Goal: Task Accomplishment & Management: Manage account settings

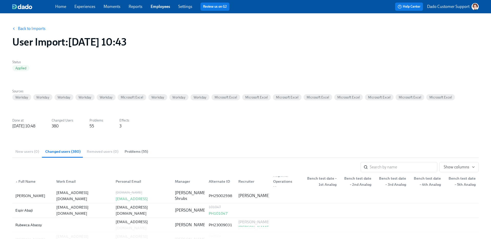
click at [20, 28] on link "Back to Imports" at bounding box center [32, 28] width 28 height 5
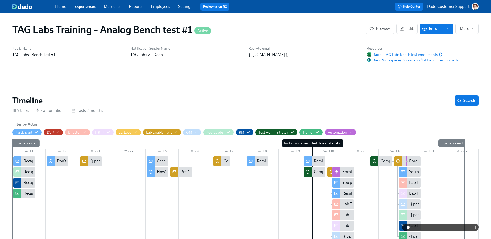
scroll to position [432, 0]
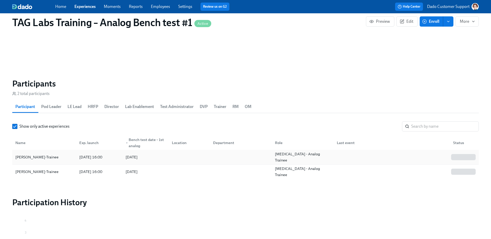
click at [76, 159] on div "2025/08/29 16:00" at bounding box center [98, 157] width 46 height 10
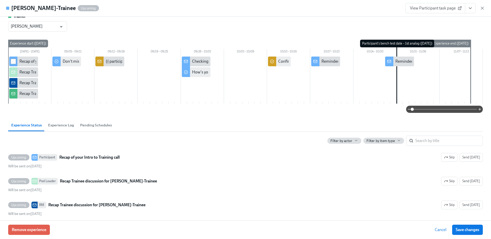
scroll to position [78, 0]
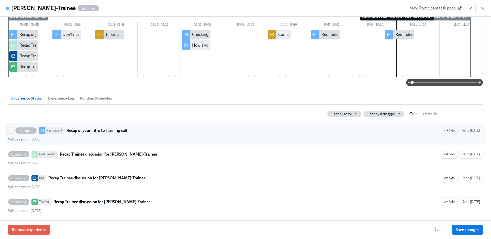
click at [12, 129] on input "Upcoming Participant Recap of your Intro to Training call Skip Send today Will …" at bounding box center [10, 130] width 5 height 5
checkbox input "true"
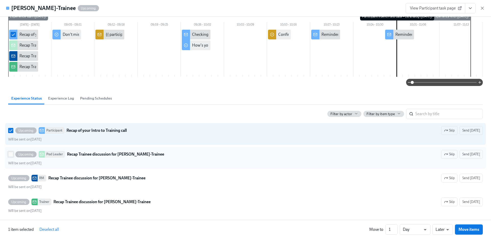
click at [13, 156] on span at bounding box center [10, 154] width 5 height 5
click at [13, 156] on input "Upcoming Pod Leader Recap Trainee discussion for Paloma Dado-Trainee Skip Send …" at bounding box center [10, 154] width 5 height 5
checkbox input "true"
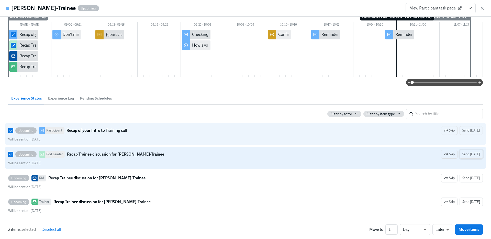
click at [474, 153] on span "Send [DATE]" at bounding box center [472, 154] width 18 height 5
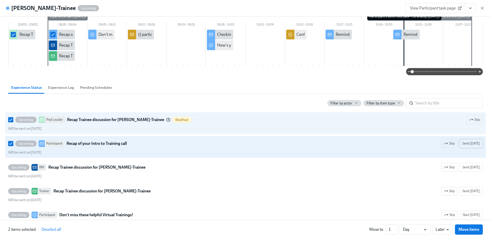
click at [473, 144] on span "Send [DATE]" at bounding box center [472, 143] width 18 height 5
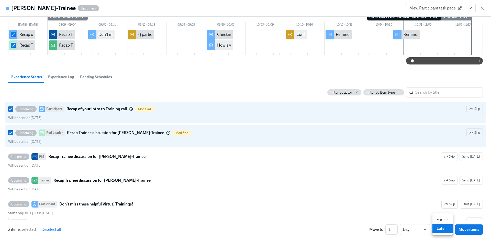
click at [450, 221] on li "Earlier" at bounding box center [443, 219] width 20 height 9
type input "earlier"
click at [480, 234] on button "Move items" at bounding box center [469, 229] width 28 height 10
checkbox input "false"
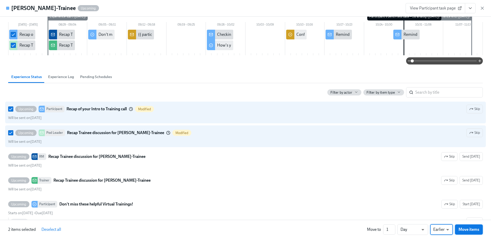
checkbox input "false"
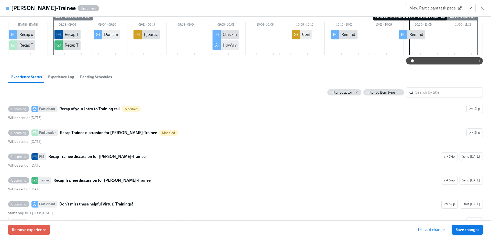
click at [472, 233] on button "Save changes" at bounding box center [467, 230] width 31 height 10
click at [480, 6] on icon "button" at bounding box center [482, 8] width 5 height 5
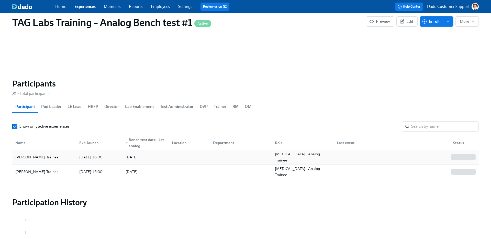
click at [81, 164] on div "Paloma Dado-Trainee 2025/08/29 16:00 2025/10/31 Lab Technician - Analog Trainee" at bounding box center [245, 157] width 467 height 15
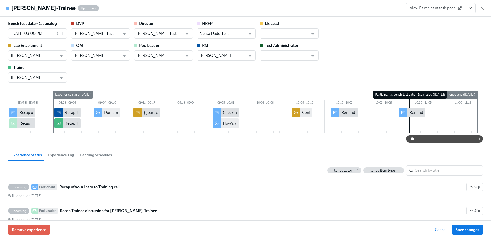
click at [483, 8] on icon "button" at bounding box center [482, 8] width 5 height 5
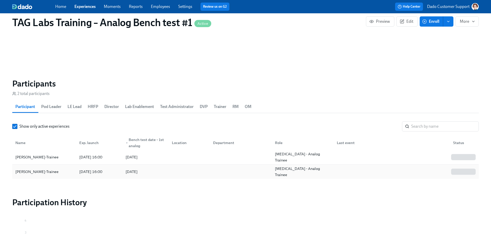
click at [22, 177] on div "[PERSON_NAME]-Trainee" at bounding box center [44, 172] width 62 height 10
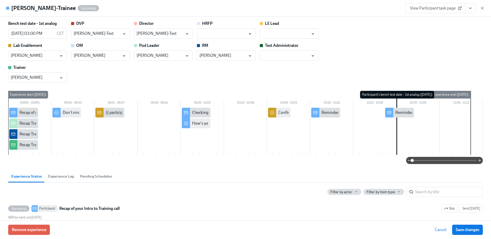
scroll to position [64, 0]
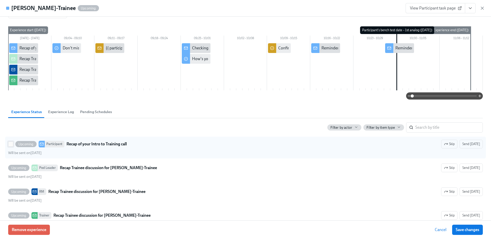
click at [10, 143] on input "Upcoming Participant Recap of your Intro to Training call Skip Send today Will …" at bounding box center [10, 144] width 5 height 5
checkbox input "true"
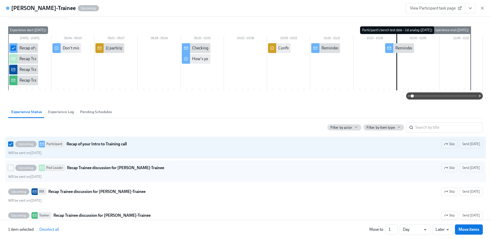
click at [11, 169] on input "Upcoming Pod Leader Recap Trainee discussion for Fiona Dado-Trainee Skip Send t…" at bounding box center [10, 168] width 5 height 5
checkbox input "true"
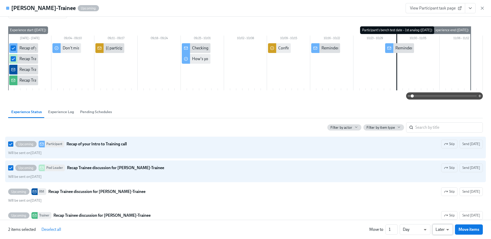
click at [446, 216] on li "Earlier" at bounding box center [443, 219] width 20 height 9
type input "earlier"
click at [474, 231] on span "Move items" at bounding box center [469, 229] width 21 height 5
checkbox input "false"
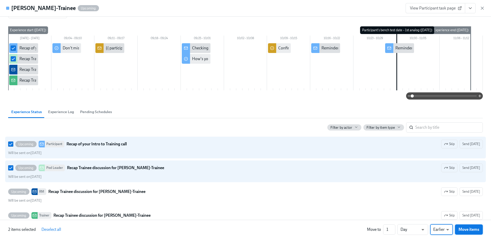
checkbox input "false"
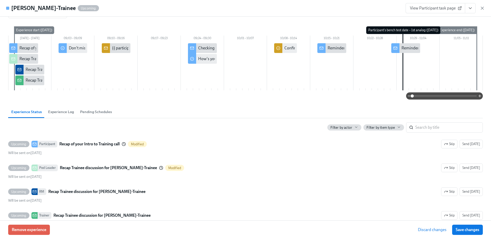
click at [474, 231] on span "Save changes" at bounding box center [468, 229] width 24 height 5
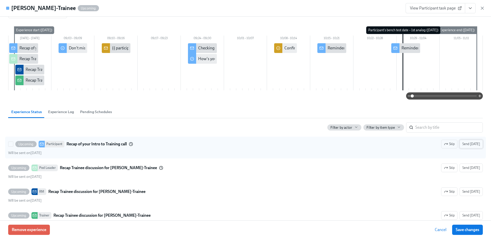
click at [477, 142] on span "Send today" at bounding box center [472, 144] width 18 height 5
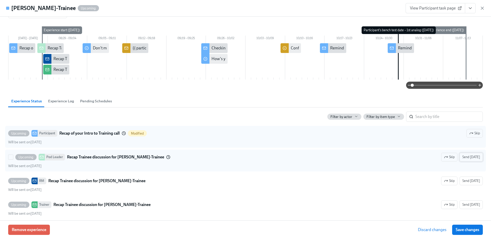
click at [475, 156] on span "Send today" at bounding box center [472, 157] width 18 height 5
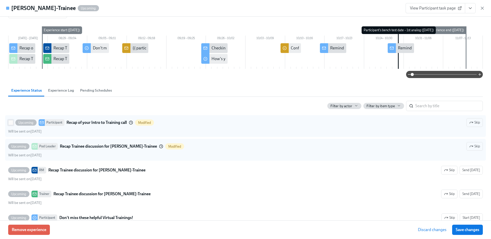
click at [9, 122] on input "Upcoming Participant Recap of your Intro to Training call Modified Skip Will be…" at bounding box center [10, 122] width 5 height 5
checkbox input "true"
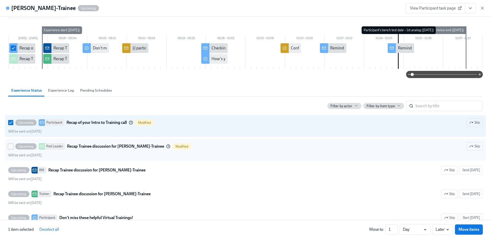
click at [10, 145] on input "Upcoming Pod Leader Recap Trainee discussion for Fiona Dado-Trainee Modified Sk…" at bounding box center [10, 146] width 5 height 5
checkbox input "true"
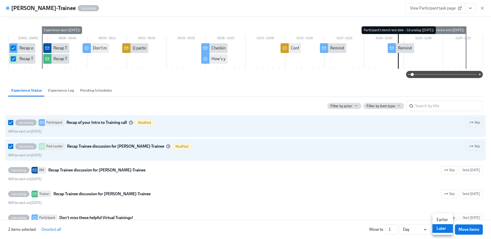
click at [443, 220] on li "Earlier" at bounding box center [443, 219] width 20 height 9
type input "earlier"
click at [467, 228] on span "Move items" at bounding box center [469, 229] width 21 height 5
checkbox input "false"
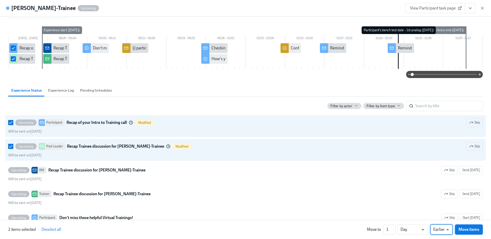
checkbox input "false"
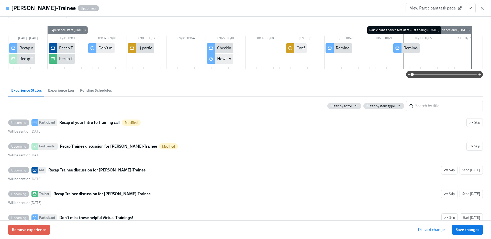
click at [467, 228] on span "Save changes" at bounding box center [468, 229] width 24 height 5
click at [483, 9] on icon "button" at bounding box center [482, 8] width 3 height 3
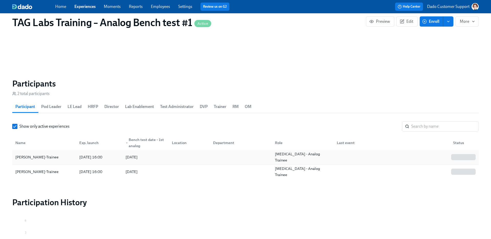
click at [71, 161] on div "Paloma Dado-Trainee" at bounding box center [44, 157] width 62 height 10
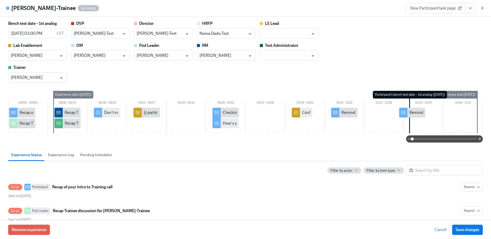
scroll to position [0, 631]
click at [483, 8] on icon "button" at bounding box center [482, 8] width 5 height 5
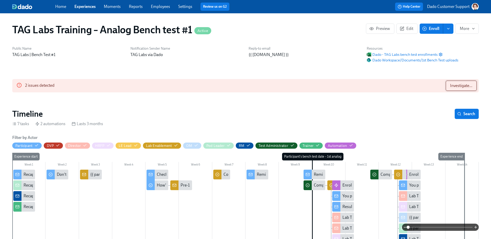
click at [472, 85] on span "Investigate..." at bounding box center [461, 85] width 22 height 5
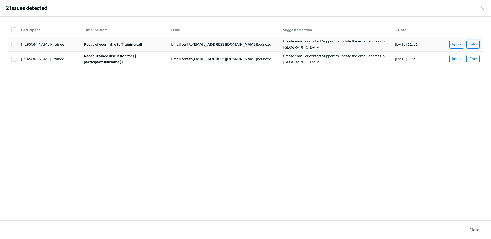
click at [472, 42] on span "Retry" at bounding box center [474, 44] width 8 height 5
click at [475, 59] on span "Retry" at bounding box center [474, 58] width 8 height 5
click at [482, 6] on icon "button" at bounding box center [482, 8] width 5 height 5
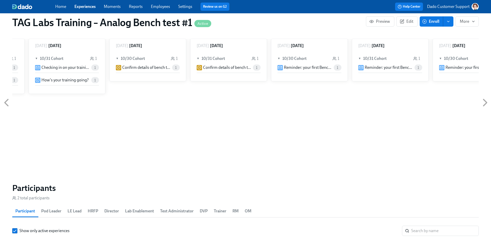
scroll to position [385, 0]
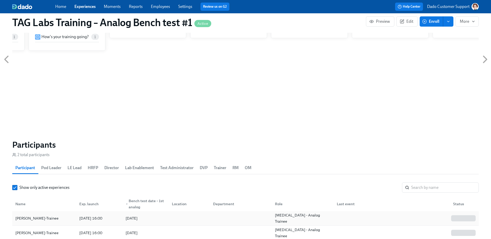
click at [35, 219] on div "Paloma Dado-Trainee" at bounding box center [36, 218] width 47 height 6
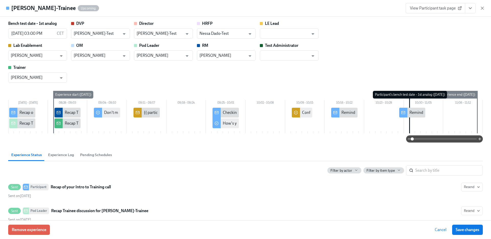
scroll to position [385, 0]
click at [484, 12] on div "View Participant task page" at bounding box center [445, 8] width 79 height 10
click at [484, 8] on icon "button" at bounding box center [482, 8] width 5 height 5
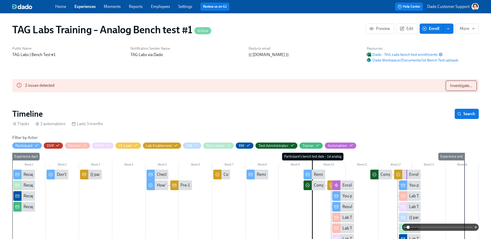
click at [464, 86] on span "Investigate..." at bounding box center [461, 85] width 22 height 5
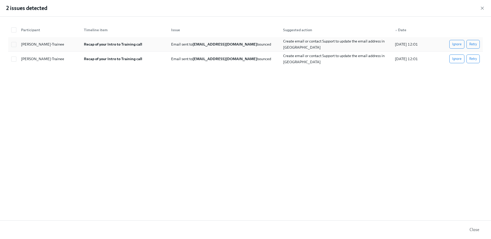
click at [473, 44] on span "Retry" at bounding box center [474, 44] width 8 height 5
click at [474, 59] on span "Retry" at bounding box center [474, 58] width 8 height 5
click at [486, 8] on div "2 issues detected" at bounding box center [245, 8] width 491 height 17
click at [483, 8] on icon "button" at bounding box center [482, 8] width 3 height 3
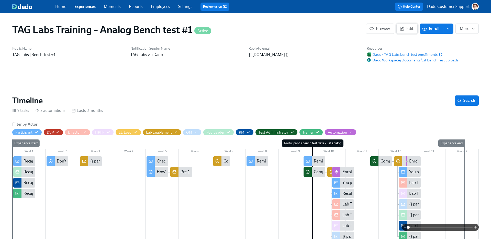
click at [405, 28] on span "Edit" at bounding box center [407, 28] width 13 height 5
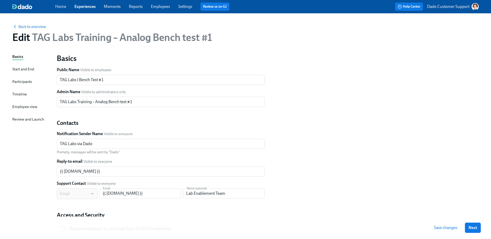
click at [16, 93] on div "Timeline" at bounding box center [19, 94] width 15 height 6
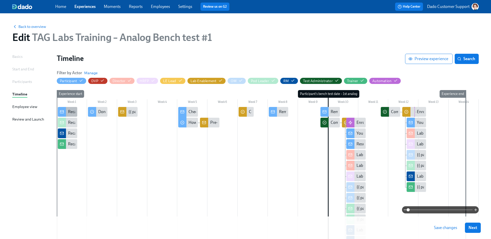
click at [71, 110] on div "Recap of your Intro to Training call" at bounding box center [98, 112] width 60 height 6
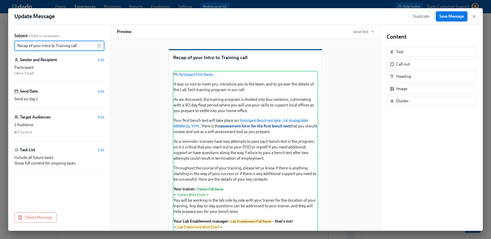
click at [275, 114] on div "Hi Participant : First Name , It was so nice to meet you, introduce you to the …" at bounding box center [245, 206] width 145 height 270
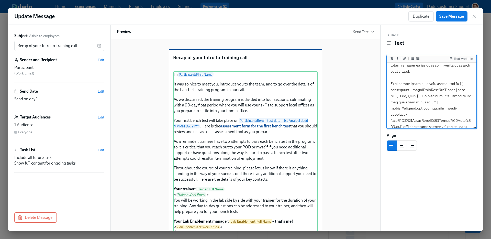
scroll to position [59, 0]
drag, startPoint x: 452, startPoint y: 83, endPoint x: 423, endPoint y: 96, distance: 32.2
type textarea "Hi {{ participant.firstName }}, It was so nice to meet you, introduce you to th…"
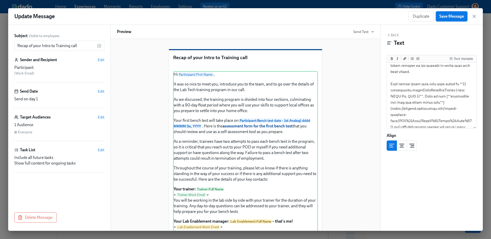
click at [451, 17] on span "Save Message" at bounding box center [452, 16] width 25 height 5
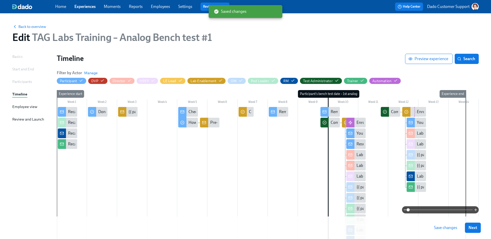
click at [447, 225] on span "Save changes" at bounding box center [445, 227] width 23 height 5
click at [68, 112] on div "Recap of your Intro to Training call" at bounding box center [67, 112] width 19 height 10
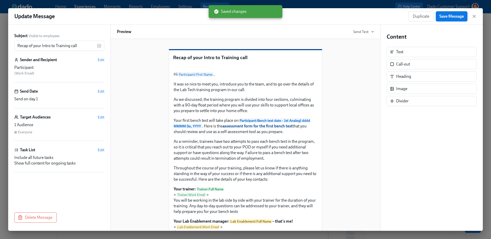
click at [103, 147] on div "Subject Visible to employees Recap of your Intro to Training call ​ Sender and …" at bounding box center [59, 116] width 90 height 167
click at [100, 148] on span "Edit" at bounding box center [101, 149] width 7 height 5
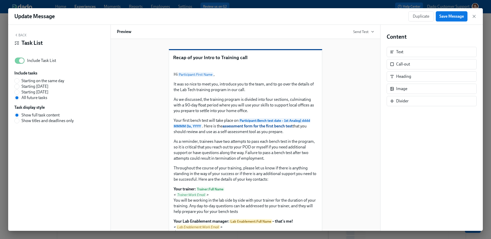
click at [46, 60] on span "Include Task List" at bounding box center [41, 61] width 29 height 6
click at [38, 60] on input "Include Task List" at bounding box center [22, 60] width 34 height 11
checkbox input "false"
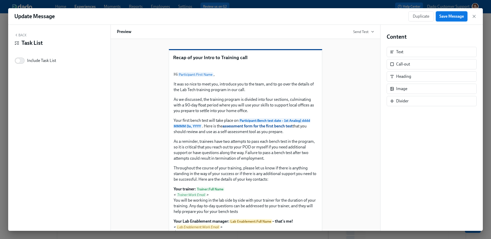
click at [451, 15] on span "Save Message" at bounding box center [452, 16] width 25 height 5
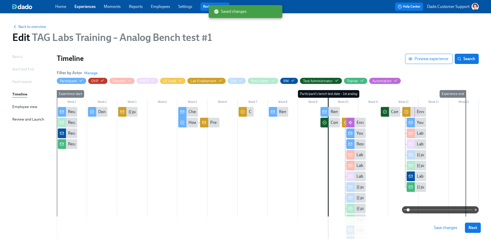
click at [106, 110] on div at bounding box center [106, 112] width 3 height 10
click at [191, 112] on div "Checking in on your training" at bounding box center [213, 112] width 49 height 6
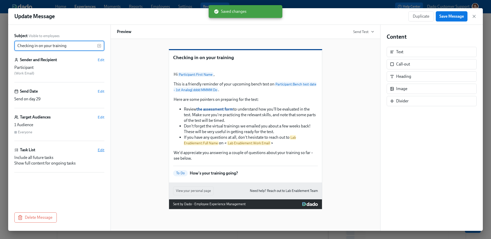
click at [103, 151] on span "Edit" at bounding box center [101, 149] width 7 height 5
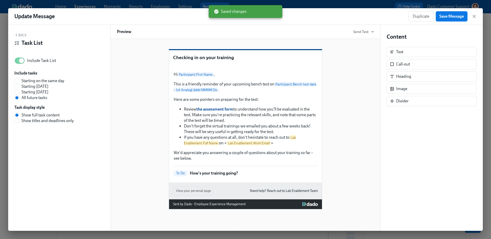
click at [34, 79] on span "Starting on the same day" at bounding box center [42, 81] width 43 height 6
click at [19, 79] on input "Starting on the same day" at bounding box center [17, 81] width 5 height 5
radio input "true"
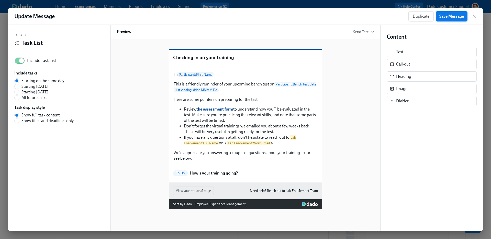
click at [448, 14] on span "Save Message" at bounding box center [452, 16] width 25 height 5
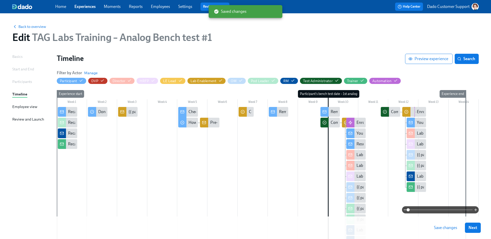
click at [440, 225] on span "Save changes" at bounding box center [445, 227] width 23 height 5
click at [92, 112] on icon at bounding box center [92, 112] width 4 height 4
click at [39, 27] on span "Back to overview" at bounding box center [29, 26] width 34 height 5
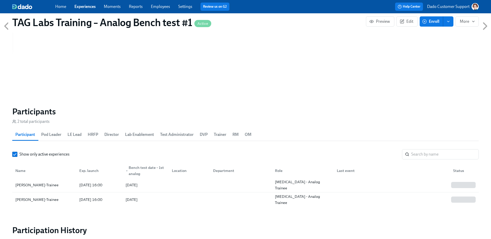
scroll to position [417, 0]
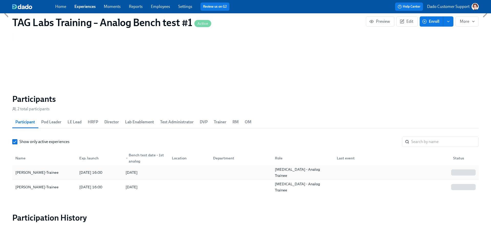
click at [45, 170] on div "Paloma Dado-Trainee" at bounding box center [36, 172] width 47 height 6
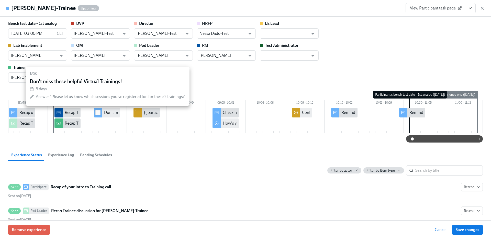
click at [99, 113] on input "checkbox" at bounding box center [98, 112] width 5 height 5
checkbox input "true"
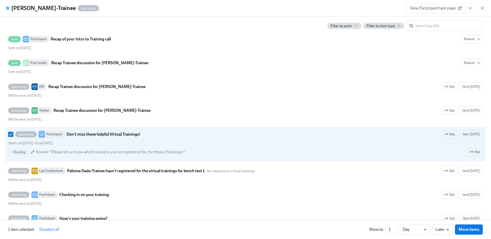
scroll to position [186, 0]
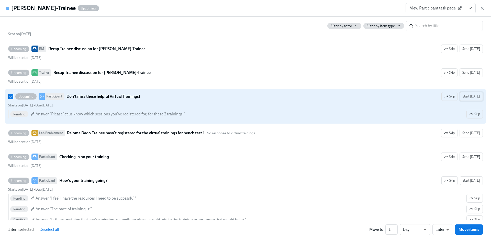
click at [479, 96] on span "Start today" at bounding box center [471, 96] width 17 height 5
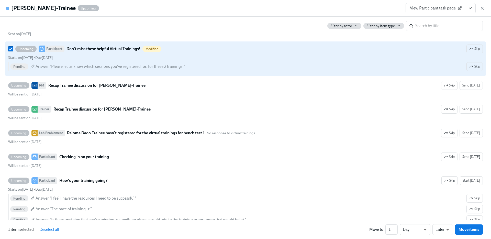
scroll to position [0, 0]
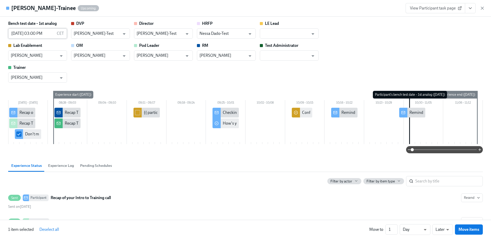
click at [49, 32] on input "10/31/2025 03:00 PM" at bounding box center [31, 33] width 47 height 10
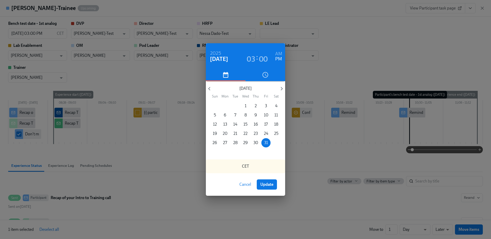
click at [280, 51] on h6 "AM" at bounding box center [278, 54] width 7 height 8
click at [272, 180] on button "Update" at bounding box center [267, 184] width 20 height 10
type input "10/31/2025 03:00 AM"
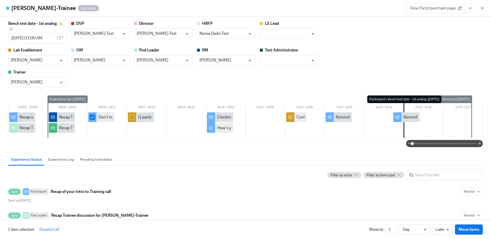
click at [474, 236] on div "1 item selected Deselect all Move to 1 ​ Day d ​ Later later ​ Move items" at bounding box center [245, 229] width 491 height 19
click at [471, 228] on span "Move items" at bounding box center [469, 229] width 21 height 5
checkbox input "false"
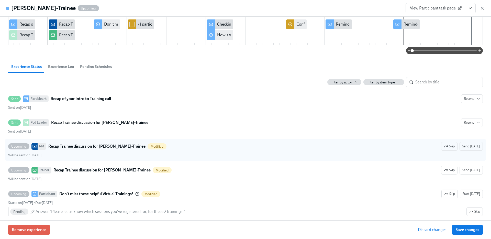
scroll to position [150, 0]
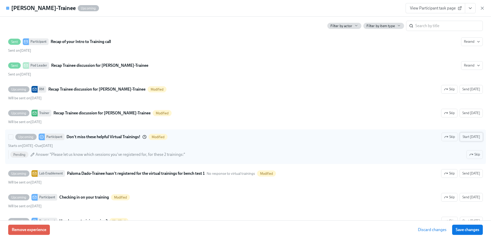
click at [470, 136] on span "Start today" at bounding box center [471, 136] width 17 height 5
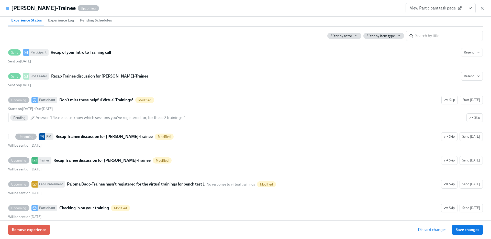
scroll to position [161, 0]
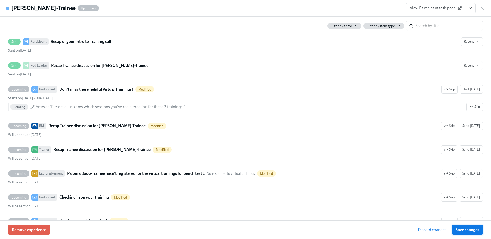
click at [474, 227] on span "Save changes" at bounding box center [468, 229] width 24 height 5
type input "10/31/2025 03:00 AM"
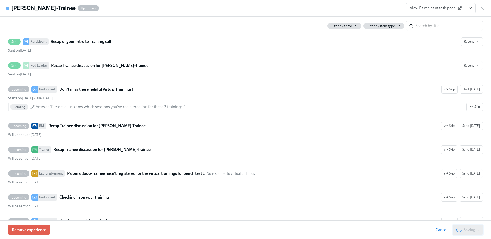
scroll to position [0, 158]
click at [481, 9] on icon "button" at bounding box center [482, 8] width 5 height 5
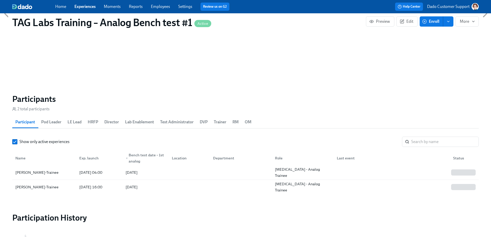
click at [86, 9] on link "Experiences" at bounding box center [84, 6] width 21 height 5
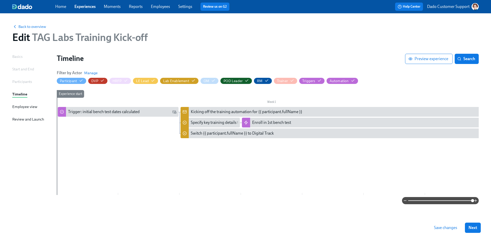
click at [158, 4] on span "Employees" at bounding box center [160, 7] width 19 height 6
click at [158, 6] on link "Employees" at bounding box center [160, 6] width 19 height 5
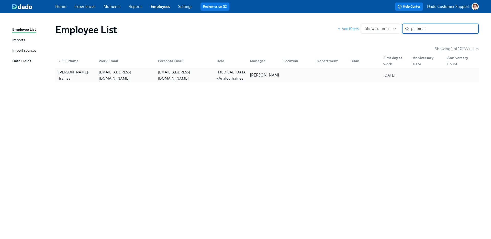
type input "paloma"
click at [80, 77] on div "[PERSON_NAME]-Trainee" at bounding box center [75, 75] width 38 height 12
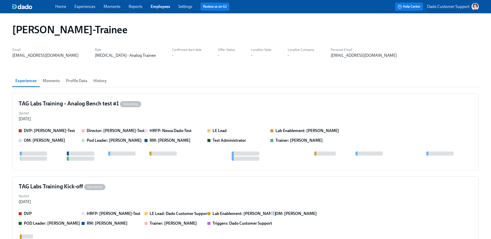
drag, startPoint x: 10, startPoint y: 57, endPoint x: 99, endPoint y: 58, distance: 89.6
click at [99, 58] on div "Paloma Dado-Trainee Email testuser-taglabs-analogtrainee1@dadohr.com Role Lab T…" at bounding box center [245, 155] width 491 height 285
copy div "testuser-taglabs-analogtrainee1@dadohr.com"
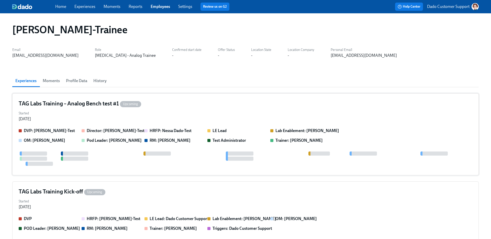
click at [116, 129] on strong "Director: Devendra Dado-Test" at bounding box center [116, 130] width 58 height 5
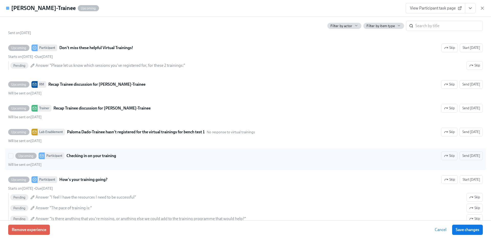
scroll to position [201, 0]
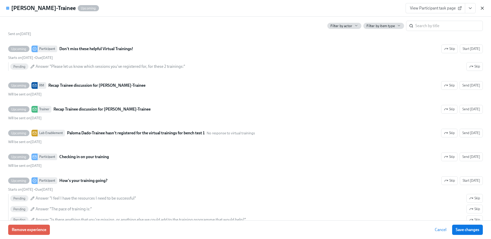
click at [481, 6] on icon "button" at bounding box center [482, 8] width 5 height 5
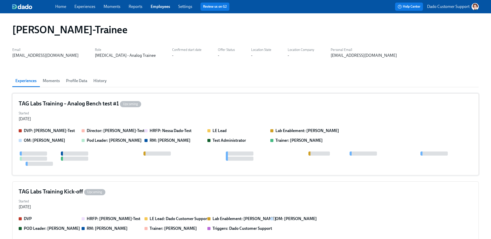
click at [77, 113] on div "Started Aug 29, 2025" at bounding box center [246, 116] width 454 height 12
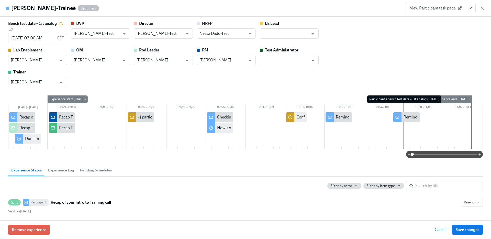
click at [446, 9] on span "View Participant task page" at bounding box center [435, 8] width 51 height 5
click at [483, 10] on icon "button" at bounding box center [482, 8] width 5 height 5
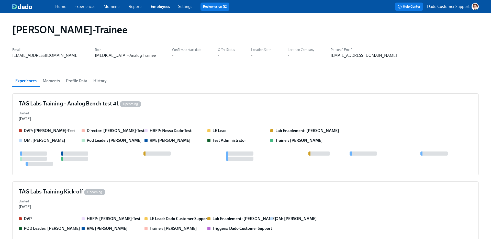
click at [85, 7] on link "Experiences" at bounding box center [84, 6] width 21 height 5
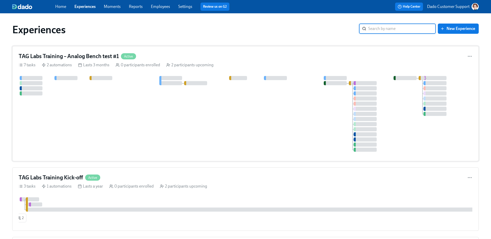
click at [111, 117] on div at bounding box center [246, 114] width 454 height 76
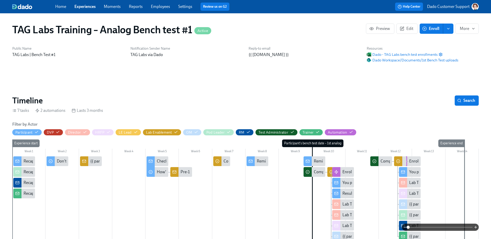
scroll to position [0, 79]
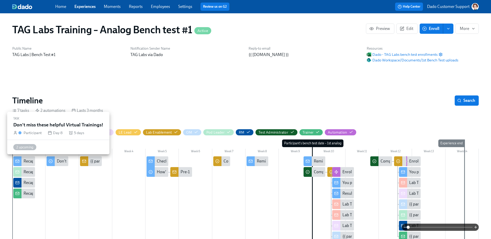
click at [57, 162] on div "Don't miss these helpful Virtual Trainings!" at bounding box center [93, 161] width 73 height 6
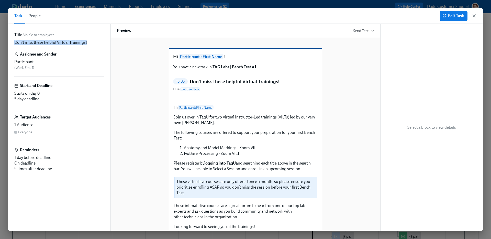
drag, startPoint x: 15, startPoint y: 42, endPoint x: 88, endPoint y: 44, distance: 72.9
click at [88, 44] on div "Don't miss these helpful Virtual Trainings!" at bounding box center [59, 43] width 90 height 6
copy p "Don't miss these helpful Virtual Trainings!"
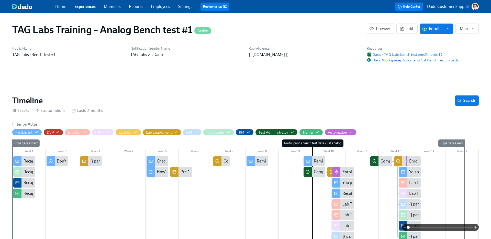
click at [96, 159] on div "{{ participant.fullName }} hasn't registered for the virtual trainings for benc…" at bounding box center [161, 161] width 142 height 6
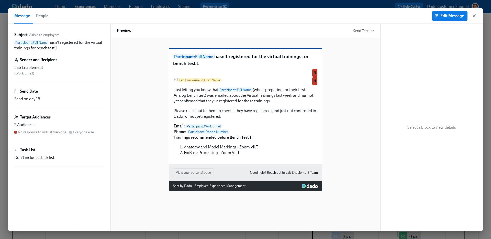
drag, startPoint x: 63, startPoint y: 50, endPoint x: 33, endPoint y: 42, distance: 31.0
click at [33, 42] on p "Participant : Full Name hasn't registered for the virtual trainings for bench t…" at bounding box center [59, 45] width 90 height 11
copy p "Full Name hasn't registered for the virtual trainings for bench test 1"
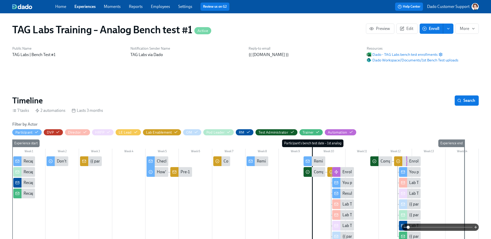
click at [28, 164] on div "Recap of your Intro to Training call" at bounding box center [54, 161] width 60 height 6
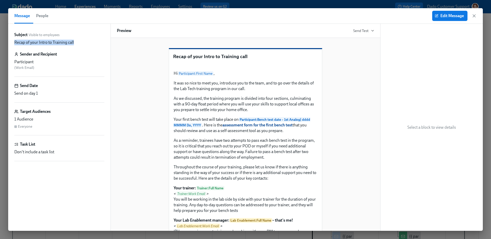
drag, startPoint x: 15, startPoint y: 42, endPoint x: 99, endPoint y: 43, distance: 84.7
click at [100, 42] on div "Recap of your Intro to Training call" at bounding box center [59, 43] width 90 height 6
copy p "Recap of your Intro to Training call"
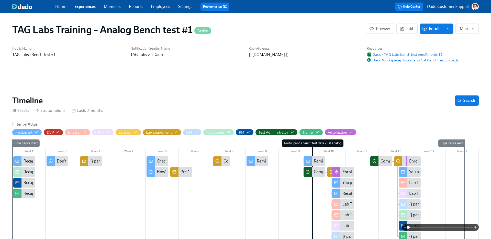
click at [26, 174] on div "Recap Trainee discussion for {{ participant.fullName }}" at bounding box center [71, 172] width 94 height 6
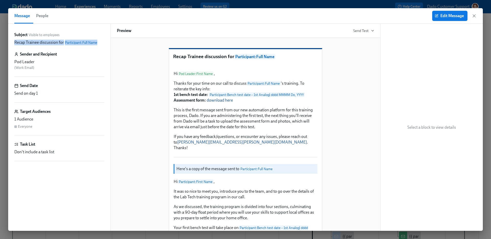
drag, startPoint x: 13, startPoint y: 43, endPoint x: 103, endPoint y: 43, distance: 90.1
click at [103, 43] on div "Subject Visible to employees Recap Trainee discussion for Participant : Full Na…" at bounding box center [59, 127] width 102 height 207
copy p "Recap Trainee discussion for Participant : Full Name"
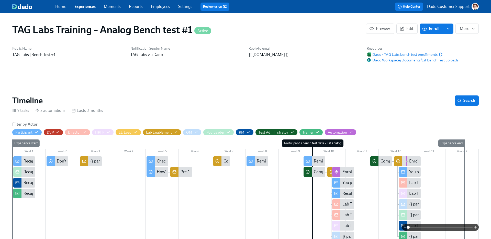
click at [160, 162] on div "Checking in on your training" at bounding box center [181, 161] width 49 height 6
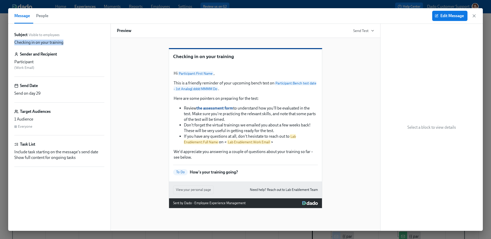
drag, startPoint x: 13, startPoint y: 44, endPoint x: 76, endPoint y: 44, distance: 62.4
click at [74, 44] on div "Subject Visible to employees Checking in on your training Sender and Recipient …" at bounding box center [59, 127] width 102 height 207
copy p "Checking in on your training"
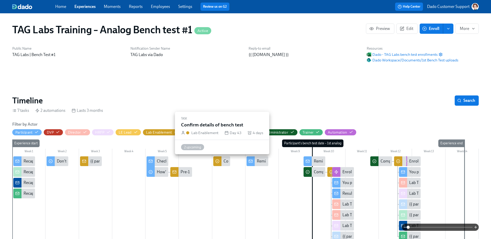
click at [224, 161] on div "Confirm details of bench test" at bounding box center [249, 161] width 50 height 6
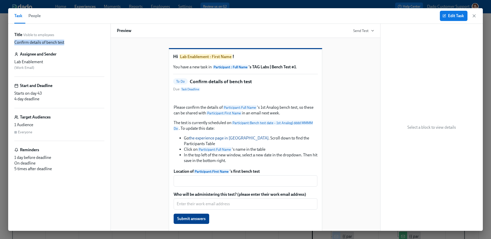
drag, startPoint x: 14, startPoint y: 42, endPoint x: 82, endPoint y: 44, distance: 68.6
click at [82, 44] on div "Confirm details of bench test" at bounding box center [59, 43] width 90 height 6
copy p "Confirm details of bench test"
drag, startPoint x: 252, startPoint y: 76, endPoint x: 314, endPoint y: 78, distance: 62.0
click at [315, 70] on p "You have a new task in Participant : Full Name 's TAG Labs | Bench Test #1 ." at bounding box center [245, 67] width 145 height 6
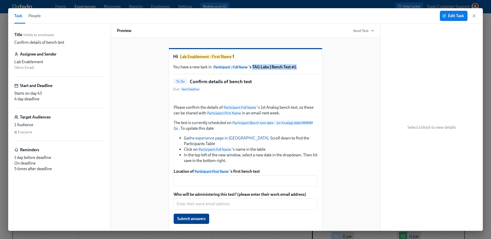
drag, startPoint x: 306, startPoint y: 76, endPoint x: 253, endPoint y: 76, distance: 53.2
click at [253, 70] on p "You have a new task in Participant : Full Name 's TAG Labs | Bench Test #1 ." at bounding box center [245, 67] width 145 height 6
copy p "TAG Labs | Bench Test #1 ."
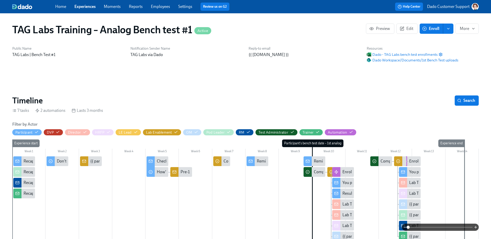
click at [90, 162] on div "{{ participant.fullName }} hasn't registered for the virtual trainings for benc…" at bounding box center [161, 161] width 142 height 6
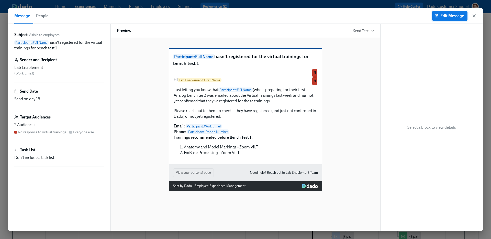
click at [445, 17] on span "Edit Message" at bounding box center [450, 15] width 28 height 5
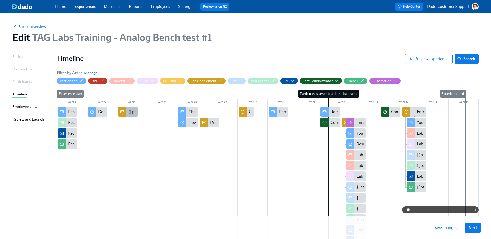
click at [126, 114] on div at bounding box center [122, 112] width 8 height 10
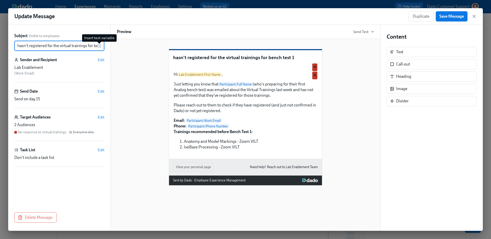
click at [100, 44] on icon "button" at bounding box center [99, 46] width 4 height 4
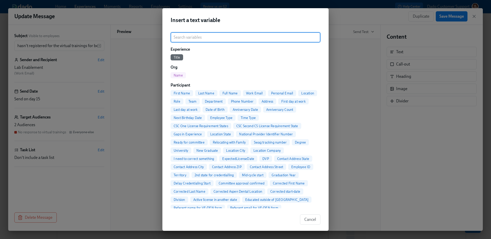
click at [80, 46] on div "Insert a text variable ​ Experience Title Org Name Participant First Name Last …" at bounding box center [245, 119] width 491 height 239
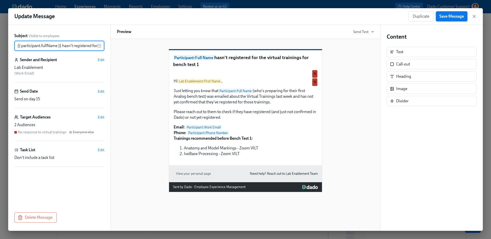
type input "{{ participant.fullName }} hasn't registered for the virtual trainings for benc…"
click at [111, 10] on div "Update Message Duplicate Save Message" at bounding box center [245, 16] width 475 height 17
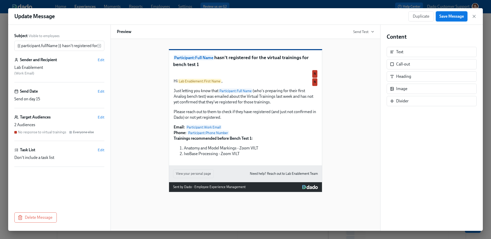
click at [451, 21] on button "Save Message" at bounding box center [452, 16] width 32 height 10
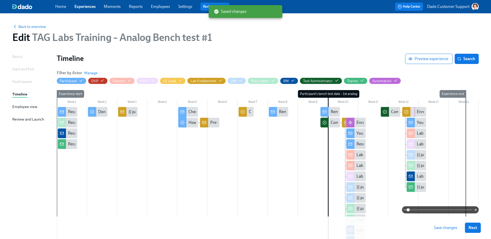
click at [17, 58] on div "Basics" at bounding box center [17, 57] width 10 height 6
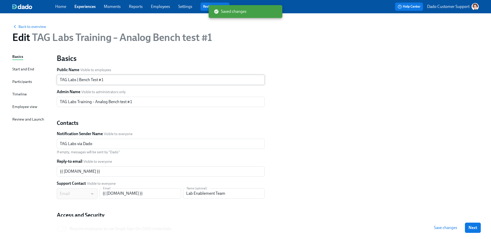
click at [101, 78] on input "TAG Labs | Bench Test #1" at bounding box center [161, 80] width 208 height 10
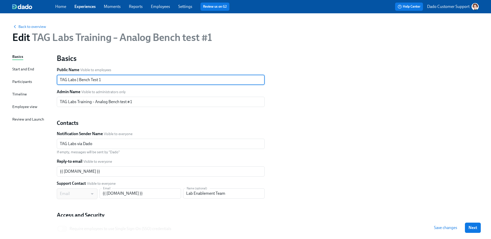
type input "TAG Labs | Bench Test 1"
click at [438, 230] on span "Save changes" at bounding box center [445, 227] width 23 height 5
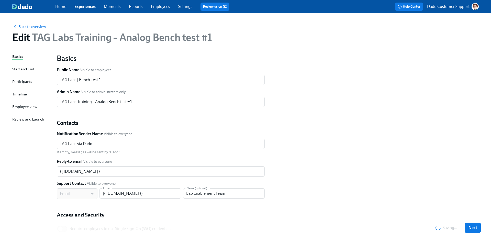
click at [16, 96] on div "Timeline" at bounding box center [19, 94] width 15 height 6
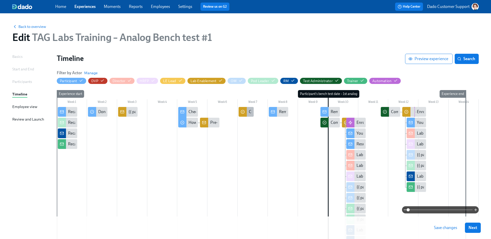
click at [246, 112] on div at bounding box center [243, 112] width 8 height 10
click at [246, 114] on div at bounding box center [243, 112] width 8 height 10
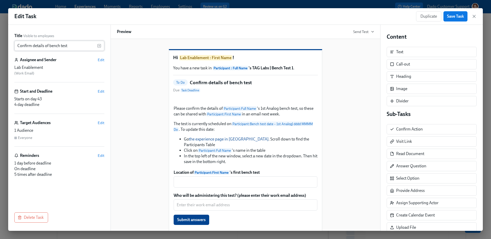
click at [70, 44] on input "Confirm details of bench test" at bounding box center [55, 46] width 83 height 10
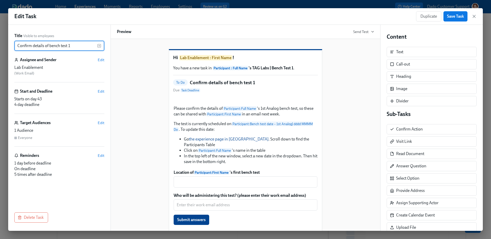
type input "Confirm details of bench test 1"
click at [84, 5] on div "Edit Task Duplicate Save Task Title Visible to employees Confirm details of ben…" at bounding box center [245, 119] width 491 height 239
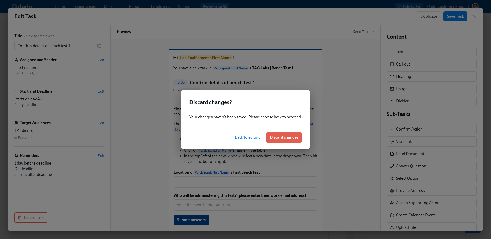
click at [244, 139] on span "Back to editing" at bounding box center [248, 137] width 26 height 5
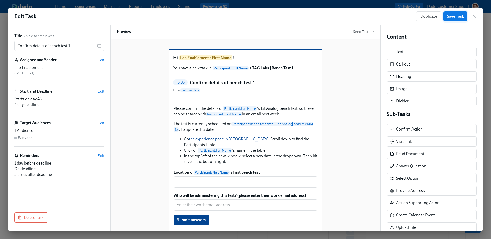
click at [452, 11] on button "Save Task" at bounding box center [456, 16] width 24 height 10
click at [473, 18] on icon "button" at bounding box center [474, 16] width 5 height 5
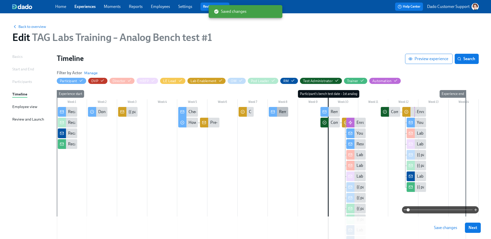
click at [280, 111] on div "Reminder: your first Bench Test is in 2 weeks" at bounding box center [314, 112] width 71 height 6
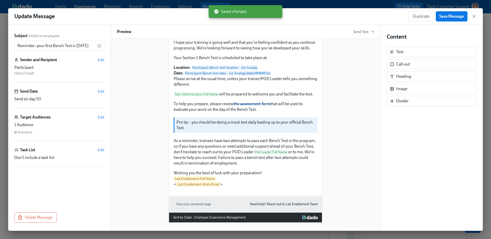
scroll to position [76, 0]
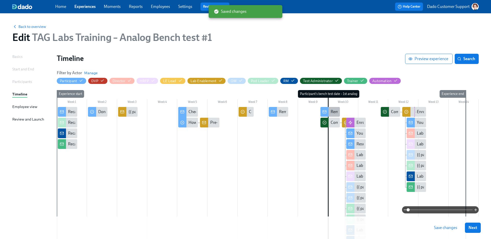
click at [329, 115] on div "Reminder: your first Bench Test is in 2 days" at bounding box center [330, 112] width 19 height 10
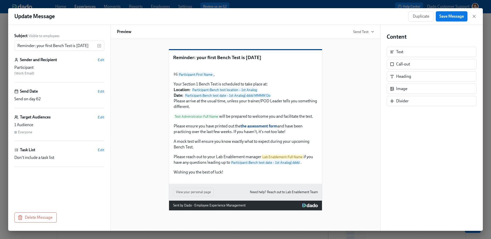
scroll to position [23, 0]
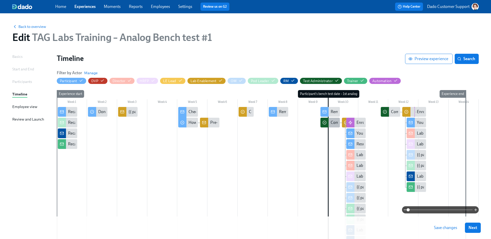
click at [330, 123] on div "Complete and upload the assessment form" at bounding box center [330, 123] width 19 height 10
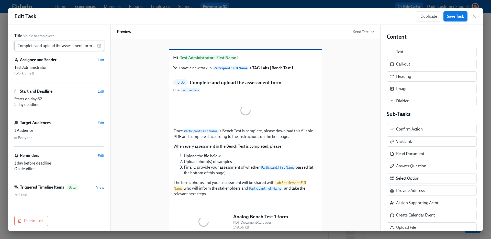
click at [71, 46] on input "Complete and upload the assessment form" at bounding box center [55, 46] width 83 height 10
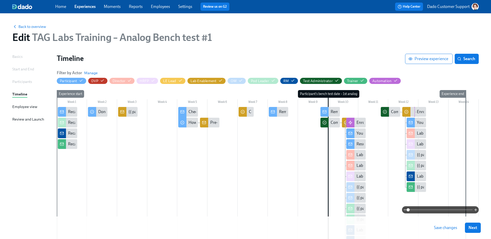
click at [343, 121] on div at bounding box center [346, 123] width 8 height 10
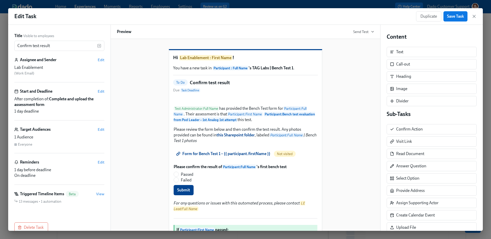
click at [61, 39] on div "Title Visible to employees Confirm test result ​" at bounding box center [59, 42] width 90 height 18
click at [53, 51] on div "Title Visible to employees Confirm test result ​ Assignee and Sender Edit Lab E…" at bounding box center [59, 121] width 90 height 177
click at [53, 46] on input "Confirm test result" at bounding box center [55, 46] width 83 height 10
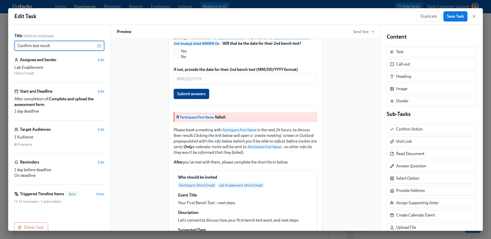
scroll to position [241, 0]
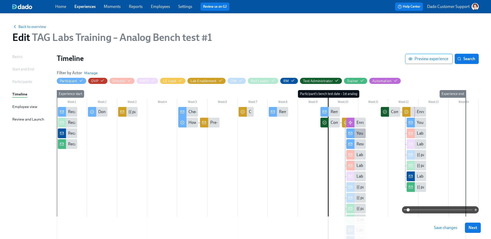
click at [356, 133] on div "You passed Bench Test 1!" at bounding box center [356, 133] width 19 height 10
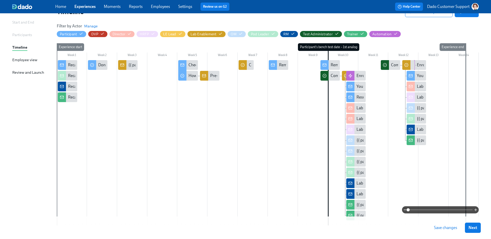
scroll to position [45, 0]
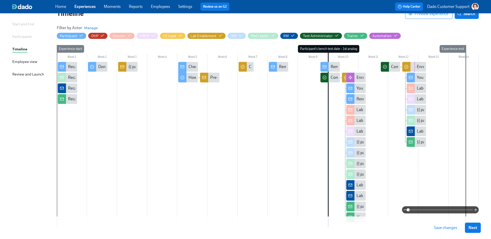
click at [460, 207] on span at bounding box center [440, 209] width 64 height 7
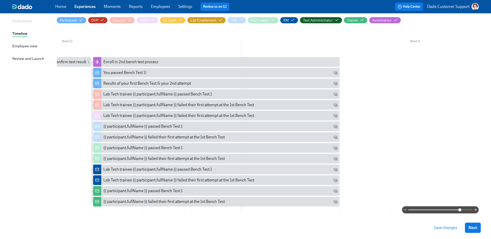
scroll to position [59, 0]
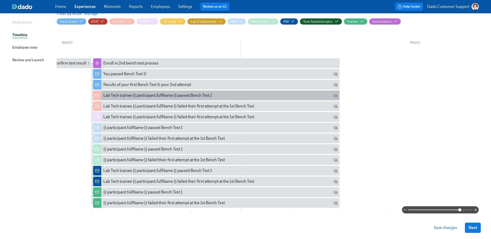
click at [148, 92] on div "Lab Tech trainee {{ participant.fullName }} passed Bench Test 1" at bounding box center [216, 96] width 247 height 10
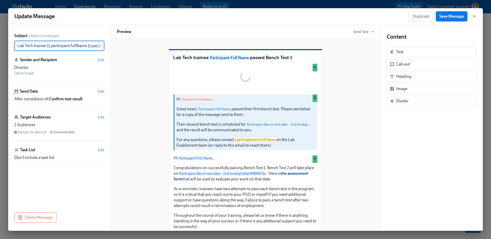
scroll to position [0, 30]
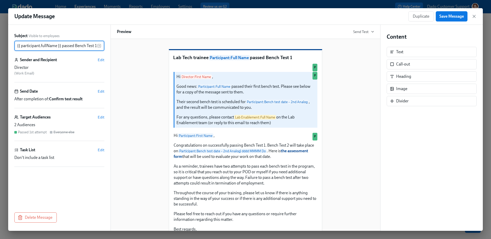
click at [32, 43] on input "Lab Tech trainee {{ participant.fullName }} passed Bench Test 1" at bounding box center [55, 46] width 83 height 10
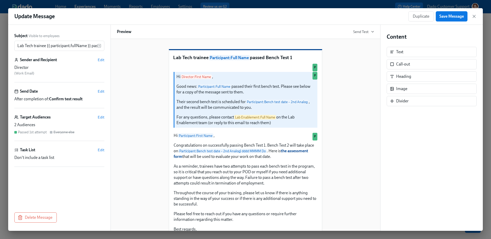
scroll to position [85, 0]
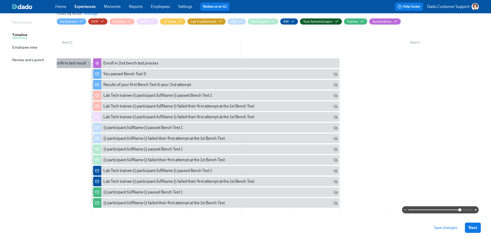
click at [69, 67] on div "Confirm test result" at bounding box center [68, 63] width 48 height 10
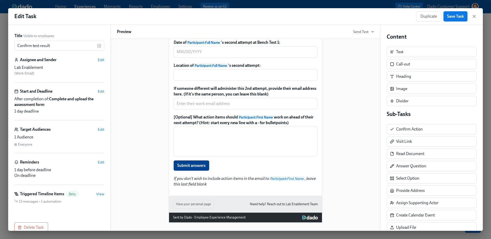
scroll to position [570, 0]
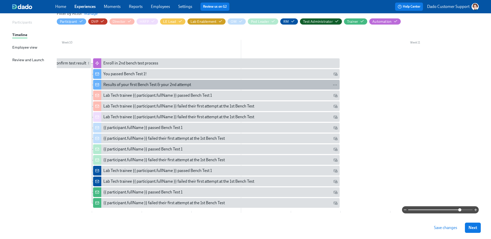
click at [162, 87] on div "Results of your first Bench Test & your 2nd attempt" at bounding box center [147, 85] width 88 height 6
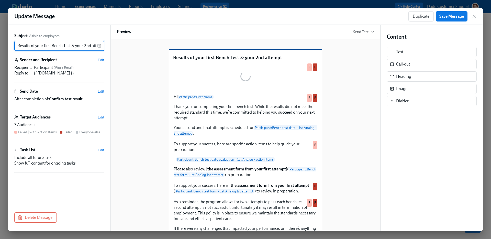
scroll to position [0, 8]
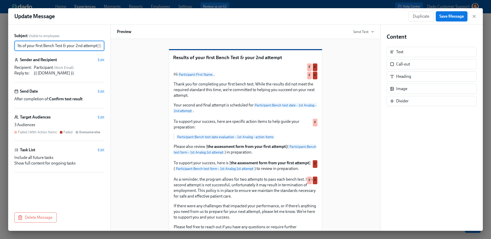
click at [44, 42] on input "Results of your first Bench Test & your 2nd attempt" at bounding box center [55, 46] width 83 height 10
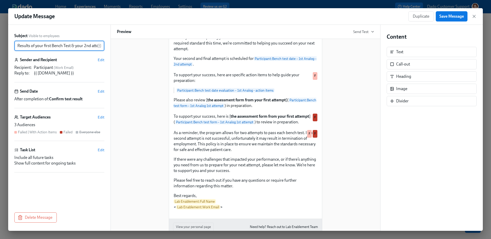
scroll to position [93, 0]
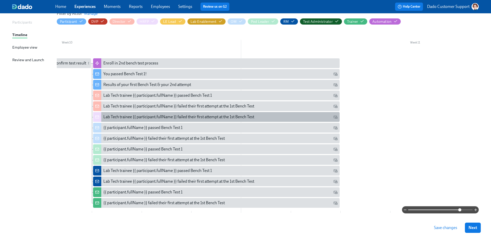
click at [150, 115] on div "Lab Tech trainee {{ participant.fullName }} failed their first attempt at the 1…" at bounding box center [178, 117] width 151 height 6
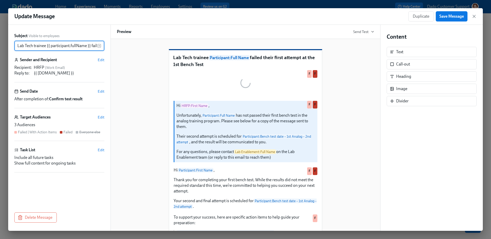
scroll to position [0, 73]
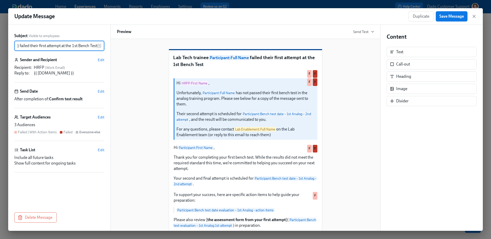
click at [71, 48] on input "Lab Tech trainee {{ participant.fullName }} failed their first attempt at the 1…" at bounding box center [55, 46] width 83 height 10
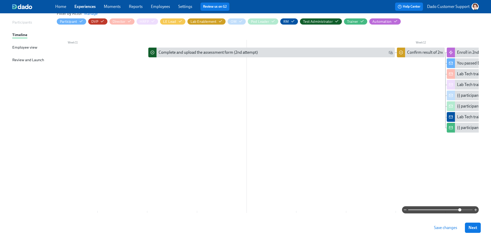
scroll to position [0, 3790]
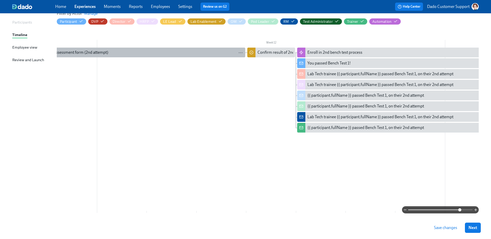
click at [153, 53] on div "Complete and upload the assessment form (2nd attempt)" at bounding box center [126, 53] width 234 height 6
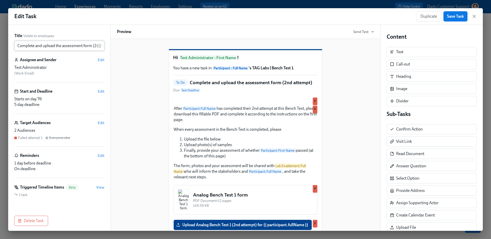
click at [24, 45] on input "Complete and upload the assessment form (2nd attempt)" at bounding box center [55, 46] width 83 height 10
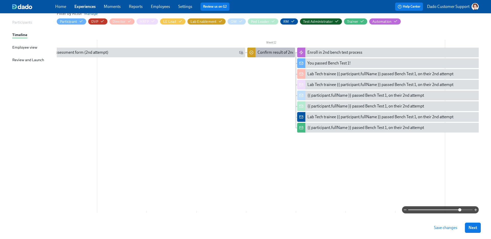
click at [273, 57] on div "Confirm result of 2nd attempt" at bounding box center [271, 53] width 48 height 10
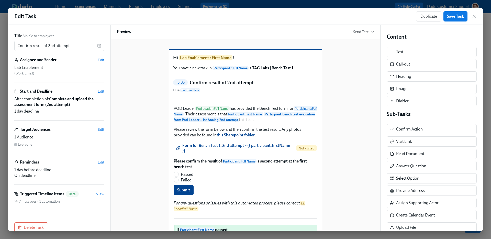
click at [52, 51] on div "Title Visible to employees Confirm result of 2nd attempt ​ Assignee and Sender …" at bounding box center [59, 121] width 90 height 177
click at [52, 47] on input "Confirm result of 2nd attempt" at bounding box center [55, 46] width 83 height 10
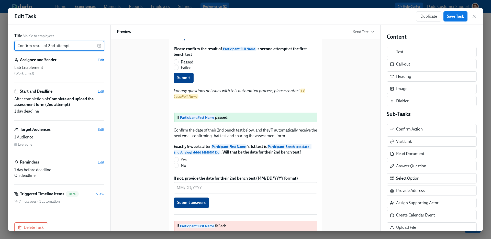
scroll to position [176, 0]
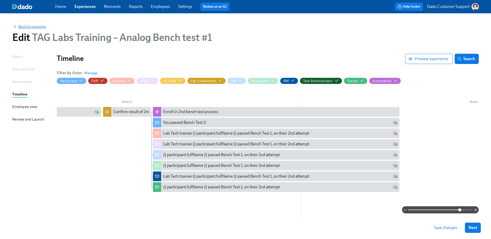
click at [36, 27] on span "Back to overview" at bounding box center [29, 26] width 34 height 5
click at [453, 228] on span "Save changes" at bounding box center [445, 227] width 23 height 5
click at [34, 24] on div "Back to overview" at bounding box center [245, 27] width 467 height 6
click at [30, 26] on span "Back to overview" at bounding box center [29, 26] width 34 height 5
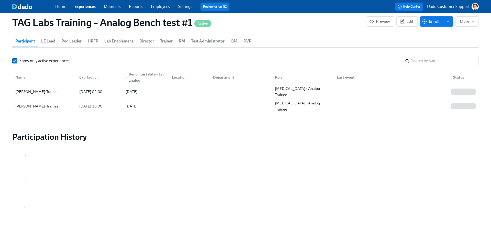
scroll to position [504, 0]
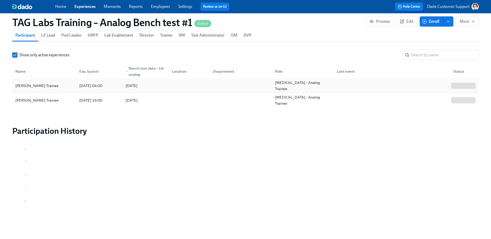
click at [26, 87] on div "Paloma Dado-Trainee" at bounding box center [36, 86] width 47 height 6
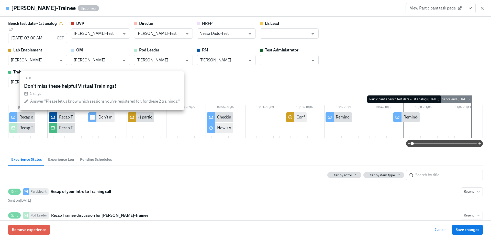
click at [92, 117] on input "checkbox" at bounding box center [92, 117] width 5 height 5
click at [94, 117] on input "checkbox" at bounding box center [92, 117] width 5 height 5
checkbox input "false"
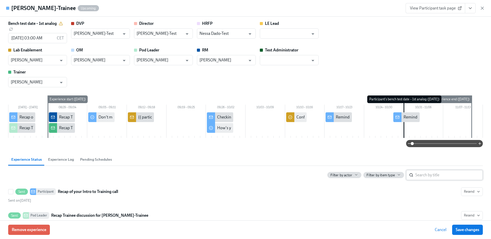
click at [440, 179] on input "search" at bounding box center [450, 175] width 68 height 10
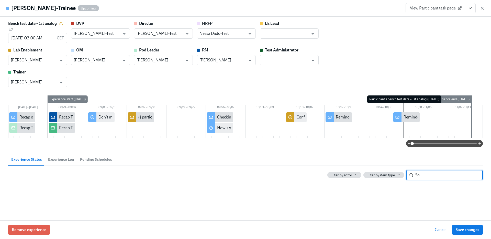
type input "S"
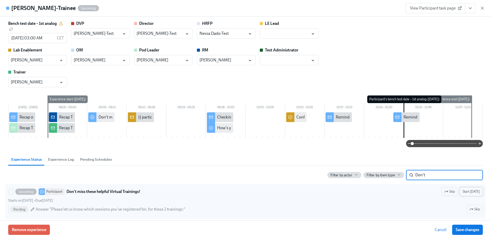
type input "Don't"
click at [464, 188] on button "Start today" at bounding box center [471, 191] width 23 height 9
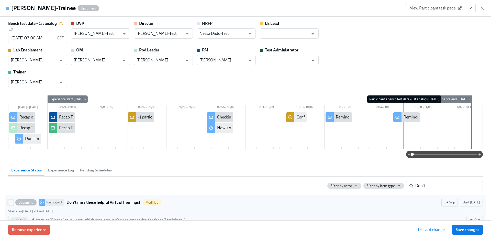
click at [11, 203] on input "Upcoming Participant Don't miss these helpful Virtual Trainings! Modified Skip …" at bounding box center [10, 202] width 5 height 5
checkbox input "true"
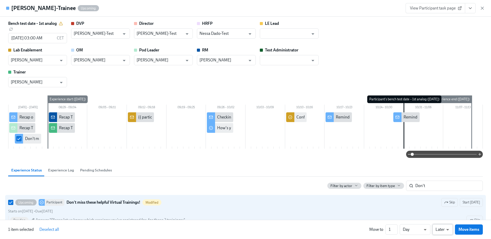
click at [448, 217] on li "Earlier" at bounding box center [443, 219] width 20 height 9
type input "earlier"
click at [475, 232] on span "Move items" at bounding box center [469, 229] width 21 height 5
checkbox input "false"
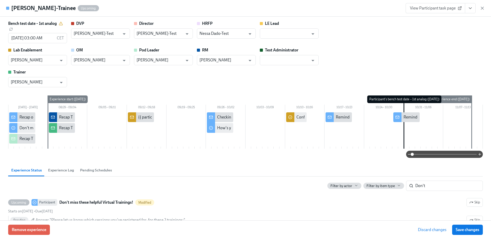
click at [475, 232] on span "Save changes" at bounding box center [468, 229] width 24 height 5
click at [484, 7] on icon "button" at bounding box center [482, 8] width 5 height 5
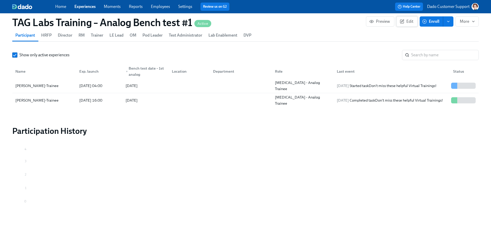
click at [408, 22] on span "Edit" at bounding box center [407, 21] width 13 height 5
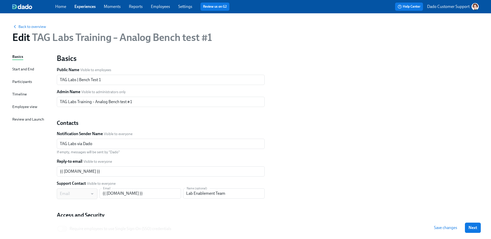
click at [15, 93] on div "Timeline" at bounding box center [19, 94] width 15 height 6
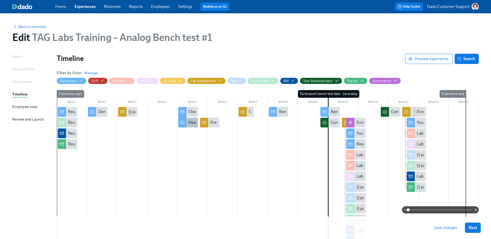
click at [188, 120] on div "How's your training going?" at bounding box center [187, 123] width 19 height 10
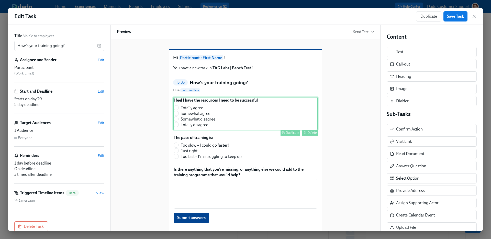
click at [199, 111] on div "I feel I have the resources I need to be successful Totally agree Somewhat agre…" at bounding box center [245, 113] width 145 height 33
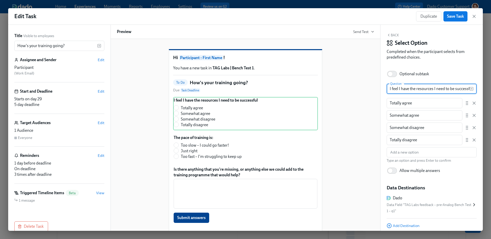
click at [437, 88] on input "I feel I have the resources I need to be successful" at bounding box center [428, 89] width 83 height 10
paste input "I am enrolled in the Lab Technician Training Program"
type input "I am enrolled in the Lab Technician Training Program"
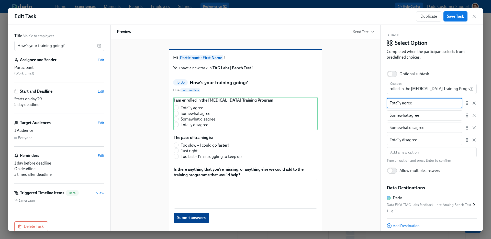
click at [418, 105] on input "Totally agree" at bounding box center [425, 103] width 76 height 10
type input "Yes"
click at [421, 112] on input "Somewhat agree" at bounding box center [425, 115] width 76 height 10
type input "No"
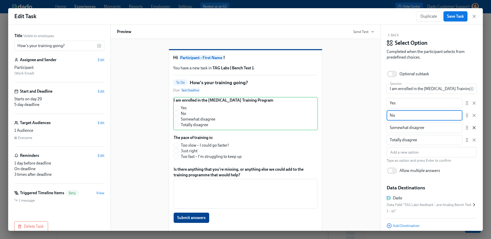
click at [474, 128] on icon "button" at bounding box center [474, 127] width 3 height 3
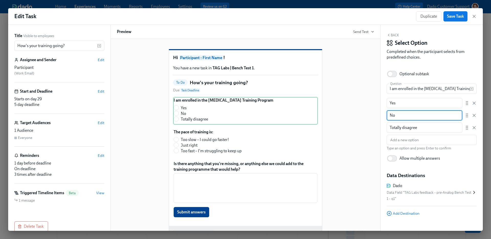
click at [474, 128] on icon "button" at bounding box center [474, 127] width 3 height 3
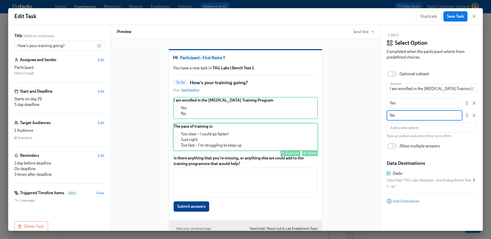
click at [210, 145] on div "The pace of training is: Too slow – I could go faster! Just right Too fast – I'…" at bounding box center [245, 137] width 145 height 28
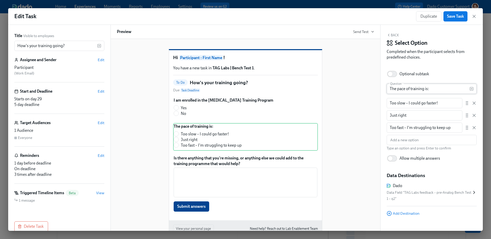
click at [413, 89] on input "The pace of training is:" at bounding box center [428, 89] width 83 height 10
paste input "I know where to find my resources online, including assessment forms, training …"
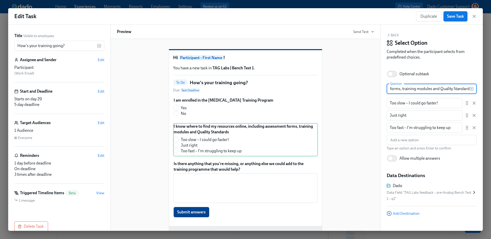
type input "I know where to find my resources online, including assessment forms, training …"
click at [434, 99] on input "Too slow – I could go faster!" at bounding box center [425, 103] width 76 height 10
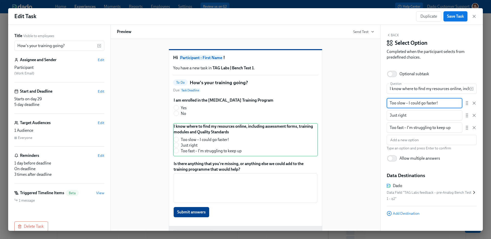
paste input "tally agree Somewhat agree Somewhat disagree Totally disagree"
type input "Totally agree Somewhat agree"
click at [420, 127] on input "Too fast – I'm struggling to keep up" at bounding box center [425, 128] width 76 height 10
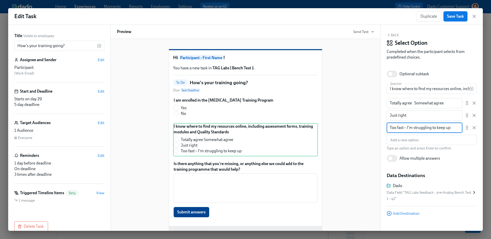
paste input "Somewhat disagree Totally disagree"
type input "Somewhat disagree"
click at [439, 137] on input "text" at bounding box center [432, 140] width 90 height 10
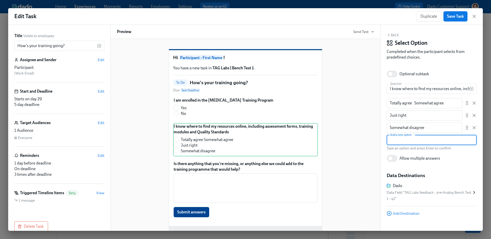
paste input "Totally disagree"
type input "Totally disagree"
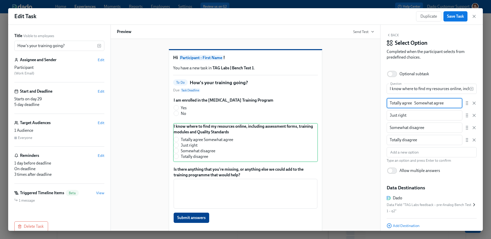
drag, startPoint x: 415, startPoint y: 102, endPoint x: 463, endPoint y: 102, distance: 48.4
click at [464, 102] on div "Totally agree Somewhat agree ​" at bounding box center [432, 103] width 90 height 10
type input "Totally agree"
click at [421, 114] on input "Just right" at bounding box center [425, 115] width 76 height 10
paste input "Somewhat agree"
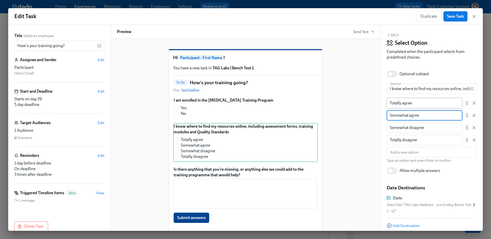
type input "Somewhat agree"
click at [427, 101] on input "Totally agree" at bounding box center [425, 103] width 76 height 10
type input "Totally agree"
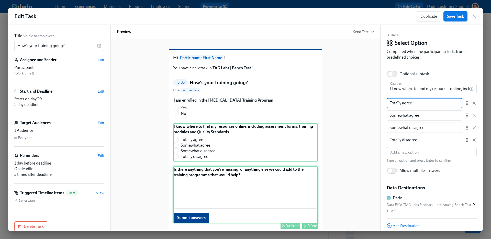
click at [198, 182] on div "Is there anything that you're missing, or anything else we could add to the tra…" at bounding box center [245, 194] width 145 height 57
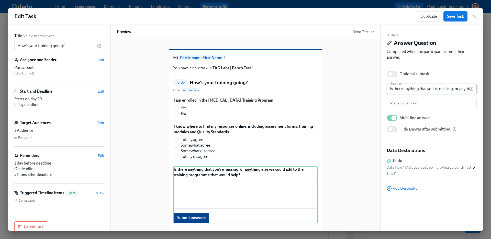
click at [423, 88] on input "Is there anything that you're missing, or anything else we could add to the tra…" at bounding box center [428, 89] width 83 height 10
paste input "text"
type input "Is there anything that you're missing, or anything else we could add to the tra…"
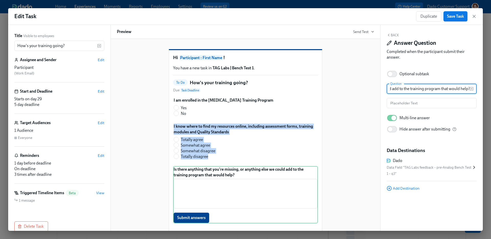
click at [379, 133] on div "Hi Participant : First Name ! You have a new task in TAG Labs | Bench Test 1 . …" at bounding box center [246, 135] width 270 height 192
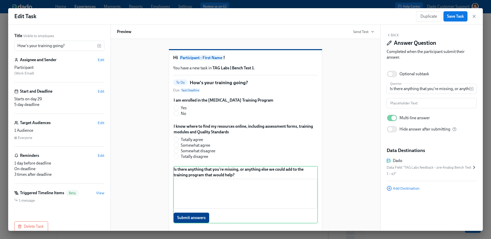
click at [347, 134] on div "Hi Participant : First Name ! You have a new task in TAG Labs | Bench Test 1 . …" at bounding box center [245, 150] width 257 height 218
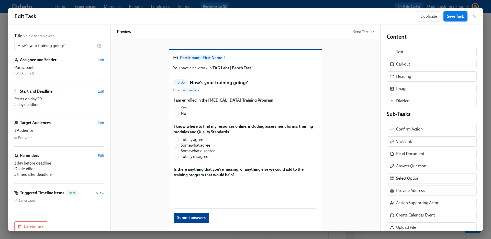
click at [461, 17] on span "Save Task" at bounding box center [455, 16] width 17 height 5
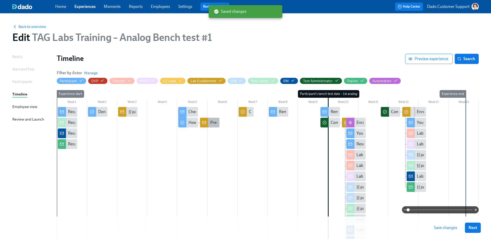
click at [210, 123] on div "Pre-1st bench test training feedback from {{ participant.fullName }}" at bounding box center [268, 123] width 116 height 6
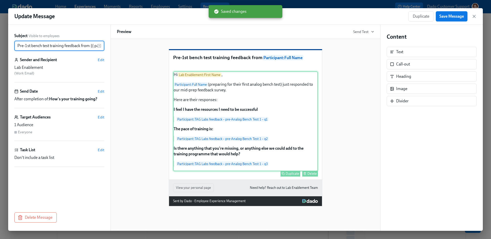
click at [223, 147] on div "Hi Lab Enablement : First Name , Participant : Full Name (preparing for their f…" at bounding box center [245, 121] width 145 height 100
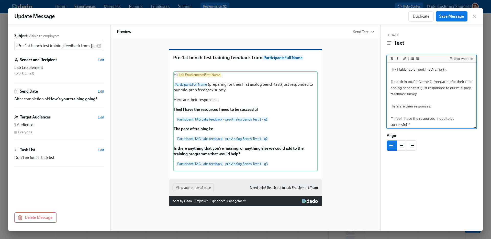
drag, startPoint x: 393, startPoint y: 119, endPoint x: 407, endPoint y: 124, distance: 14.8
click at [407, 124] on textarea "Hi {{ labEnablement.firstName }}, {{ participant.fullName }} (preparing for the…" at bounding box center [432, 146] width 88 height 165
click at [394, 118] on textarea "Hi {{ labEnablement.firstName }}, {{ participant.fullName }} (preparing for the…" at bounding box center [432, 146] width 88 height 165
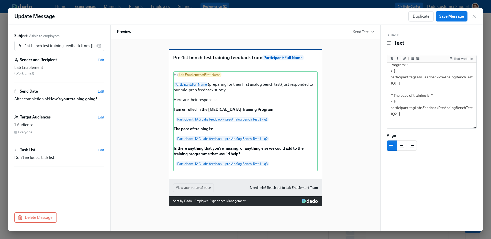
scroll to position [61, 0]
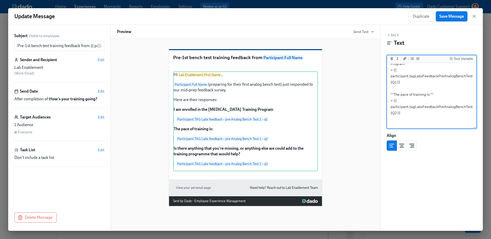
drag, startPoint x: 394, startPoint y: 94, endPoint x: 430, endPoint y: 94, distance: 36.3
click at [430, 94] on textarea "Hi {{ labEnablement.firstName }}, {{ participant.fullName }} (preparing for the…" at bounding box center [432, 85] width 88 height 165
paste textarea "I know where to find my resources online, including assessment forms, training …"
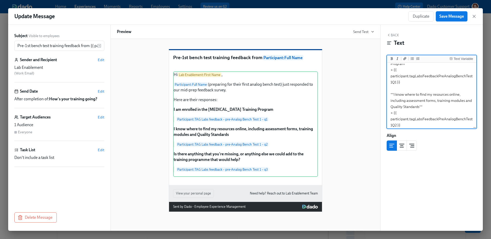
scroll to position [113, 0]
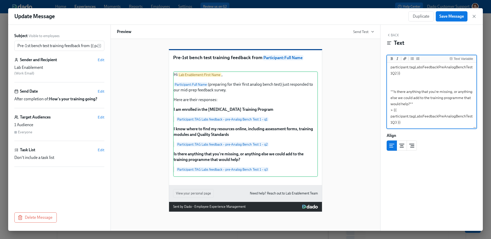
click at [409, 103] on textarea "Hi {{ labEnablement.firstName }}, {{ participant.fullName }} (preparing for the…" at bounding box center [432, 39] width 88 height 177
type textarea "Hi {{ labEnablement.firstName }}, {{ participant.fullName }} (preparing for the…"
click at [450, 20] on button "Save Message" at bounding box center [452, 16] width 32 height 10
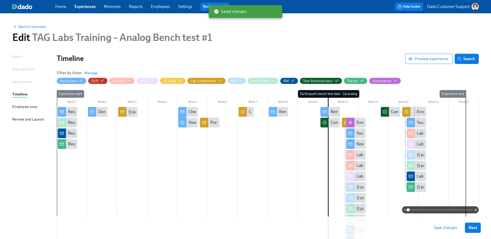
click at [451, 233] on div "Save changes Next" at bounding box center [245, 228] width 491 height 23
click at [446, 228] on span "Save changes" at bounding box center [445, 227] width 23 height 5
click at [26, 28] on span "Back to overview" at bounding box center [29, 26] width 34 height 5
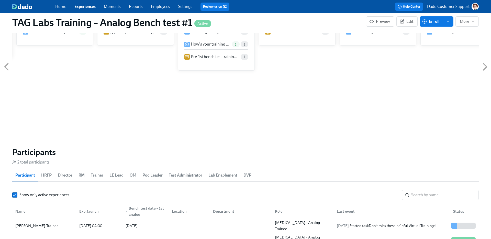
scroll to position [393, 0]
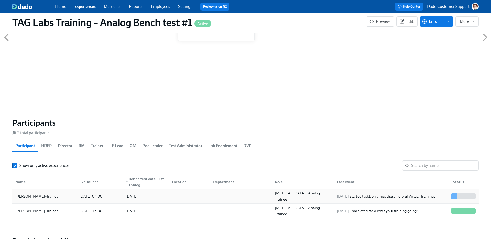
click at [57, 200] on div "Paloma Dado-Trainee" at bounding box center [44, 196] width 62 height 10
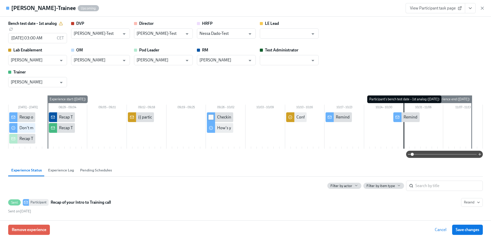
click at [210, 117] on input "checkbox" at bounding box center [211, 117] width 5 height 5
checkbox input "true"
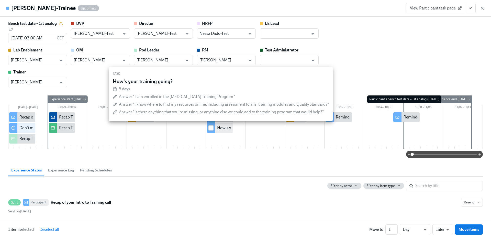
click at [211, 129] on input "checkbox" at bounding box center [211, 128] width 5 height 5
checkbox input "true"
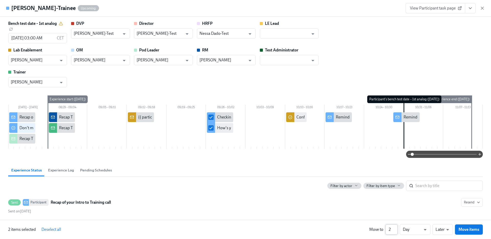
click at [394, 229] on input "2" at bounding box center [392, 229] width 12 height 10
click at [394, 229] on input "3" at bounding box center [392, 229] width 12 height 10
click at [394, 229] on input "4" at bounding box center [392, 229] width 12 height 10
type input "5"
click at [394, 229] on input "5" at bounding box center [392, 229] width 12 height 10
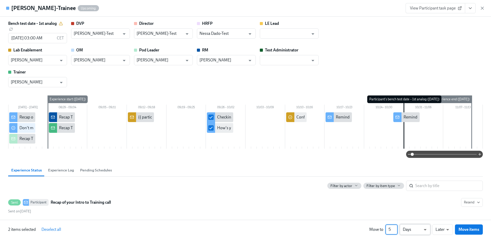
click at [413, 227] on li "Weeks" at bounding box center [415, 228] width 31 height 9
type input "w"
click at [441, 219] on li "Earlier" at bounding box center [443, 219] width 20 height 9
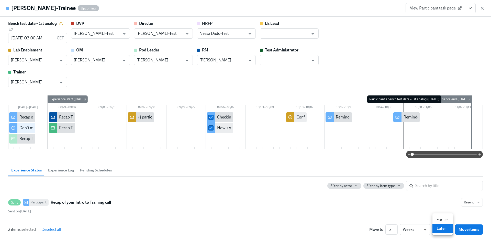
type input "earlier"
click at [466, 228] on span "Move items" at bounding box center [469, 229] width 21 height 5
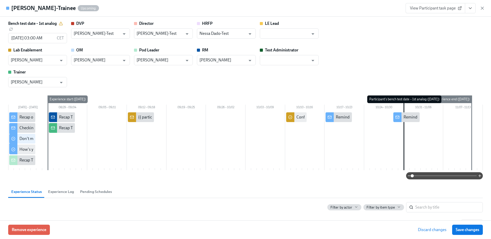
scroll to position [104, 0]
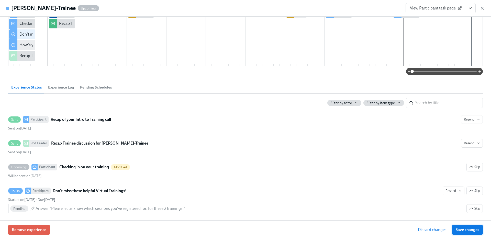
click at [470, 229] on span "Save changes" at bounding box center [468, 229] width 24 height 5
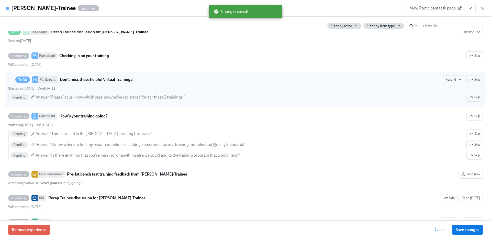
scroll to position [243, 0]
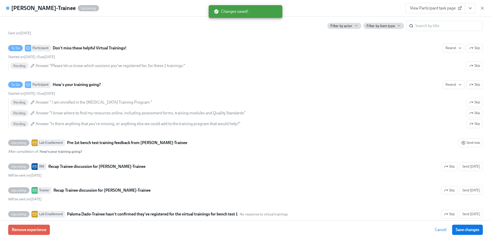
type input "10/30/2025 03:00 PM"
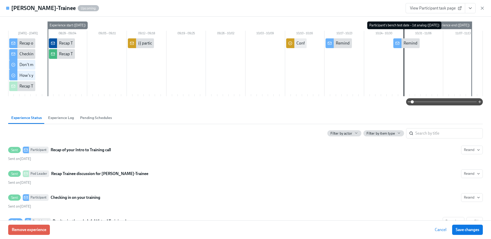
scroll to position [0, 0]
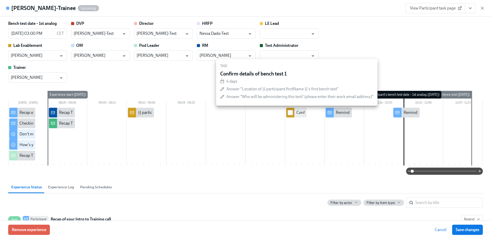
click at [293, 113] on div at bounding box center [290, 113] width 8 height 10
click at [292, 112] on input "checkbox" at bounding box center [290, 112] width 5 height 5
checkbox input "true"
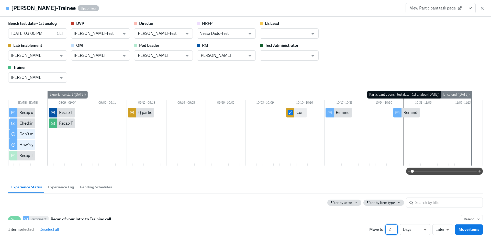
click at [395, 228] on input "2" at bounding box center [392, 229] width 12 height 10
click at [395, 228] on input "3" at bounding box center [392, 229] width 12 height 10
click at [395, 228] on input "4" at bounding box center [392, 229] width 12 height 10
click at [395, 228] on input "5" at bounding box center [392, 229] width 12 height 10
click at [395, 228] on input "6" at bounding box center [392, 229] width 12 height 10
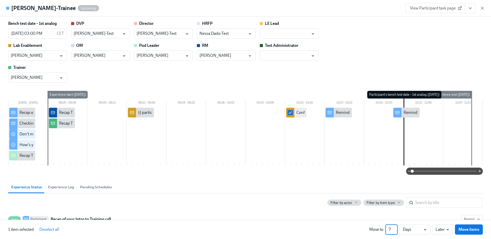
click at [395, 228] on input "7" at bounding box center [392, 229] width 12 height 10
click at [395, 228] on input "8" at bounding box center [392, 229] width 12 height 10
type input "7"
click at [395, 231] on input "7" at bounding box center [392, 229] width 12 height 10
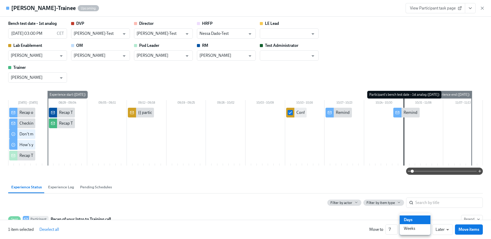
click at [421, 224] on li "Days" at bounding box center [415, 219] width 31 height 9
click at [440, 221] on li "Earlier" at bounding box center [443, 219] width 20 height 9
type input "earlier"
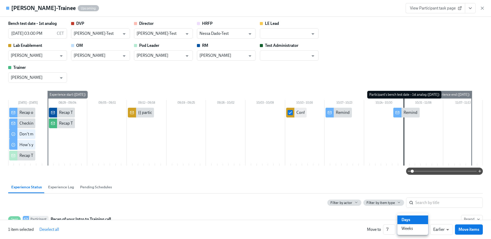
click at [416, 228] on li "Weeks" at bounding box center [413, 228] width 31 height 9
type input "w"
click at [470, 230] on span "Move items" at bounding box center [469, 229] width 21 height 5
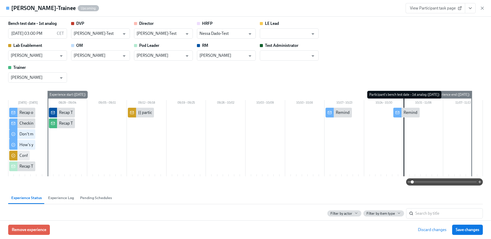
click at [470, 230] on span "Save changes" at bounding box center [468, 229] width 24 height 5
click at [88, 193] on button "Pending Schedules" at bounding box center [96, 198] width 38 height 12
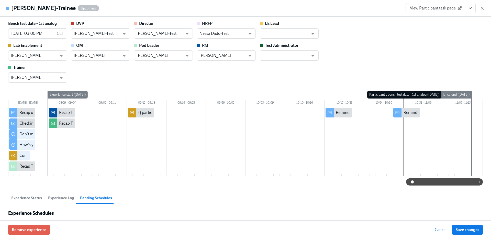
type input "Podrick Dado-Lee"
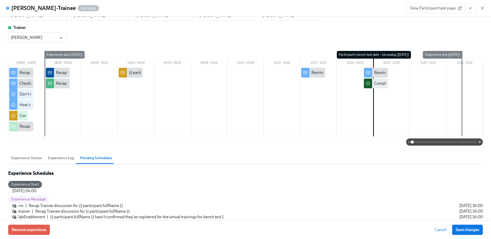
scroll to position [40, 0]
click at [28, 156] on span "Experience Status" at bounding box center [26, 158] width 31 height 6
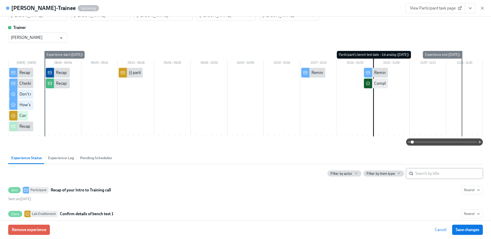
click at [445, 174] on input "search" at bounding box center [450, 173] width 68 height 10
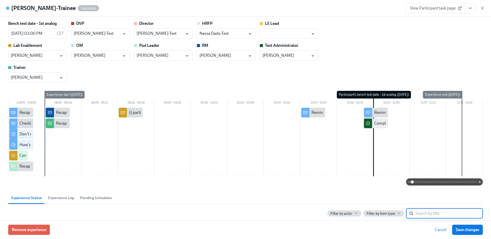
scroll to position [0, 257]
click at [485, 9] on icon "button" at bounding box center [482, 8] width 5 height 5
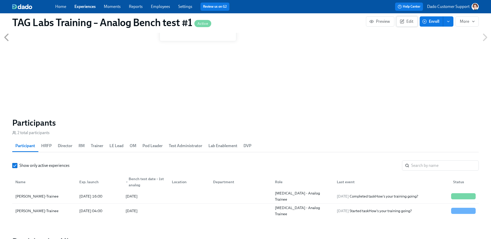
click at [406, 16] on button "Edit" at bounding box center [407, 21] width 21 height 10
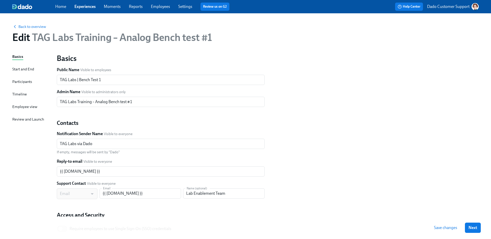
click at [11, 98] on div "Back to overview Edit TAG Labs Training – Analog Bench test #1 Basics Start and…" at bounding box center [245, 147] width 491 height 268
click at [15, 94] on div "Timeline" at bounding box center [19, 94] width 15 height 6
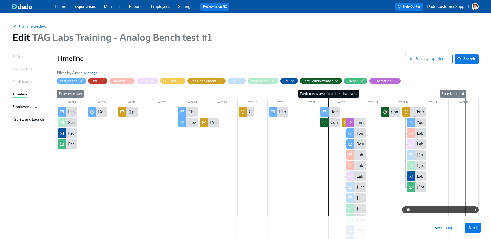
click at [344, 120] on div at bounding box center [346, 123] width 8 height 10
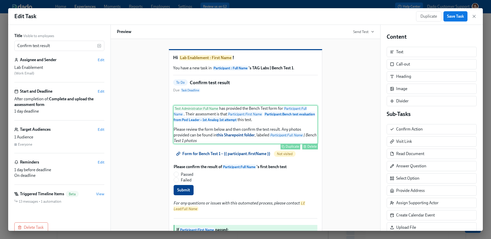
click at [218, 144] on div "Test Administrator : Full Name has provided the Bench Test form for Participant…" at bounding box center [245, 124] width 145 height 39
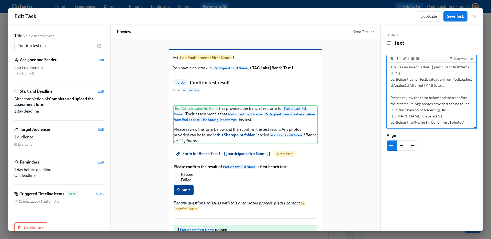
scroll to position [42, 0]
click at [391, 89] on textarea "{{ testAdministrator.fullName }} has provided the Bench Test form for {{ partic…" at bounding box center [432, 88] width 88 height 79
click at [435, 116] on textarea "{{ testAdministrator.fullName }} has provided the Bench Test form for {{ partic…" at bounding box center [432, 88] width 88 height 79
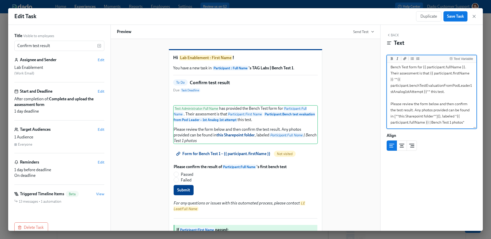
scroll to position [79, 0]
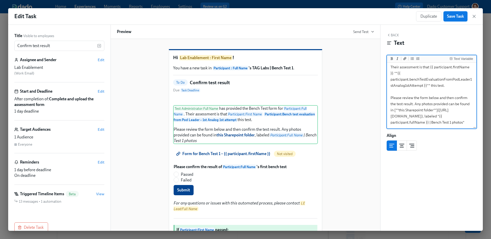
type textarea "{{ testAdministrator.fullName }} has provided the Bench Test form for {{ partic…"
click at [460, 14] on span "Save Task" at bounding box center [455, 16] width 17 height 5
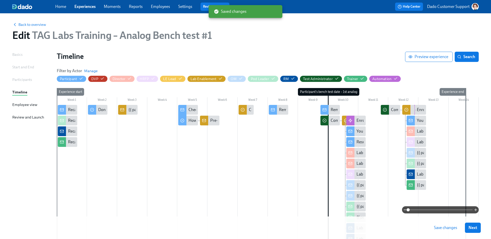
click at [458, 229] on button "Save changes" at bounding box center [446, 228] width 30 height 10
click at [406, 108] on circle at bounding box center [406, 109] width 3 height 3
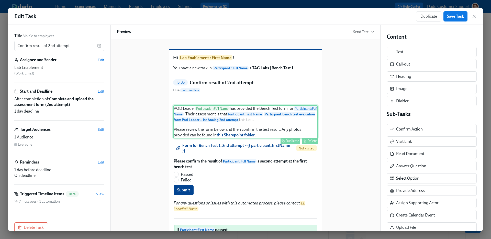
click at [246, 138] on div "POD Leader Pod Leader : Full Name has provided the Bench Test form for Particip…" at bounding box center [245, 121] width 145 height 33
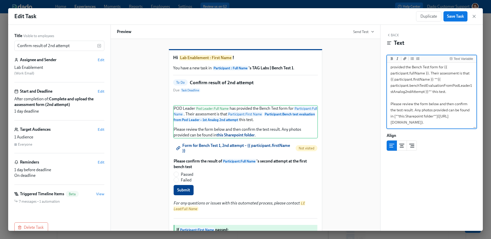
scroll to position [30, 0]
click at [392, 102] on textarea "POD Leader {{ podLeader.fullName }} has provided the Bench Test form for {{ par…" at bounding box center [432, 91] width 88 height 73
click at [436, 123] on textarea "POD Leader {{ podLeader.fullName }} has provided the Bench Test form for {{ par…" at bounding box center [432, 91] width 88 height 73
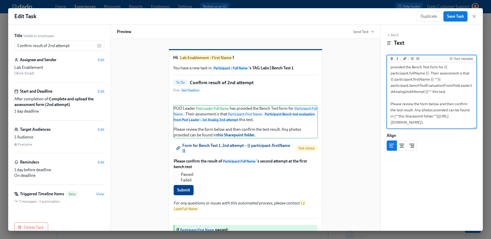
type textarea "POD Leader {{ podLeader.fullName }} has provided the Bench Test form for {{ par…"
click at [452, 18] on span "Save Task" at bounding box center [455, 16] width 17 height 5
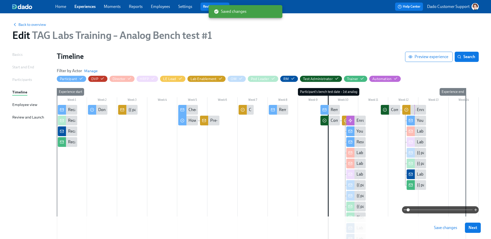
click at [442, 223] on button "Save changes" at bounding box center [446, 228] width 30 height 10
click at [30, 24] on span "Back to overview" at bounding box center [29, 24] width 34 height 5
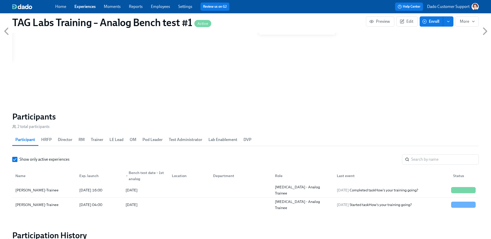
scroll to position [425, 0]
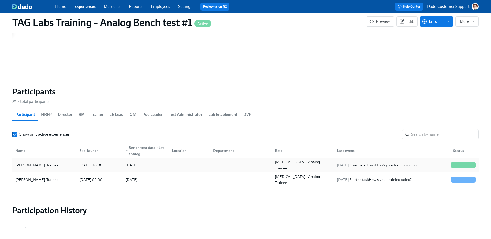
click at [42, 167] on div "Fiona Dado-Trainee" at bounding box center [36, 165] width 47 height 6
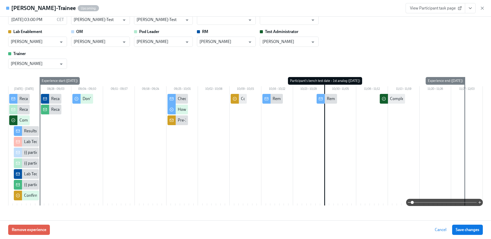
scroll to position [0, 236]
click at [459, 204] on span at bounding box center [445, 202] width 64 height 7
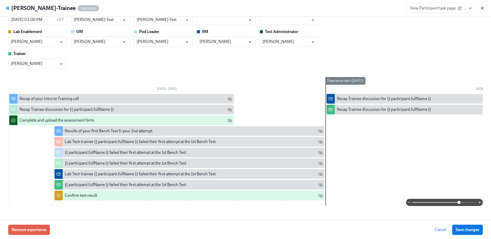
click at [482, 7] on icon "button" at bounding box center [482, 8] width 5 height 5
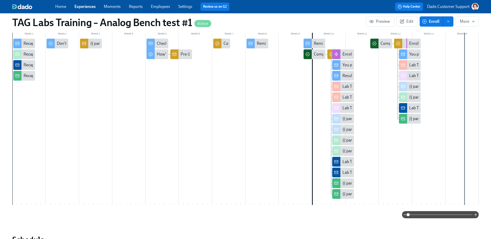
scroll to position [59, 0]
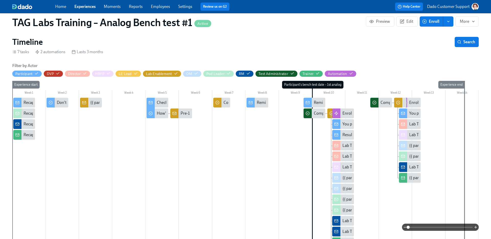
click at [342, 136] on div "Results of your first Bench Test & your 2nd attempt" at bounding box center [343, 135] width 22 height 10
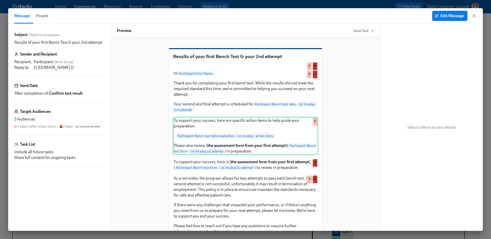
click at [199, 155] on div "To support your success, here are specific action items to help guide your prep…" at bounding box center [245, 135] width 145 height 37
click at [451, 12] on button "Edit Message" at bounding box center [449, 16] width 35 height 10
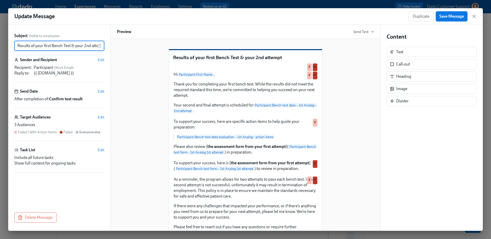
scroll to position [0, 8]
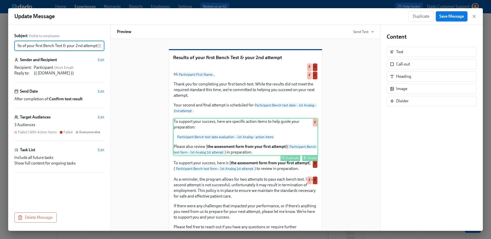
click at [254, 156] on div "To support your success, here are specific action items to help guide your prep…" at bounding box center [245, 136] width 145 height 37
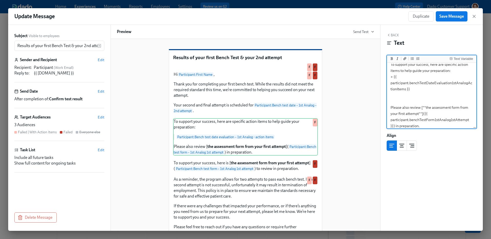
scroll to position [8, 0]
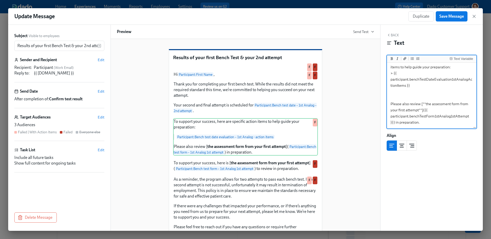
drag, startPoint x: 394, startPoint y: 74, endPoint x: 370, endPoint y: 74, distance: 24.8
click at [377, 74] on div "Subject Visible to employees Results of your first Bench Test & your 2nd attemp…" at bounding box center [245, 128] width 475 height 206
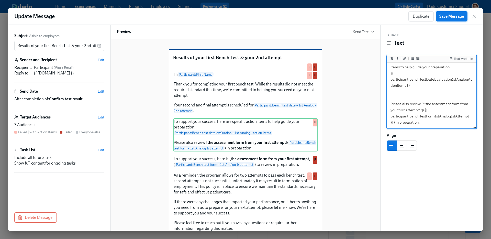
type textarea "To support your success, here are specific action items to help guide your prep…"
click at [453, 18] on span "Save Message" at bounding box center [452, 16] width 25 height 5
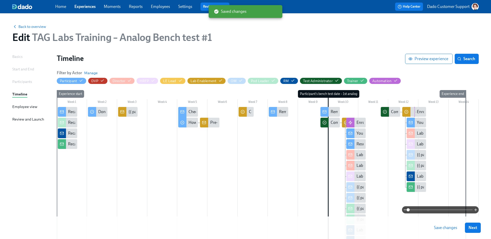
click at [449, 232] on button "Save changes" at bounding box center [446, 228] width 30 height 10
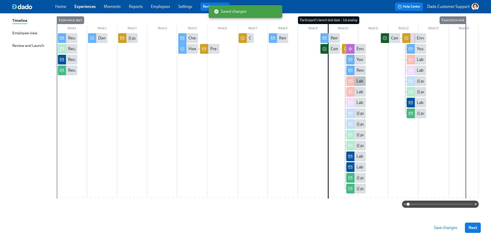
scroll to position [77, 0]
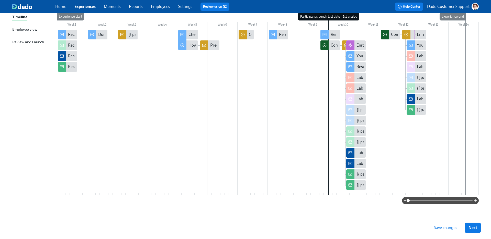
click at [454, 200] on span at bounding box center [440, 200] width 64 height 7
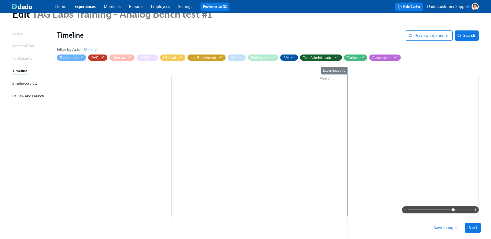
scroll to position [0, 0]
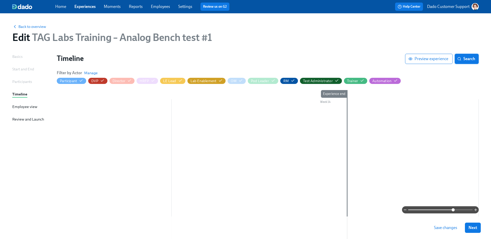
click at [472, 61] on span "Search" at bounding box center [467, 58] width 17 height 5
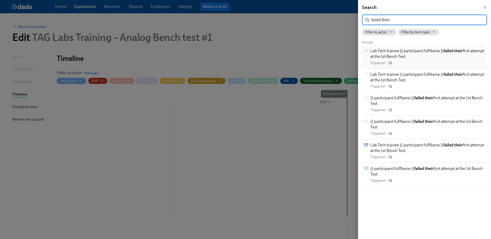
type input "failed their"
click at [434, 50] on span "Lab Tech trainee {{ participant.fullName }} failed their first attempt at the 1…" at bounding box center [428, 53] width 115 height 11
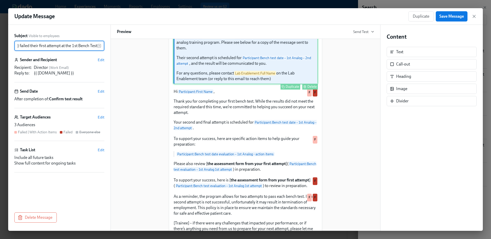
scroll to position [106, 0]
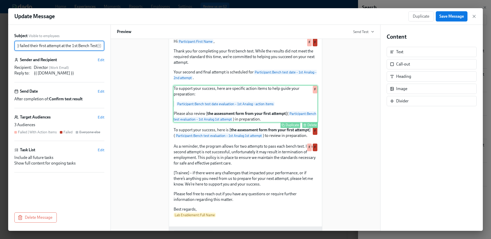
click at [200, 123] on div "To support your success, here are specific action items to help guide your prep…" at bounding box center [245, 103] width 145 height 37
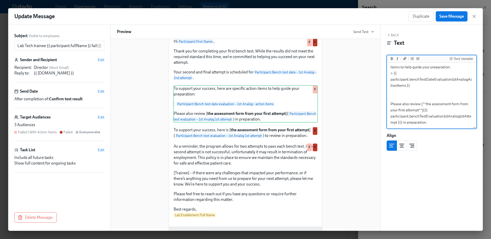
scroll to position [7, 0]
drag, startPoint x: 394, startPoint y: 74, endPoint x: 354, endPoint y: 71, distance: 39.5
click at [368, 73] on div "Subject Visible to employees Lab Tech trainee {{ participant.fullName }} failed…" at bounding box center [245, 128] width 475 height 206
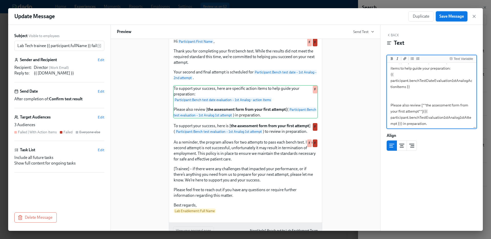
type textarea "To support your success, here are specific action items to help guide your prep…"
click at [454, 16] on span "Save Message" at bounding box center [452, 16] width 25 height 5
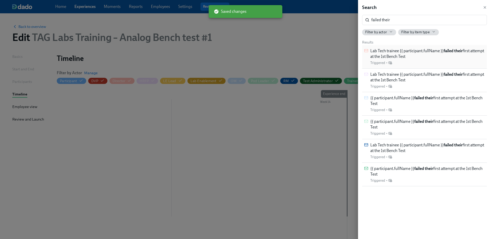
click at [401, 64] on div "Lab Tech trainee {{ participant.fullName }} failed their first attempt at the 1…" at bounding box center [428, 56] width 115 height 17
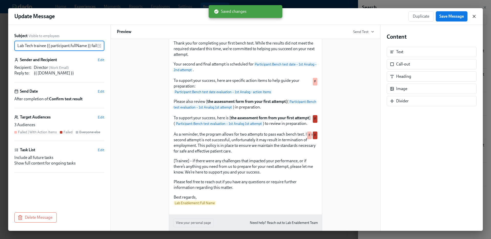
click at [475, 18] on icon "button" at bounding box center [474, 16] width 5 height 5
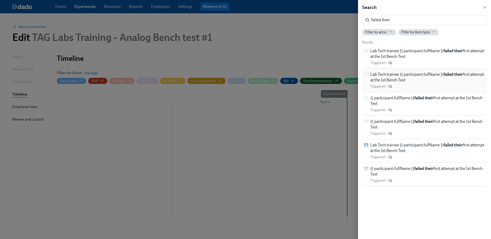
click at [401, 71] on div "Lab Tech trainee {{ participant.fullName }} failed their first attempt at the 1…" at bounding box center [424, 81] width 125 height 24
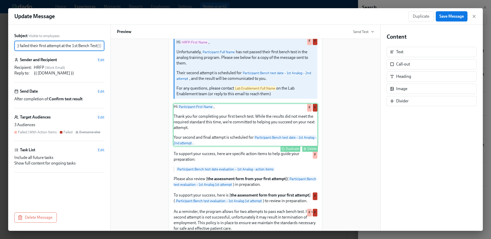
scroll to position [40, 0]
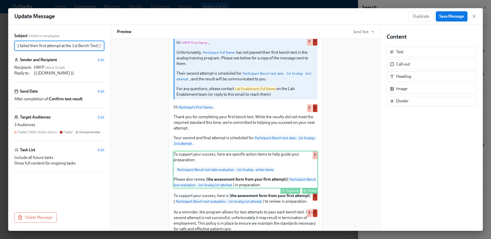
click at [228, 186] on div "To support your success, here are specific action items to help guide your prep…" at bounding box center [245, 169] width 145 height 37
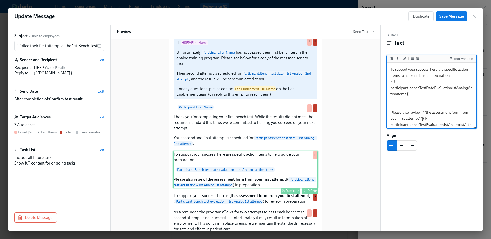
scroll to position [0, 0]
drag, startPoint x: 430, startPoint y: 77, endPoint x: 399, endPoint y: 81, distance: 31.0
click at [399, 81] on textarea "To support your success, here are specific action items to help guide your prep…" at bounding box center [432, 100] width 88 height 73
click at [430, 75] on textarea "To support your success, here are specific action items to help guide your prep…" at bounding box center [432, 100] width 88 height 73
click at [394, 80] on textarea "To support your success, here are specific action items to help guide your prep…" at bounding box center [432, 100] width 88 height 73
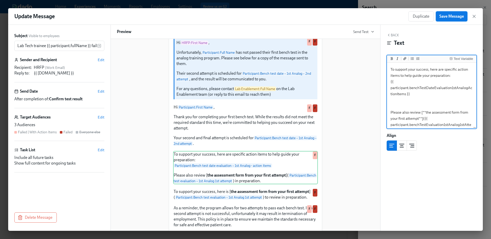
type textarea "To support your success, here are specific action items to help guide your prep…"
click at [450, 16] on span "Save Message" at bounding box center [452, 16] width 25 height 5
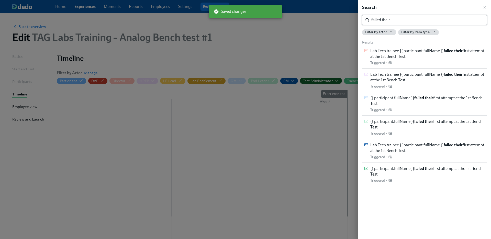
click at [421, 17] on input "failed their" at bounding box center [430, 20] width 116 height 10
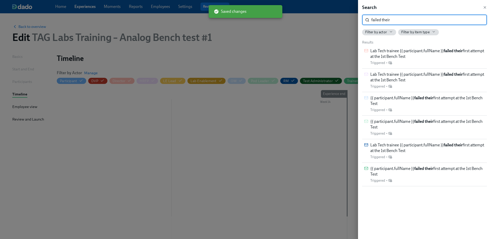
paste input "preparation: > {{"
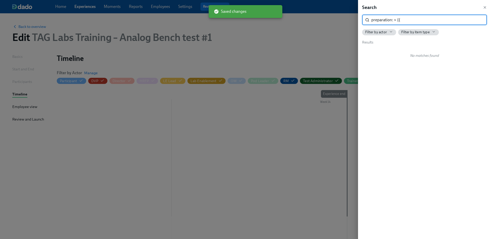
type input "failed their"
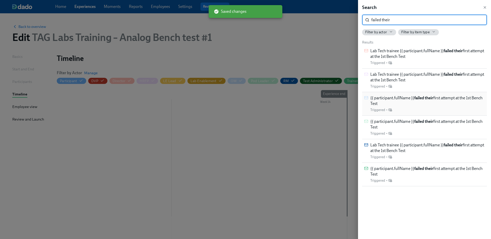
click at [424, 95] on strong "failed their" at bounding box center [424, 97] width 19 height 5
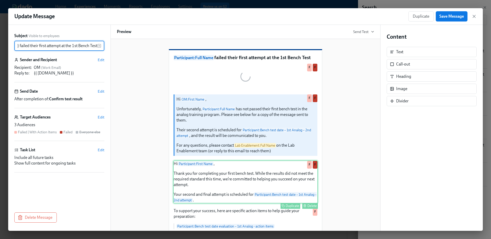
scroll to position [91, 0]
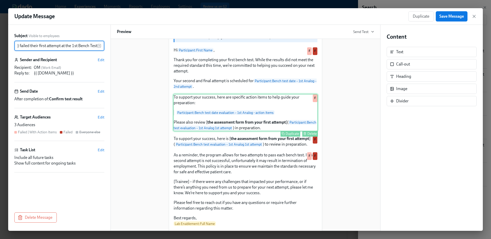
click at [215, 131] on div "To support your success, here are specific action items to help guide your prep…" at bounding box center [245, 112] width 145 height 37
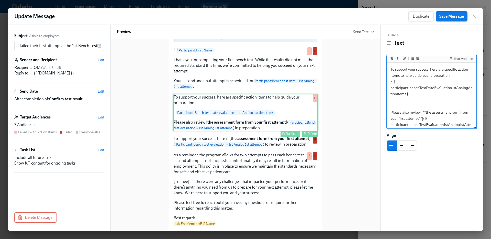
scroll to position [0, 0]
drag, startPoint x: 394, startPoint y: 82, endPoint x: 369, endPoint y: 82, distance: 25.1
click at [378, 82] on div "Subject Visible to employees {{ participant.fullName }} failed their first atte…" at bounding box center [245, 128] width 475 height 206
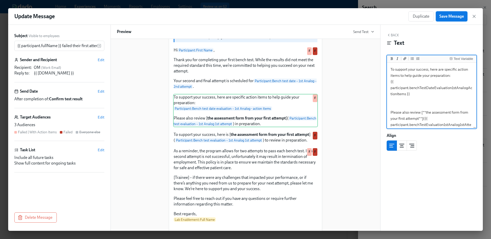
type textarea "To support your success, here are specific action items to help guide your prep…"
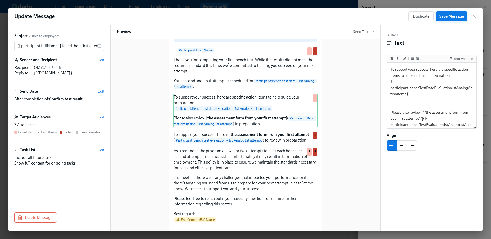
click at [442, 18] on span "Save Message" at bounding box center [452, 16] width 25 height 5
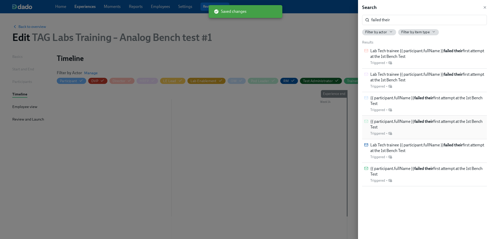
click at [392, 128] on span "{{ participant.fullName }} failed their first attempt at the 1st Bench Test" at bounding box center [428, 124] width 115 height 11
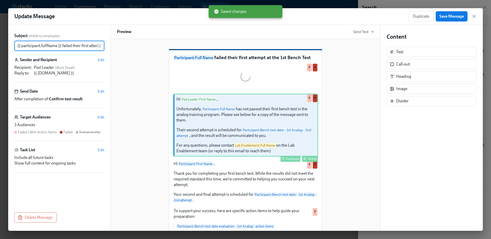
scroll to position [0, 43]
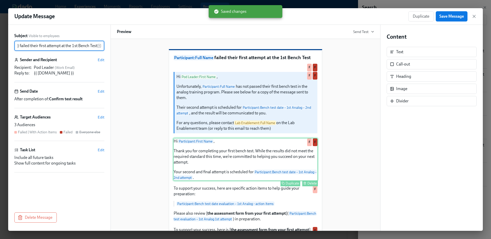
click at [222, 181] on div "Hi Participant : First Name , Thank you for completing your first bench test. W…" at bounding box center [245, 159] width 145 height 43
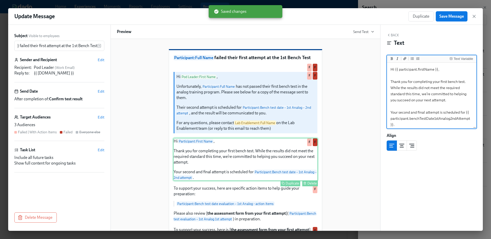
scroll to position [0, 0]
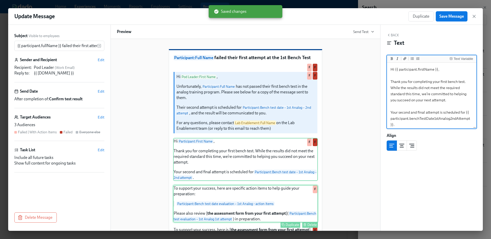
click at [222, 222] on div "To support your success, here are specific action items to help guide your prep…" at bounding box center [245, 203] width 145 height 37
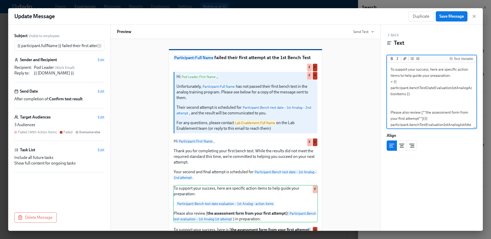
drag, startPoint x: 394, startPoint y: 82, endPoint x: 383, endPoint y: 82, distance: 10.5
click at [386, 82] on div "Back Text Text Variable To support your success, here are specific action items…" at bounding box center [432, 128] width 102 height 206
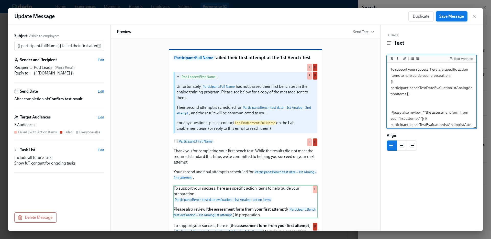
type textarea "To support your success, here are specific action items to help guide your prep…"
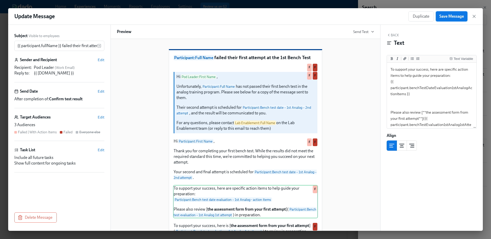
click at [449, 18] on span "Save Message" at bounding box center [452, 16] width 25 height 5
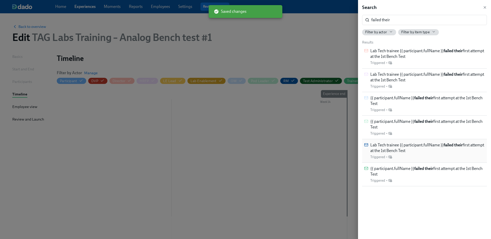
click at [399, 142] on span "Lab Tech trainee {{ participant.fullName }} failed their first attempt at the 1…" at bounding box center [428, 147] width 115 height 11
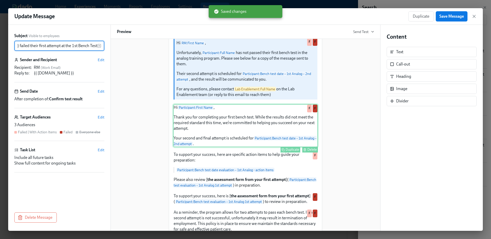
scroll to position [41, 0]
click at [210, 146] on div "Hi Participant : First Name , Thank you for completing your first bench test. W…" at bounding box center [245, 124] width 145 height 43
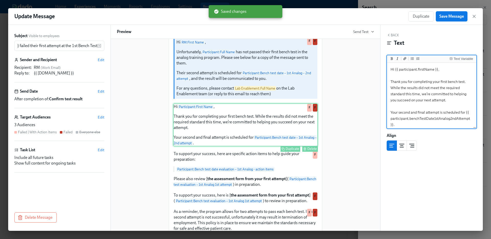
scroll to position [0, 0]
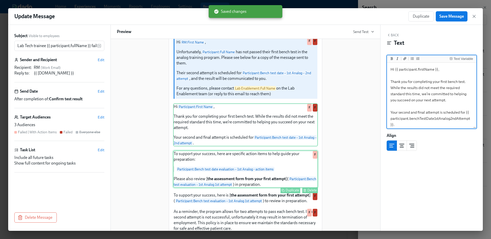
click at [198, 188] on div "To support your success, here are specific action items to help guide your prep…" at bounding box center [245, 168] width 145 height 37
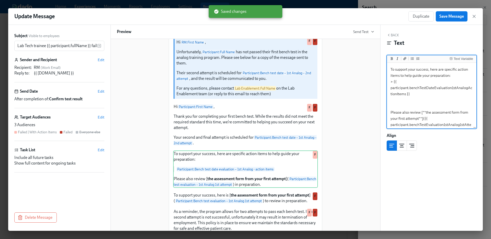
drag, startPoint x: 393, startPoint y: 80, endPoint x: 358, endPoint y: 74, distance: 36.1
click at [376, 79] on div "Subject Visible to employees Lab Tech trainee {{ participant.fullName }} failed…" at bounding box center [245, 128] width 475 height 206
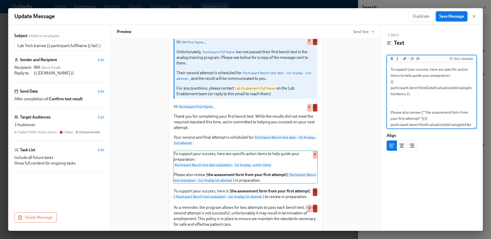
type textarea "To support your success, here are specific action items to help guide your prep…"
click at [455, 12] on button "Save Message" at bounding box center [452, 16] width 32 height 10
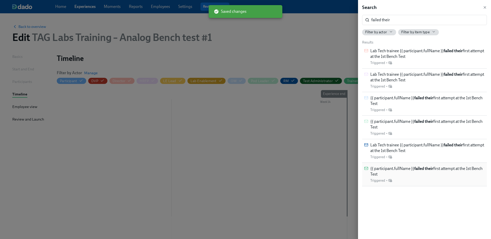
click at [427, 169] on strong "failed their" at bounding box center [424, 168] width 19 height 5
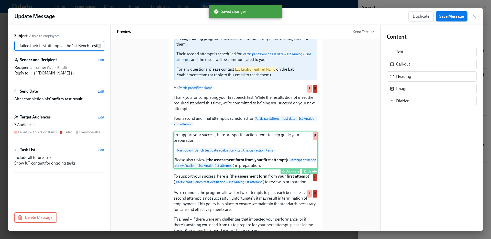
scroll to position [58, 0]
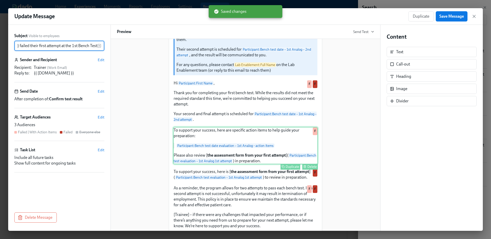
click at [227, 164] on div "To support your success, here are specific action items to help guide your prep…" at bounding box center [245, 145] width 145 height 37
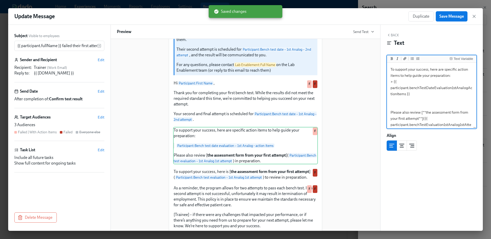
drag, startPoint x: 394, startPoint y: 81, endPoint x: 359, endPoint y: 79, distance: 34.9
click at [359, 79] on div "Subject Visible to employees {{ participant.fullName }} failed their first atte…" at bounding box center [245, 128] width 475 height 206
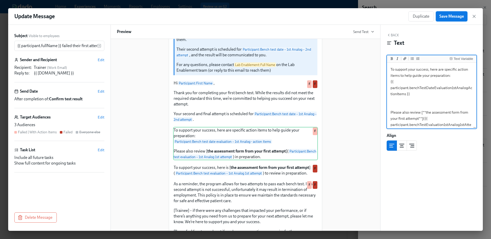
type textarea "To support your success, here are specific action items to help guide your prep…"
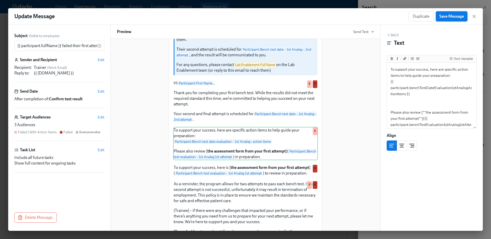
click at [457, 20] on button "Save Message" at bounding box center [452, 16] width 32 height 10
click at [476, 16] on icon "button" at bounding box center [474, 16] width 5 height 5
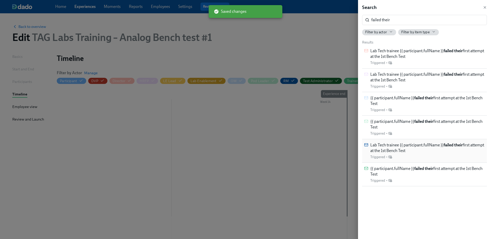
click at [401, 147] on span "Lab Tech trainee {{ participant.fullName }} failed their first attempt at the 1…" at bounding box center [428, 147] width 115 height 11
click at [436, 121] on span "{{ participant.fullName }} failed their first attempt at the 1st Bench Test" at bounding box center [428, 124] width 115 height 11
click at [401, 96] on span "{{ participant.fullName }} failed their first attempt at the 1st Bench Test" at bounding box center [428, 100] width 115 height 11
click at [399, 14] on div "Search failed their ​ Filter by actor Filter by item type Results Lab Tech trai…" at bounding box center [424, 119] width 133 height 239
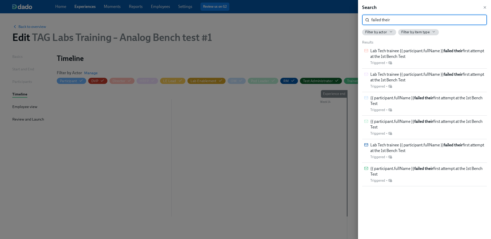
click at [399, 19] on input "failed their" at bounding box center [430, 20] width 116 height 10
paste input "preparation: > {{"
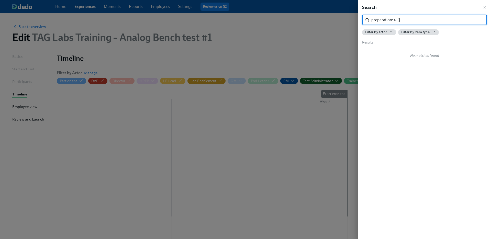
type input "> {{"
click at [324, 29] on div at bounding box center [245, 119] width 491 height 239
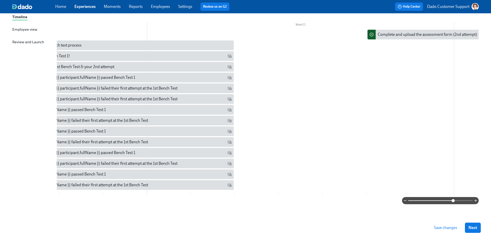
scroll to position [0, 2982]
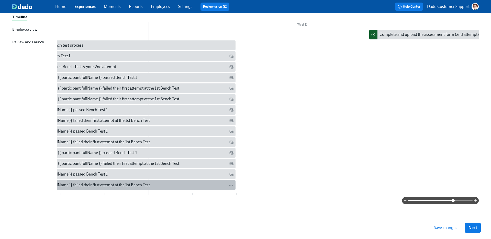
click at [161, 182] on div "{{ participant.fullName }} failed their first attempt at the 1st Bench Test" at bounding box center [130, 185] width 205 height 6
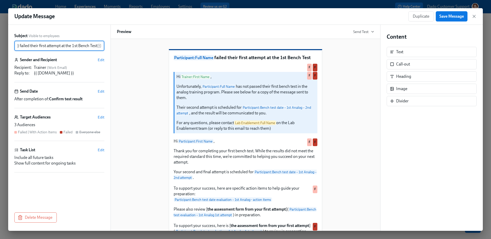
scroll to position [96, 0]
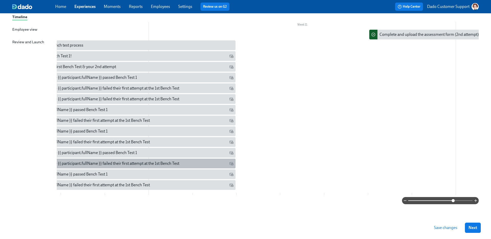
click at [94, 159] on div "Lab Tech trainee {{ participant.fullName }} failed their first attempt at the 1…" at bounding box center [127, 164] width 218 height 10
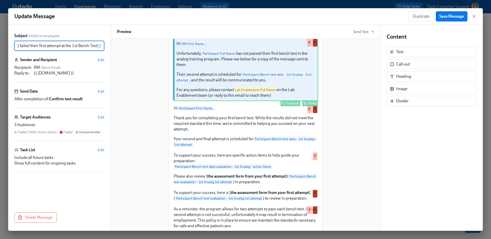
scroll to position [42, 0]
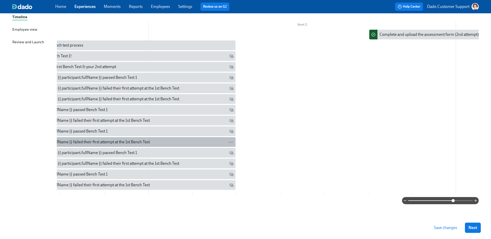
click at [119, 140] on div "{{ participant.fullName }} failed their first attempt at the 1st Bench Test" at bounding box center [89, 142] width 122 height 6
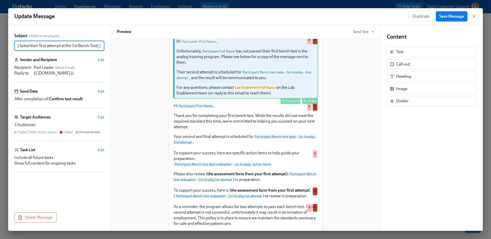
scroll to position [75, 0]
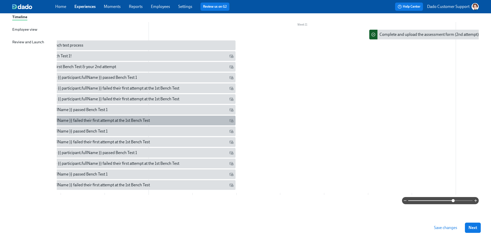
click at [95, 118] on div "{{ participant.fullName }} failed their first attempt at the 1st Bench Test" at bounding box center [89, 121] width 122 height 6
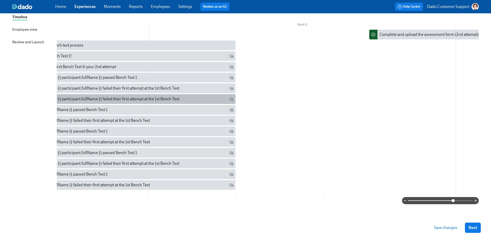
click at [113, 94] on div "Lab Tech trainee {{ participant.fullName }} failed their first attempt at the 1…" at bounding box center [127, 99] width 218 height 10
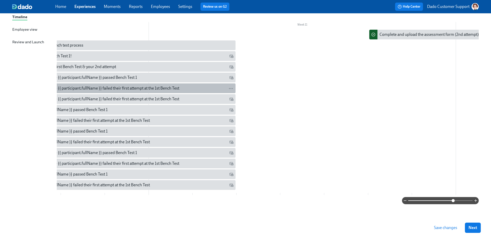
click at [98, 87] on div "Lab Tech trainee {{ participant.fullName }} failed their first attempt at the 1…" at bounding box center [103, 88] width 151 height 6
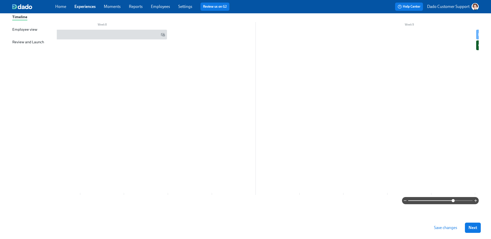
click at [438, 227] on span "Save changes" at bounding box center [445, 227] width 23 height 5
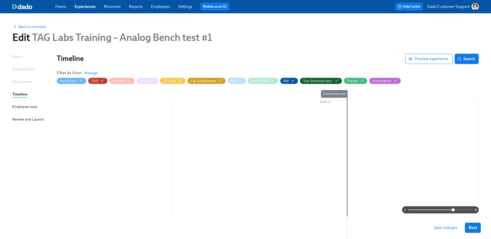
click at [467, 61] on span "Search" at bounding box center [467, 58] width 17 height 5
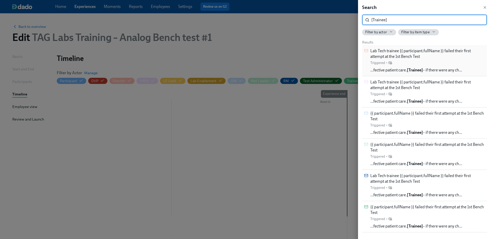
type input "[Trainee]"
click at [397, 70] on span "…fective patient care. [Trainee] – if there were any ch…" at bounding box center [417, 70] width 92 height 6
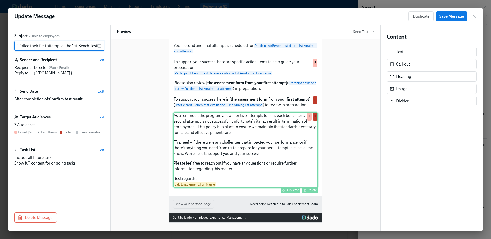
click at [201, 153] on div "As a reminder, the program allows for two attempts to pass each bench test. If …" at bounding box center [245, 149] width 145 height 75
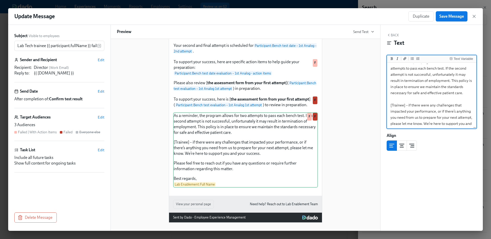
drag, startPoint x: 409, startPoint y: 105, endPoint x: 354, endPoint y: 105, distance: 55.0
click at [354, 105] on div "Subject Visible to employees Lab Tech trainee {{ participant.fullName }} failed…" at bounding box center [245, 128] width 475 height 206
type textarea "As a reminder, the program allows for two attempts to pass each bench test. If …"
click at [459, 17] on span "Save Message" at bounding box center [452, 16] width 25 height 5
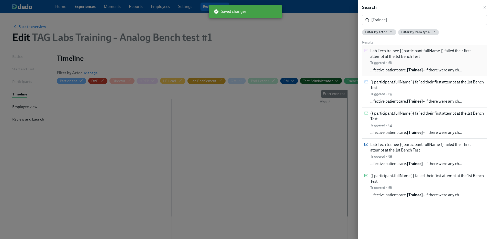
click at [396, 58] on span "Lab Tech trainee {{ participant.fullName }} failed their first attempt at the 1…" at bounding box center [428, 53] width 115 height 11
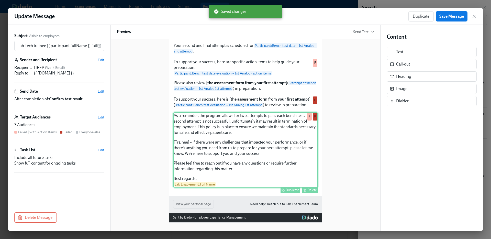
click at [217, 170] on div "As a reminder, the program allows for two attempts to pass each bench test. If …" at bounding box center [245, 149] width 145 height 75
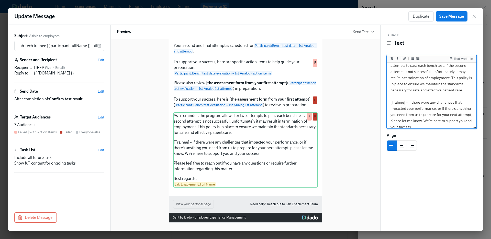
drag, startPoint x: 409, startPoint y: 102, endPoint x: 366, endPoint y: 101, distance: 43.0
click at [369, 101] on div "Subject Visible to employees Lab Tech trainee {{ participant.fullName }} failed…" at bounding box center [245, 128] width 475 height 206
type textarea "As a reminder, the program allows for two attempts to pass each bench test. If …"
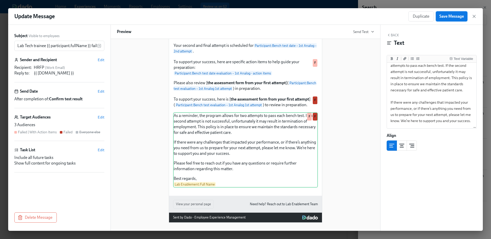
click at [453, 19] on button "Save Message" at bounding box center [452, 16] width 32 height 10
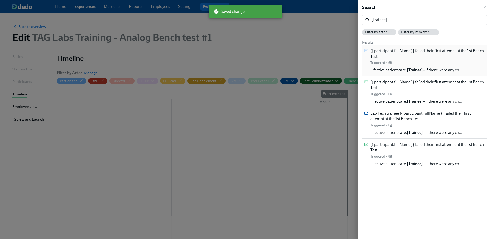
click at [398, 69] on span "…fective patient care. [Trainee] – if there were any ch…" at bounding box center [417, 70] width 92 height 6
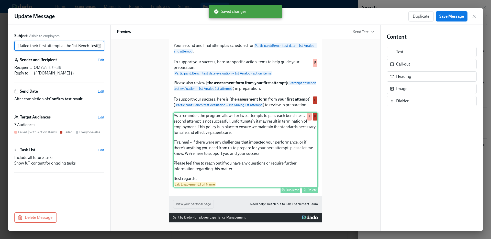
click at [237, 154] on div "As a reminder, the program allows for two attempts to pass each bench test. If …" at bounding box center [245, 149] width 145 height 75
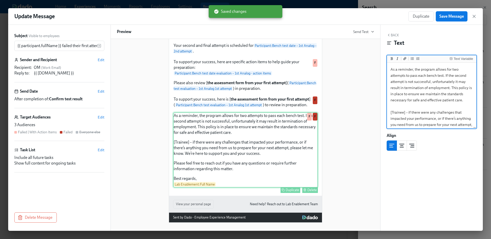
drag, startPoint x: 410, startPoint y: 110, endPoint x: 303, endPoint y: 113, distance: 107.8
click at [310, 112] on div "Subject Visible to employees {{ participant.fullName }} failed their first atte…" at bounding box center [245, 128] width 475 height 206
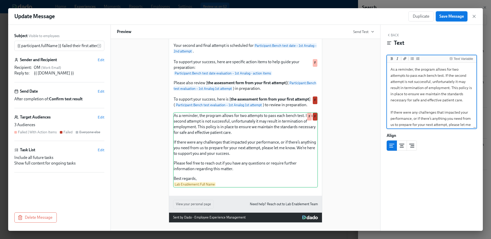
type textarea "As a reminder, the program allows for two attempts to pass each bench test. If …"
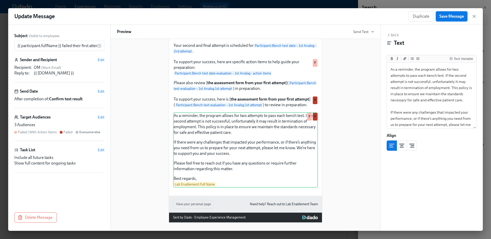
click at [458, 21] on button "Save Message" at bounding box center [452, 16] width 32 height 10
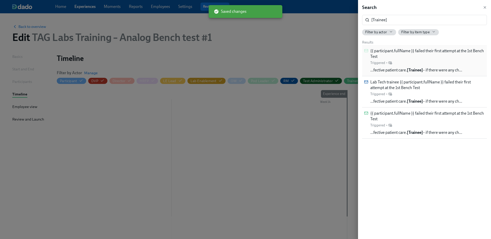
click at [415, 58] on span "{{ participant.fullName }} failed their first attempt at the 1st Bench Test" at bounding box center [428, 53] width 115 height 11
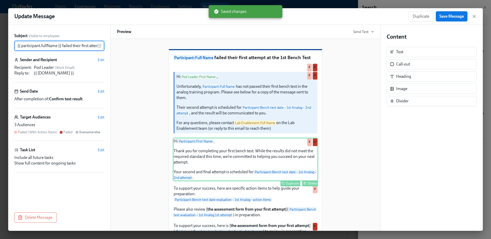
scroll to position [0, 43]
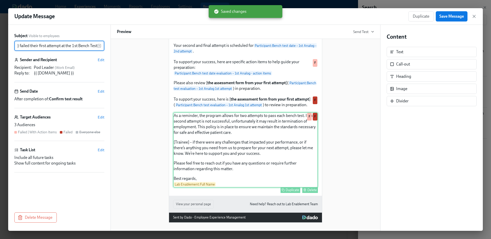
click at [239, 150] on div "As a reminder, the program allows for two attempts to pass each bench test. If …" at bounding box center [245, 149] width 145 height 75
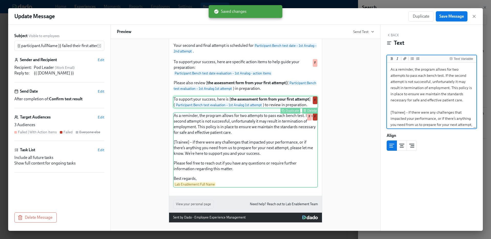
drag, startPoint x: 409, startPoint y: 113, endPoint x: 313, endPoint y: 105, distance: 96.8
click at [313, 105] on div "Subject Visible to employees {{ participant.fullName }} failed their first atte…" at bounding box center [245, 128] width 475 height 206
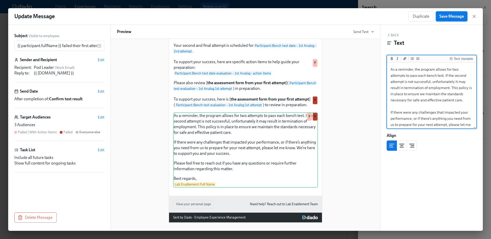
type textarea "As a reminder, the program allows for two attempts to pass each bench test. If …"
click at [461, 14] on span "Save Message" at bounding box center [452, 16] width 25 height 5
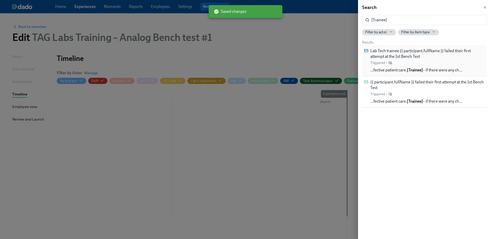
click at [426, 62] on div "Lab Tech trainee {{ participant.fullName }} failed their first attempt at the 1…" at bounding box center [428, 56] width 115 height 17
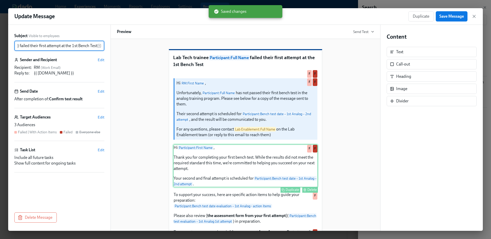
scroll to position [167, 0]
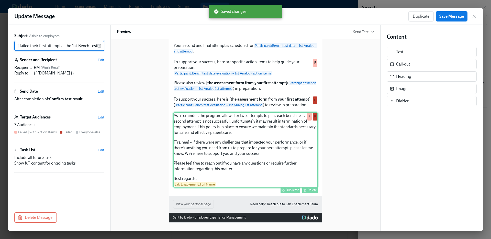
click at [221, 150] on div "As a reminder, the program allows for two attempts to pass each bench test. If …" at bounding box center [245, 149] width 145 height 75
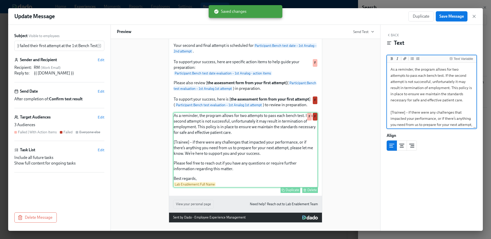
scroll to position [0, 0]
drag, startPoint x: 409, startPoint y: 113, endPoint x: 358, endPoint y: 114, distance: 50.7
click at [361, 114] on div "Subject Visible to employees Lab Tech trainee {{ participant.fullName }} failed…" at bounding box center [245, 128] width 475 height 206
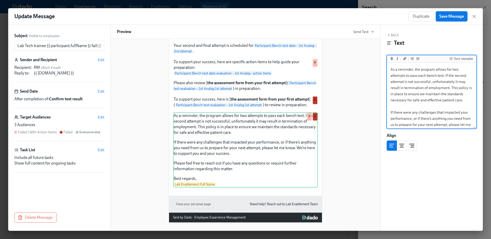
type textarea "As a reminder, the program allows for two attempts to pass each bench test. If …"
click at [462, 15] on span "Save Message" at bounding box center [452, 16] width 25 height 5
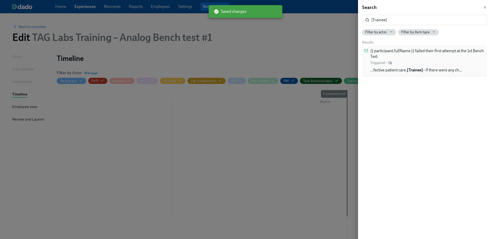
click at [408, 69] on span "…fective patient care. [Trainee] – if there were any ch…" at bounding box center [417, 70] width 92 height 6
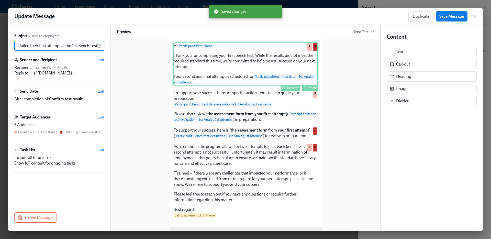
scroll to position [161, 0]
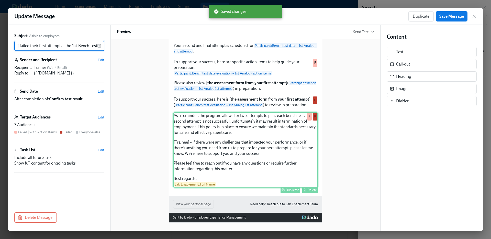
click at [252, 146] on div "As a reminder, the program allows for two attempts to pass each bench test. If …" at bounding box center [245, 149] width 145 height 75
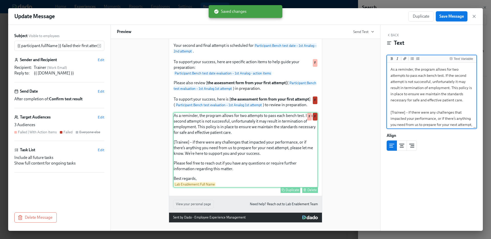
drag, startPoint x: 409, startPoint y: 112, endPoint x: 297, endPoint y: 114, distance: 112.9
click at [308, 113] on div "Subject Visible to employees {{ participant.fullName }} failed their first atte…" at bounding box center [245, 128] width 475 height 206
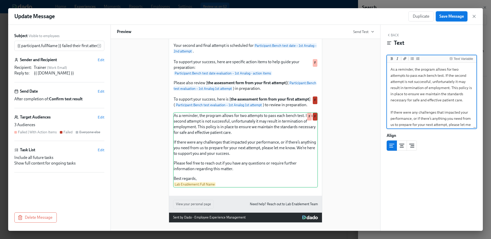
type textarea "As a reminder, the program allows for two attempts to pass each bench test. If …"
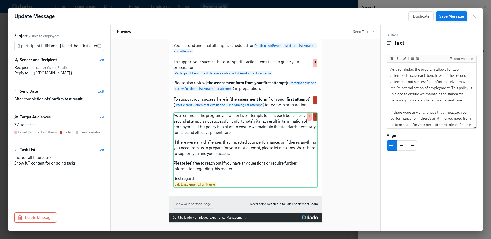
click at [445, 16] on span "Save Message" at bounding box center [452, 16] width 25 height 5
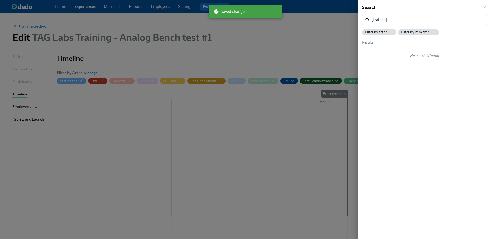
click at [293, 78] on div at bounding box center [245, 119] width 491 height 239
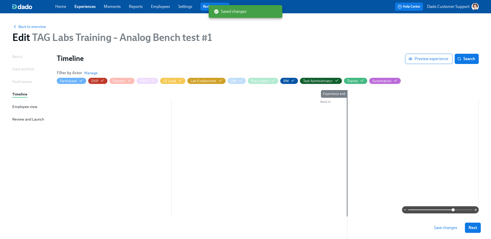
click at [448, 234] on div "Save changes Next" at bounding box center [245, 228] width 491 height 23
click at [447, 225] on span "Save changes" at bounding box center [445, 227] width 23 height 5
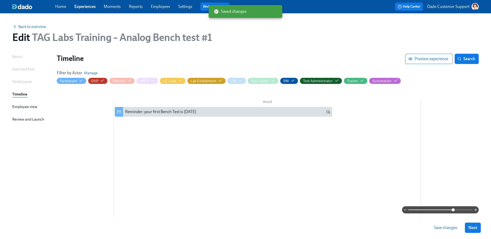
scroll to position [0, 2066]
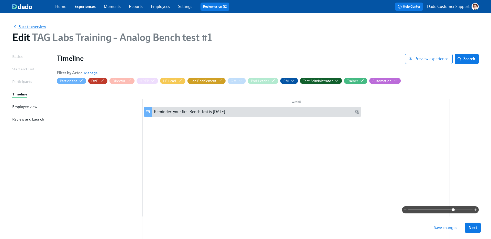
click at [31, 24] on span "Back to overview" at bounding box center [29, 26] width 34 height 5
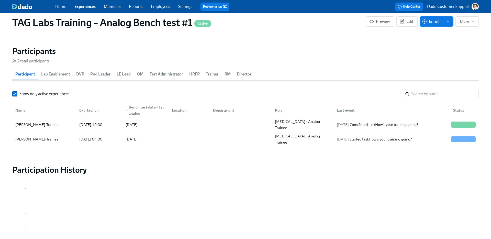
scroll to position [482, 0]
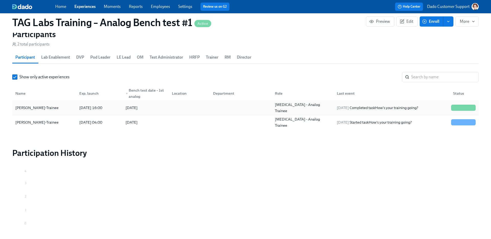
click at [49, 109] on div "Fiona Dado-Trainee" at bounding box center [36, 108] width 47 height 6
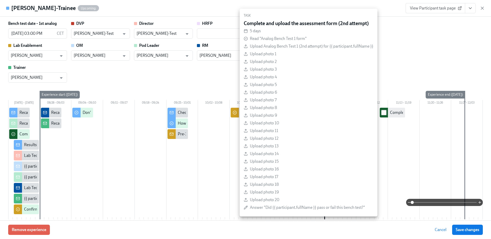
click at [383, 114] on input "checkbox" at bounding box center [384, 112] width 5 height 5
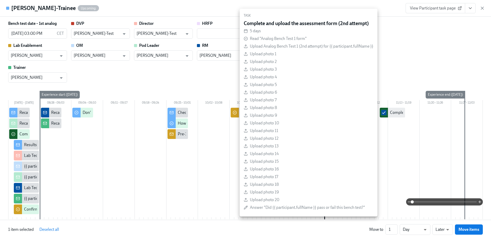
click at [383, 113] on input "checkbox" at bounding box center [384, 112] width 5 height 5
checkbox input "false"
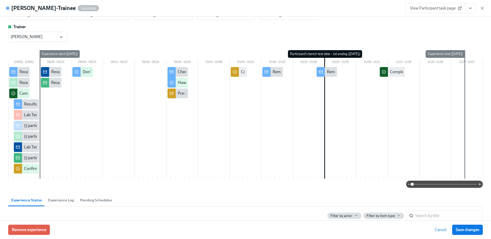
scroll to position [84, 0]
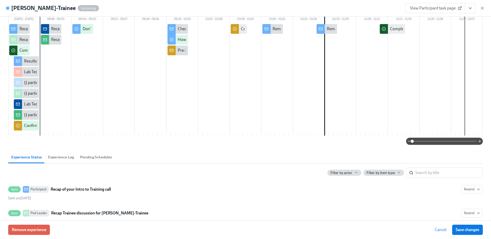
click at [427, 174] on input "search" at bounding box center [450, 173] width 68 height 10
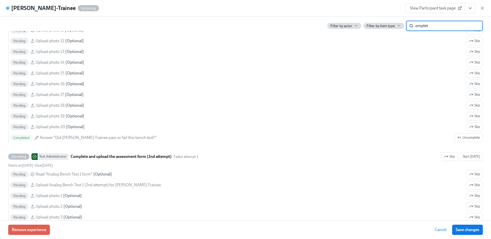
scroll to position [401, 0]
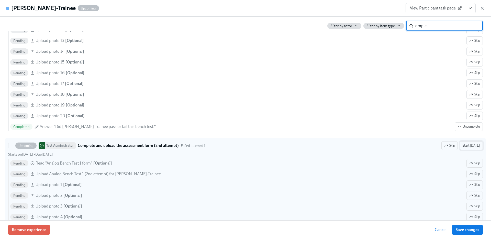
type input "omplet"
click at [469, 146] on span "Start [DATE]" at bounding box center [471, 145] width 17 height 5
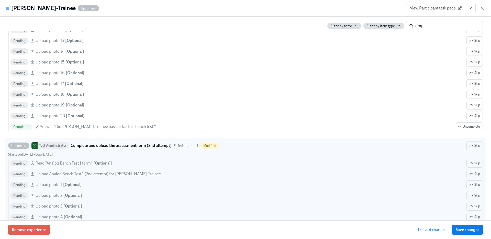
click at [468, 226] on button "Save changes" at bounding box center [467, 230] width 31 height 10
click at [9, 146] on input "Upcoming Test Administrator Complete and upload the assessment form (2nd attemp…" at bounding box center [10, 145] width 5 height 5
checkbox input "true"
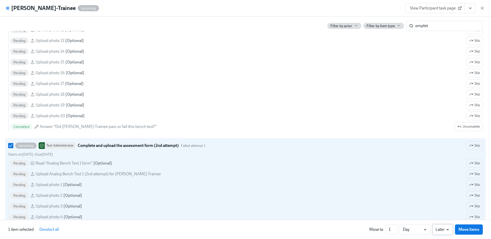
click at [445, 218] on li "Earlier" at bounding box center [443, 219] width 20 height 9
type input "earlier"
click at [472, 231] on span "Move items" at bounding box center [469, 229] width 21 height 5
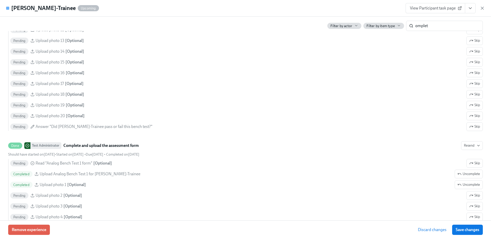
click at [472, 231] on span "Save changes" at bounding box center [468, 229] width 24 height 5
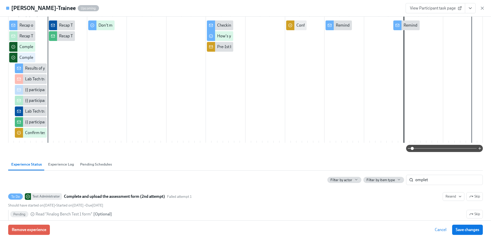
scroll to position [0, 257]
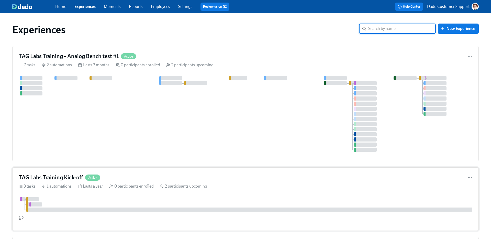
click at [117, 187] on div "0 participants enrolled" at bounding box center [131, 186] width 45 height 6
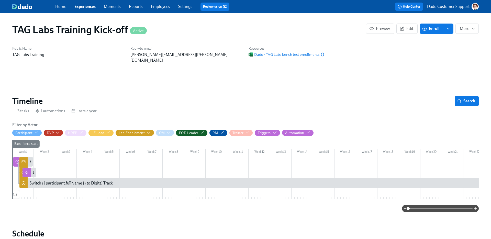
click at [25, 157] on div at bounding box center [23, 162] width 8 height 11
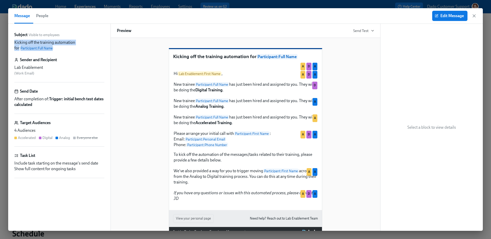
drag, startPoint x: 15, startPoint y: 42, endPoint x: 14, endPoint y: 53, distance: 11.6
click at [34, 50] on p "Kicking off the training automation for Participant : Full Name" at bounding box center [59, 45] width 90 height 11
copy p "Kicking off the training automation for Participant : Full Name"
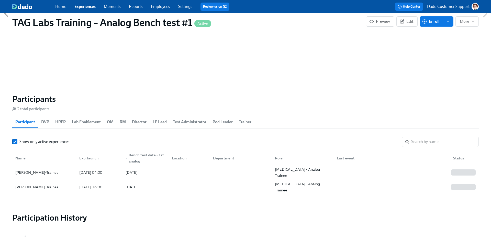
scroll to position [0, 176]
click at [33, 184] on div "[PERSON_NAME]-Trainee" at bounding box center [36, 187] width 47 height 6
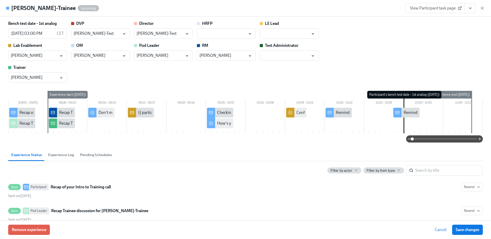
click at [436, 10] on span "View Participant task page" at bounding box center [435, 8] width 51 height 5
click at [482, 6] on icon "button" at bounding box center [482, 8] width 5 height 5
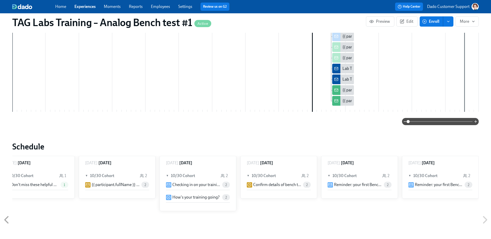
scroll to position [80, 0]
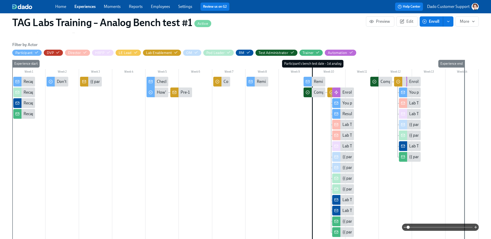
click at [92, 78] on div "{{ participant.fullName }} hasn't registered for the virtual trainings for benc…" at bounding box center [91, 82] width 22 height 10
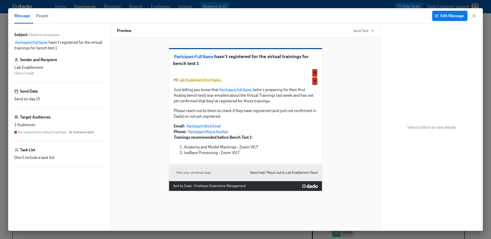
click at [440, 18] on button "Edit Message" at bounding box center [449, 16] width 35 height 10
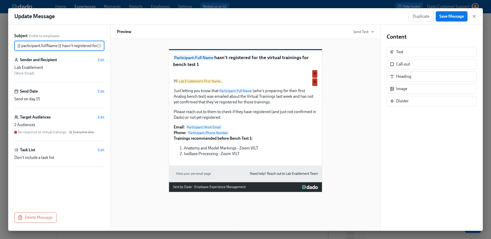
scroll to position [0, 63]
click at [25, 46] on input "{{ participant.fullName }} hasn't registered for the virtual trainings for benc…" at bounding box center [55, 46] width 83 height 10
type input "{{ participant.fullName }} hasn't confirmed they've registered for the virtual …"
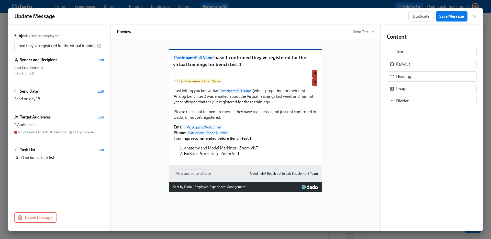
scroll to position [0, 0]
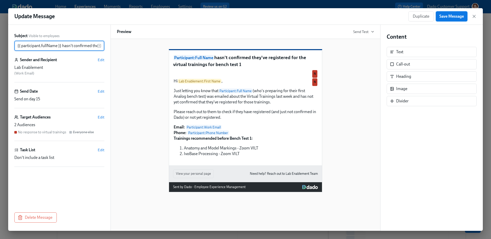
click at [458, 21] on button "Save Message" at bounding box center [452, 16] width 32 height 10
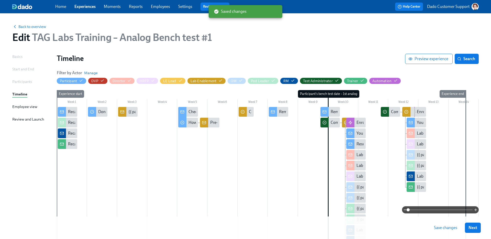
click at [448, 229] on span "Save changes" at bounding box center [445, 227] width 23 height 5
click at [31, 26] on span "Back to overview" at bounding box center [29, 26] width 34 height 5
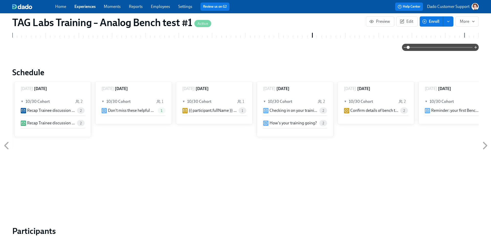
scroll to position [487, 0]
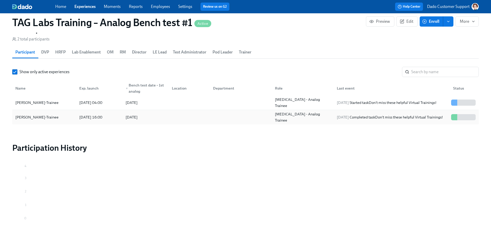
click at [26, 120] on div "[PERSON_NAME]-Trainee" at bounding box center [44, 117] width 62 height 10
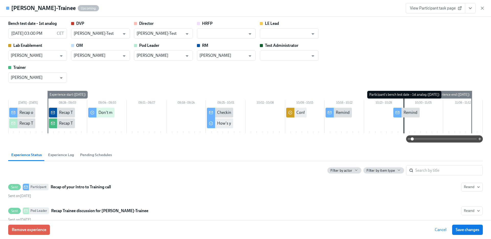
scroll to position [0, 158]
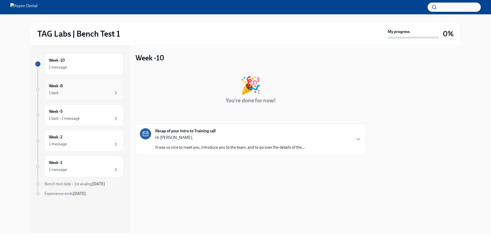
click at [79, 81] on div "Week -8 1 task" at bounding box center [84, 89] width 79 height 21
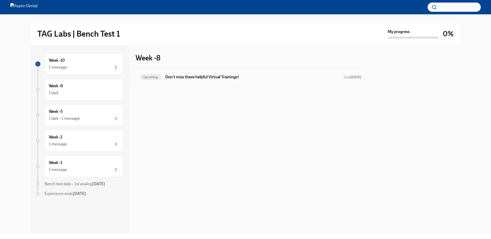
click at [218, 79] on h6 "Don't miss these helpful Virtual Trainings!" at bounding box center [252, 77] width 175 height 6
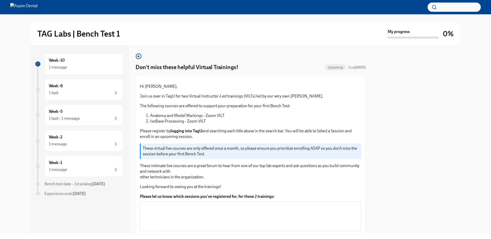
scroll to position [31, 0]
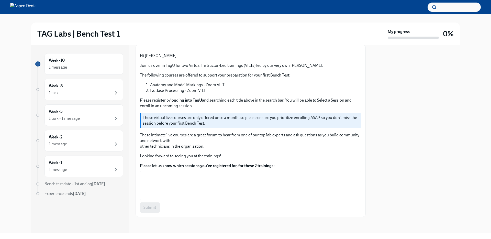
click at [169, 149] on p "These intimate live courses are a great forum to hear from one of our top lab e…" at bounding box center [251, 140] width 222 height 17
click at [155, 177] on textarea "Please let us know which sessions you've registered for, for these 2 trainings:" at bounding box center [250, 185] width 215 height 25
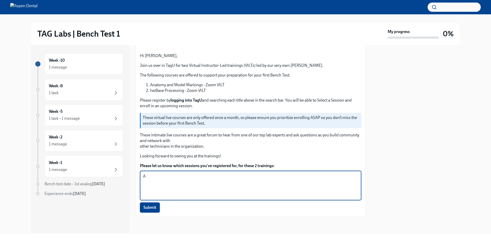
type textarea "A"
click at [146, 205] on button "Submit" at bounding box center [150, 207] width 20 height 10
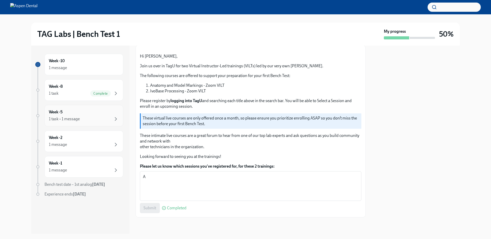
click at [85, 106] on div "Week -5 1 task • 1 message" at bounding box center [84, 115] width 79 height 21
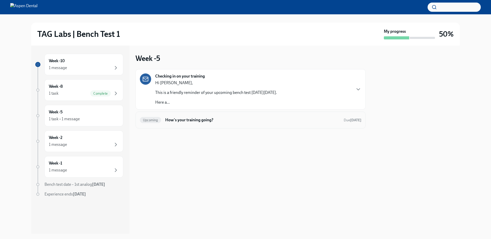
click at [162, 126] on div "Upcoming How's your training going? Due [DATE]" at bounding box center [251, 120] width 230 height 17
click at [162, 123] on div "Upcoming How's your training going? Due [DATE]" at bounding box center [251, 120] width 222 height 8
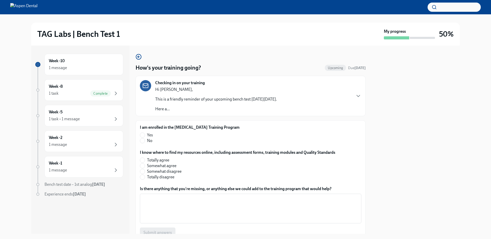
click at [214, 86] on div "Checking in on your training Hi [PERSON_NAME], This is a friendly reminder of y…" at bounding box center [216, 96] width 122 height 32
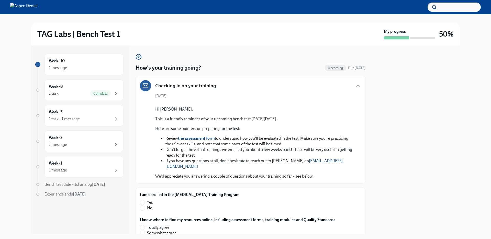
scroll to position [131, 0]
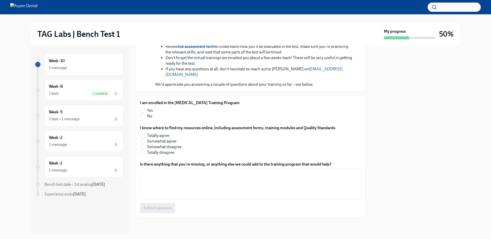
click at [150, 111] on span "Yes" at bounding box center [150, 111] width 6 height 6
click at [145, 111] on input "Yes" at bounding box center [142, 110] width 5 height 5
radio input "true"
click at [143, 141] on input "Somewhat agree" at bounding box center [142, 141] width 5 height 5
radio input "true"
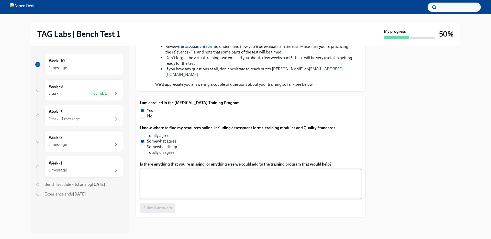
click at [169, 192] on textarea "Is there anything that you're missing, or anything else we could add to the tra…" at bounding box center [250, 184] width 215 height 25
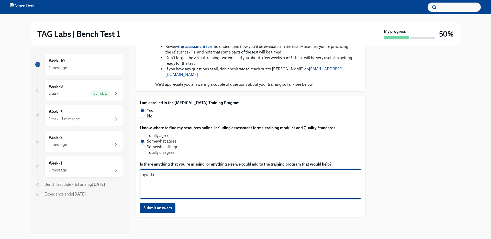
type textarea "qwfda"
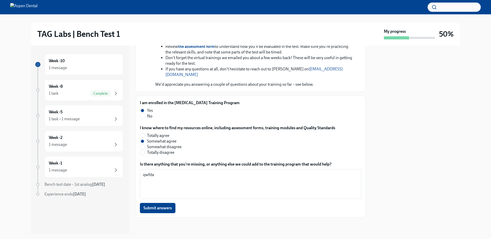
click at [150, 215] on div "I am enrolled in the [MEDICAL_DATA] Training Program Yes No I know where to fin…" at bounding box center [251, 157] width 230 height 122
click at [150, 208] on span "Submit answers" at bounding box center [158, 208] width 28 height 5
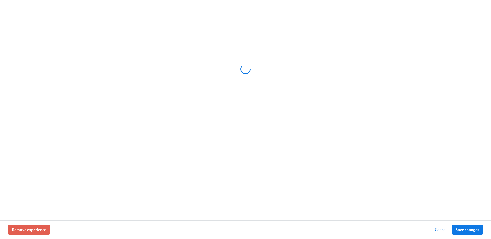
scroll to position [0, 79]
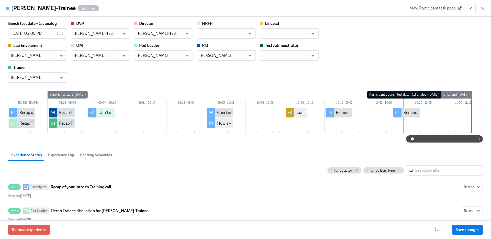
click at [473, 5] on button "View task page" at bounding box center [470, 8] width 11 height 10
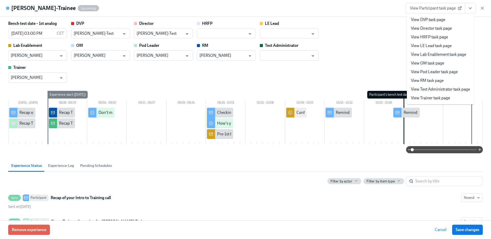
scroll to position [0, 158]
click at [433, 55] on link "View Lab Enablement task page" at bounding box center [438, 55] width 55 height 6
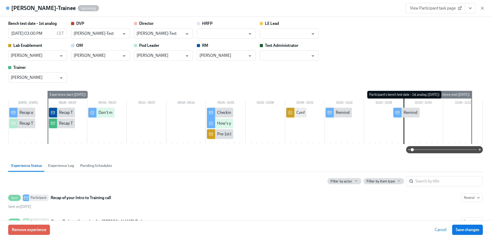
scroll to position [0, 176]
click at [284, 56] on input "text" at bounding box center [286, 55] width 46 height 10
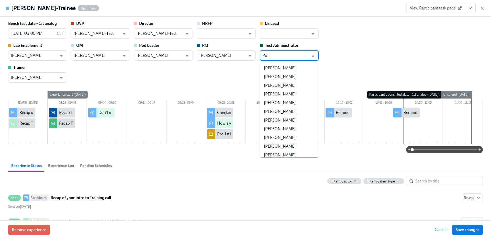
type input "Pod"
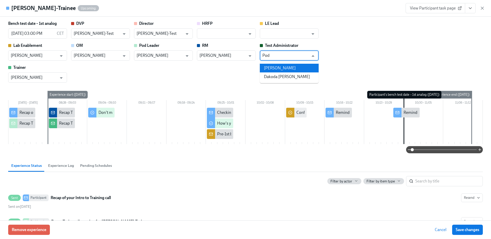
click at [281, 65] on li "Podrick Lee" at bounding box center [289, 68] width 59 height 9
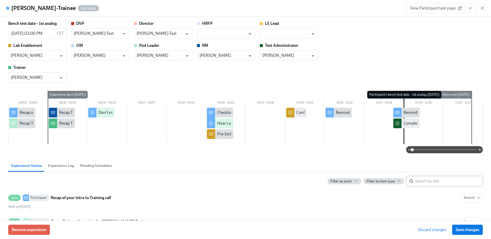
click at [418, 180] on input "search" at bounding box center [450, 181] width 68 height 10
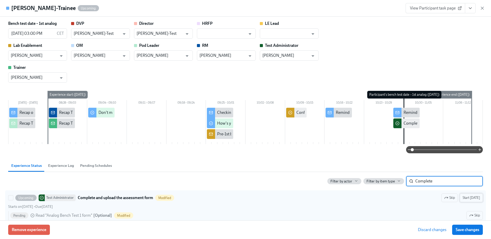
type input "Complete"
click at [475, 199] on span "Start today" at bounding box center [471, 197] width 17 height 5
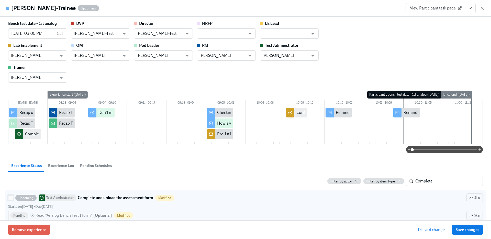
click at [10, 198] on input "Upcoming Test Administrator Complete and upload the assessment form Modified Sk…" at bounding box center [10, 198] width 5 height 5
checkbox input "true"
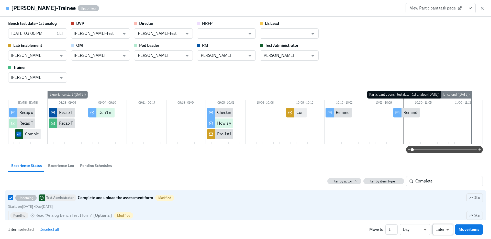
click at [438, 220] on li "Earlier" at bounding box center [443, 219] width 20 height 9
type input "earlier"
click at [471, 229] on span "Move items" at bounding box center [469, 229] width 21 height 5
checkbox input "false"
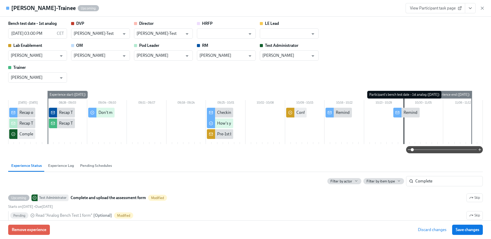
click at [471, 229] on span "Save changes" at bounding box center [468, 229] width 24 height 5
type input "Podrick Lee"
type input "Podrick Dado-Lee"
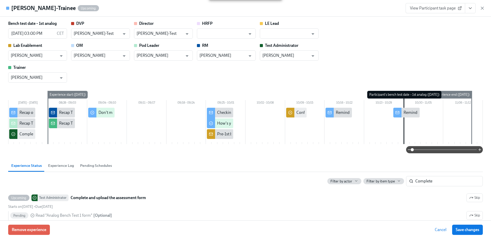
type input "Podrick Dado-Lee"
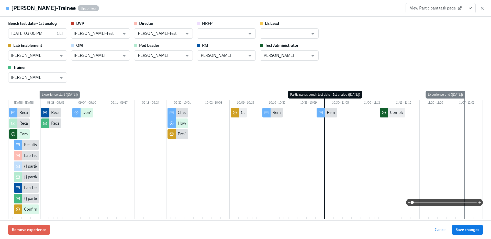
scroll to position [0, 336]
click at [483, 9] on icon "button" at bounding box center [482, 8] width 5 height 5
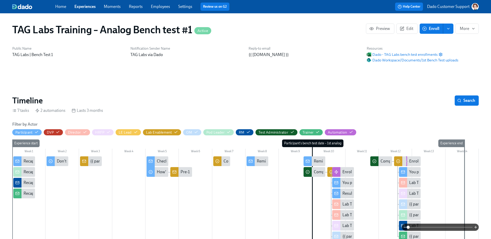
click at [347, 183] on div "You passed Bench Test 1!" at bounding box center [364, 183] width 43 height 6
click at [346, 193] on div "Results of your first Bench Test & your 2nd attempt" at bounding box center [387, 194] width 88 height 6
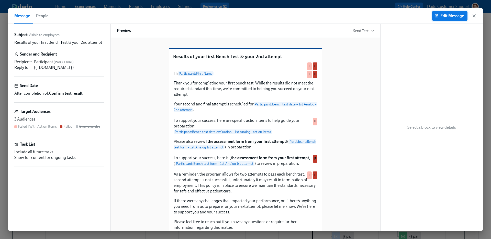
click at [459, 20] on button "Edit Message" at bounding box center [449, 16] width 35 height 10
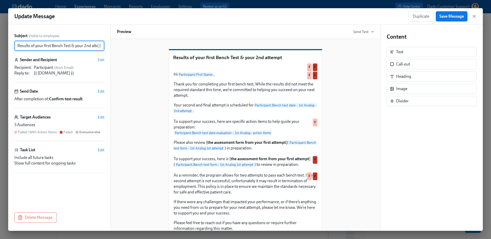
scroll to position [0, 8]
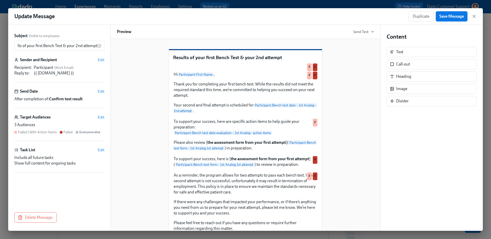
click at [95, 152] on div "Task List Edit" at bounding box center [59, 150] width 90 height 6
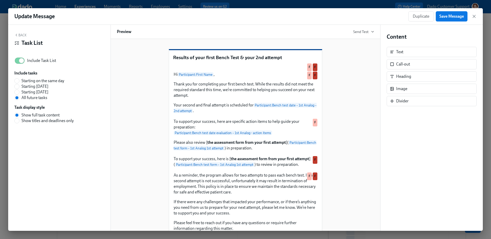
click at [35, 60] on span "Include Task List" at bounding box center [41, 61] width 29 height 6
click at [35, 60] on input "Include Task List" at bounding box center [22, 60] width 34 height 11
checkbox input "false"
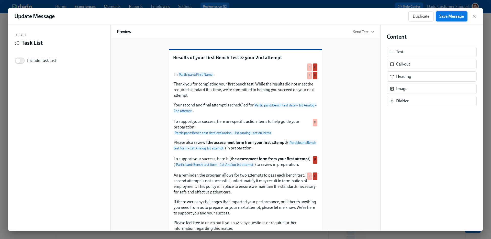
click at [445, 16] on span "Save Message" at bounding box center [452, 16] width 25 height 5
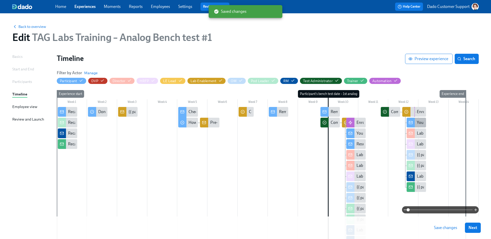
click at [417, 118] on div "You passed Bench Test 1!" at bounding box center [416, 123] width 19 height 10
click at [439, 232] on button "Save changes" at bounding box center [446, 228] width 30 height 10
click at [24, 24] on span "Back to overview" at bounding box center [29, 26] width 34 height 5
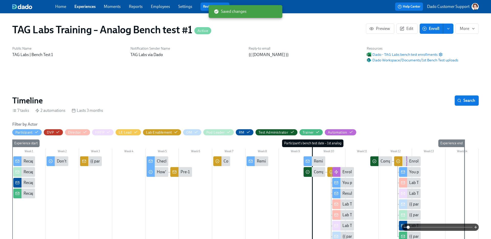
scroll to position [0, 79]
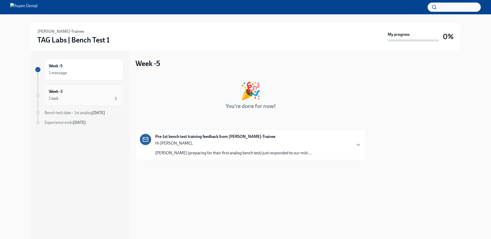
click at [69, 100] on div "1 task" at bounding box center [84, 98] width 70 height 6
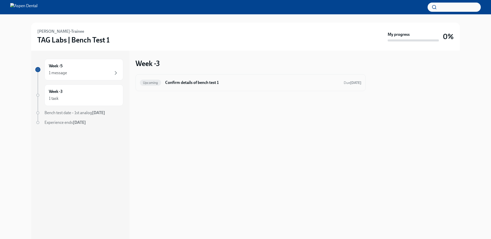
click at [183, 81] on h6 "Confirm details of bench test 1" at bounding box center [252, 83] width 175 height 6
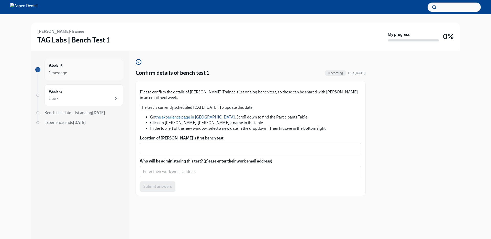
click at [70, 74] on div "1 message" at bounding box center [84, 73] width 70 height 6
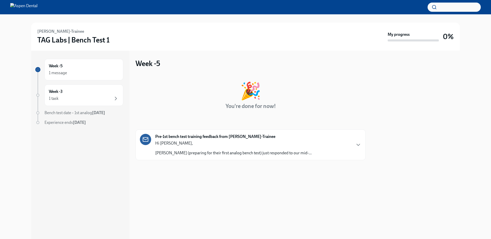
click at [207, 146] on div "Hi [PERSON_NAME], [PERSON_NAME] (preparing for their first analog bench test) j…" at bounding box center [233, 147] width 157 height 15
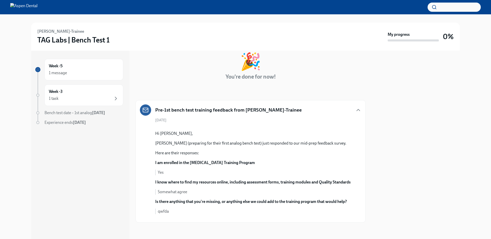
scroll to position [62, 0]
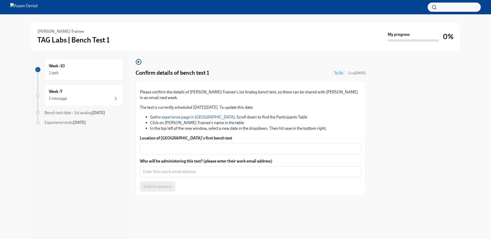
scroll to position [16, 0]
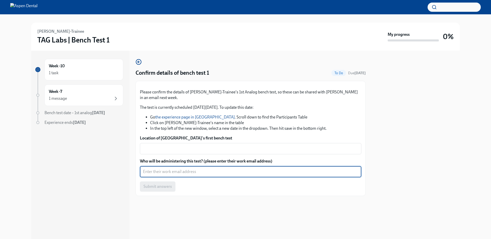
click at [169, 175] on textarea "Who will be administering this test? (please enter their work email address)" at bounding box center [250, 172] width 215 height 6
paste textarea "& their test users"
type textarea "& their test users"
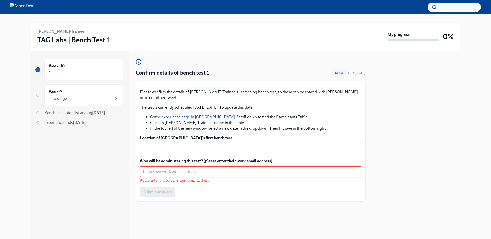
paste textarea "[EMAIL_ADDRESS][DOMAIN_NAME]"
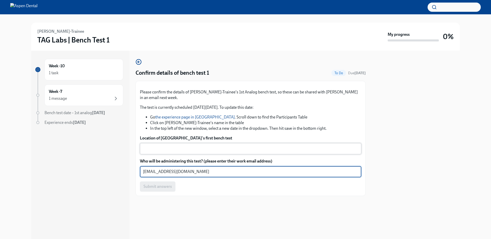
type textarea "[EMAIL_ADDRESS][DOMAIN_NAME]"
click at [174, 152] on textarea "Location of [GEOGRAPHIC_DATA]'s first bench test" at bounding box center [250, 149] width 215 height 6
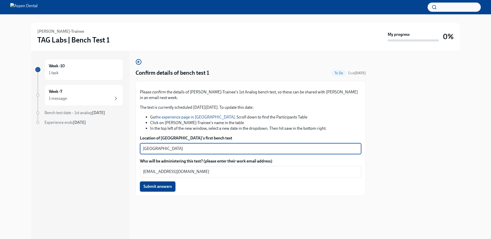
type textarea "[GEOGRAPHIC_DATA]"
click at [164, 192] on button "Submit answers" at bounding box center [158, 186] width 36 height 10
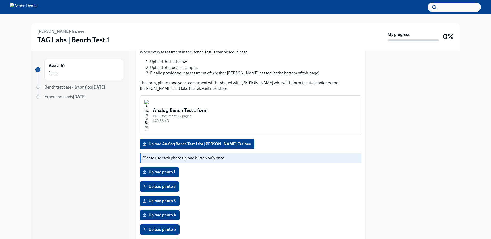
scroll to position [119, 0]
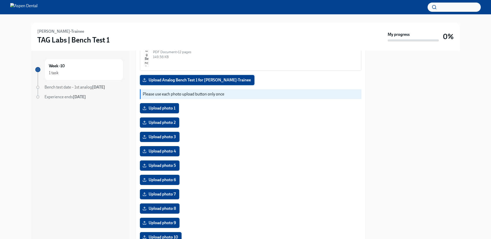
click at [185, 83] on span "Upload Analog Bench Test 1 for [PERSON_NAME]-Trainee" at bounding box center [197, 80] width 107 height 5
click at [0, 0] on input "Upload Analog Bench Test 1 for [PERSON_NAME]-Trainee" at bounding box center [0, 0] width 0 height 0
click at [163, 113] on label "Upload photo 1" at bounding box center [159, 108] width 39 height 10
click at [0, 0] on input "Upload photo 1" at bounding box center [0, 0] width 0 height 0
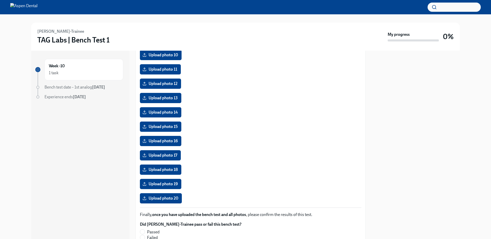
scroll to position [379, 0]
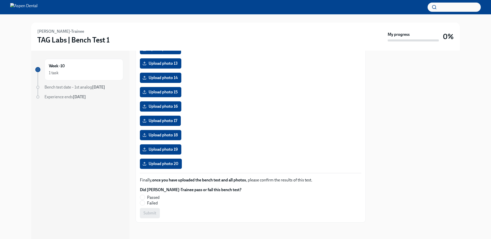
click at [149, 201] on span "Failed" at bounding box center [152, 203] width 11 height 6
click at [145, 201] on input "Failed" at bounding box center [142, 203] width 5 height 5
radio input "true"
click at [149, 214] on span "Submit" at bounding box center [150, 213] width 13 height 5
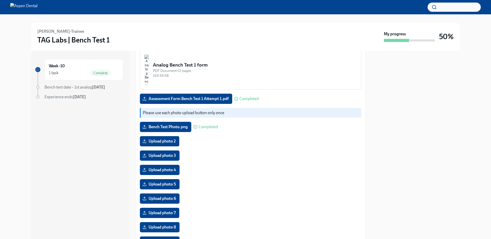
scroll to position [0, 0]
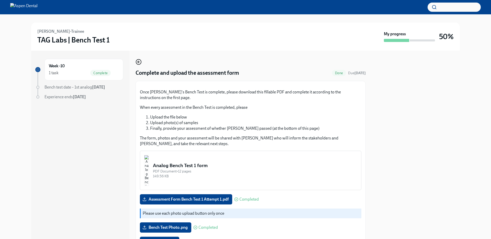
click at [140, 63] on icon "button" at bounding box center [139, 62] width 6 height 6
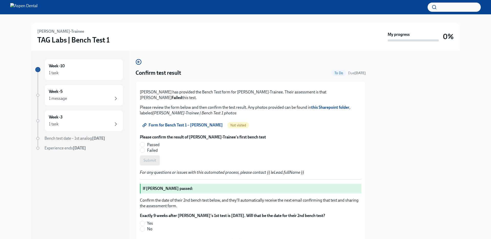
click at [318, 110] on strong "this Sharepoint folder" at bounding box center [330, 107] width 38 height 5
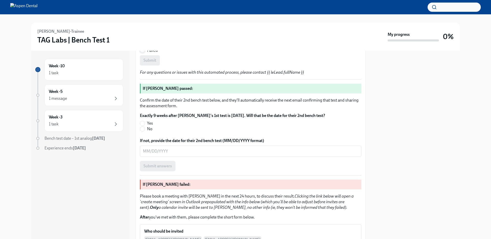
click at [143, 52] on input "Failed" at bounding box center [142, 50] width 5 height 5
radio input "true"
click at [148, 63] on span "Submit" at bounding box center [150, 60] width 13 height 5
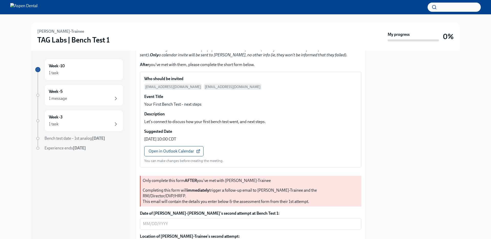
scroll to position [253, 0]
click at [170, 154] on span "Open in Outlook Calendar" at bounding box center [174, 150] width 51 height 5
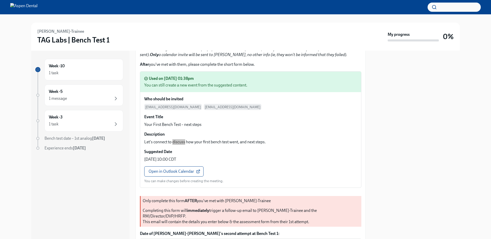
drag, startPoint x: 160, startPoint y: 210, endPoint x: 180, endPoint y: 192, distance: 27.2
click at [0, 0] on div "[PERSON_NAME]-Trainee TAG Labs | Bench Test 1 My progress 0% Week -10 1 task We…" at bounding box center [245, 119] width 491 height 239
drag, startPoint x: 158, startPoint y: 210, endPoint x: 180, endPoint y: 193, distance: 27.9
click at [0, 0] on div "[PERSON_NAME]-Trainee TAG Labs | Bench Test 1 My progress 0% Week -10 1 task We…" at bounding box center [245, 119] width 491 height 239
click at [213, 107] on div "[PERSON_NAME] has provided the Bench Test form for [PERSON_NAME]-Trainee. Their…" at bounding box center [251, 102] width 222 height 540
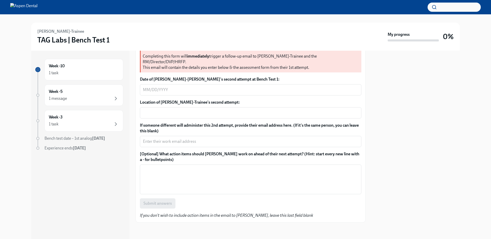
scroll to position [437, 0]
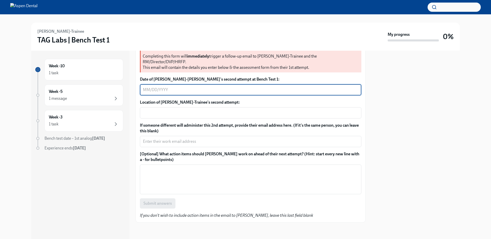
click at [168, 93] on textarea "Date of [PERSON_NAME]-[PERSON_NAME]'s second attempt at Bench Test 1:" at bounding box center [250, 90] width 215 height 6
type textarea "0"
type textarea "[DATE]"
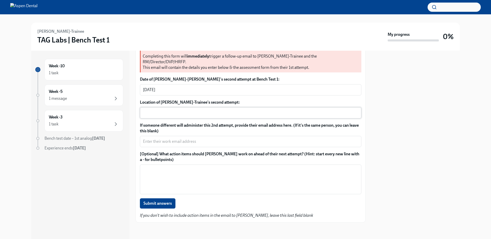
click at [169, 118] on div "x ​" at bounding box center [251, 112] width 222 height 11
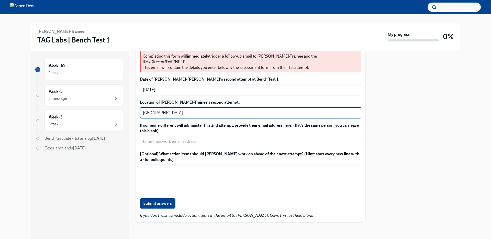
type textarea "[GEOGRAPHIC_DATA]"
click at [168, 147] on div "If someone different will administer this 2nd attempt, provide their email addr…" at bounding box center [251, 135] width 222 height 25
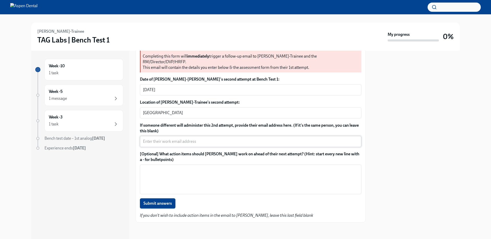
click at [163, 145] on textarea "If someone different will administer this 2nd attempt, provide their email addr…" at bounding box center [250, 141] width 215 height 6
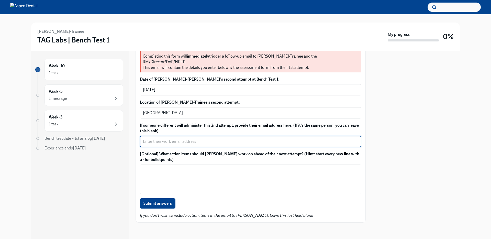
scroll to position [492, 0]
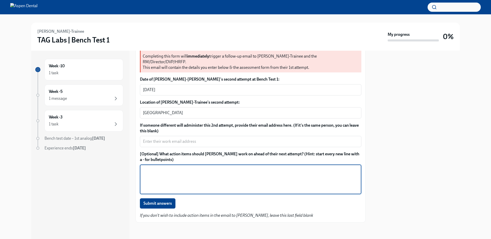
click at [155, 184] on textarea "[Optional] What action items should [PERSON_NAME] work on ahead of their next a…" at bounding box center [250, 179] width 215 height 25
type textarea "- Clarity of impression - Tidy workstation"
click at [162, 204] on span "Submit answers" at bounding box center [158, 203] width 28 height 5
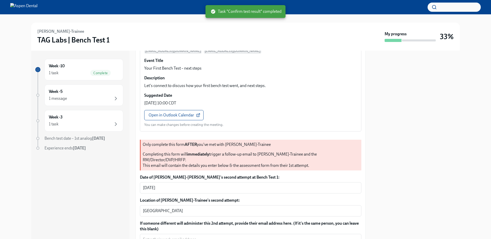
scroll to position [198, 0]
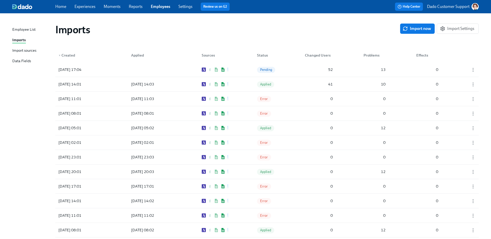
click at [464, 6] on p "Dado Customer Support" at bounding box center [448, 7] width 42 height 6
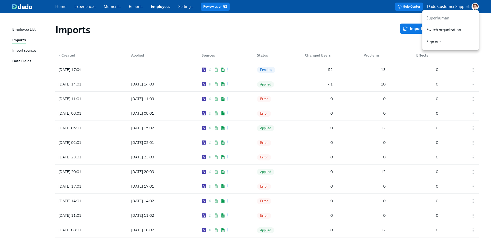
click at [346, 36] on div at bounding box center [245, 119] width 491 height 239
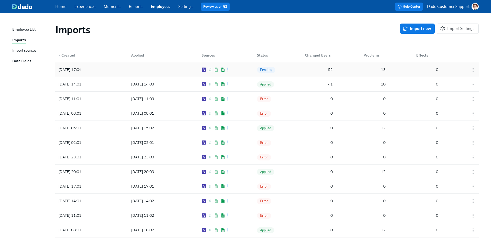
click at [317, 72] on div "52" at bounding box center [319, 69] width 32 height 10
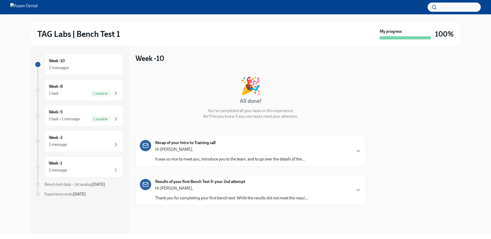
click at [217, 187] on p "Hi [PERSON_NAME]," at bounding box center [231, 189] width 153 height 6
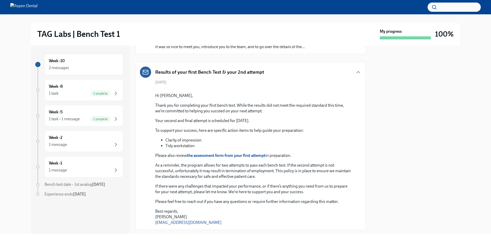
scroll to position [164, 0]
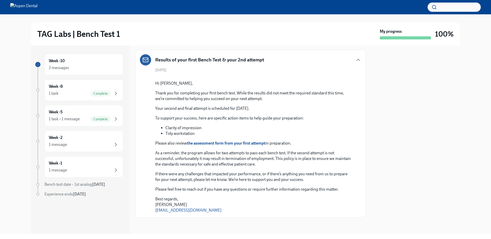
click at [217, 142] on strong "the assessment form from your first attempt" at bounding box center [226, 143] width 79 height 5
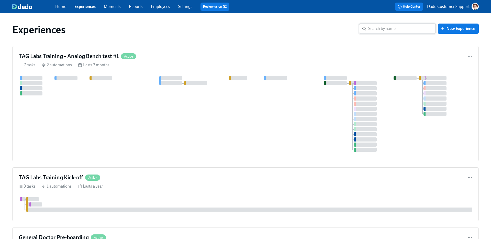
click at [408, 26] on input "search" at bounding box center [403, 29] width 68 height 10
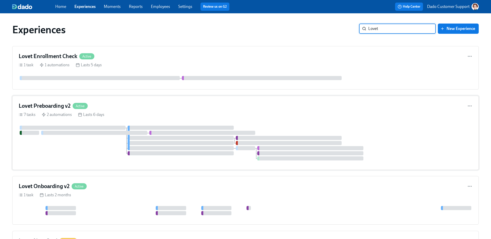
type input "Lovet"
click at [106, 157] on div at bounding box center [246, 143] width 454 height 35
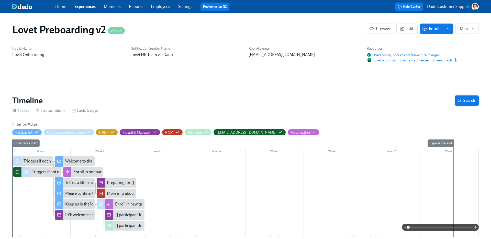
click at [467, 101] on span "Search" at bounding box center [467, 100] width 17 height 5
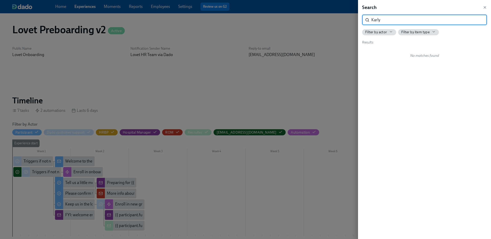
type input "Karly"
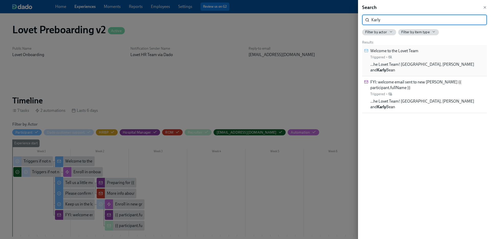
click at [434, 62] on span "…he Lovet Team! Warmly, Hayley Hawkins and Karly Bean" at bounding box center [428, 67] width 115 height 11
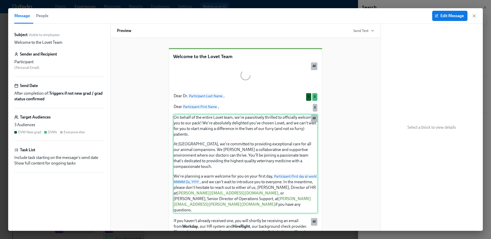
scroll to position [0, 580]
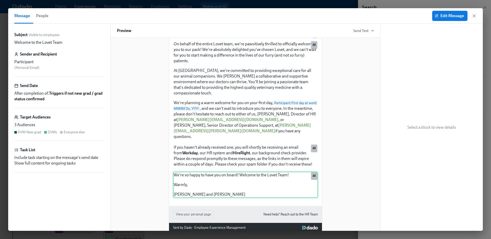
click at [190, 174] on div "We're so happy to have you on board! Welcome to the Lovet Team! Warmly, Hayley …" at bounding box center [245, 185] width 145 height 26
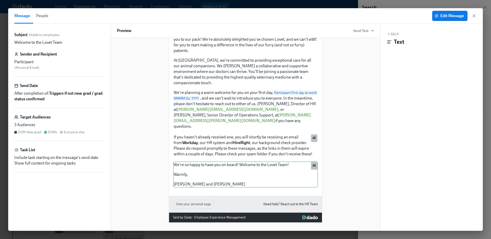
scroll to position [73, 0]
click at [442, 18] on button "Edit Message" at bounding box center [449, 16] width 35 height 10
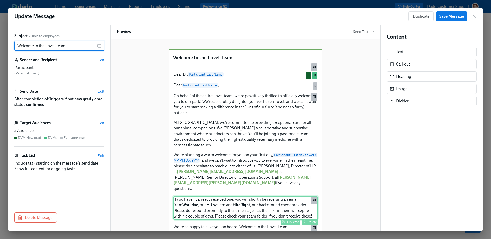
scroll to position [145, 0]
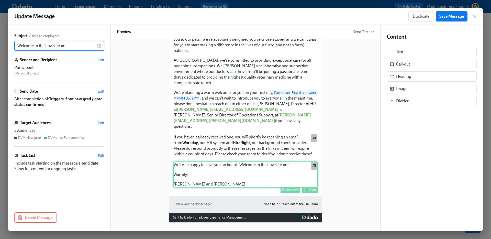
click at [251, 177] on div "We're so happy to have you on board! Welcome to the Lovet Team! Warmly, Hayley …" at bounding box center [245, 174] width 145 height 26
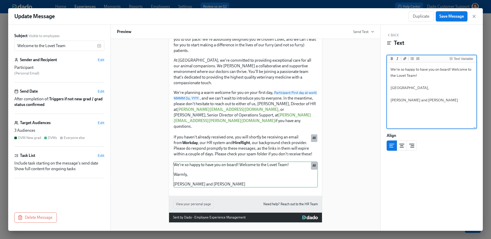
click at [426, 113] on textarea "We're so happy to have you on board! Welcome to the Lovet Team! Warmly, Hayley …" at bounding box center [432, 96] width 88 height 64
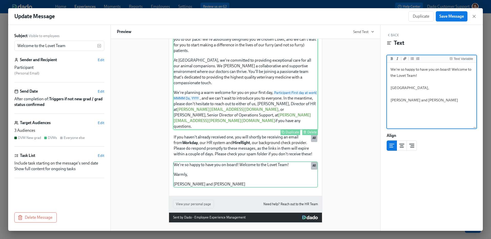
click at [277, 121] on div "On behalf of the entire Lovet team, we're pawsitively thrilled to officially we…" at bounding box center [245, 79] width 145 height 99
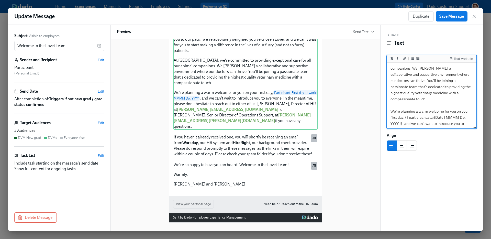
scroll to position [94, 0]
drag, startPoint x: 400, startPoint y: 116, endPoint x: 427, endPoint y: 116, distance: 26.9
click at [427, 116] on textarea "On behalf of the entire Lovet team, we're pawsitively thrilled to officially we…" at bounding box center [432, 54] width 88 height 171
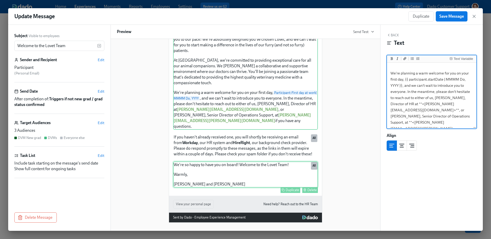
click at [258, 186] on div "We're so happy to have you on board! Welcome to the Lovet Team! Warmly, Hayley …" at bounding box center [245, 174] width 145 height 26
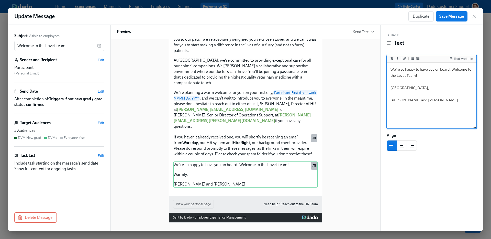
drag, startPoint x: 424, startPoint y: 112, endPoint x: 463, endPoint y: 112, distance: 38.9
click at [463, 112] on textarea "We're so happy to have you on board! Welcome to the Lovet Team! Warmly, Hayley …" at bounding box center [432, 96] width 88 height 64
click at [435, 113] on textarea "We're so happy to have you on board! Welcome to the Lovet Team! Warmly, Hayley …" at bounding box center [432, 96] width 88 height 64
type textarea "We're so happy to have you on board! Welcome to the Lovet Team! Warmly, Hayley …"
click at [452, 18] on span "Save Message" at bounding box center [452, 16] width 25 height 5
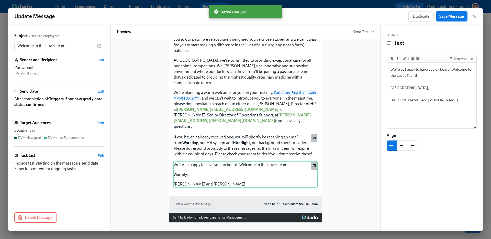
click at [475, 14] on icon "button" at bounding box center [474, 16] width 5 height 5
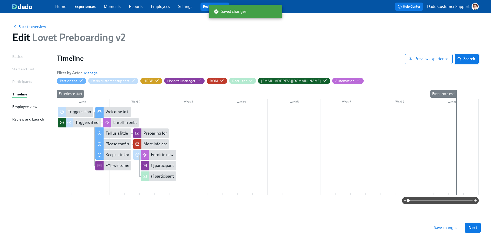
click at [470, 61] on span "Search" at bounding box center [467, 58] width 17 height 5
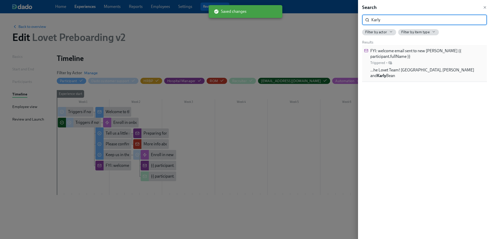
type input "Karly"
click at [409, 70] on div "FYI: welcome email sent to new joiner {{ participant.fullName }} Triggered • …h…" at bounding box center [424, 63] width 125 height 37
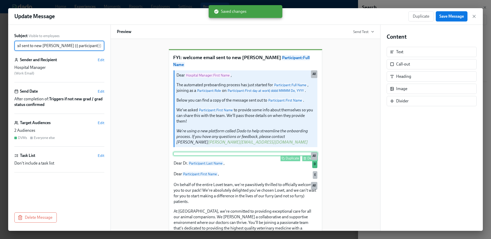
scroll to position [198, 0]
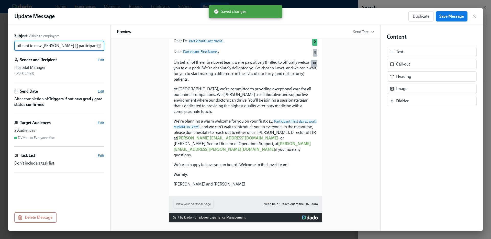
click at [235, 176] on div "On behalf of the entire Lovet team, we're pawsitively thrilled to officially we…" at bounding box center [245, 123] width 145 height 128
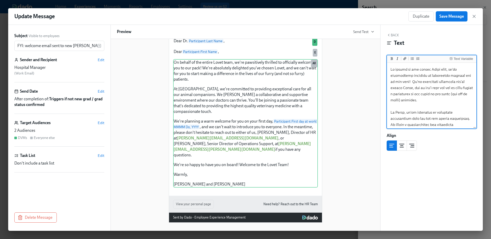
scroll to position [137, 0]
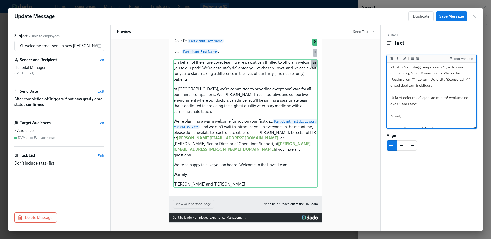
drag, startPoint x: 425, startPoint y: 120, endPoint x: 449, endPoint y: 121, distance: 23.5
click at [449, 121] on textarea at bounding box center [432, 30] width 88 height 208
type textarea "On behalf of the entire Lovet team, we're pawsitively thrilled to officially we…"
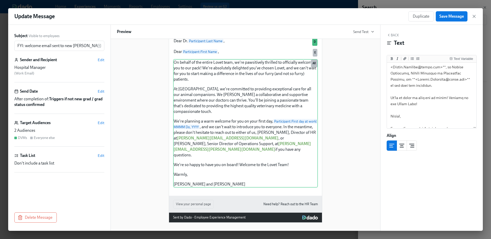
click at [461, 9] on div "Update Message Duplicate Save Message" at bounding box center [245, 16] width 475 height 17
click at [458, 11] on div "Update Message Duplicate Save Message" at bounding box center [245, 16] width 475 height 17
click at [453, 14] on button "Save Message" at bounding box center [452, 16] width 32 height 10
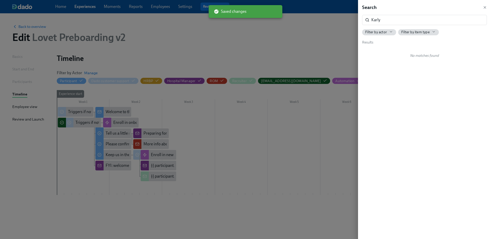
click at [356, 141] on div at bounding box center [245, 119] width 491 height 239
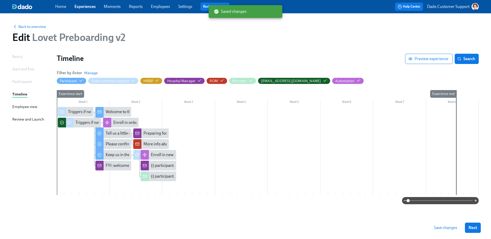
click at [447, 227] on span "Save changes" at bounding box center [445, 227] width 23 height 5
click at [121, 131] on div "Tell us a little more about you!" at bounding box center [132, 134] width 52 height 6
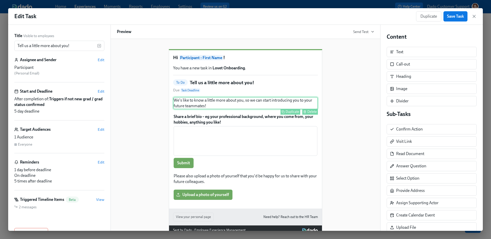
click at [187, 109] on div "We's like to know a little more about you, so we can start introducing you to y…" at bounding box center [245, 103] width 145 height 12
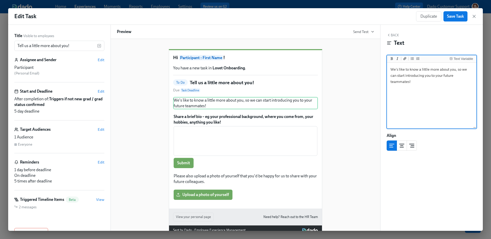
click at [397, 70] on textarea "We's like to know a little more about you, so we can start introducing you to y…" at bounding box center [432, 96] width 88 height 64
type textarea "We'd like to know a little more about you, so we can start introducing you to y…"
click at [454, 14] on button "Save Task" at bounding box center [456, 16] width 24 height 10
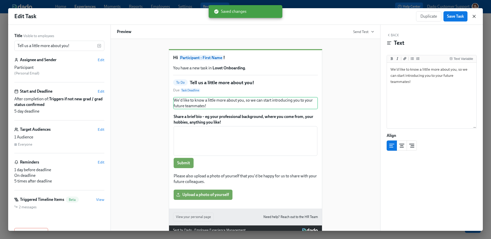
click at [474, 16] on icon "button" at bounding box center [474, 16] width 3 height 3
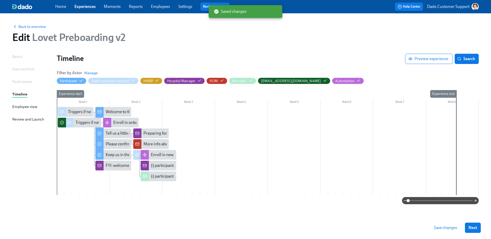
click at [452, 237] on div "Save changes Next" at bounding box center [245, 228] width 491 height 23
click at [447, 223] on button "Save changes" at bounding box center [446, 228] width 30 height 10
click at [29, 25] on span "Back to overview" at bounding box center [29, 26] width 34 height 5
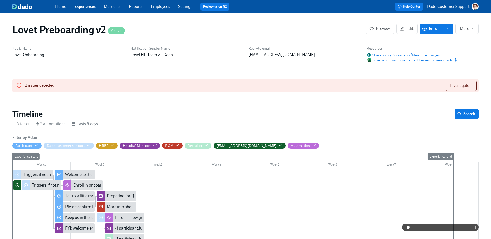
scroll to position [0, 580]
click at [469, 111] on button "Search" at bounding box center [467, 114] width 24 height 10
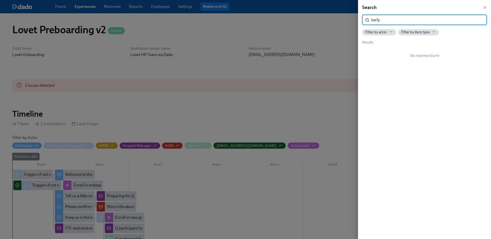
type input "karly"
click at [266, 130] on div at bounding box center [245, 119] width 491 height 239
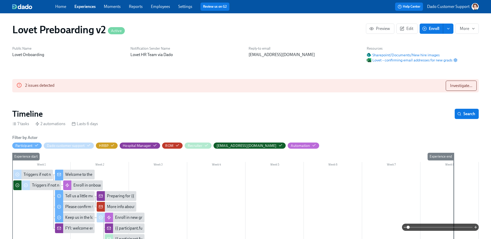
click at [87, 8] on link "Experiences" at bounding box center [84, 6] width 21 height 5
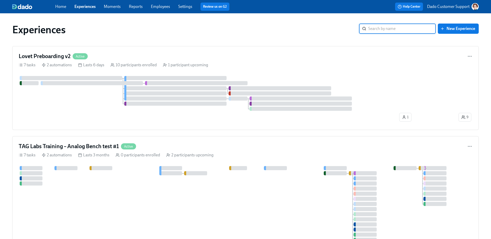
click at [380, 25] on input "search" at bounding box center [403, 29] width 68 height 10
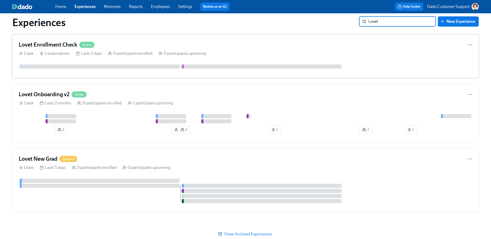
scroll to position [114, 0]
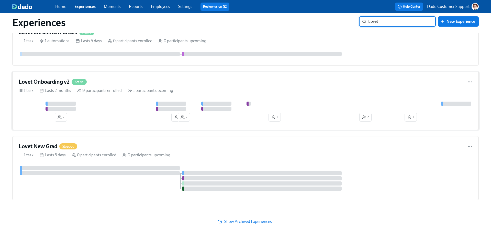
type input "Lovet"
click at [175, 116] on icon "button" at bounding box center [176, 117] width 4 height 4
click at [159, 7] on link "Employees" at bounding box center [160, 6] width 19 height 5
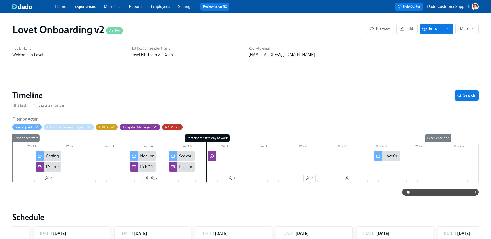
click at [471, 96] on span "Search" at bounding box center [467, 95] width 17 height 5
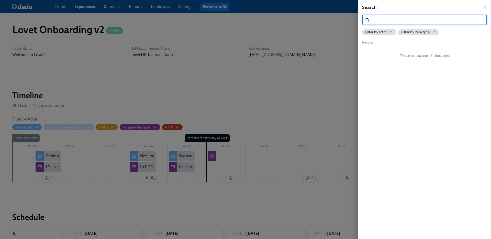
scroll to position [0, 726]
type input "Karly"
click at [344, 100] on div at bounding box center [245, 119] width 491 height 239
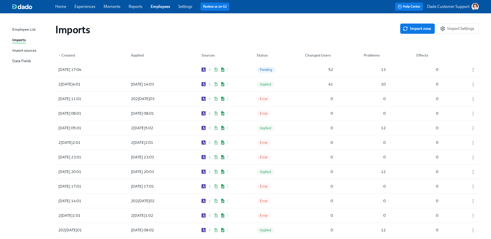
click at [20, 51] on div "Import sources" at bounding box center [24, 51] width 24 height 6
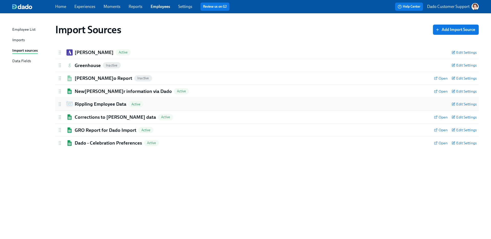
click at [92, 103] on h2 "Rippling Employee Data" at bounding box center [101, 104] width 52 height 7
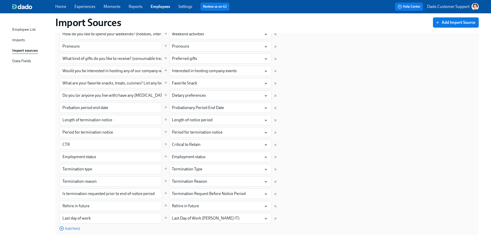
scroll to position [416, 0]
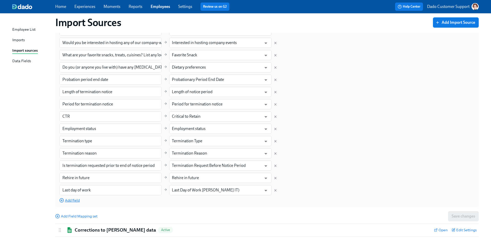
click at [76, 201] on span "Add field" at bounding box center [69, 200] width 20 height 5
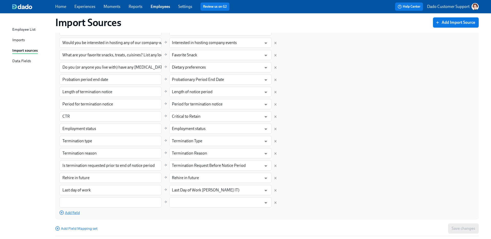
click at [76, 201] on input "text" at bounding box center [110, 202] width 102 height 10
paste input "Birthday"
type input "Birthday"
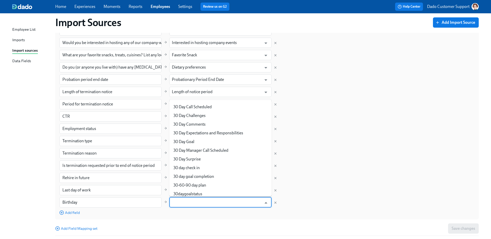
click at [201, 200] on input "text" at bounding box center [217, 202] width 90 height 10
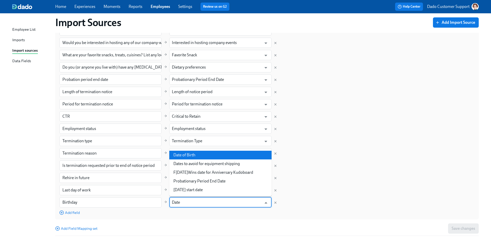
click at [209, 151] on li "Date of Birth" at bounding box center [220, 155] width 102 height 9
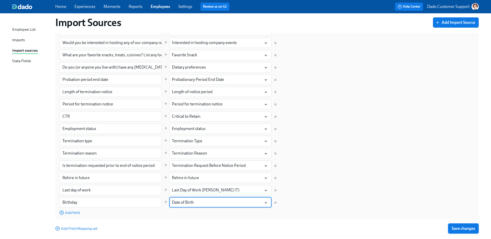
type input "Date of Birth"
click at [462, 225] on button "Save changes" at bounding box center [463, 228] width 31 height 10
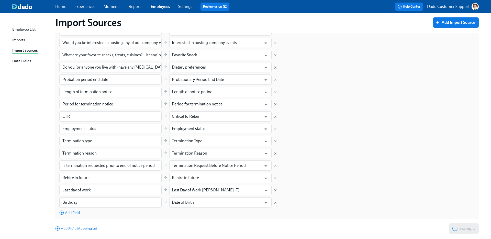
click at [25, 41] on div "Imports" at bounding box center [18, 40] width 13 height 6
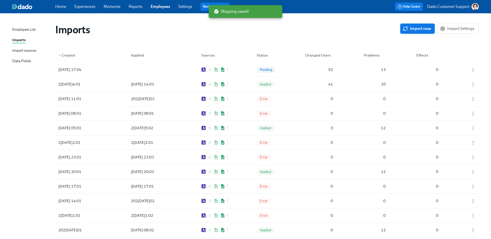
click at [409, 29] on span "Import now" at bounding box center [417, 28] width 27 height 5
click at [83, 70] on div "[DATE] 17:04" at bounding box center [69, 70] width 27 height 6
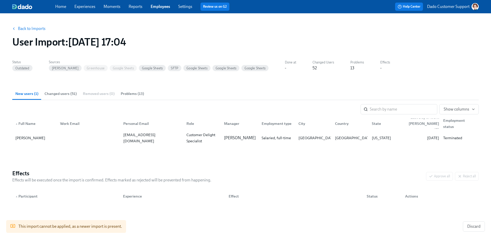
click at [60, 92] on span "Changed users (51)" at bounding box center [61, 94] width 32 height 6
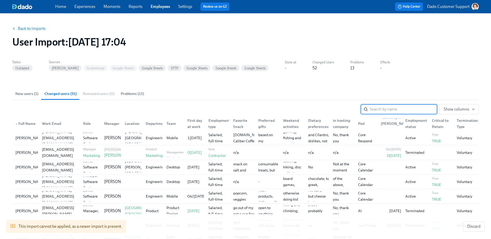
click at [35, 27] on link "Back to Imports" at bounding box center [32, 28] width 28 height 5
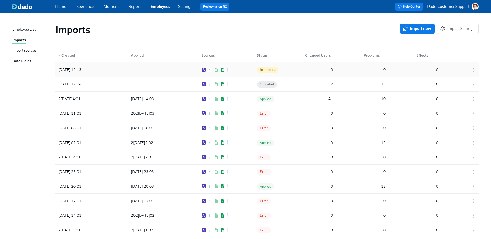
click at [133, 72] on div at bounding box center [150, 69] width 46 height 10
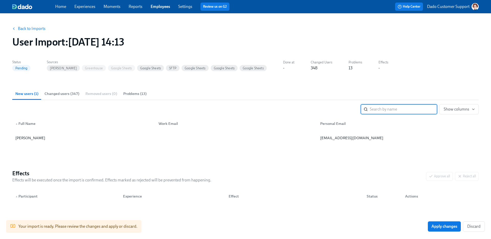
click at [72, 92] on span "Changed users (347)" at bounding box center [62, 94] width 35 height 6
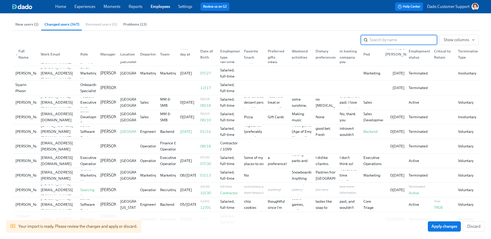
scroll to position [69, 0]
click at [203, 55] on div "Date of Birth" at bounding box center [207, 55] width 18 height 12
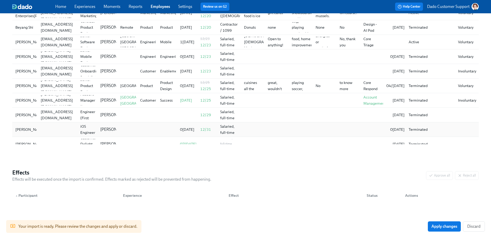
scroll to position [3596, 0]
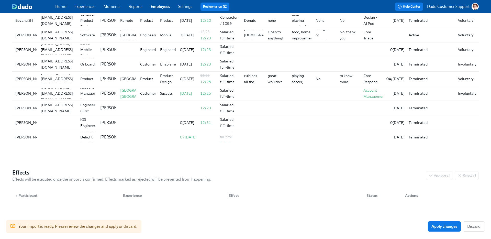
click at [154, 7] on link "Employees" at bounding box center [160, 6] width 19 height 5
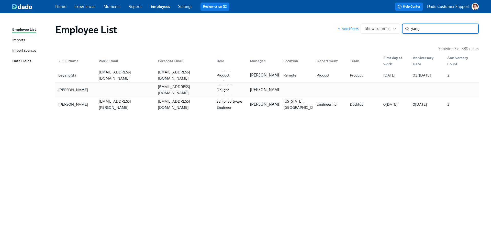
type input "yang"
click at [77, 88] on div "[PERSON_NAME]" at bounding box center [73, 90] width 34 height 6
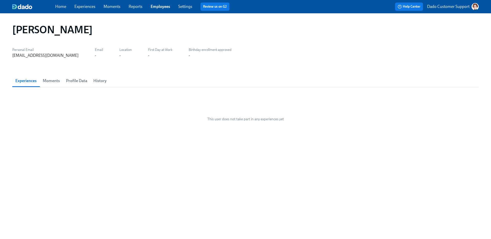
click at [53, 82] on span "Moments" at bounding box center [51, 80] width 17 height 7
click at [74, 81] on span "Profile Data" at bounding box center [76, 80] width 21 height 7
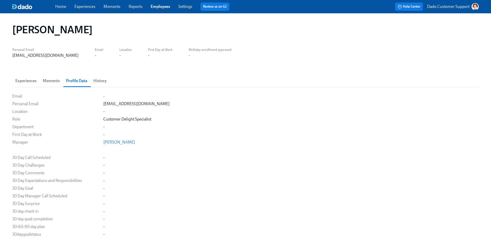
click at [102, 81] on span "History" at bounding box center [99, 80] width 13 height 7
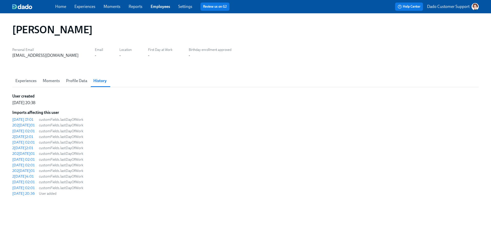
click at [22, 83] on span "Experiences" at bounding box center [25, 80] width 21 height 7
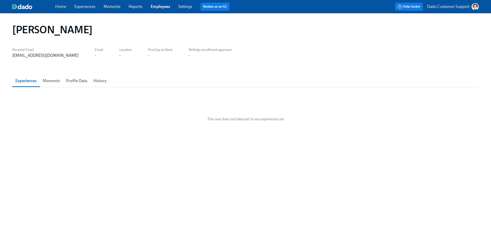
click at [44, 82] on span "Moments" at bounding box center [51, 80] width 17 height 7
click at [69, 82] on span "Profile Data" at bounding box center [76, 80] width 21 height 7
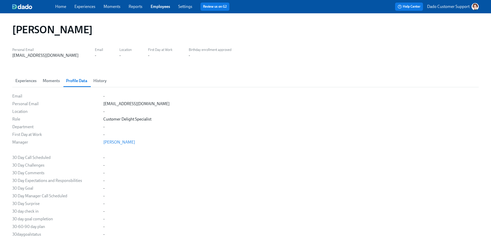
click at [164, 5] on link "Employees" at bounding box center [160, 6] width 19 height 5
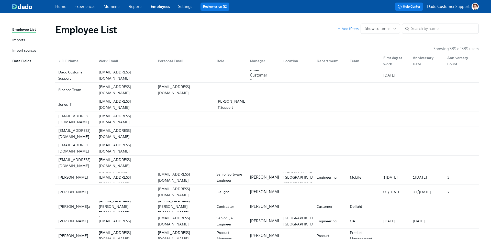
click at [17, 39] on div "Imports" at bounding box center [18, 40] width 13 height 6
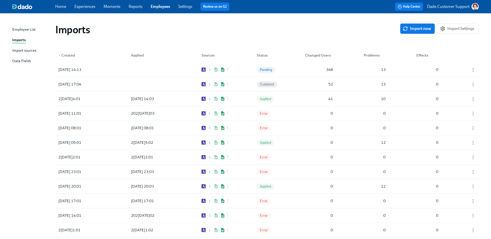
click at [407, 23] on div "Imports Import now Import Settings" at bounding box center [267, 29] width 432 height 20
click at [410, 27] on span "Import now" at bounding box center [417, 28] width 27 height 5
click at [362, 98] on div "13" at bounding box center [374, 99] width 28 height 10
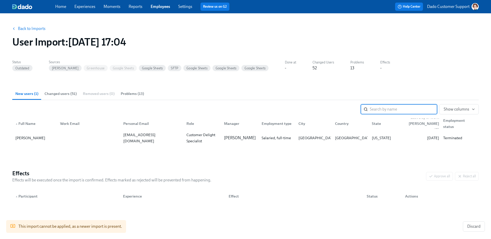
click at [57, 92] on span "Changed users (51)" at bounding box center [61, 94] width 32 height 6
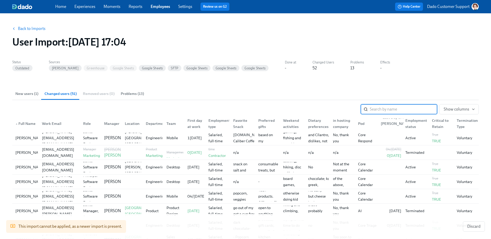
click at [129, 91] on span "Problems (13)" at bounding box center [132, 94] width 23 height 6
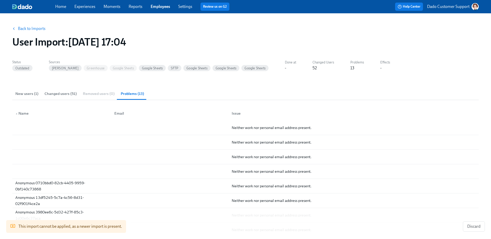
click at [63, 91] on span "Changed users (51)" at bounding box center [61, 94] width 32 height 6
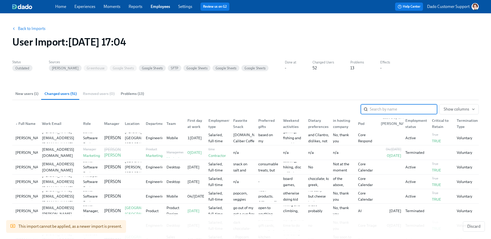
click at [22, 92] on span "New users (1)" at bounding box center [26, 94] width 23 height 6
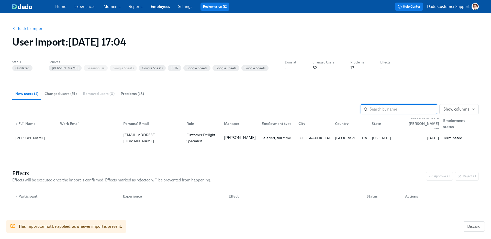
click at [35, 25] on button "Back to Imports" at bounding box center [29, 29] width 40 height 10
click at [27, 28] on link "Back to Imports" at bounding box center [32, 28] width 28 height 5
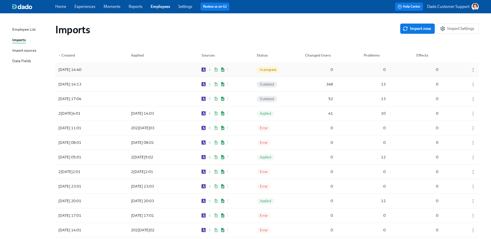
click at [143, 70] on div at bounding box center [150, 69] width 46 height 10
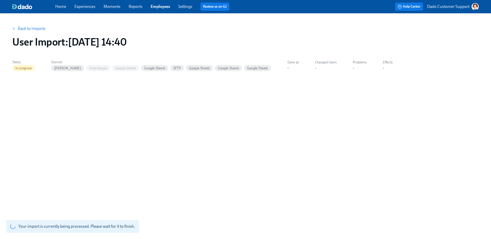
click at [41, 29] on link "Back to Imports" at bounding box center [32, 28] width 28 height 5
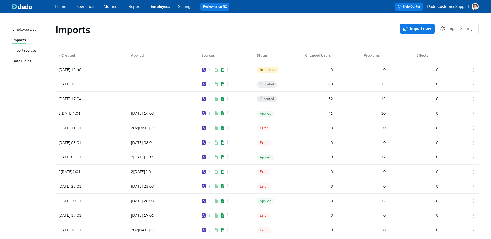
click at [28, 47] on div "Employee List Imports Import sources Data Fields" at bounding box center [33, 48] width 43 height 42
click at [25, 50] on div "Import sources" at bounding box center [24, 51] width 24 height 6
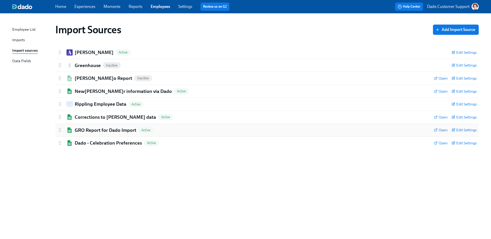
click at [91, 130] on h2 "GRO Report for Dado Import" at bounding box center [106, 130] width 62 height 7
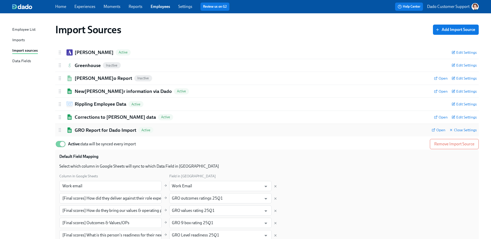
click at [91, 130] on h2 "GRO Report for Dado Import" at bounding box center [106, 130] width 62 height 7
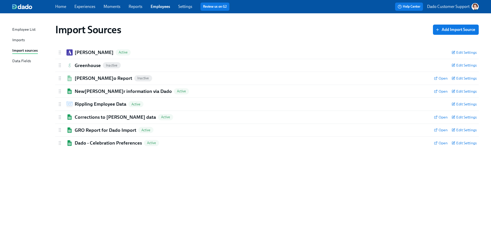
click at [20, 29] on div "Employee List" at bounding box center [23, 30] width 23 height 6
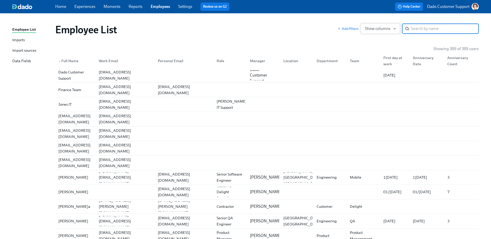
click at [373, 30] on span "Show columns" at bounding box center [380, 28] width 31 height 5
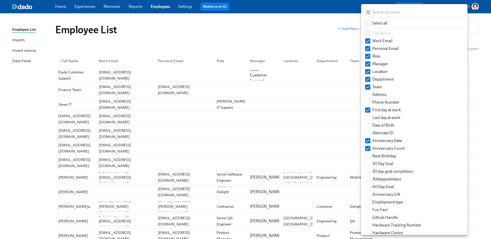
click at [367, 21] on span at bounding box center [367, 23] width 5 height 5
click at [367, 21] on input "Select all" at bounding box center [368, 23] width 5 height 5
checkbox input "true"
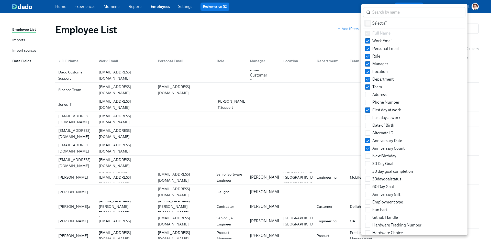
checkbox input "true"
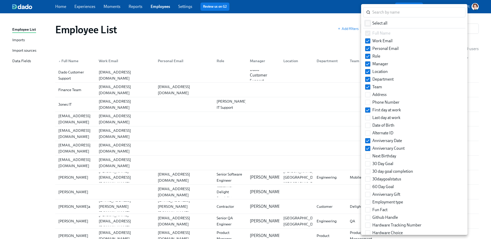
checkbox input "true"
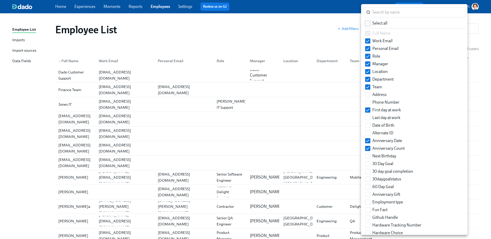
checkbox input "true"
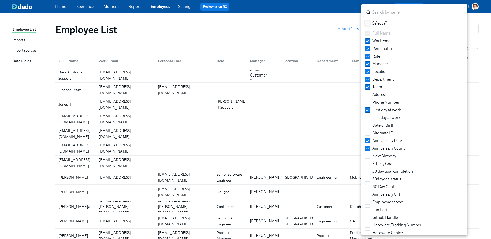
checkbox input "true"
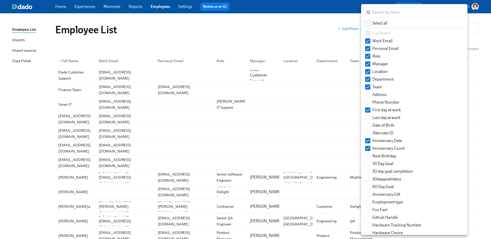
checkbox input "true"
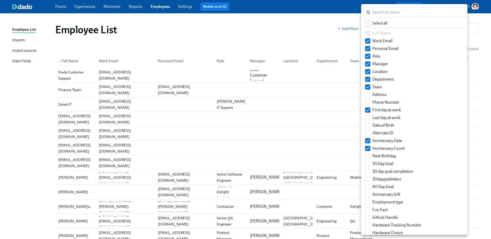
checkbox input "true"
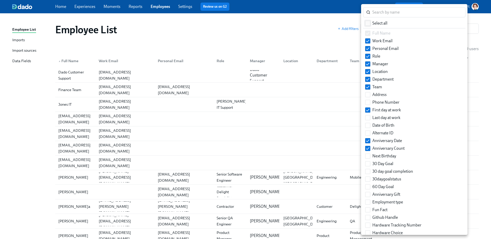
checkbox input "true"
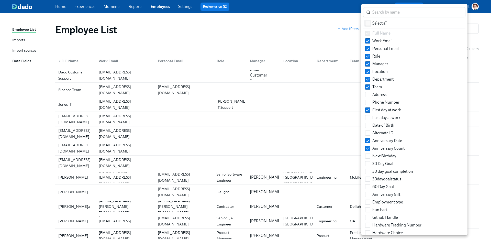
checkbox input "true"
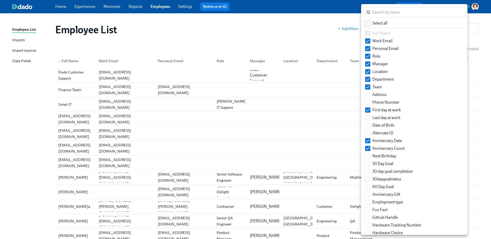
checkbox input "true"
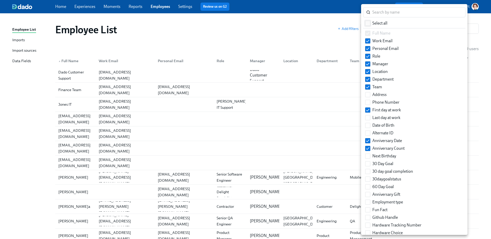
checkbox input "true"
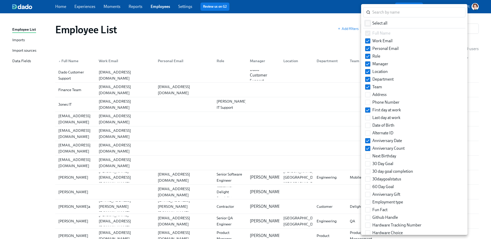
checkbox input "true"
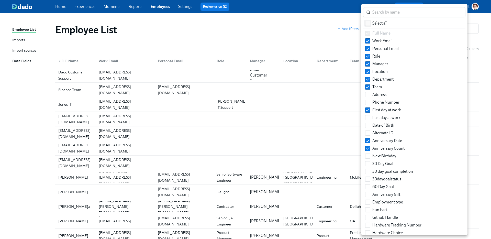
checkbox input "true"
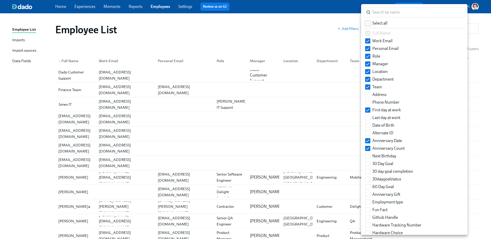
checkbox input "true"
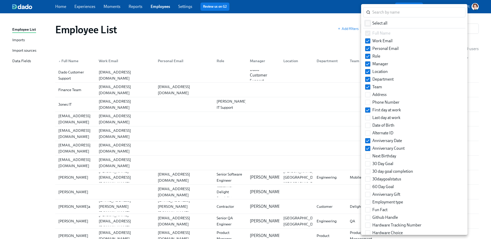
checkbox input "true"
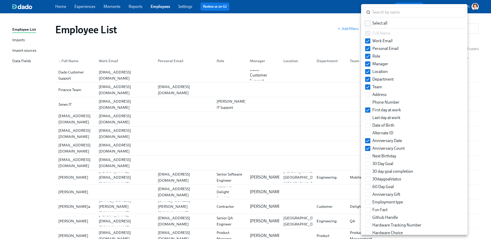
checkbox input "true"
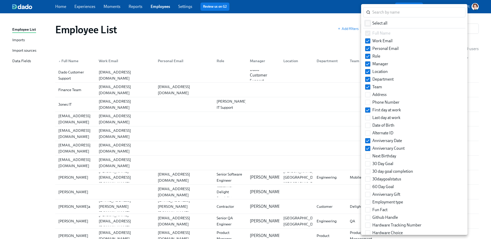
checkbox input "true"
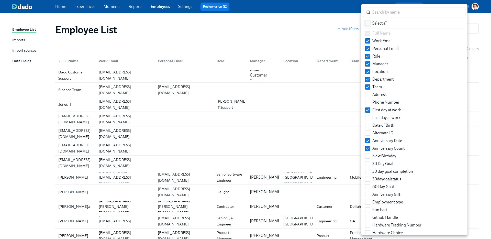
checkbox input "true"
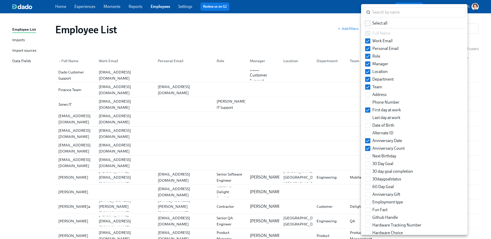
checkbox input "true"
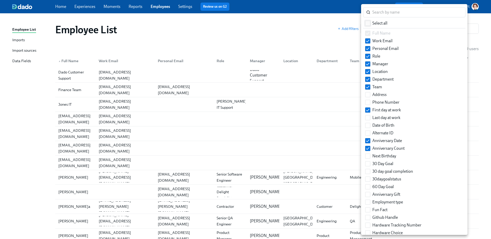
checkbox input "true"
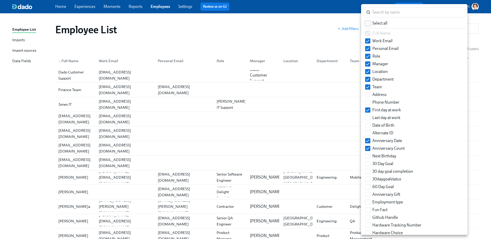
checkbox input "true"
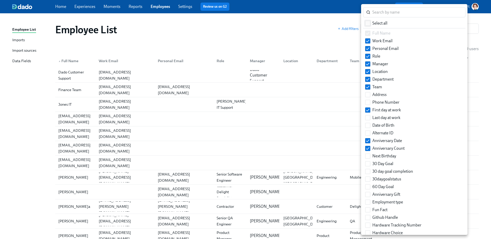
checkbox input "true"
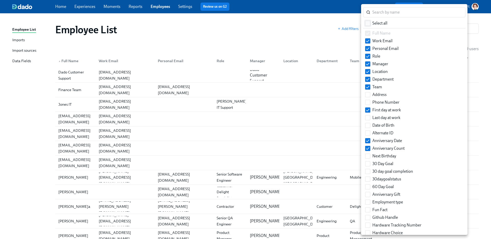
checkbox input "true"
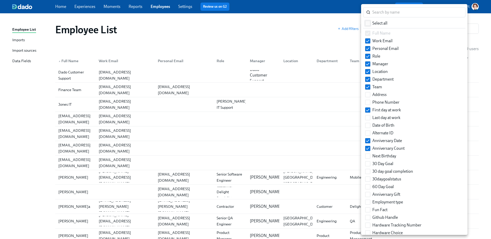
checkbox input "true"
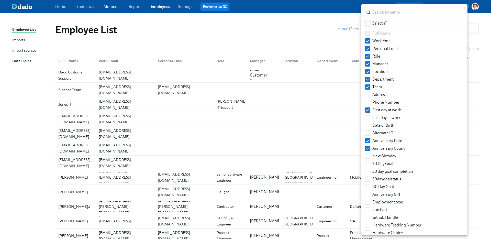
checkbox input "true"
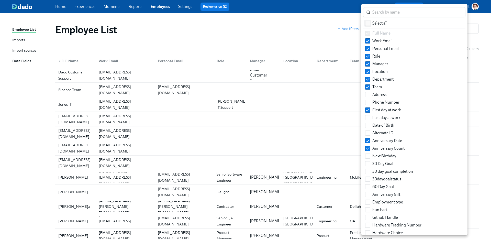
checkbox input "true"
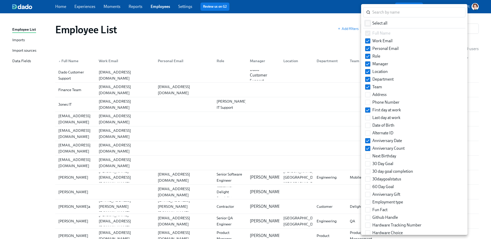
checkbox input "true"
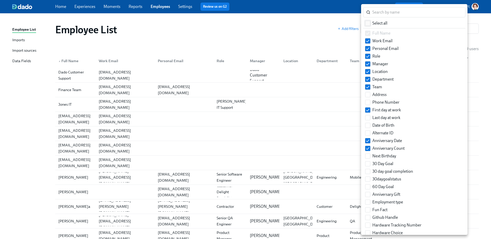
checkbox input "true"
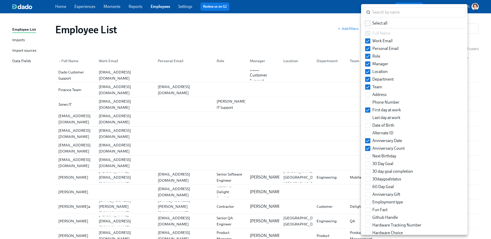
checkbox input "true"
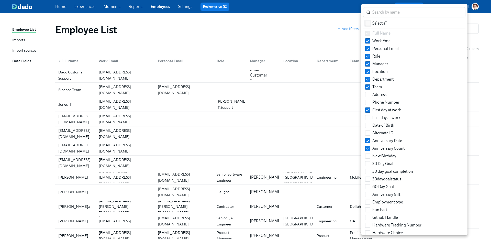
checkbox input "true"
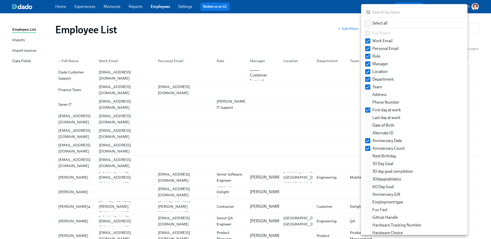
checkbox input "true"
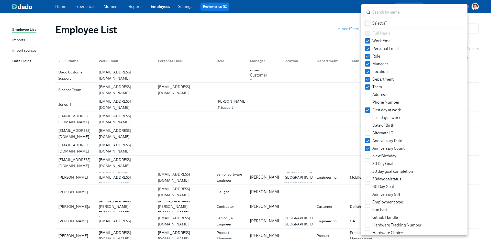
checkbox input "true"
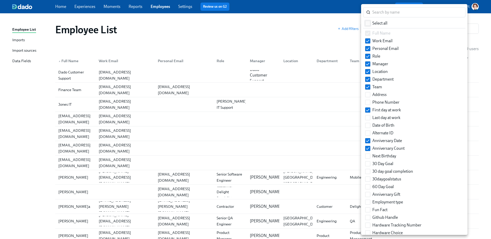
checkbox input "true"
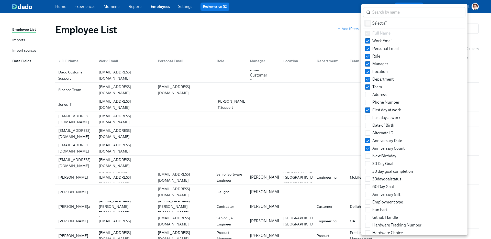
checkbox input "true"
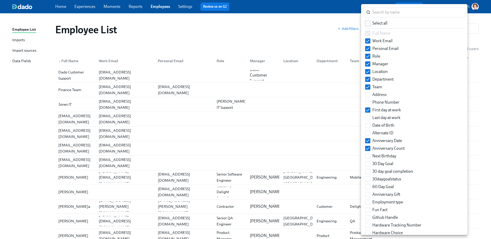
checkbox input "true"
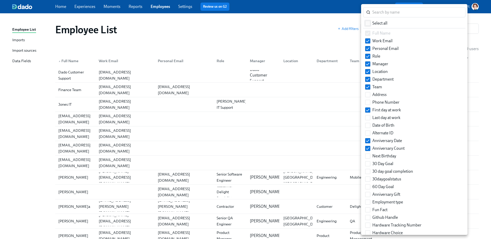
checkbox input "true"
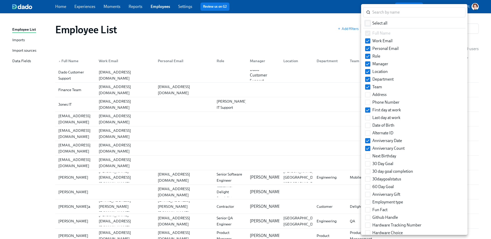
checkbox input "true"
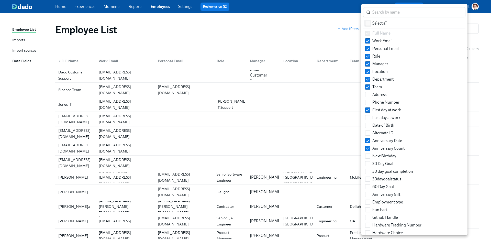
checkbox input "true"
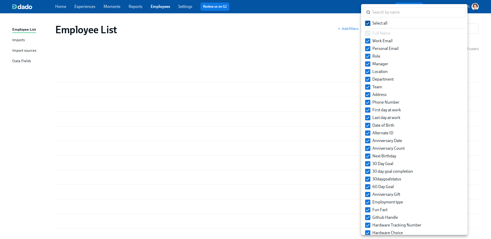
click at [368, 23] on input "Select all" at bounding box center [368, 23] width 5 height 5
checkbox input "false"
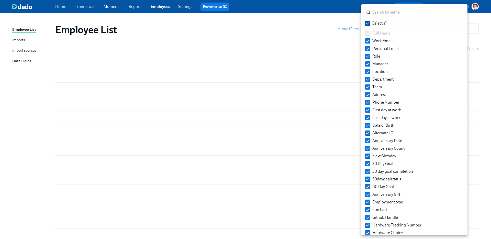
checkbox input "false"
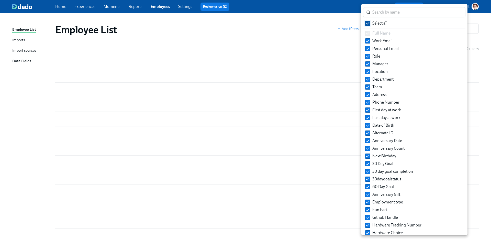
checkbox input "false"
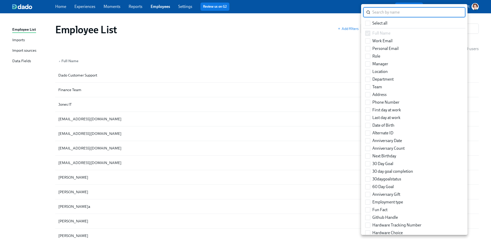
click at [374, 12] on input "search" at bounding box center [419, 12] width 93 height 10
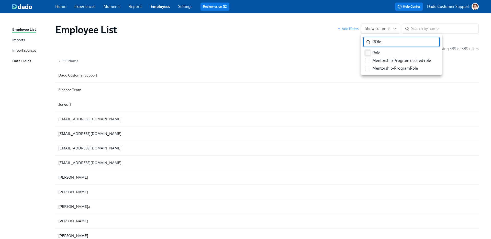
click at [368, 52] on input "Role" at bounding box center [368, 53] width 5 height 5
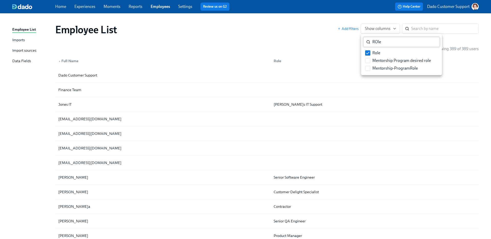
click at [381, 42] on input "ROle" at bounding box center [407, 42] width 68 height 10
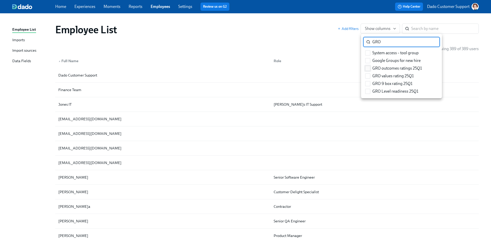
click at [371, 69] on label "GRO outcomes ratings 25Q1" at bounding box center [393, 68] width 61 height 8
click at [370, 69] on input "GRO outcomes ratings 25Q1" at bounding box center [368, 68] width 5 height 5
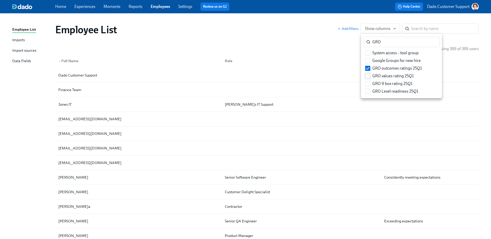
click at [370, 74] on input "GRO values rating 25Q1" at bounding box center [368, 76] width 5 height 5
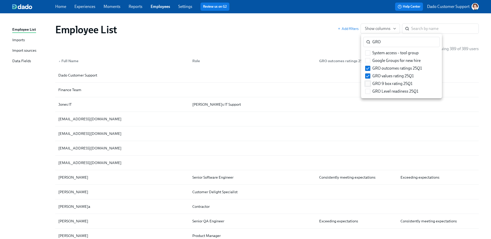
click at [370, 82] on input "GRO 9 box rating 25Q1" at bounding box center [368, 83] width 5 height 5
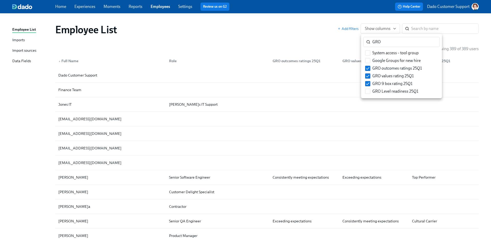
click at [370, 95] on div "GRO ​ System access – tool group Google Groups for new hire GRO outcomes rating…" at bounding box center [401, 66] width 81 height 62
click at [369, 93] on input "GRO Level readiness 25Q1" at bounding box center [368, 91] width 5 height 5
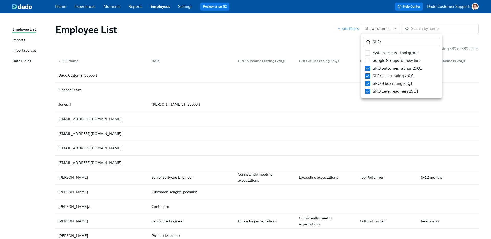
click at [311, 44] on div at bounding box center [245, 119] width 491 height 239
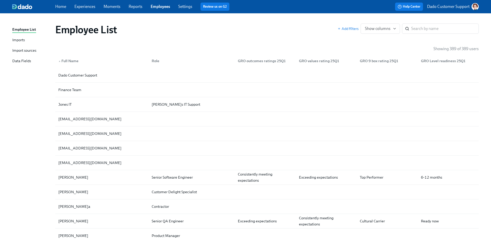
click at [264, 63] on div "GRO outcomes ratings 25Q1" at bounding box center [262, 61] width 52 height 6
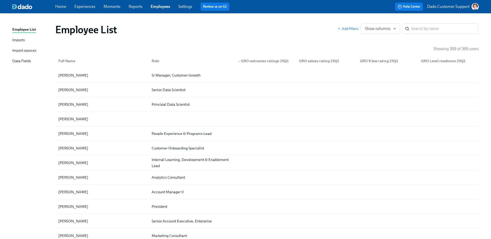
click at [264, 63] on div "▲ GRO outcomes ratings 25Q1" at bounding box center [263, 61] width 55 height 6
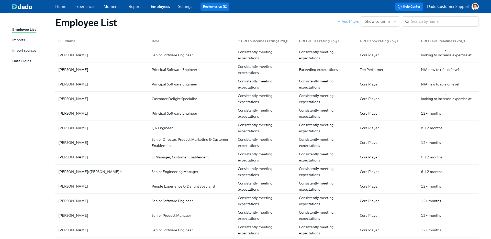
scroll to position [1116, 0]
click at [18, 39] on div "Imports" at bounding box center [18, 40] width 13 height 6
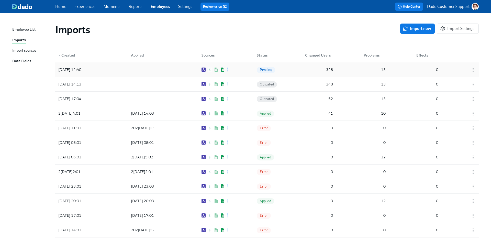
click at [103, 68] on div "2025/08/22 14:40 Pending 348 13 0" at bounding box center [267, 69] width 424 height 14
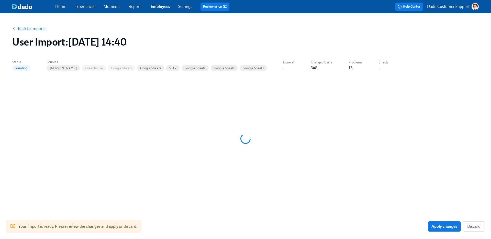
click at [31, 28] on link "Back to Imports" at bounding box center [32, 28] width 28 height 5
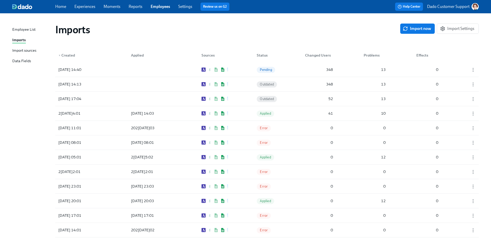
click at [24, 52] on div "Import sources" at bounding box center [24, 51] width 24 height 6
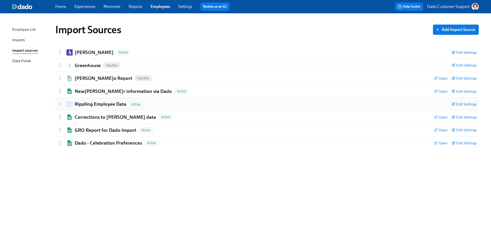
click at [93, 106] on h2 "Rippling Employee Data" at bounding box center [101, 104] width 52 height 7
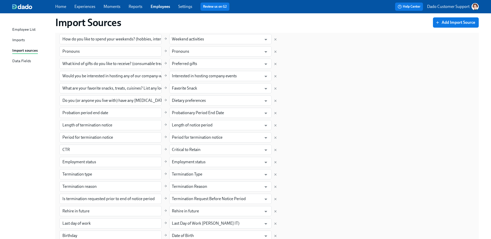
scroll to position [395, 0]
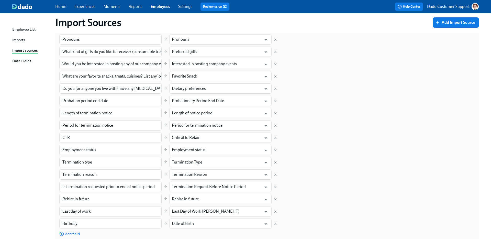
click at [275, 221] on div at bounding box center [276, 224] width 4 height 6
click at [276, 224] on icon "Delete mapping" at bounding box center [276, 224] width 2 height 2
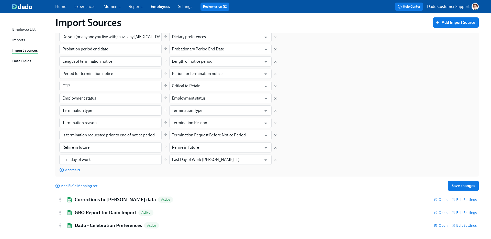
scroll to position [452, 0]
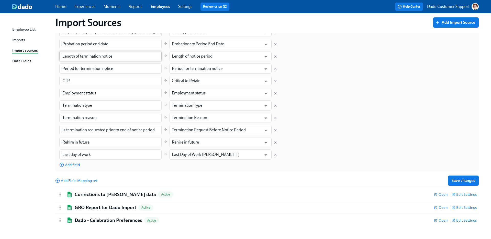
drag, startPoint x: 470, startPoint y: 181, endPoint x: 117, endPoint y: 52, distance: 375.7
click at [470, 181] on span "Save changes" at bounding box center [464, 180] width 24 height 5
click at [17, 40] on div "Imports" at bounding box center [18, 40] width 13 height 6
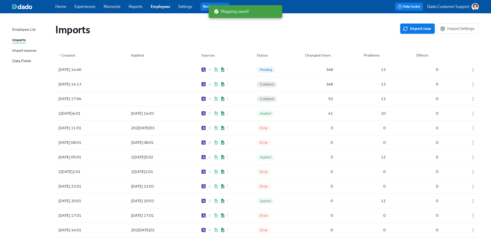
click at [406, 25] on button "Import now" at bounding box center [418, 29] width 35 height 10
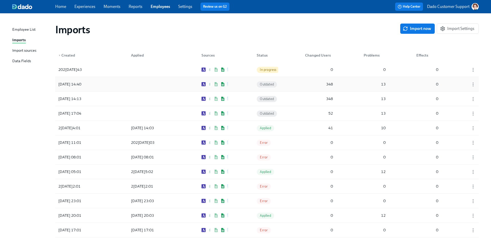
click at [82, 86] on div "2025/08/22 14:40" at bounding box center [69, 84] width 27 height 6
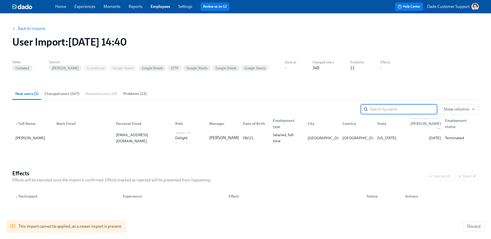
click at [68, 94] on span "Changed users (347)" at bounding box center [62, 94] width 35 height 6
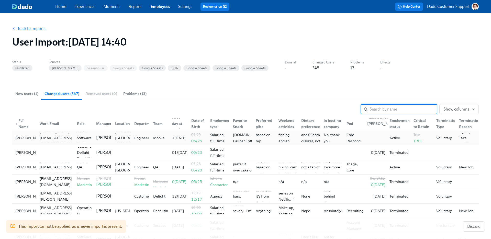
scroll to position [0, 0]
click at [32, 94] on span "New users (1)" at bounding box center [26, 94] width 23 height 6
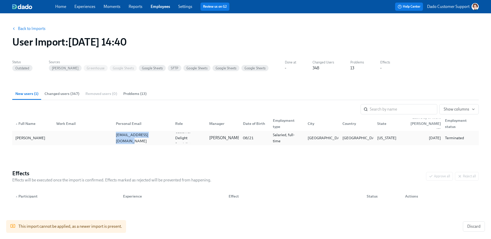
drag, startPoint x: 115, startPoint y: 140, endPoint x: 164, endPoint y: 139, distance: 48.9
click at [164, 139] on div "yanghelen2197@gmail.com" at bounding box center [142, 138] width 57 height 12
copy div "yanghelen2197@gmail.com"
click at [78, 148] on section "New users (1) Changed users (347) Removed users (0) Problems (13) ​ Show column…" at bounding box center [245, 121] width 467 height 66
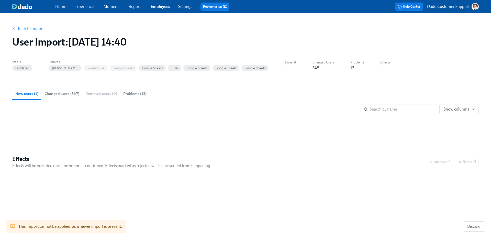
drag, startPoint x: 47, startPoint y: 140, endPoint x: 53, endPoint y: 13, distance: 127.8
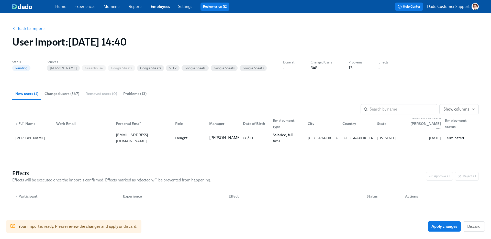
click at [38, 27] on link "Back to Imports" at bounding box center [32, 28] width 28 height 5
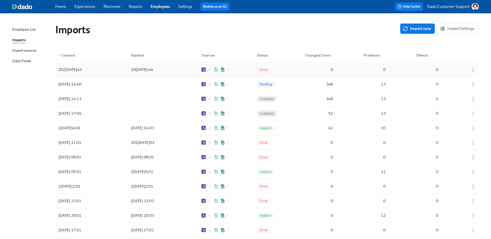
click at [146, 69] on div "2025/08/22 14:44" at bounding box center [142, 70] width 26 height 6
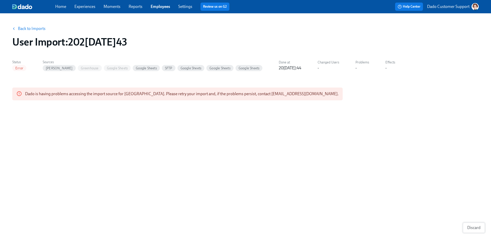
click at [480, 228] on span "Discard" at bounding box center [474, 227] width 13 height 5
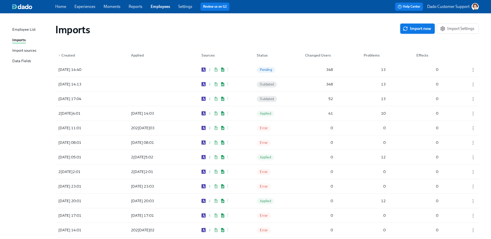
click at [420, 28] on span "Import now" at bounding box center [417, 28] width 27 height 5
click at [301, 68] on div "2025/08/22 14:45 In progress 0 0 0" at bounding box center [267, 69] width 424 height 14
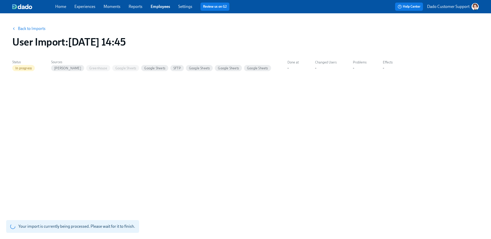
click at [22, 27] on link "Back to Imports" at bounding box center [32, 28] width 28 height 5
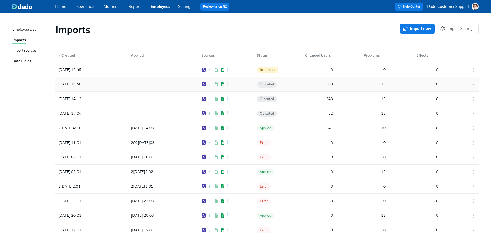
click at [143, 82] on div at bounding box center [150, 84] width 46 height 10
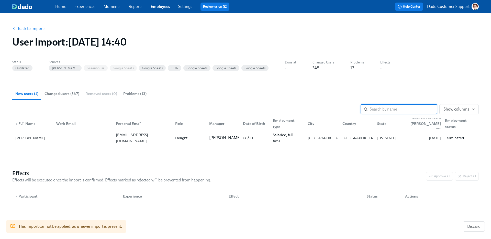
click at [58, 90] on button "Changed users (347)" at bounding box center [61, 94] width 41 height 12
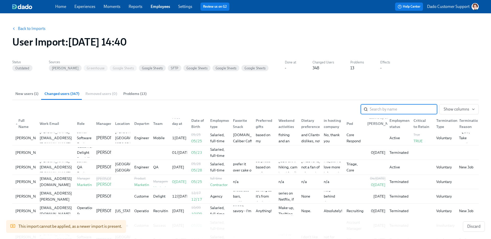
click at [445, 123] on div "Termination Type" at bounding box center [447, 123] width 25 height 12
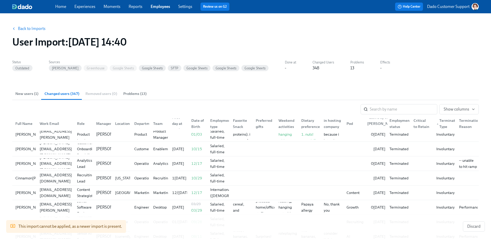
scroll to position [1022, 0]
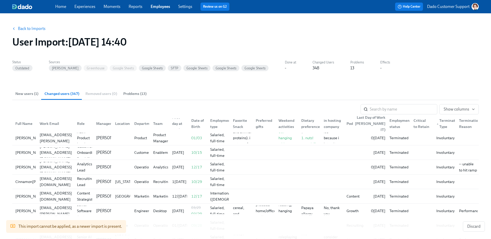
click at [376, 123] on div "Last Day of Work ([PERSON_NAME] IT)" at bounding box center [370, 123] width 35 height 18
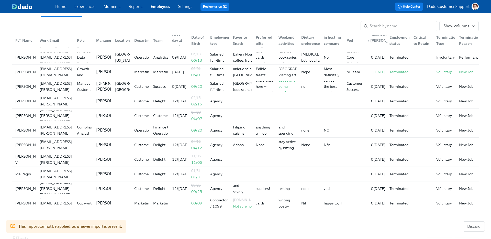
scroll to position [87, 0]
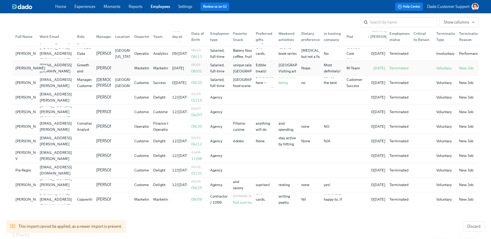
click at [21, 70] on div "[PERSON_NAME]" at bounding box center [30, 68] width 30 height 6
copy div "Anderson"
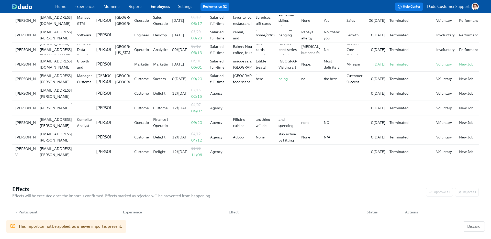
scroll to position [0, 0]
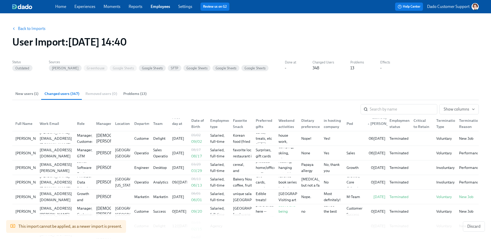
click at [28, 27] on link "Back to Imports" at bounding box center [32, 28] width 28 height 5
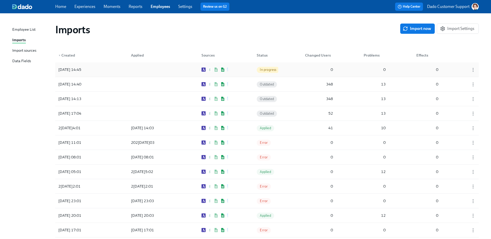
click at [74, 71] on div "2025/08/22 14:45" at bounding box center [69, 70] width 27 height 6
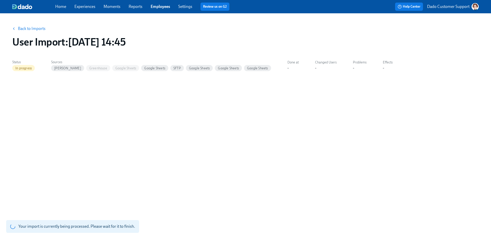
click at [29, 26] on link "Back to Imports" at bounding box center [32, 28] width 28 height 5
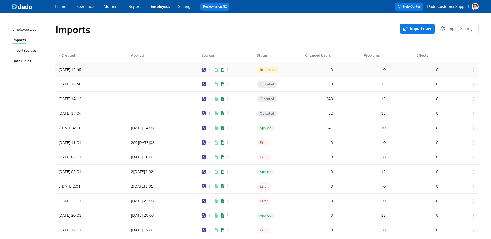
click at [475, 73] on div at bounding box center [471, 69] width 13 height 10
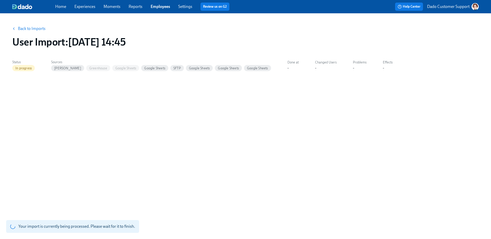
click at [26, 29] on link "Back to Imports" at bounding box center [32, 28] width 28 height 5
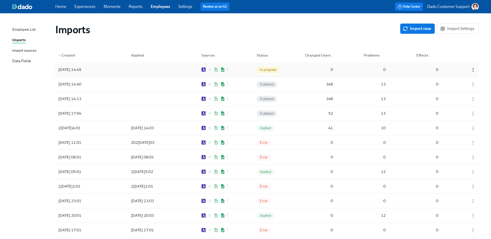
click at [473, 70] on circle "button" at bounding box center [473, 70] width 1 height 1
click at [471, 70] on li "Discard" at bounding box center [471, 70] width 34 height 9
click at [418, 30] on span "Import now" at bounding box center [417, 28] width 27 height 5
click at [118, 68] on div "2025/08/22 14:46 Pending 100 13 0" at bounding box center [267, 69] width 424 height 14
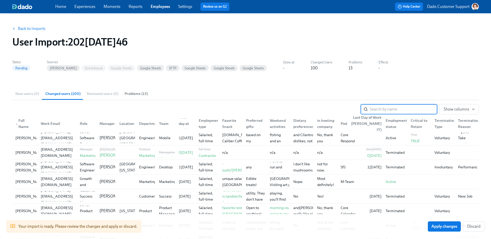
click at [373, 115] on div "Last Day of Work ([PERSON_NAME] IT)" at bounding box center [366, 123] width 35 height 18
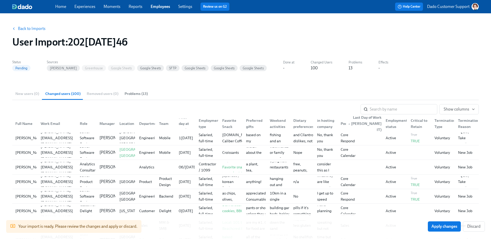
click at [372, 126] on div "▲ Last Day of Work (Jones IT)" at bounding box center [365, 123] width 38 height 18
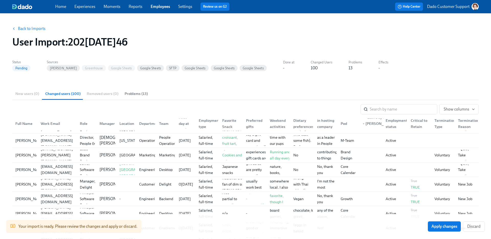
click at [443, 233] on div "Your import is ready. Please review the changes and apply or discard. Apply cha…" at bounding box center [245, 226] width 491 height 25
click at [443, 226] on span "Apply changes" at bounding box center [445, 226] width 26 height 5
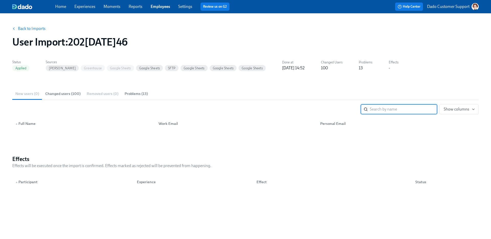
click at [31, 28] on link "Back to Imports" at bounding box center [32, 28] width 28 height 5
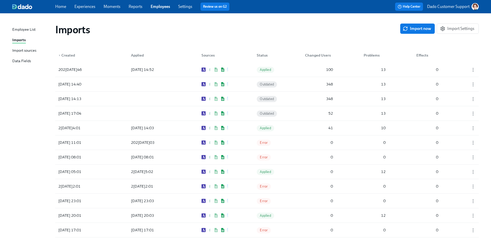
click at [13, 52] on div "Import sources" at bounding box center [24, 51] width 24 height 6
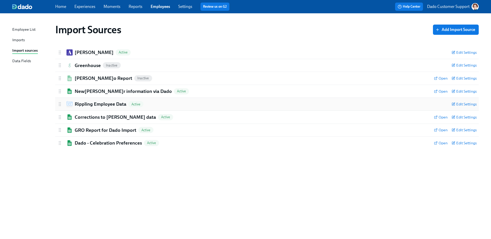
click at [86, 105] on h2 "Rippling Employee Data" at bounding box center [101, 104] width 52 height 7
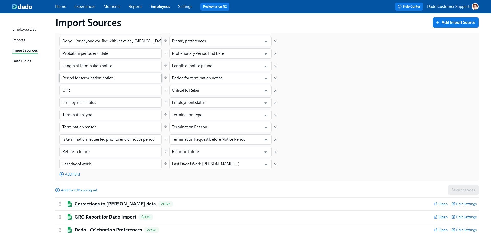
scroll to position [452, 0]
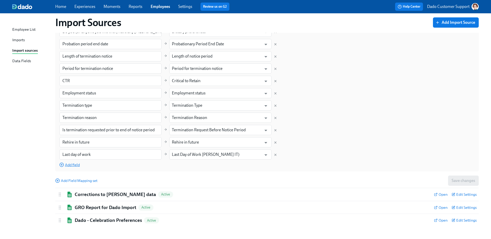
click at [72, 165] on span "Add field" at bounding box center [69, 164] width 20 height 5
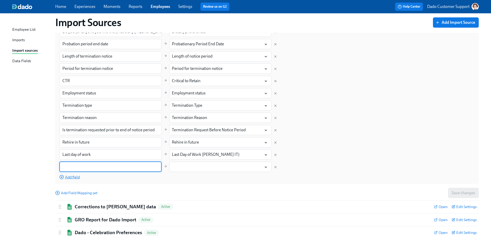
click at [72, 165] on input "text" at bounding box center [110, 167] width 102 height 10
click at [185, 167] on input "text" at bounding box center [217, 167] width 90 height 10
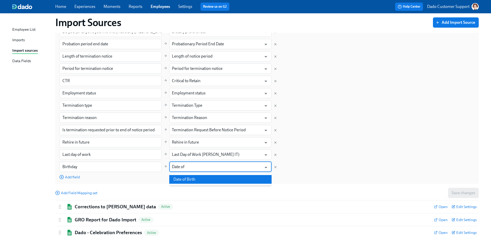
click at [199, 184] on ul "Date of Birth" at bounding box center [220, 179] width 102 height 13
click at [197, 180] on li "Date of Birth" at bounding box center [220, 179] width 102 height 9
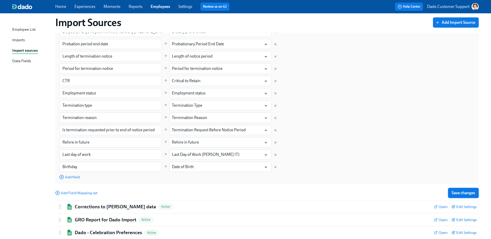
click at [461, 194] on span "Save changes" at bounding box center [464, 192] width 24 height 5
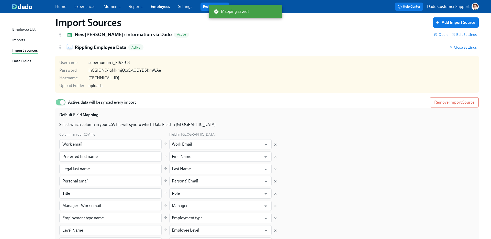
scroll to position [0, 0]
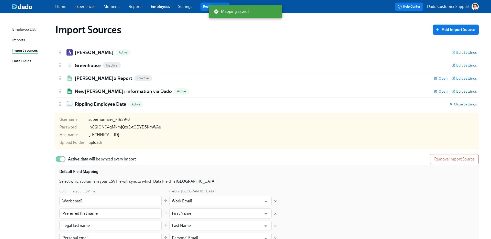
click at [82, 6] on link "Experiences" at bounding box center [84, 6] width 21 height 5
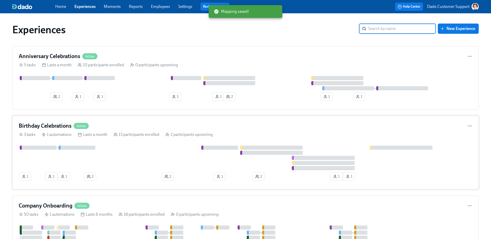
click at [63, 147] on div at bounding box center [77, 148] width 37 height 4
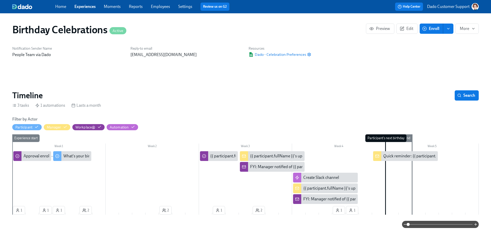
scroll to position [0, 807]
click at [447, 32] on button "enroll" at bounding box center [449, 29] width 10 height 10
click at [441, 52] on span "Enrollment form" at bounding box center [435, 52] width 29 height 6
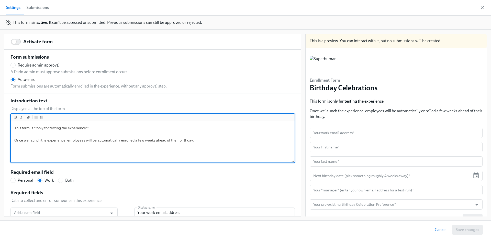
click at [62, 133] on textarea "This form is **only for testing the experience** Once we launch the experience,…" at bounding box center [153, 142] width 282 height 40
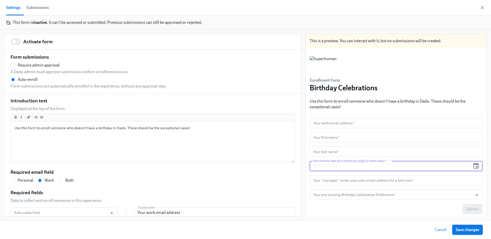
click at [349, 167] on input "text" at bounding box center [390, 166] width 161 height 10
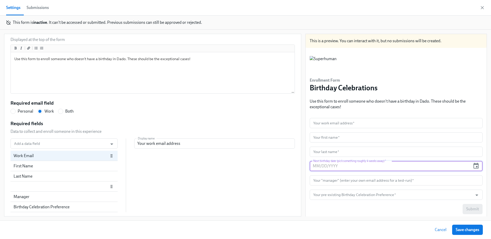
click at [111, 187] on circle "button" at bounding box center [111, 186] width 0 height 0
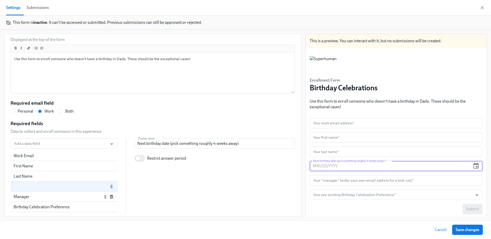
click at [111, 196] on icon "button" at bounding box center [112, 197] width 4 height 4
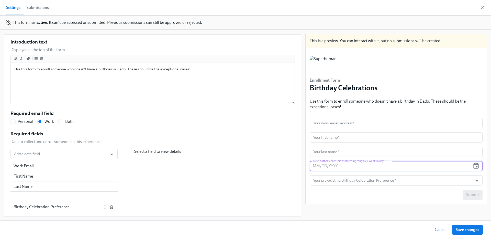
click at [111, 206] on icon "button" at bounding box center [111, 206] width 3 height 0
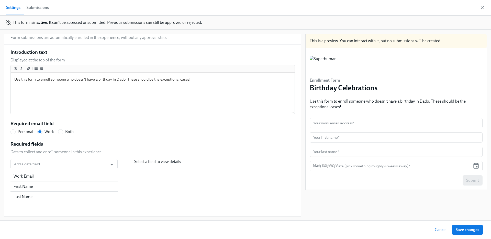
click at [89, 157] on div "Required fields Data to collect and enroll someone in this experience Add a dat…" at bounding box center [152, 177] width 285 height 72
click at [88, 163] on input "Add a data field" at bounding box center [59, 164] width 92 height 10
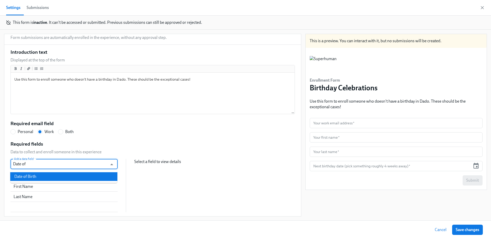
click at [83, 179] on li "Date of Birth" at bounding box center [63, 176] width 107 height 9
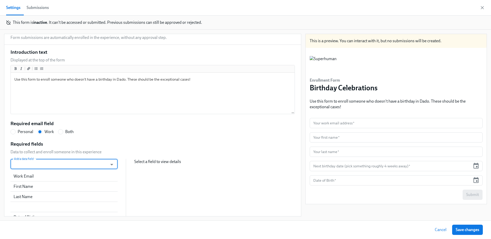
scroll to position [59, 0]
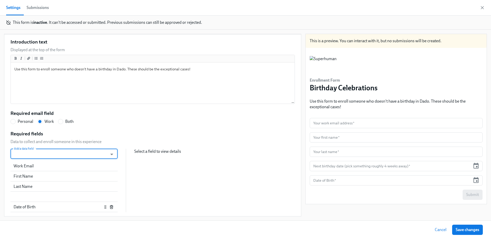
click at [110, 206] on icon "button" at bounding box center [111, 207] width 2 height 3
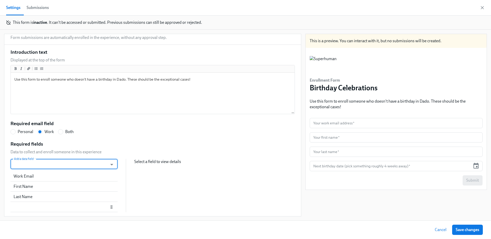
click at [91, 208] on div at bounding box center [64, 207] width 101 height 4
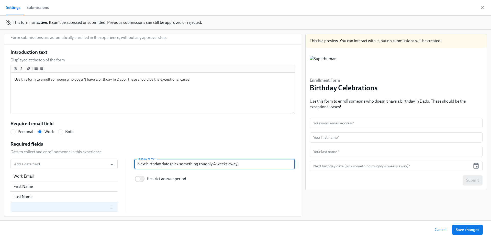
drag, startPoint x: 170, startPoint y: 163, endPoint x: 170, endPoint y: 179, distance: 15.6
click at [170, 172] on div "Display name Next birthday date (pick something roughly 4 weeks away) Display n…" at bounding box center [214, 172] width 161 height 26
click at [215, 199] on div "Add a data field Add a data field Work Email First Name Last Name Display name …" at bounding box center [152, 185] width 285 height 53
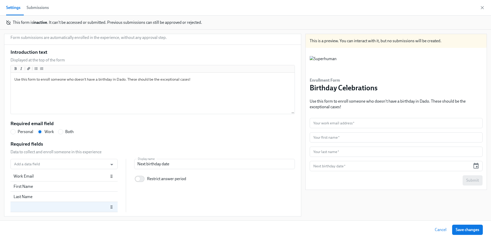
click at [30, 176] on div "Work Email" at bounding box center [61, 177] width 95 height 6
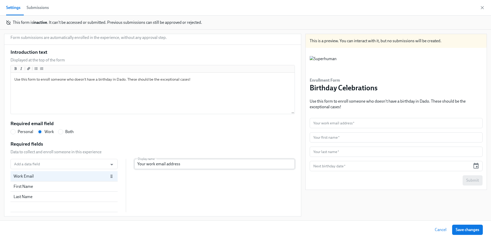
click at [139, 165] on input "Your work email address" at bounding box center [214, 164] width 161 height 10
click at [51, 183] on div "First Name" at bounding box center [63, 186] width 107 height 10
click at [140, 166] on input "Your first name" at bounding box center [214, 164] width 161 height 10
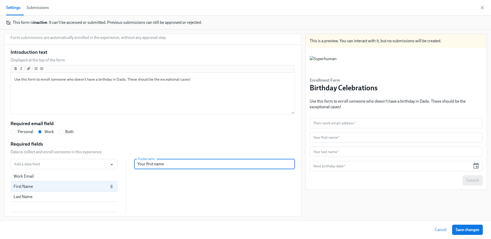
click at [140, 166] on input "Your first name" at bounding box center [214, 164] width 161 height 10
paste input "Thei"
click at [51, 197] on div "Last Name" at bounding box center [61, 197] width 95 height 6
click at [140, 163] on input "Your last name" at bounding box center [214, 164] width 161 height 10
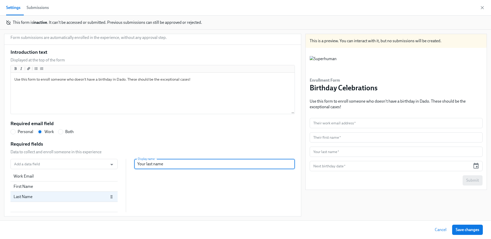
paste input "Thei"
click at [171, 191] on div "Add a data field Add a data field Work Email First Name Last Name Display name …" at bounding box center [152, 185] width 285 height 53
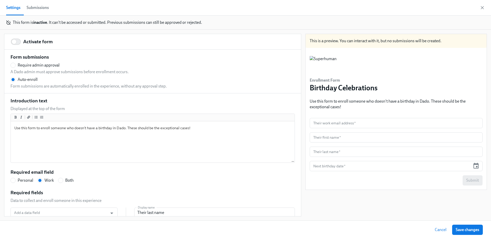
click at [24, 38] on h5 "Activate form" at bounding box center [37, 41] width 29 height 7
click at [24, 38] on input "Activate form" at bounding box center [14, 41] width 34 height 11
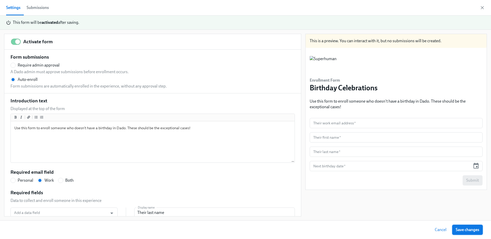
click at [468, 231] on span "Save changes" at bounding box center [468, 229] width 24 height 5
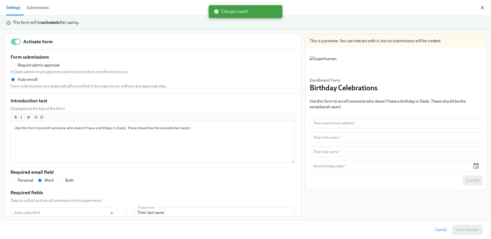
click at [483, 5] on div "Settings Submissions" at bounding box center [245, 8] width 491 height 16
click at [483, 8] on icon "button" at bounding box center [482, 7] width 5 height 5
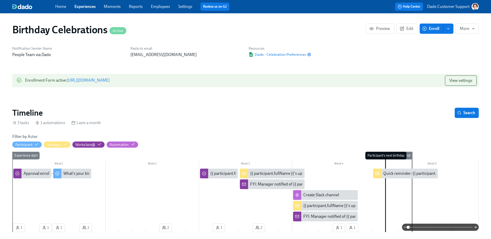
click at [158, 6] on link "Employees" at bounding box center [160, 6] width 19 height 5
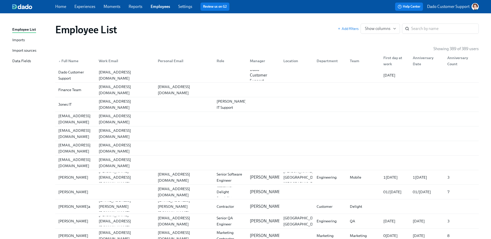
click at [22, 39] on div "Imports" at bounding box center [18, 40] width 13 height 6
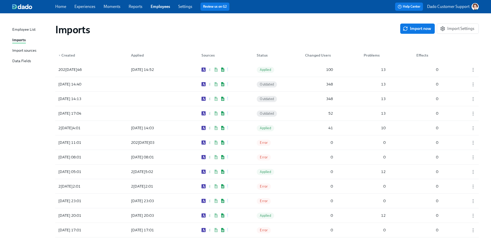
click at [20, 52] on div "Import sources" at bounding box center [24, 51] width 24 height 6
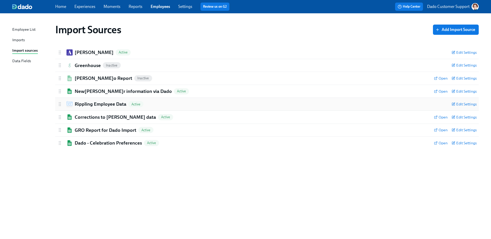
click at [88, 105] on h2 "Rippling Employee Data" at bounding box center [101, 104] width 52 height 7
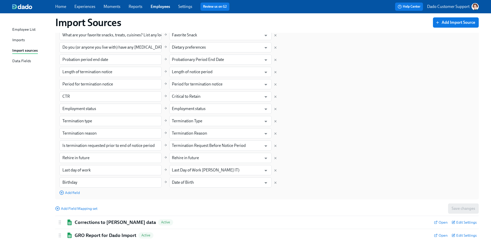
scroll to position [464, 0]
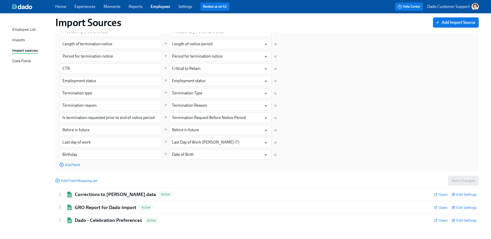
click at [18, 43] on div "Imports" at bounding box center [18, 40] width 13 height 6
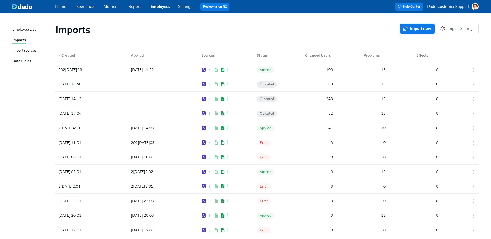
click at [426, 30] on button "Import now" at bounding box center [418, 29] width 35 height 10
click at [155, 67] on div at bounding box center [150, 69] width 46 height 10
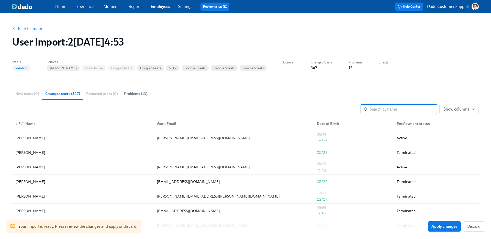
click at [413, 123] on div "Employment status" at bounding box center [413, 124] width 37 height 6
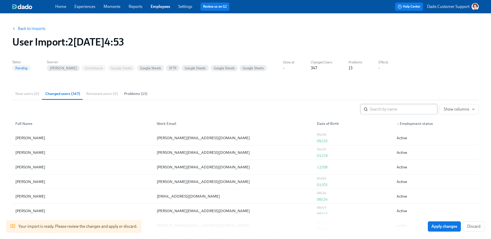
click at [401, 110] on input "search" at bounding box center [404, 109] width 68 height 10
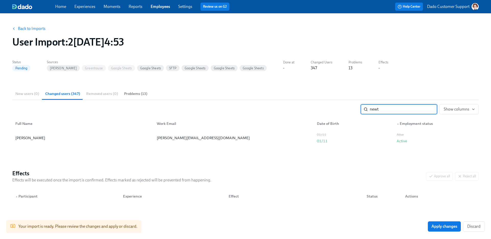
click at [431, 109] on input "newt" at bounding box center [404, 109] width 68 height 10
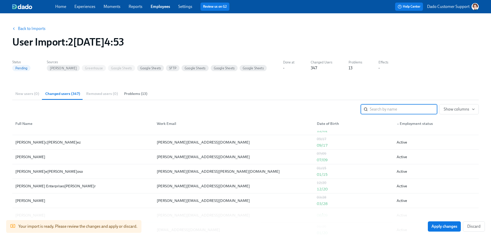
scroll to position [113, 0]
click at [437, 224] on span "Apply changes" at bounding box center [445, 226] width 26 height 5
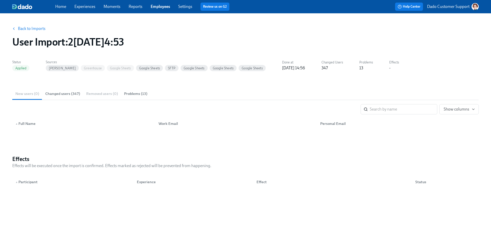
click at [159, 5] on link "Employees" at bounding box center [160, 6] width 19 height 5
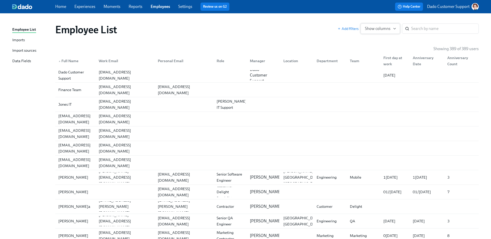
click at [386, 30] on span "Show columns" at bounding box center [380, 28] width 31 height 5
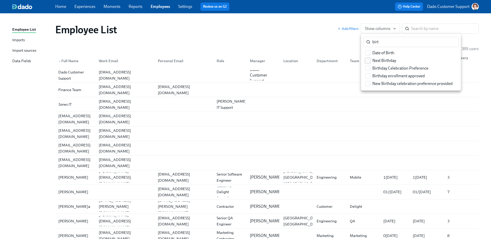
click at [368, 60] on input "Next Birthday" at bounding box center [368, 60] width 5 height 5
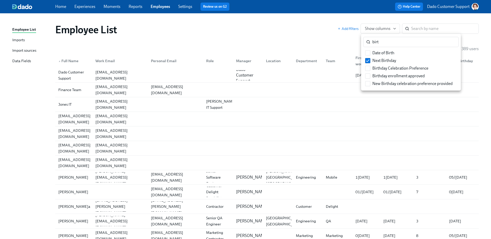
click at [327, 47] on div at bounding box center [245, 119] width 491 height 239
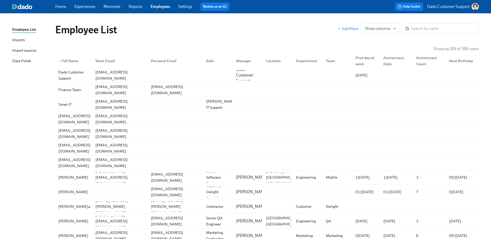
click at [464, 63] on div "Next Birthday" at bounding box center [461, 61] width 28 height 6
click at [463, 61] on div "Next Birthday" at bounding box center [461, 61] width 28 height 6
click at [464, 62] on div "Next Birthday" at bounding box center [461, 61] width 28 height 6
click at [338, 27] on icon "button" at bounding box center [339, 28] width 3 height 3
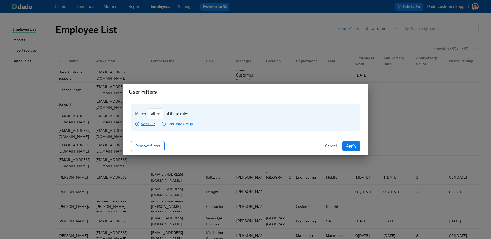
click at [139, 122] on icon "button" at bounding box center [137, 124] width 5 height 5
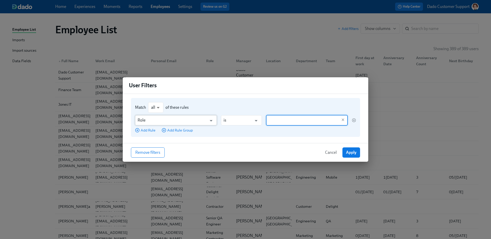
click at [152, 122] on input "Role" at bounding box center [172, 120] width 69 height 10
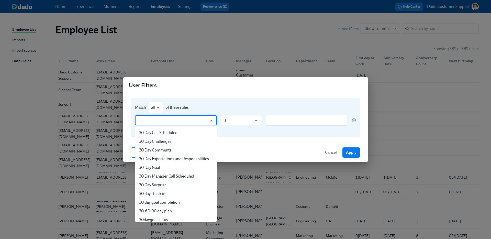
scroll to position [1047, 0]
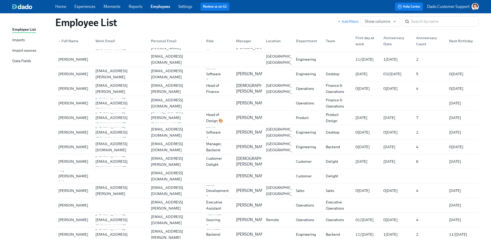
scroll to position [2529, 0]
click at [354, 20] on span "Add filters" at bounding box center [348, 21] width 21 height 5
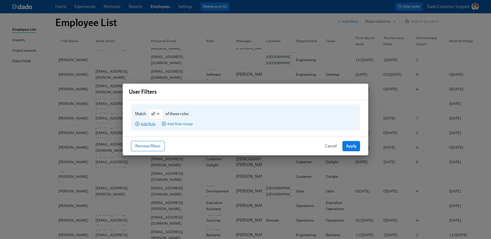
click at [136, 122] on icon "button" at bounding box center [137, 124] width 5 height 5
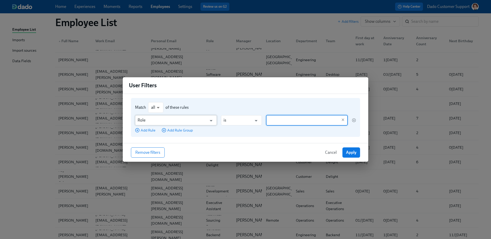
click at [138, 122] on input "Role" at bounding box center [172, 120] width 69 height 10
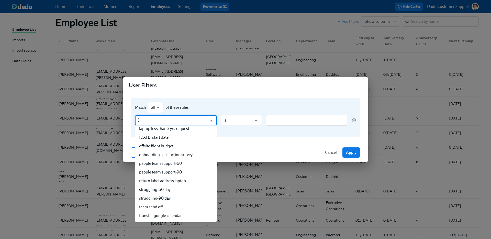
scroll to position [0, 0]
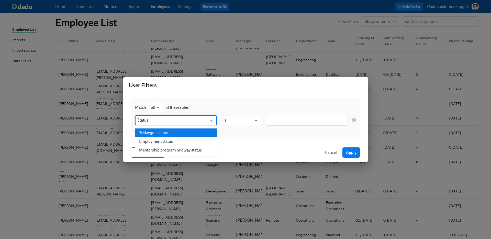
click at [172, 140] on li "Employment status" at bounding box center [176, 141] width 82 height 9
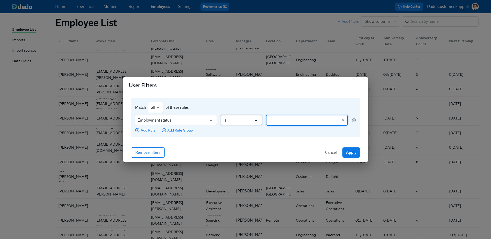
click at [256, 121] on icon "Open" at bounding box center [256, 120] width 7 height 7
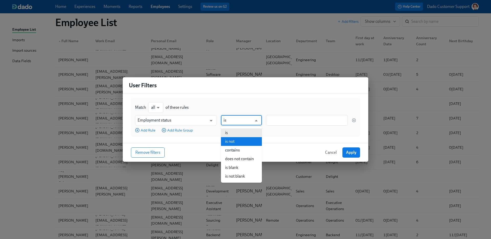
click at [240, 141] on li "is not" at bounding box center [241, 141] width 41 height 9
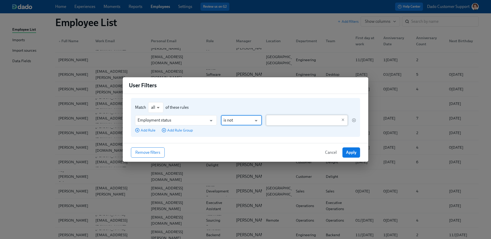
click at [286, 121] on input "text" at bounding box center [303, 120] width 69 height 11
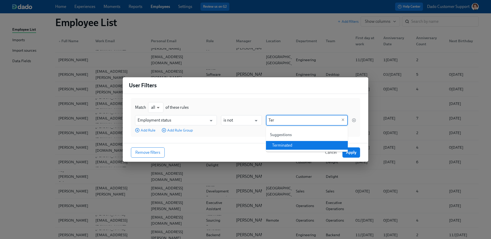
click at [284, 146] on li "Terminated" at bounding box center [307, 145] width 82 height 9
click at [359, 154] on button "Apply" at bounding box center [352, 152] width 18 height 10
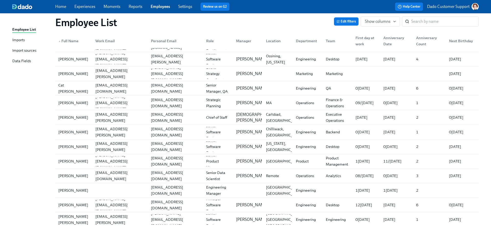
scroll to position [1693, 0]
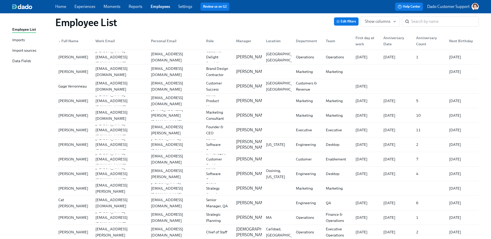
scroll to position [1765, 0]
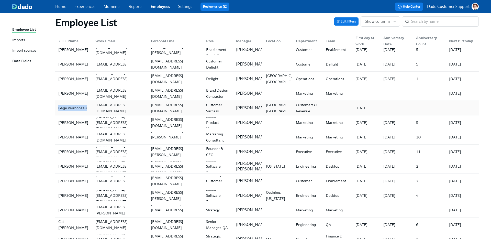
drag, startPoint x: 55, startPoint y: 109, endPoint x: 89, endPoint y: 109, distance: 34.3
copy div "Gage Verronneau"
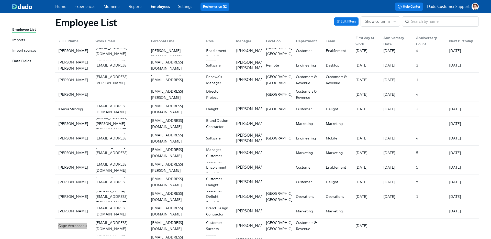
scroll to position [1636, 0]
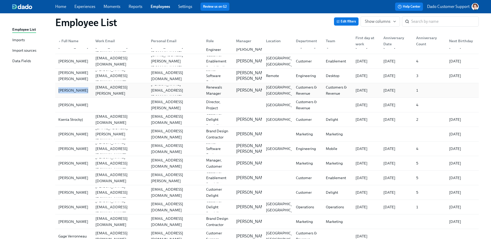
drag, startPoint x: 49, startPoint y: 90, endPoint x: 83, endPoint y: 90, distance: 33.5
copy div "[PERSON_NAME]"
drag, startPoint x: 49, startPoint y: 103, endPoint x: 85, endPoint y: 103, distance: 36.3
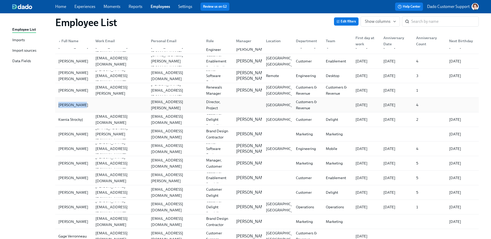
copy div "[PERSON_NAME]"
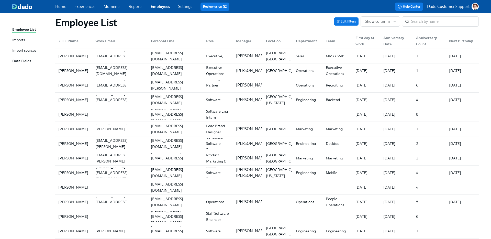
scroll to position [1610, 0]
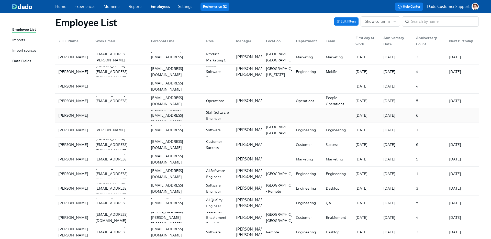
drag, startPoint x: 62, startPoint y: 114, endPoint x: 78, endPoint y: 120, distance: 16.8
copy div "[PERSON_NAME]"
drag, startPoint x: 45, startPoint y: 129, endPoint x: 86, endPoint y: 131, distance: 41.0
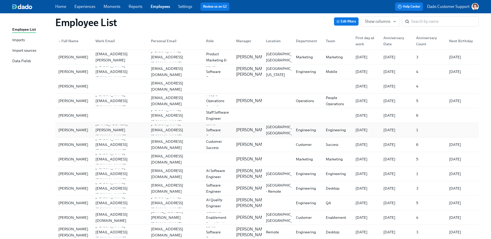
copy div "[PERSON_NAME]"
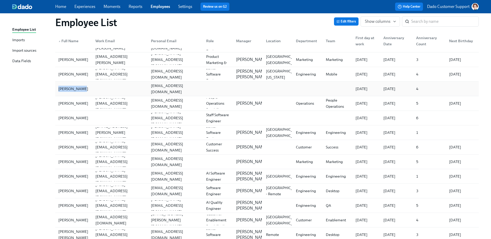
drag, startPoint x: 39, startPoint y: 89, endPoint x: 87, endPoint y: 89, distance: 47.3
copy div "[PERSON_NAME]"
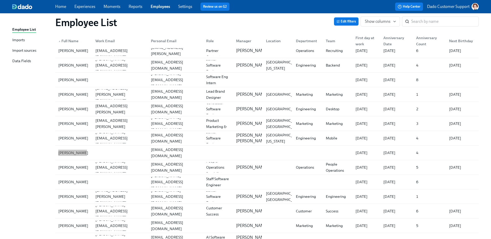
scroll to position [1543, 0]
drag, startPoint x: 52, startPoint y: 83, endPoint x: 90, endPoint y: 83, distance: 38.1
copy div "[PERSON_NAME]"
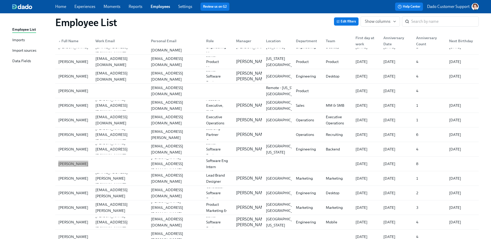
scroll to position [1458, 0]
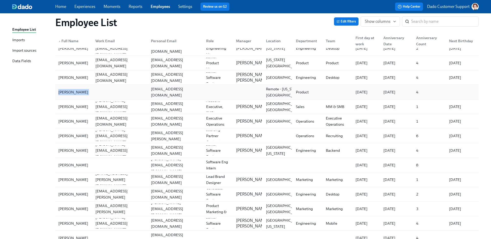
drag, startPoint x: 49, startPoint y: 92, endPoint x: 93, endPoint y: 92, distance: 44.3
copy div "[PERSON_NAME]"
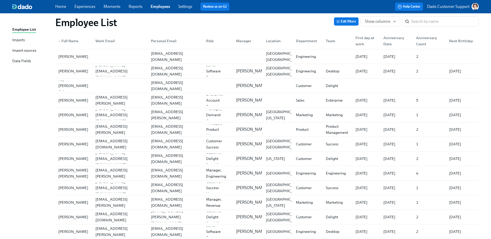
scroll to position [1257, 0]
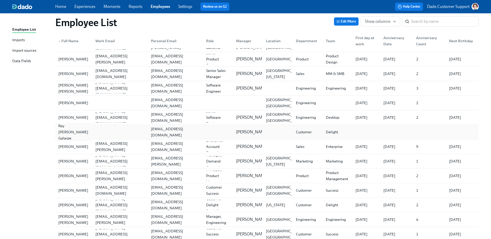
drag, startPoint x: 50, startPoint y: 126, endPoint x: 89, endPoint y: 135, distance: 40.2
copy div "Rey [PERSON_NAME] Galarpe"
drag, startPoint x: 47, startPoint y: 100, endPoint x: 93, endPoint y: 101, distance: 46.1
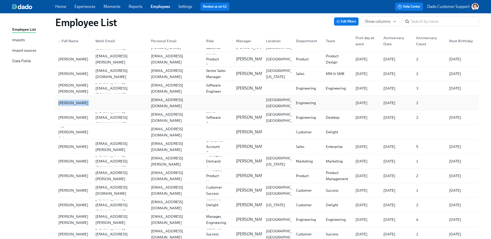
copy div "[PERSON_NAME]"
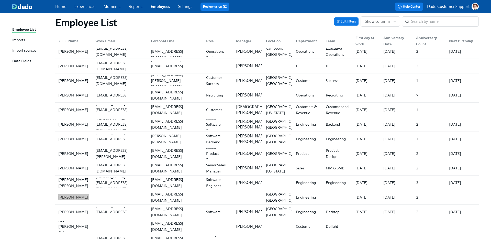
scroll to position [1159, 0]
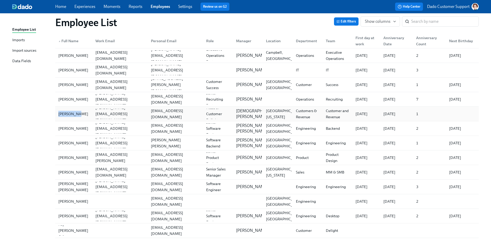
drag, startPoint x: 40, startPoint y: 113, endPoint x: 78, endPoint y: 113, distance: 38.1
click at [341, 20] on span "Edit filters" at bounding box center [346, 21] width 19 height 5
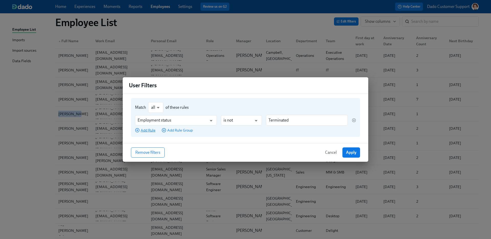
click at [145, 129] on span "Add Rule" at bounding box center [145, 130] width 20 height 5
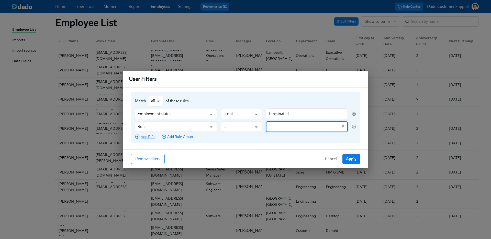
click at [145, 129] on input "Role" at bounding box center [172, 127] width 69 height 10
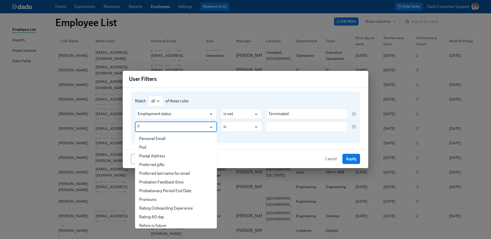
scroll to position [0, 0]
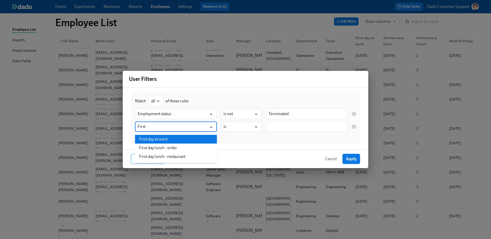
click at [156, 140] on li "First day at work" at bounding box center [176, 139] width 82 height 9
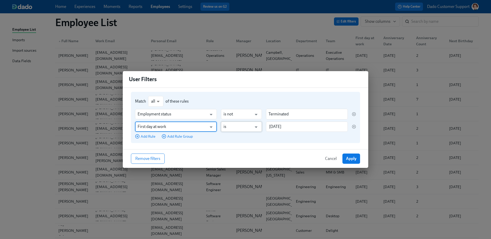
type input "First day at work"
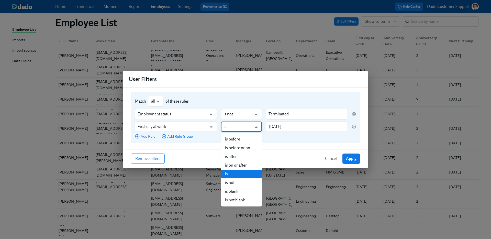
click at [248, 123] on input "is" at bounding box center [238, 127] width 28 height 10
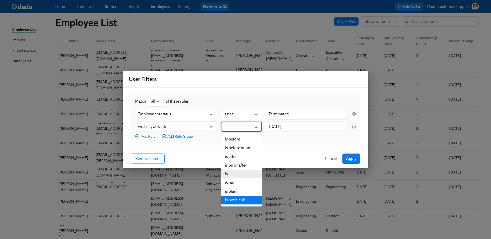
click at [250, 201] on li "is not blank" at bounding box center [241, 200] width 41 height 9
type input "is not blank"
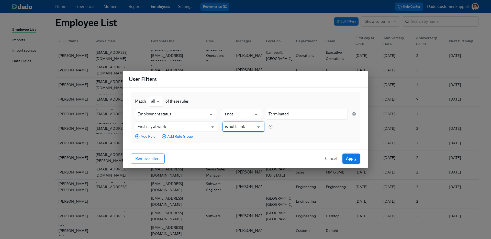
click at [353, 161] on span "Apply" at bounding box center [351, 158] width 10 height 5
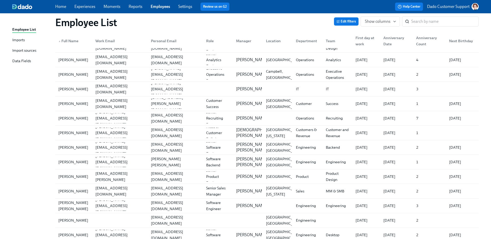
scroll to position [992, 0]
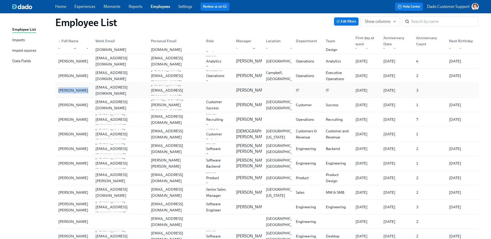
drag, startPoint x: 41, startPoint y: 88, endPoint x: 82, endPoint y: 89, distance: 40.7
click at [82, 89] on div "Employee List Edit filters Show columns ​ Showing 153 of 389 users ▲ Full Name …" at bounding box center [245, 30] width 467 height 2007
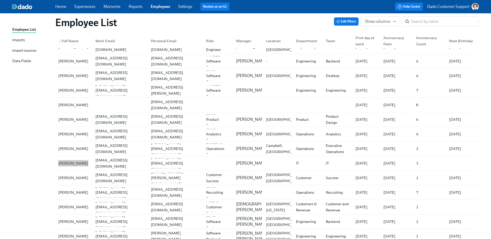
scroll to position [913, 0]
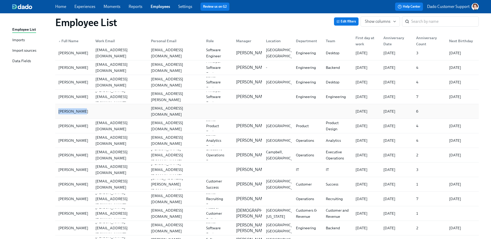
drag, startPoint x: 48, startPoint y: 110, endPoint x: 85, endPoint y: 111, distance: 36.9
click at [85, 111] on div "Employee List Edit filters Show columns ​ Showing 153 of 389 users ▲ Full Name …" at bounding box center [245, 44] width 467 height 1877
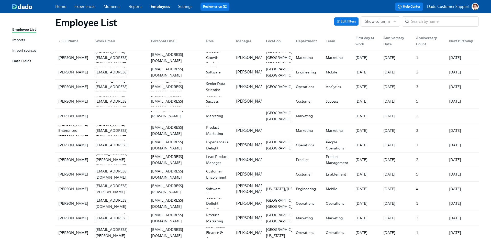
scroll to position [760, 0]
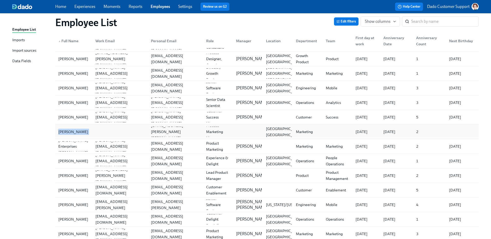
drag, startPoint x: 41, startPoint y: 133, endPoint x: 95, endPoint y: 133, distance: 54.0
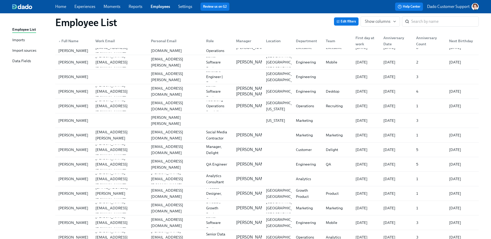
scroll to position [626, 0]
drag, startPoint x: 42, startPoint y: 123, endPoint x: 108, endPoint y: 123, distance: 66.3
drag, startPoint x: 37, startPoint y: 75, endPoint x: 95, endPoint y: 77, distance: 58.4
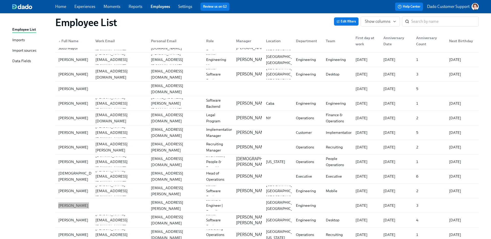
scroll to position [497, 0]
drag, startPoint x: 43, startPoint y: 85, endPoint x: 85, endPoint y: 95, distance: 43.2
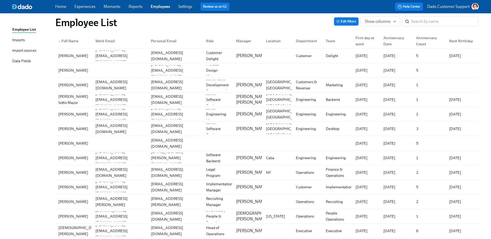
scroll to position [441, 0]
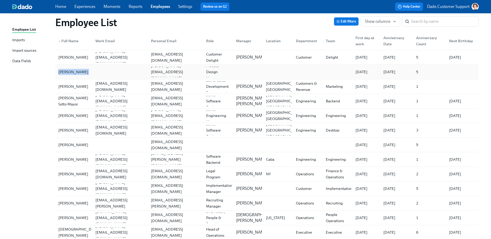
drag, startPoint x: 53, startPoint y: 72, endPoint x: 98, endPoint y: 72, distance: 44.8
drag, startPoint x: 55, startPoint y: 81, endPoint x: 75, endPoint y: 89, distance: 21.9
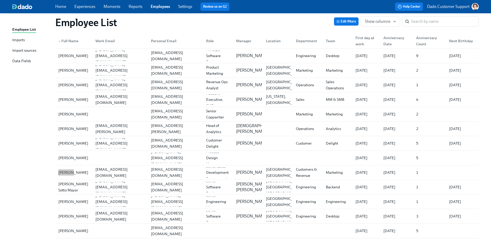
scroll to position [351, 0]
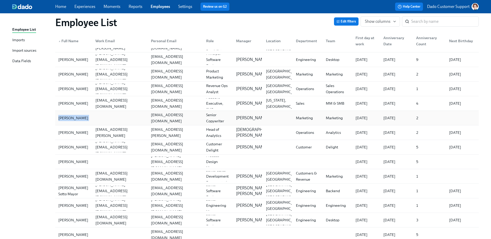
drag, startPoint x: 48, startPoint y: 118, endPoint x: 96, endPoint y: 118, distance: 47.6
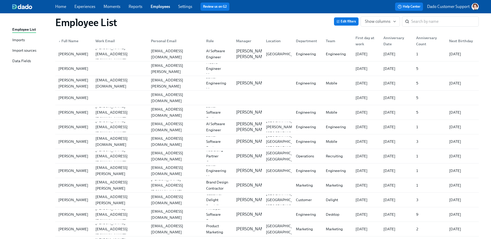
scroll to position [195, 0]
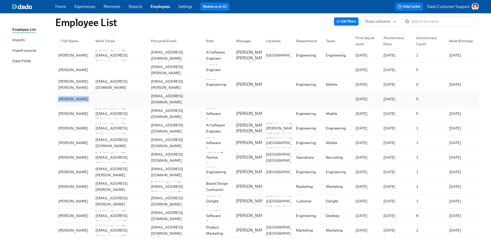
drag, startPoint x: 46, startPoint y: 98, endPoint x: 95, endPoint y: 98, distance: 48.9
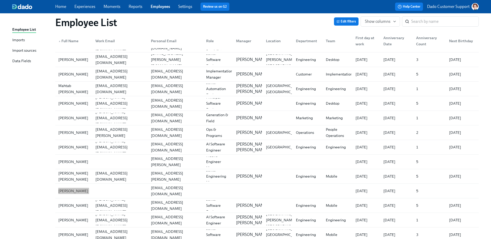
scroll to position [103, 0]
drag, startPoint x: 42, startPoint y: 162, endPoint x: 90, endPoint y: 163, distance: 47.6
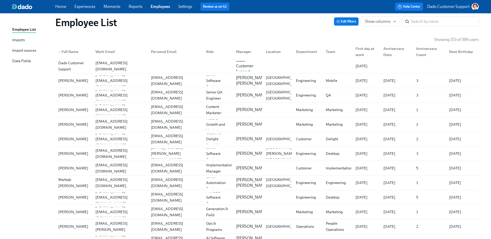
scroll to position [0, 0]
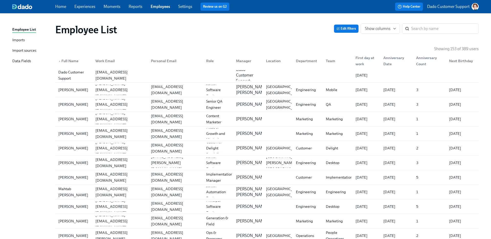
click at [17, 52] on div "Import sources" at bounding box center [24, 51] width 24 height 6
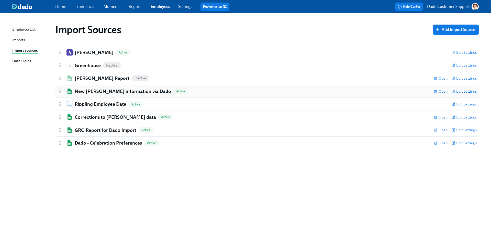
click at [91, 90] on h2 "New [PERSON_NAME] information via Dado" at bounding box center [123, 91] width 96 height 7
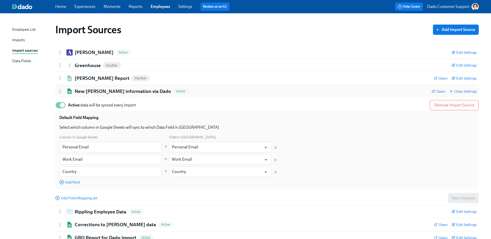
click at [91, 90] on h2 "New [PERSON_NAME] information via Dado" at bounding box center [123, 91] width 96 height 7
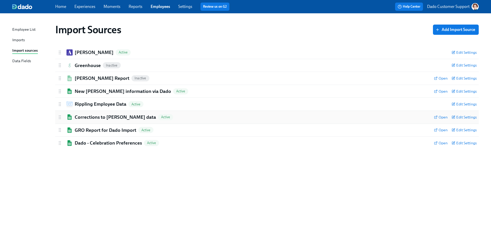
click at [90, 118] on h2 "Corrections to [PERSON_NAME] data" at bounding box center [115, 117] width 81 height 7
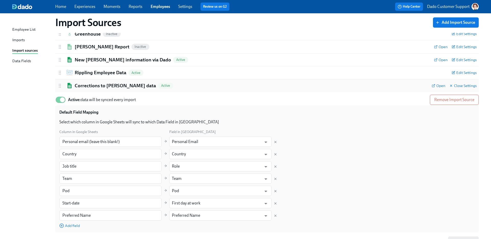
scroll to position [30, 0]
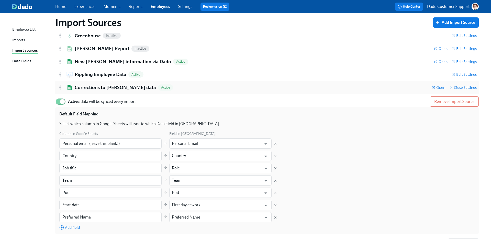
click at [97, 90] on h2 "Corrections to [PERSON_NAME] data" at bounding box center [115, 87] width 81 height 7
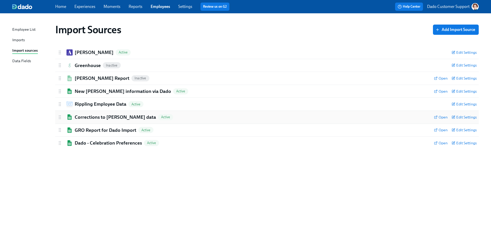
scroll to position [0, 0]
click at [442, 142] on span "Open" at bounding box center [441, 142] width 14 height 5
click at [84, 133] on h2 "GRO Report for Dado Import" at bounding box center [106, 130] width 62 height 7
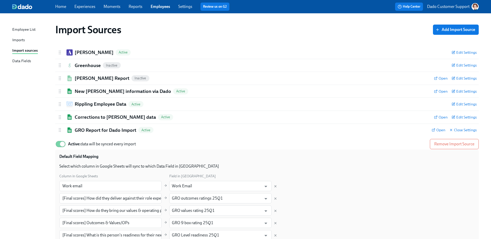
click at [72, 143] on strong "Active:" at bounding box center [74, 144] width 13 height 5
click at [72, 143] on input "Active: data will be synced every import" at bounding box center [63, 143] width 34 height 11
checkbox input "false"
click at [87, 131] on h2 "GRO Report for Dado Import" at bounding box center [106, 130] width 62 height 7
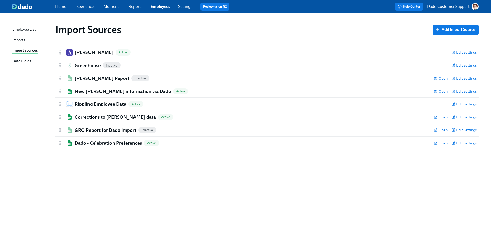
click at [86, 6] on link "Experiences" at bounding box center [84, 6] width 21 height 5
click at [446, 143] on span "Open" at bounding box center [441, 142] width 14 height 5
click at [165, 141] on div "Dado - Celebration Preferences Active" at bounding box center [243, 143] width 373 height 7
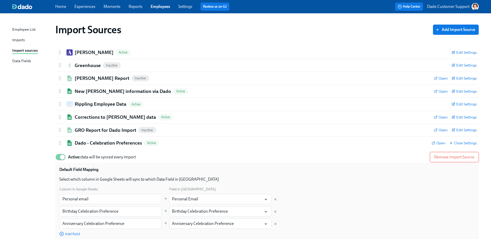
click at [441, 158] on span "Remove Import Source" at bounding box center [455, 157] width 40 height 5
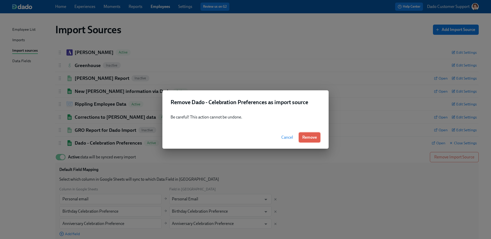
click at [312, 139] on span "Remove" at bounding box center [309, 137] width 15 height 5
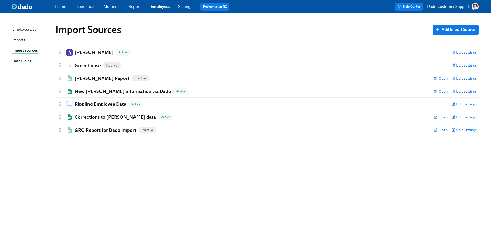
click at [464, 22] on div "Import Sources Add Import Source" at bounding box center [267, 29] width 432 height 20
click at [462, 27] on span "Add Import Source" at bounding box center [456, 29] width 39 height 5
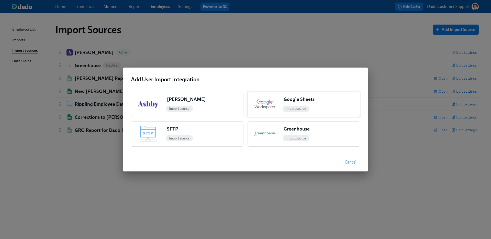
click at [302, 100] on div "Google Sheets" at bounding box center [299, 99] width 31 height 7
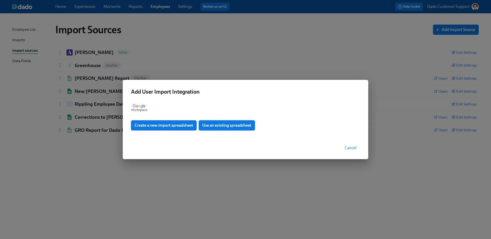
click at [214, 124] on span "Use an existing spreadsheet" at bounding box center [226, 125] width 49 height 5
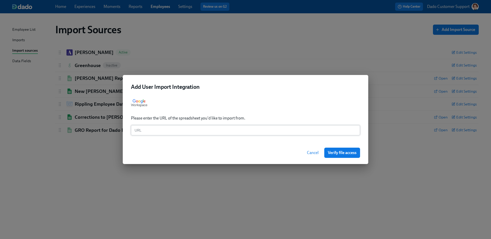
click at [189, 135] on input "text" at bounding box center [245, 130] width 229 height 10
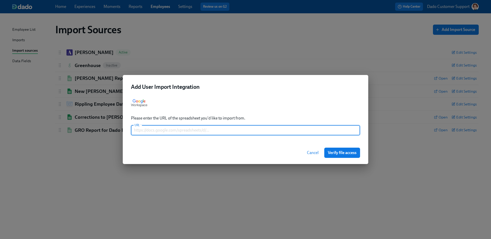
paste input "https://docs.google.com/spreadsheets/d/19tPaoZZ_-etI96H9bH4tCTgpJte_52wsLKdTwc5…"
type input "https://docs.google.com/spreadsheets/d/19tPaoZZ_-etI96H9bH4tCTgpJte_52wsLKdTwc5…"
click at [340, 155] on span "Verify file access" at bounding box center [342, 152] width 29 height 5
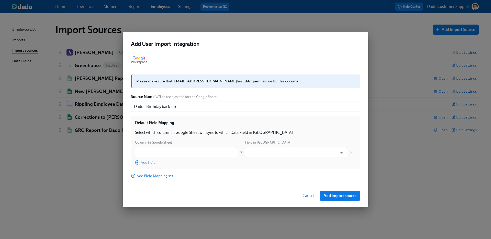
click at [204, 143] on div "Column in Google Sheet" at bounding box center [186, 142] width 102 height 6
click at [200, 151] on input "text" at bounding box center [186, 152] width 102 height 10
paste input "https://docs.google.com/spreadsheets/d/19tPaoZZ_-etI96H9bH4tCTgpJte_52wsLKdTwc5…"
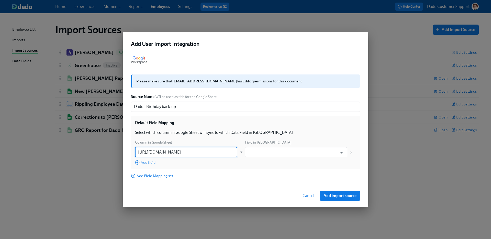
paste input "Work email Next birthday date MM/DD/YYYY"
type input "Work email"
click at [153, 163] on span "Add field" at bounding box center [145, 162] width 20 height 5
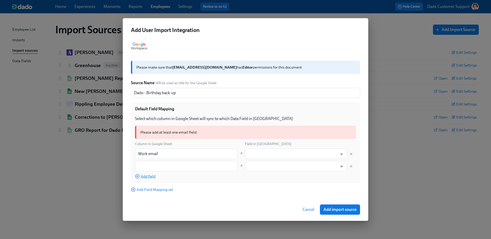
click at [153, 163] on input "text" at bounding box center [186, 166] width 102 height 10
paste input "Next birthday date MM/DD/YYYY"
type input "Next birthday date MM/DD/YYYY"
click at [271, 154] on input "text" at bounding box center [293, 154] width 90 height 10
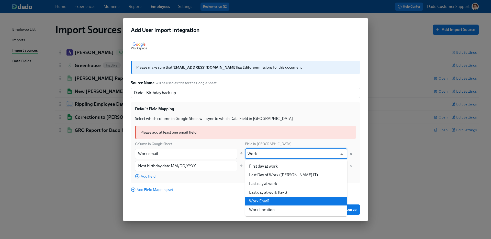
click at [270, 200] on li "Work Email" at bounding box center [296, 201] width 102 height 9
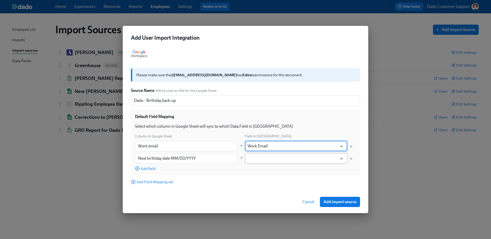
type input "Work Email"
click at [258, 157] on input "text" at bounding box center [293, 158] width 90 height 10
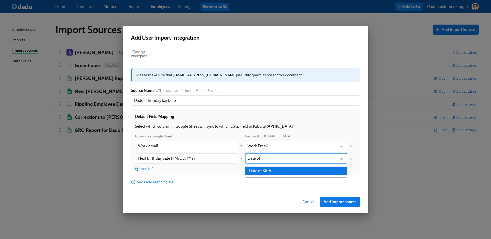
click at [266, 171] on li "Date of Birth" at bounding box center [296, 171] width 102 height 9
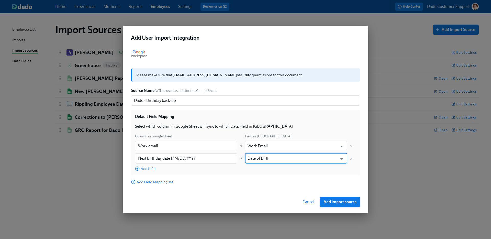
type input "Date of Birth"
click at [336, 201] on span "Add import source" at bounding box center [340, 201] width 33 height 5
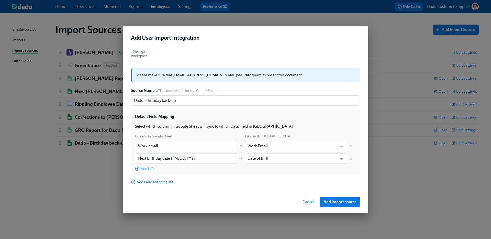
click at [57, 175] on div "Add User Import Integration Please make sure that dado.admin@superhuman.com has…" at bounding box center [245, 119] width 491 height 239
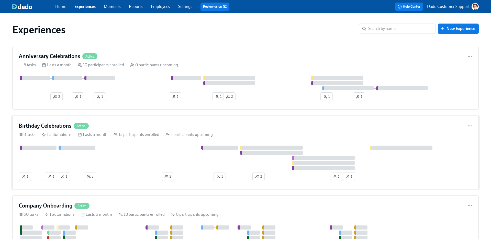
click at [96, 140] on div "Birthday Celebrations Active 3 tasks 1 automations Lasts a month 13 participant…" at bounding box center [245, 153] width 467 height 74
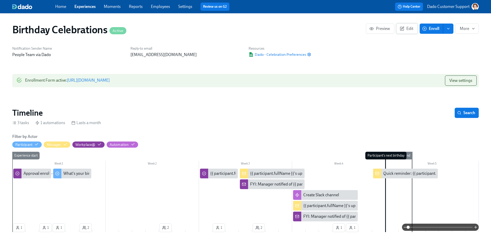
click at [409, 28] on span "Edit" at bounding box center [407, 28] width 13 height 5
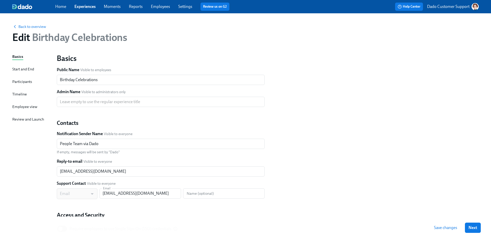
click at [19, 94] on div "Timeline" at bounding box center [19, 94] width 15 height 6
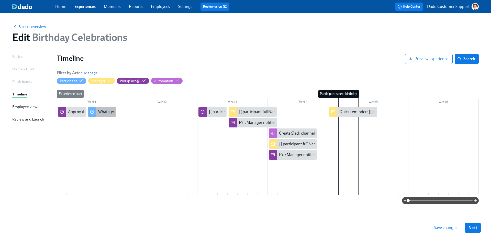
click at [105, 112] on div "What's your birthday celebration preference?" at bounding box center [137, 112] width 78 height 6
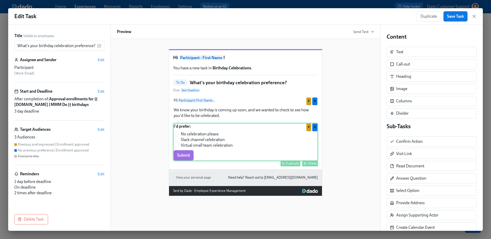
click at [232, 141] on div "I'd prefer: No celebration please Slack channel celebration Virtual small team …" at bounding box center [245, 142] width 145 height 38
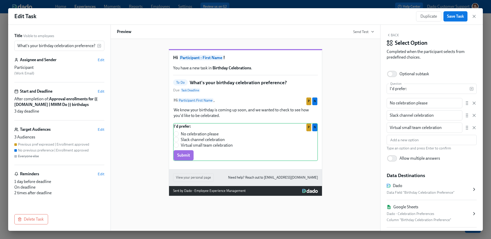
click at [407, 212] on div "Dado - Celebration Preferences" at bounding box center [429, 214] width 85 height 6
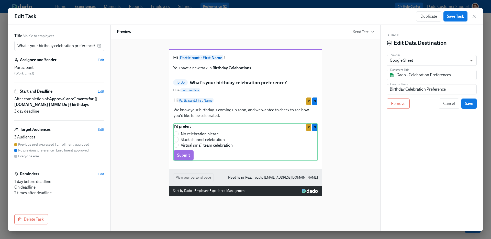
click at [394, 112] on div "Back Edit Data Destination Save in Google Sheet GOOGLE_SHEET ​ Document Title D…" at bounding box center [432, 128] width 102 height 206
click at [395, 105] on span "Remove" at bounding box center [398, 103] width 14 height 5
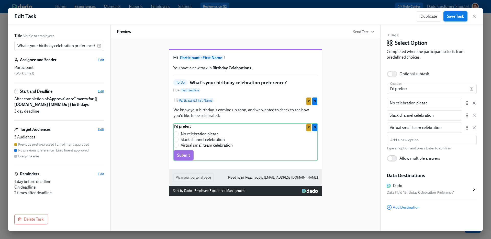
click at [457, 16] on span "Save Task" at bounding box center [455, 16] width 17 height 5
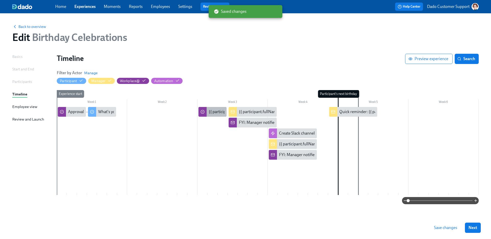
click at [213, 112] on div "{{ participant.fullName }} hasn't expressed a birthday celebration preference y…" at bounding box center [278, 112] width 138 height 6
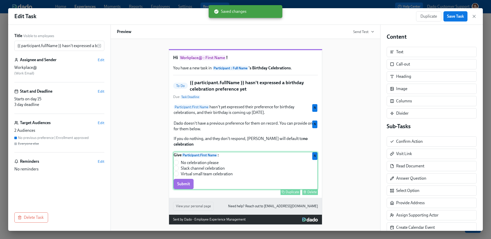
click at [234, 178] on div "Give Participant : First Name : No celebration please Slack channel celebration…" at bounding box center [245, 171] width 145 height 38
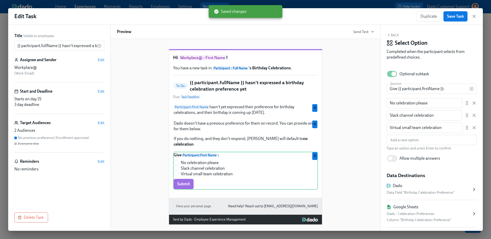
click at [410, 222] on div "Column "Birthday Celebration Preference"" at bounding box center [429, 220] width 85 height 6
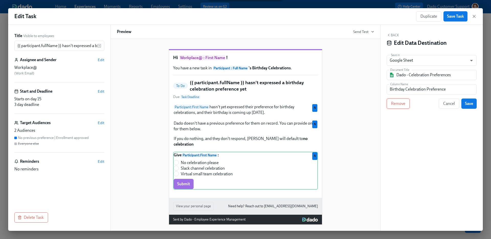
click at [399, 106] on button "Remove" at bounding box center [398, 104] width 23 height 10
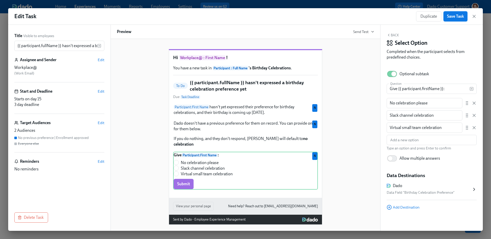
click at [461, 16] on span "Save Task" at bounding box center [455, 16] width 17 height 5
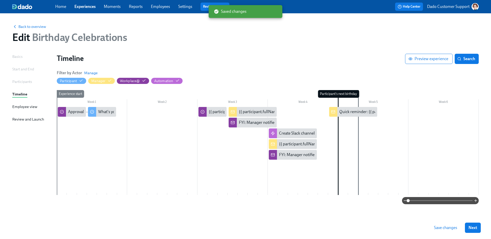
click at [444, 225] on span "Save changes" at bounding box center [445, 227] width 23 height 5
click at [29, 26] on span "Back to overview" at bounding box center [29, 26] width 34 height 5
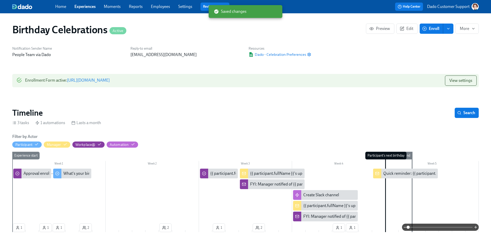
scroll to position [0, 807]
click at [163, 6] on link "Employees" at bounding box center [160, 6] width 19 height 5
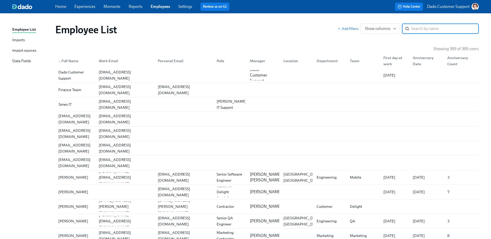
click at [27, 52] on div "Import sources" at bounding box center [24, 51] width 24 height 6
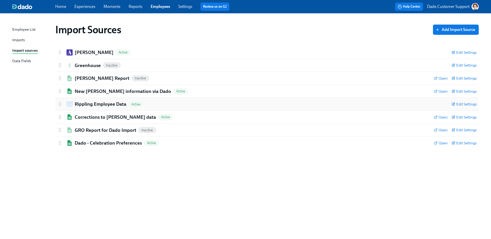
click at [86, 103] on h2 "Rippling Employee Data" at bounding box center [101, 104] width 52 height 7
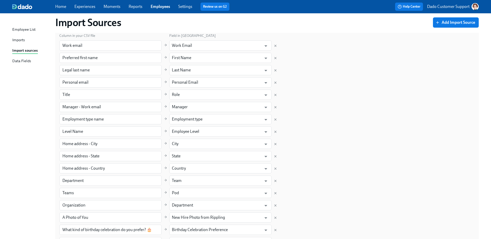
scroll to position [175, 0]
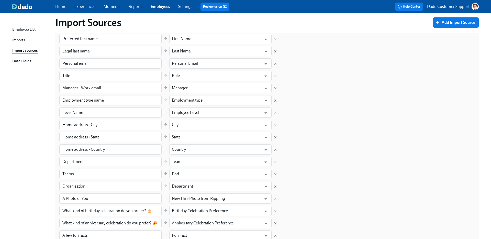
click at [276, 209] on icon "Delete mapping" at bounding box center [276, 211] width 4 height 4
type input "What kind of anniversary celebration do you prefer? 🎉"
type input "Anniversary Celebration Preference"
type input "A few fun facts ..."
type input "Fun Fact"
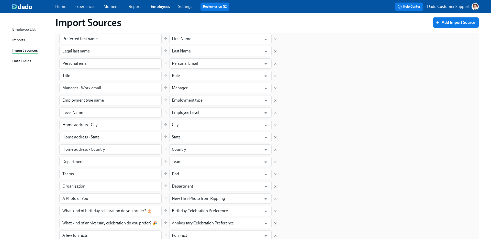
type input "How do you like to spend your weekends? (hobbies, interests, etc.)"
type input "Weekend activities"
type input "Pronouns"
type input "What kind of gifts do you like to receive? (consumable treats, gift cards, surp…"
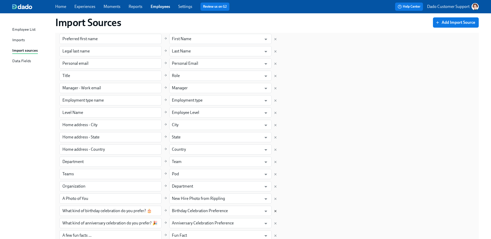
type input "Preferred gifts"
type input "Would you be interested in hosting any of our company-wide moments throughout t…"
type input "Interested in hosting company events"
type input "What are your favorite snacks, treats, cuisines? List any local favorites (shop…"
type input "Favorite Snack"
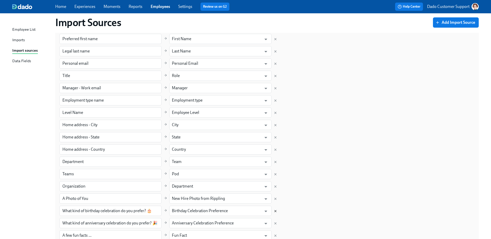
type input "Do you (or anyone you live with) have any [MEDICAL_DATA], dietary preferences, …"
type input "Dietary preferences"
type input "Probation period end date"
type input "Probationary Period End Date"
type input "Length of termination notice"
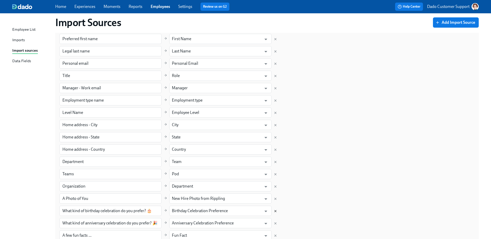
type input "Length of notice period"
type input "Period for termination notice"
type input "CTR"
type input "Critical to Retain"
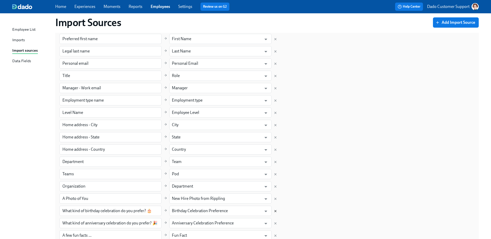
type input "Employment status"
type input "Termination type"
type input "Termination Type"
type input "Termination reason"
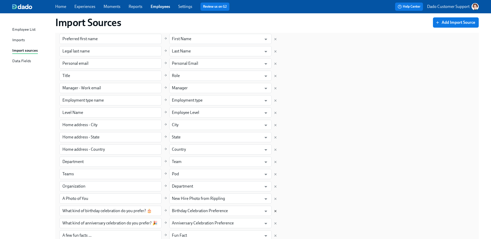
type input "Termination Reason"
type input "Is termination requested prior to end of notice period"
type input "Termination Request Before Notice Period"
type input "Rehire in future"
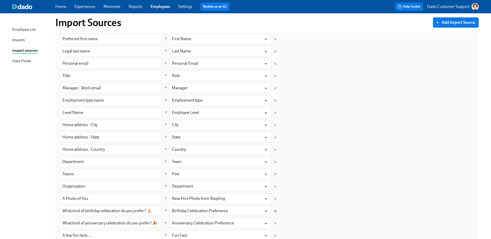
type input "Last day of work"
type input "Last Day of Work ([PERSON_NAME] IT)"
type input "Birthday"
type input "Date of Birth"
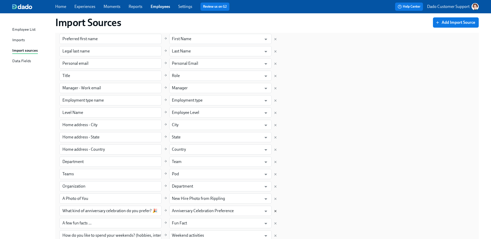
click at [276, 209] on icon "Delete mapping" at bounding box center [276, 211] width 4 height 4
type input "A few fun facts ..."
type input "Fun Fact"
type input "How do you like to spend your weekends? (hobbies, interests, etc.)"
type input "Weekend activities"
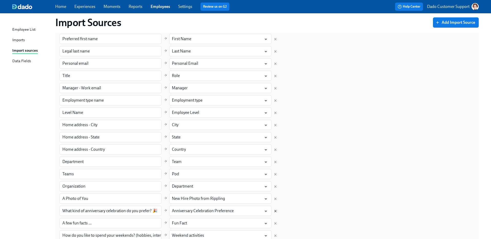
type input "Pronouns"
type input "What kind of gifts do you like to receive? (consumable treats, gift cards, surp…"
type input "Preferred gifts"
type input "Would you be interested in hosting any of our company-wide moments throughout t…"
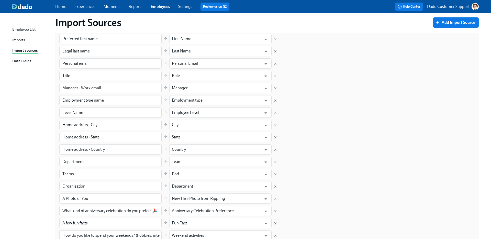
type input "Interested in hosting company events"
type input "What are your favorite snacks, treats, cuisines? List any local favorites (shop…"
type input "Favorite Snack"
type input "Do you (or anyone you live with) have any food allergies, dietary preferences, …"
type input "Dietary preferences"
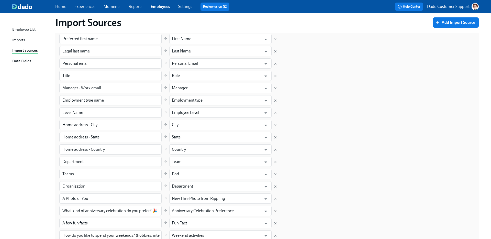
type input "Probation period end date"
type input "Probationary Period End Date"
type input "Length of termination notice"
type input "Length of notice period"
type input "Period for termination notice"
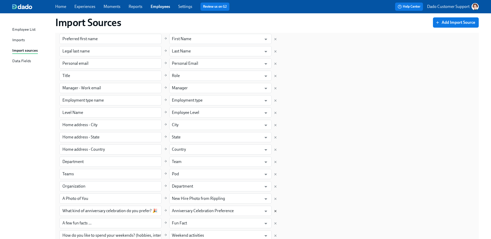
type input "Period for termination notice"
type input "CTR"
type input "Critical to Retain"
type input "Employment status"
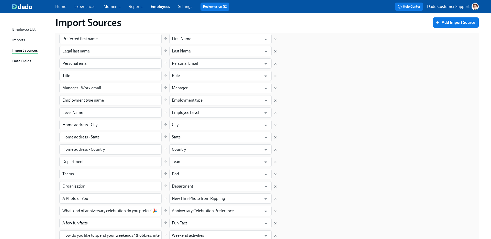
type input "Termination type"
type input "Termination Type"
type input "Termination reason"
type input "Termination Reason"
type input "Is termination requested prior to end of notice period"
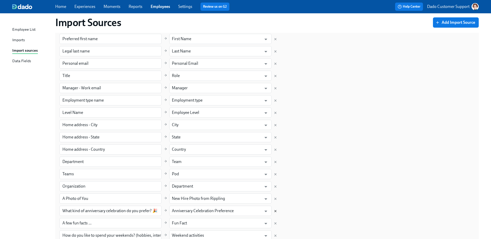
type input "Termination Request Before Notice Period"
type input "Rehire in future"
type input "Last day of work"
type input "Last Day of Work ([PERSON_NAME] IT)"
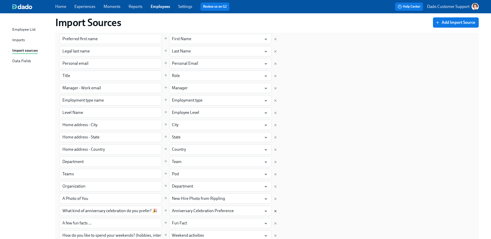
type input "Birthday"
type input "Date of Birth"
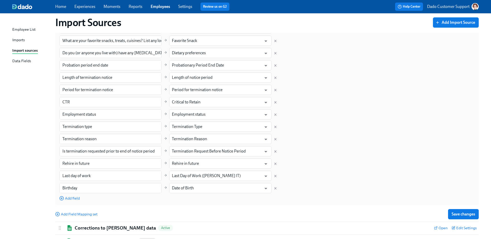
scroll to position [405, 0]
click at [464, 212] on button "Save changes" at bounding box center [463, 215] width 31 height 10
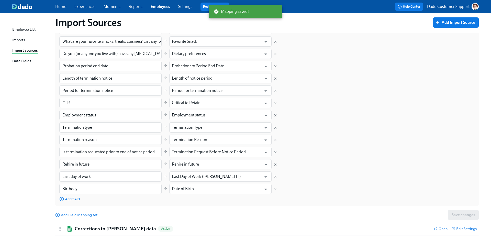
click at [81, 5] on link "Experiences" at bounding box center [84, 6] width 21 height 5
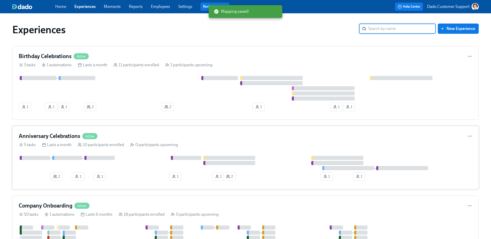
click at [35, 164] on div at bounding box center [246, 163] width 454 height 14
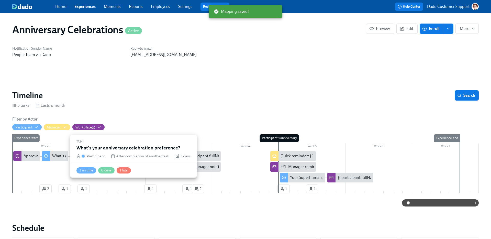
click at [47, 155] on icon at bounding box center [46, 156] width 4 height 4
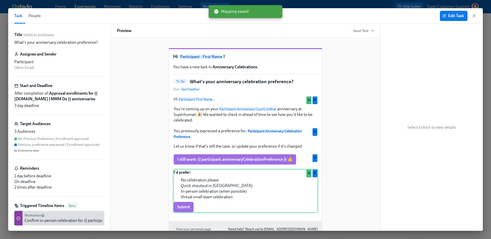
click at [239, 189] on div "I'd prefer: No celebration please Quick shoutout in Slack In-person celebration…" at bounding box center [245, 191] width 145 height 44
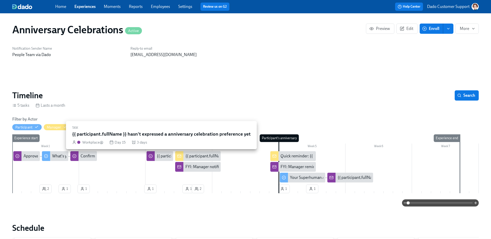
click at [161, 155] on div "{{ participant.fullName }} hasn't expressed a anniversary celebration preferenc…" at bounding box center [229, 156] width 144 height 6
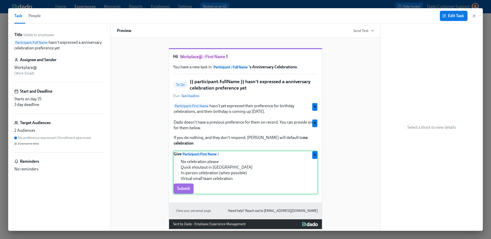
click at [288, 176] on div "Give Participant : First Name : No celebration please Quick shoutout in Slack I…" at bounding box center [245, 173] width 145 height 44
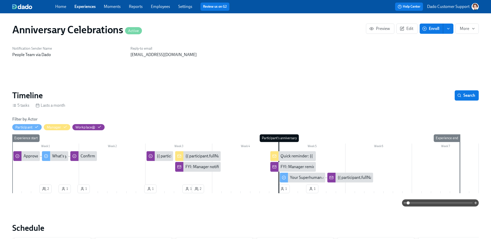
click at [87, 7] on link "Experiences" at bounding box center [84, 6] width 21 height 5
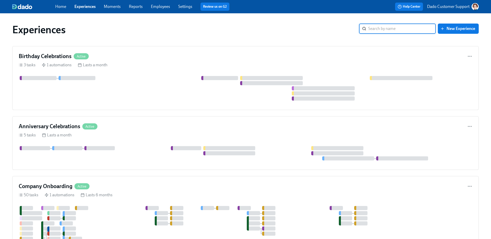
click at [159, 8] on link "Employees" at bounding box center [160, 6] width 19 height 5
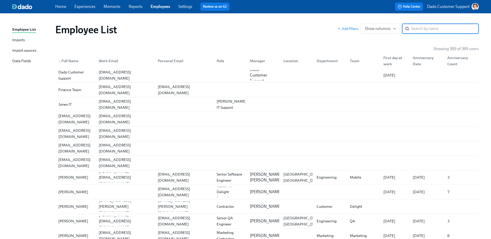
click at [352, 32] on div "Add filters Show columns ​" at bounding box center [408, 29] width 141 height 10
click at [350, 28] on span "Add filters" at bounding box center [348, 28] width 21 height 5
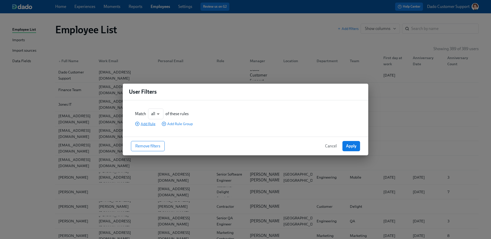
click at [145, 122] on span "Add Rule" at bounding box center [145, 123] width 20 height 5
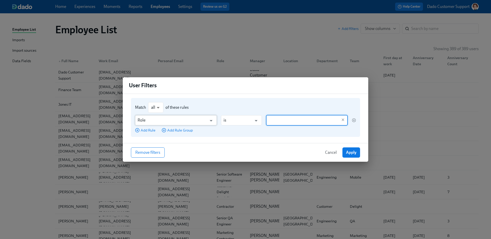
click at [144, 123] on input "Role" at bounding box center [172, 120] width 69 height 10
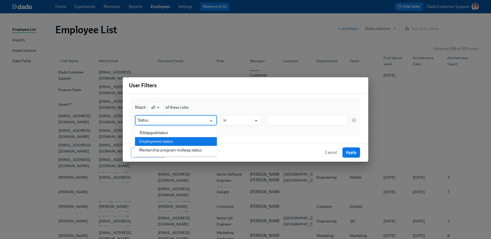
click at [164, 138] on li "Employment status" at bounding box center [176, 141] width 82 height 9
type input "Employment status"
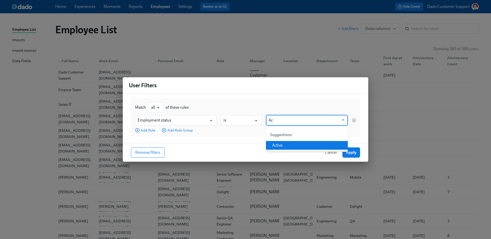
click at [318, 148] on li "Active" at bounding box center [307, 145] width 82 height 9
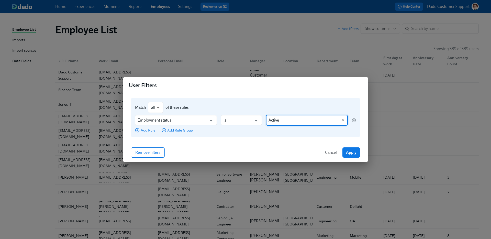
type input "Active"
click at [141, 129] on span "Add Rule" at bounding box center [145, 130] width 20 height 5
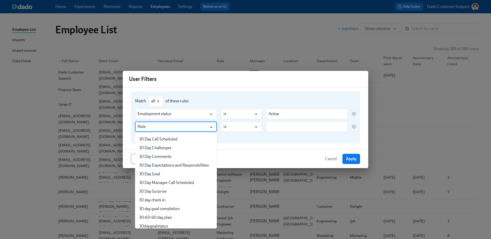
click at [142, 129] on input "Role" at bounding box center [172, 127] width 69 height 10
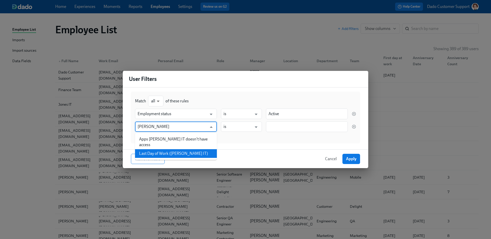
click at [152, 149] on li "Last Day of Work ([PERSON_NAME] IT)" at bounding box center [176, 153] width 82 height 9
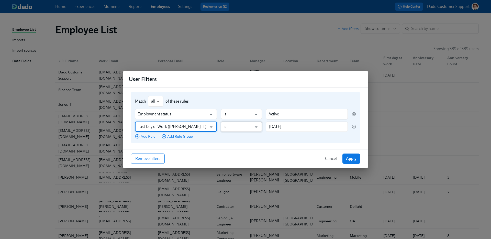
type input "Last Day of Work ([PERSON_NAME] IT)"
click at [234, 127] on input "is" at bounding box center [238, 127] width 28 height 10
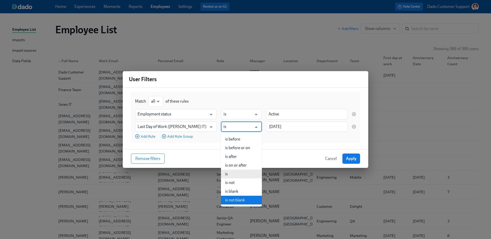
click at [247, 200] on li "is not blank" at bounding box center [241, 200] width 41 height 9
type input "is not blank"
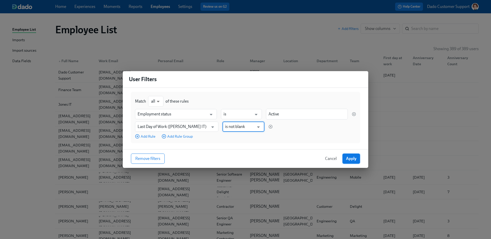
click at [353, 160] on span "Apply" at bounding box center [351, 158] width 10 height 5
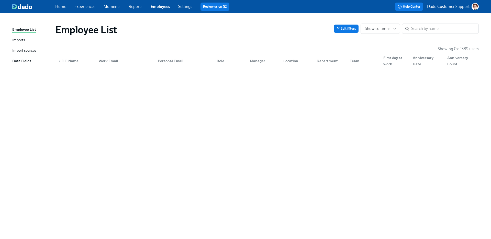
click at [88, 6] on link "Experiences" at bounding box center [84, 6] width 21 height 5
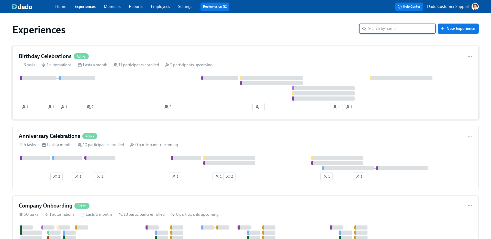
click at [83, 73] on div "Birthday Celebrations Active 3 tasks 1 automations Lasts a month 11 participant…" at bounding box center [245, 83] width 467 height 74
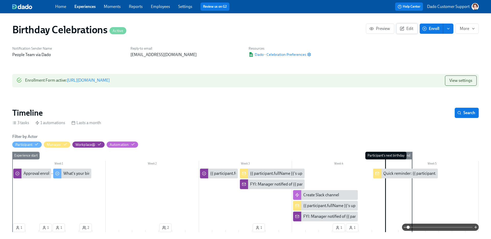
scroll to position [0, 726]
click at [425, 30] on icon "button" at bounding box center [425, 28] width 5 height 5
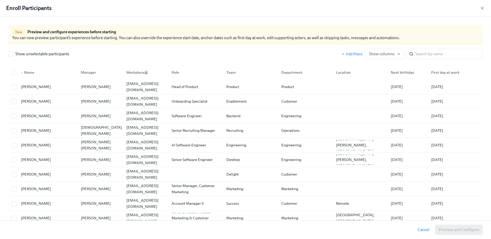
click at [396, 73] on div "Next birthday" at bounding box center [402, 72] width 27 height 6
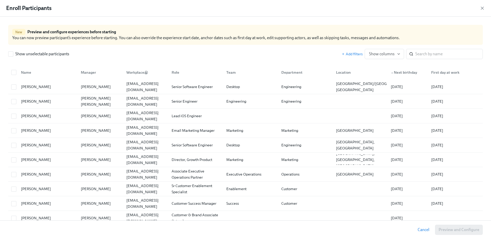
click at [396, 73] on div "▲ Next birthday" at bounding box center [404, 72] width 30 height 6
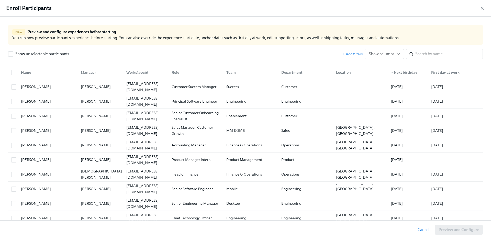
click at [396, 73] on div "▼ Next birthday" at bounding box center [404, 72] width 30 height 6
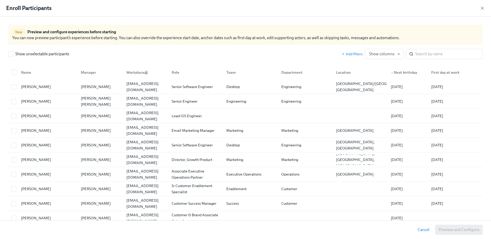
click at [396, 73] on div "▲ Next birthday" at bounding box center [404, 72] width 30 height 6
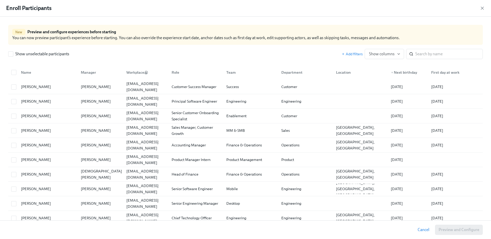
click at [396, 73] on div "▼ Next birthday" at bounding box center [404, 72] width 30 height 6
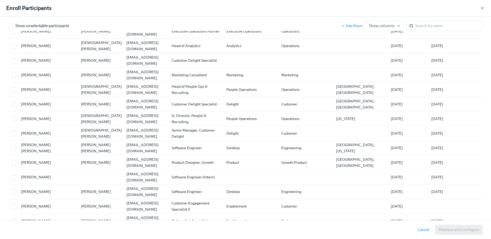
scroll to position [464, 0]
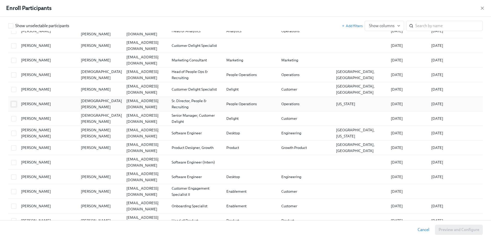
click at [14, 104] on input "checkbox" at bounding box center [14, 104] width 5 height 5
click at [16, 105] on div at bounding box center [13, 104] width 9 height 6
checkbox input "false"
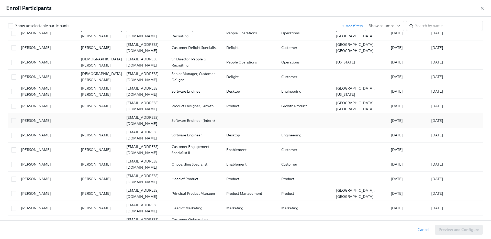
scroll to position [517, 0]
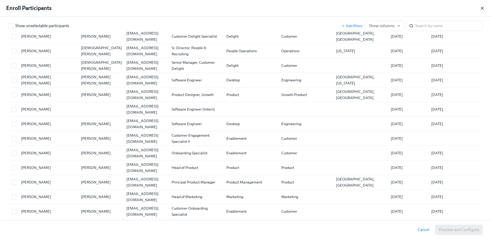
click at [483, 8] on icon "button" at bounding box center [482, 8] width 3 height 3
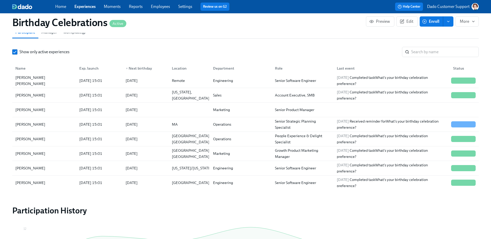
scroll to position [78, 0]
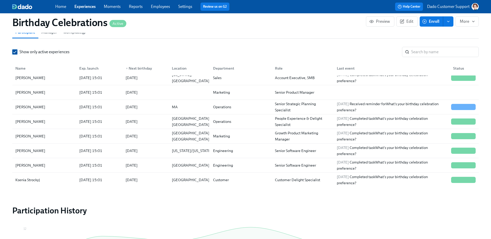
click at [55, 53] on span "Show only active experiences" at bounding box center [44, 52] width 50 height 6
click at [17, 53] on input "Show only active experiences" at bounding box center [15, 52] width 5 height 5
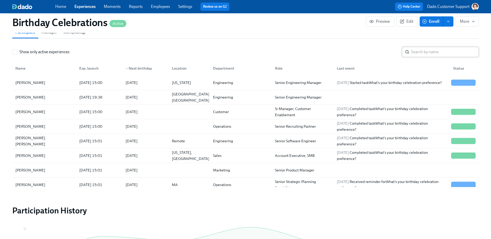
click at [418, 53] on input "search" at bounding box center [446, 52] width 68 height 10
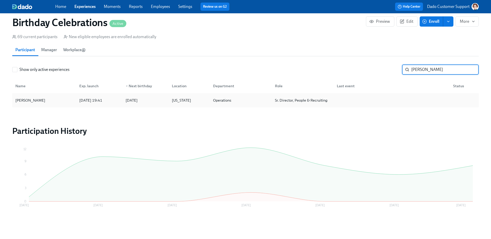
type input "[PERSON_NAME]"
click at [161, 100] on div "[DATE]" at bounding box center [145, 100] width 46 height 10
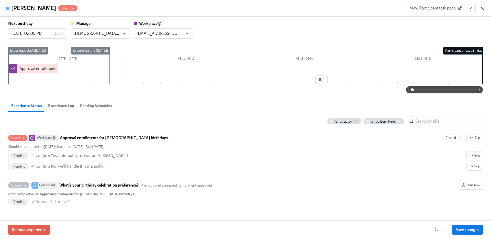
click at [482, 9] on icon "button" at bounding box center [482, 8] width 5 height 5
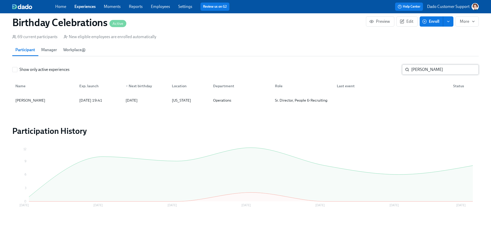
click at [443, 68] on input "[PERSON_NAME]" at bounding box center [446, 69] width 68 height 10
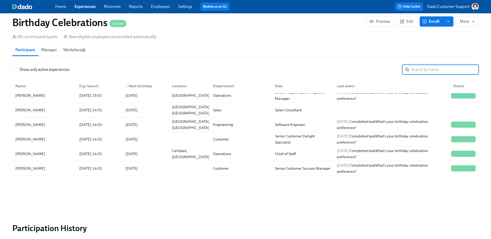
scroll to position [764, 0]
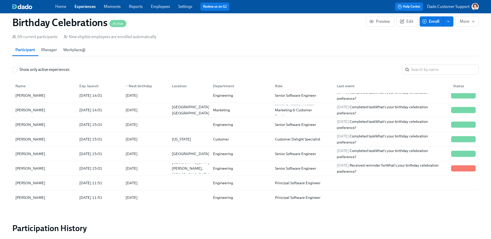
click at [148, 84] on div "▼ Next birthday" at bounding box center [139, 86] width 30 height 6
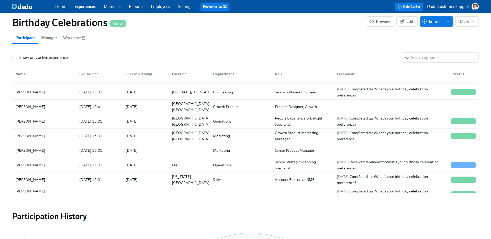
scroll to position [834, 0]
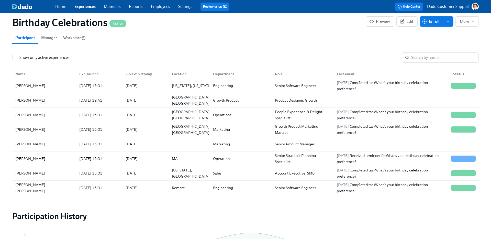
click at [433, 23] on span "Enroll" at bounding box center [432, 21] width 16 height 5
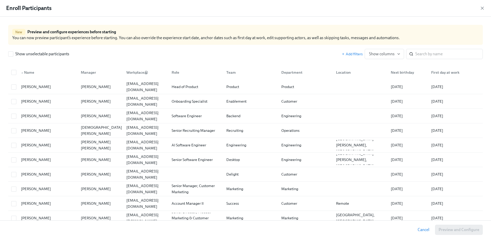
click at [403, 72] on div "Next birthday" at bounding box center [402, 72] width 27 height 6
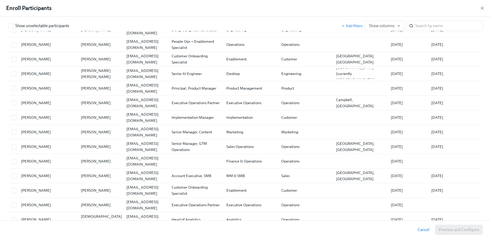
scroll to position [417, 0]
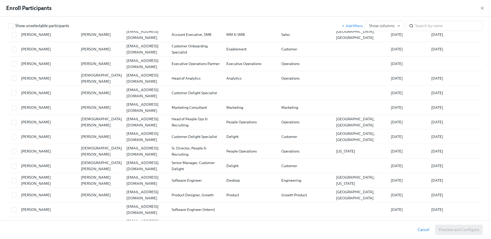
click at [393, 159] on div "[PERSON_NAME] [PERSON_NAME] [EMAIL_ADDRESS][DOMAIN_NAME] Senior Manager, Custom…" at bounding box center [245, 166] width 475 height 15
checkbox input "true"
click at [24, 184] on div "[PERSON_NAME] [PERSON_NAME]" at bounding box center [47, 180] width 60 height 10
checkbox input "true"
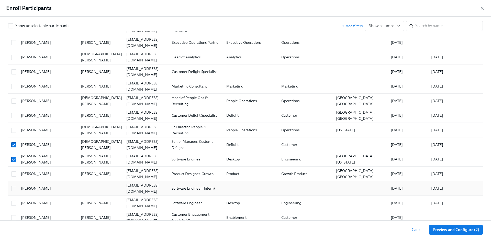
scroll to position [464, 0]
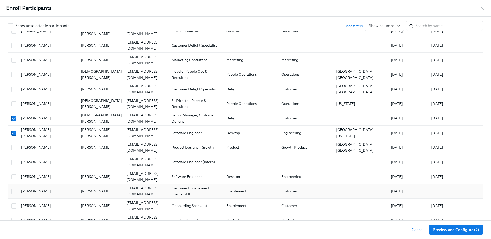
drag, startPoint x: 21, startPoint y: 162, endPoint x: 21, endPoint y: 195, distance: 33.5
click at [21, 162] on div "[PERSON_NAME]" at bounding box center [48, 162] width 58 height 6
checkbox input "true"
click at [16, 174] on div at bounding box center [13, 177] width 9 height 6
checkbox input "true"
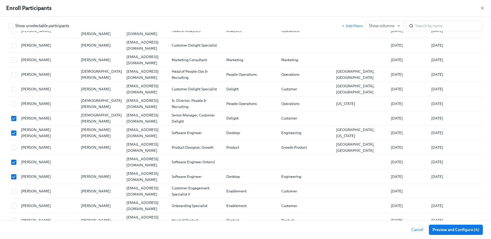
click at [481, 11] on div "Enroll Participants" at bounding box center [245, 8] width 491 height 17
click at [483, 8] on icon "button" at bounding box center [482, 8] width 3 height 3
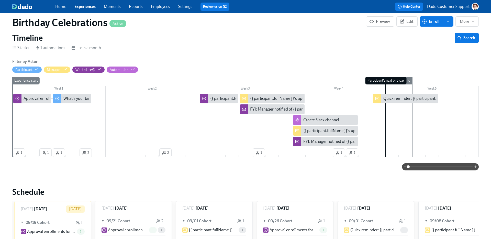
scroll to position [28, 0]
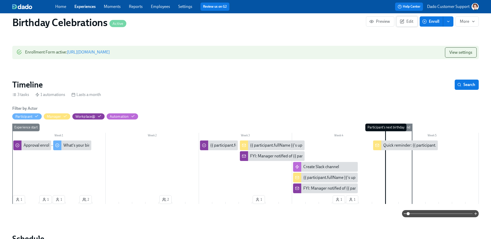
click at [409, 21] on span "Edit" at bounding box center [407, 21] width 13 height 5
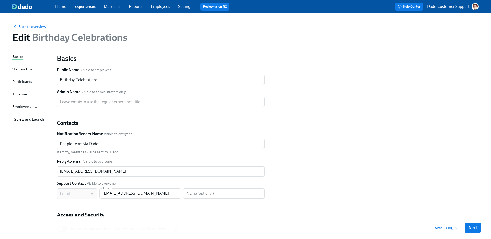
click at [30, 81] on div "Participants" at bounding box center [22, 82] width 20 height 6
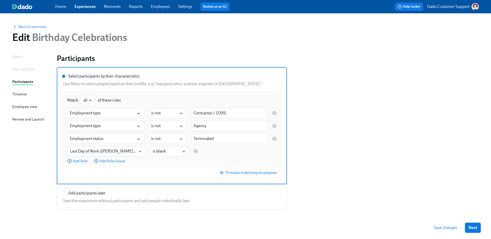
click at [247, 174] on span "Preview matching employees" at bounding box center [249, 172] width 56 height 5
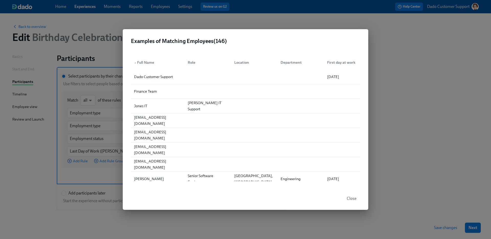
click at [413, 67] on div "Examples of Matching Employees ( 146 ) ▲ Full Name Role Location Department Fir…" at bounding box center [245, 119] width 491 height 239
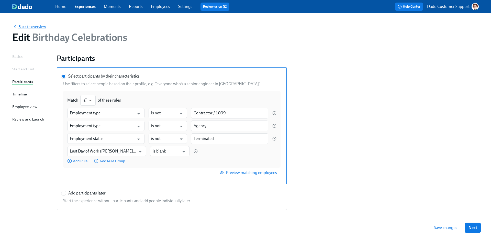
click at [29, 26] on span "Back to overview" at bounding box center [29, 26] width 34 height 5
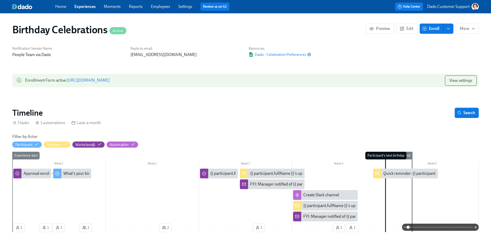
scroll to position [0, 726]
click at [183, 53] on p "[EMAIL_ADDRESS][DOMAIN_NAME]" at bounding box center [187, 55] width 112 height 6
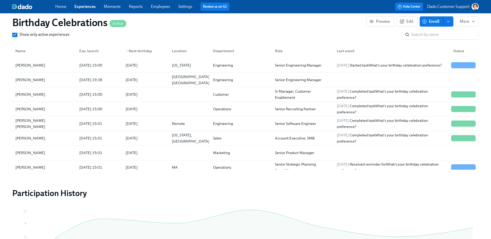
scroll to position [432, 0]
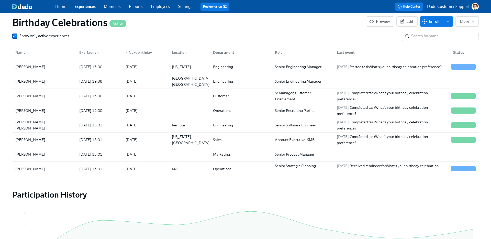
click at [438, 24] on button "Enroll" at bounding box center [432, 21] width 24 height 10
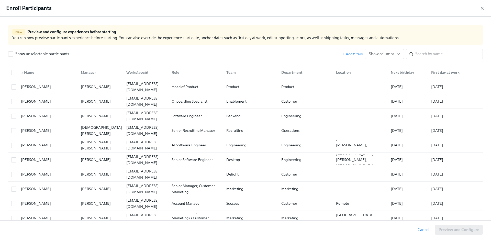
click at [454, 63] on div "▲ Name Manager Workplace@ Role Team Department Location Next birthday First day…" at bounding box center [245, 71] width 475 height 16
click at [453, 47] on div "Show unselectable participants Add filters Show columns ​" at bounding box center [245, 52] width 475 height 14
click at [447, 53] on input "search" at bounding box center [450, 54] width 68 height 10
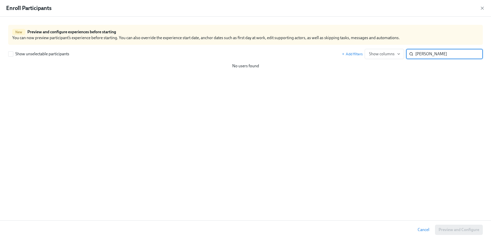
type input "[PERSON_NAME]"
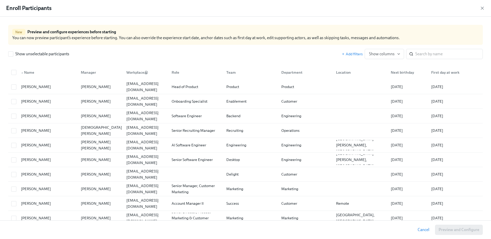
click at [402, 69] on div "Next birthday" at bounding box center [407, 72] width 40 height 10
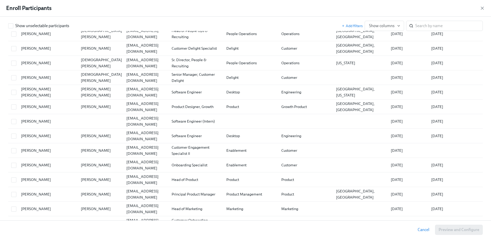
scroll to position [502, 0]
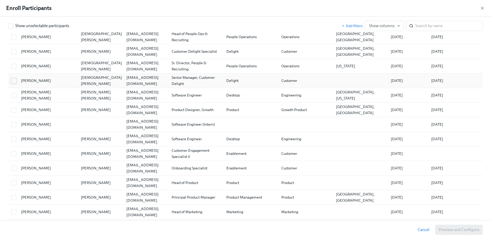
click at [13, 79] on input "checkbox" at bounding box center [14, 81] width 5 height 5
checkbox input "true"
click at [15, 95] on input "checkbox" at bounding box center [14, 95] width 5 height 5
checkbox input "true"
click at [11, 110] on span at bounding box center [13, 109] width 5 height 5
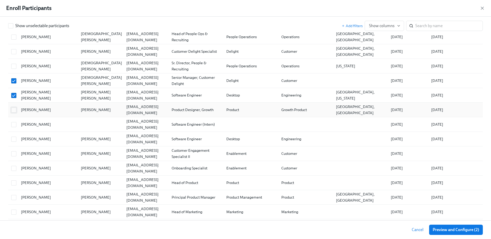
checkbox input "true"
click at [14, 126] on input "checkbox" at bounding box center [14, 124] width 5 height 5
checkbox input "true"
click at [383, 25] on span "Show columns" at bounding box center [384, 25] width 31 height 5
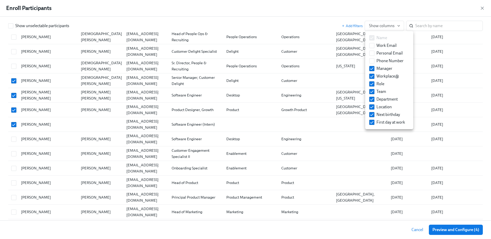
click at [366, 20] on div at bounding box center [245, 119] width 491 height 239
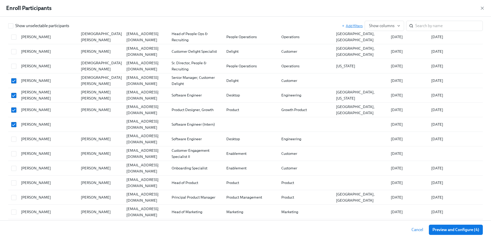
click at [358, 25] on span "Add filters" at bounding box center [352, 25] width 21 height 5
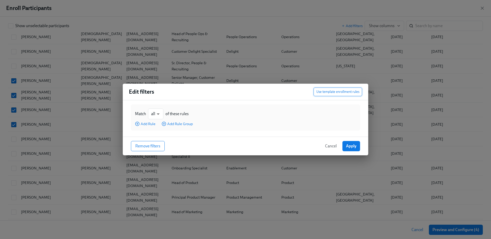
click at [335, 91] on span "Use template enrollment rules" at bounding box center [338, 91] width 43 height 5
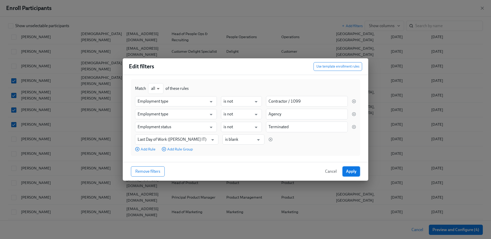
click at [356, 170] on span "Apply" at bounding box center [351, 171] width 10 height 5
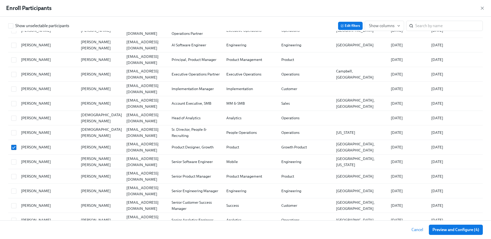
scroll to position [0, 0]
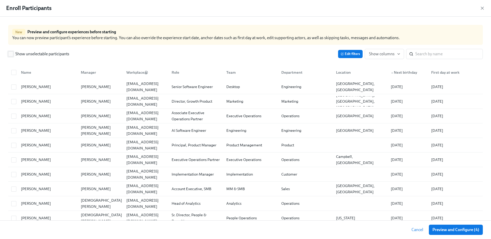
click at [12, 55] on input "Show unselectable participants" at bounding box center [10, 54] width 5 height 5
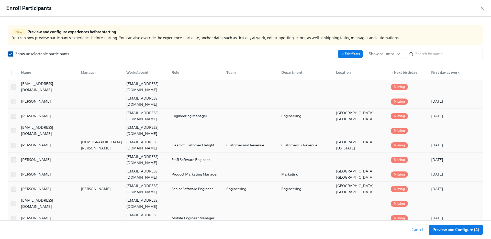
click at [12, 55] on input "Show unselectable participants" at bounding box center [10, 54] width 5 height 5
checkbox input "false"
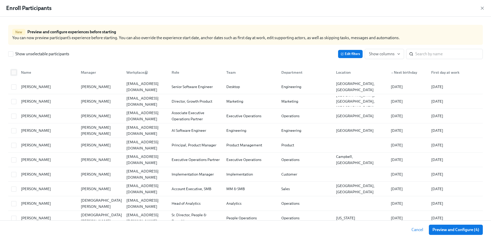
click at [14, 74] on input "checkbox" at bounding box center [14, 72] width 5 height 5
checkbox input "true"
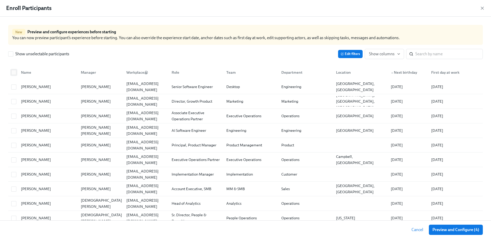
checkbox input "true"
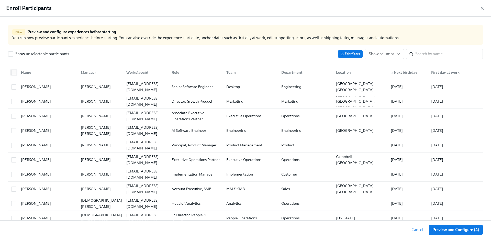
checkbox input "true"
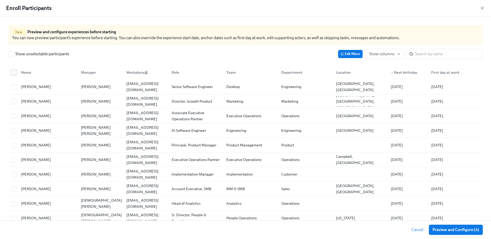
checkbox input "true"
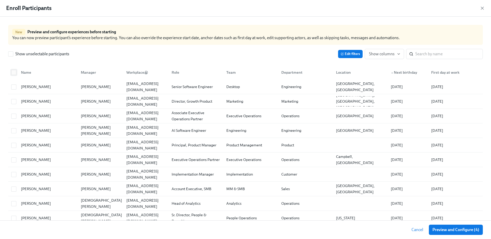
checkbox input "true"
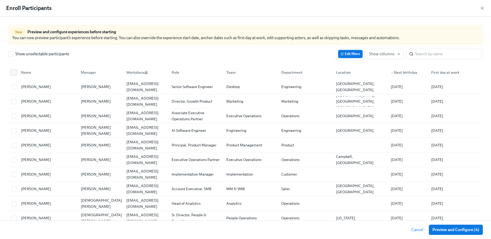
checkbox input "true"
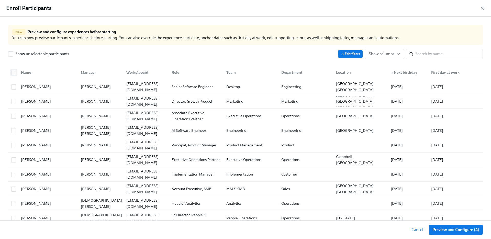
checkbox input "true"
click at [14, 74] on input "checkbox" at bounding box center [14, 72] width 5 height 5
checkbox input "false"
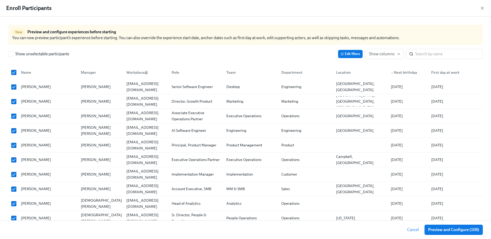
checkbox input "false"
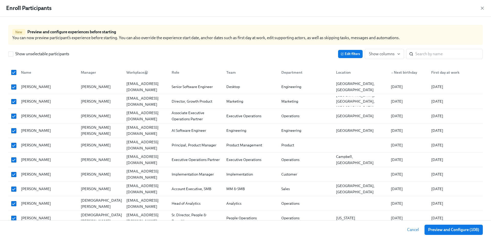
checkbox input "false"
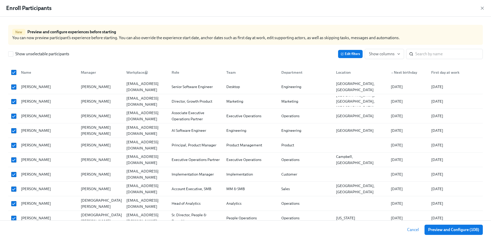
checkbox input "false"
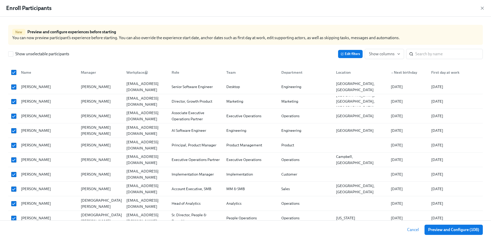
checkbox input "false"
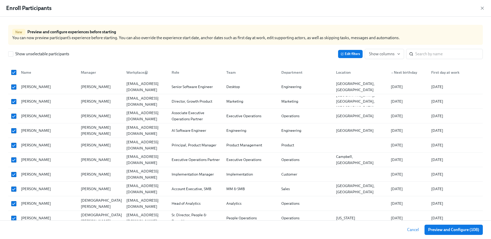
checkbox input "false"
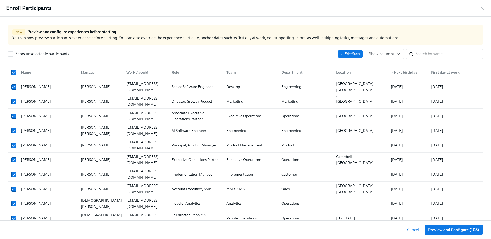
checkbox input "false"
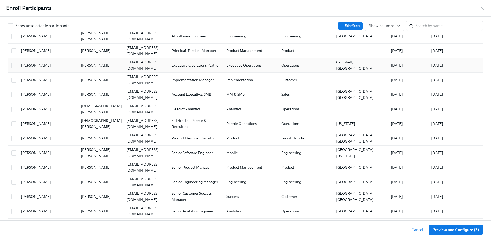
scroll to position [102, 0]
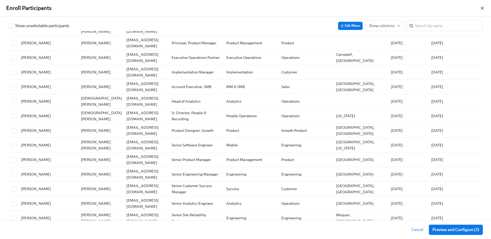
click at [484, 10] on icon "button" at bounding box center [482, 8] width 5 height 5
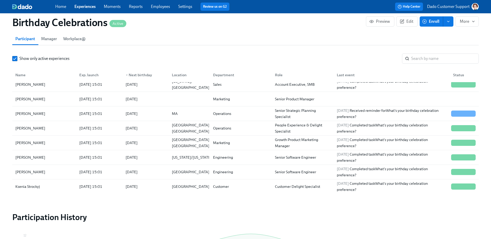
scroll to position [414, 0]
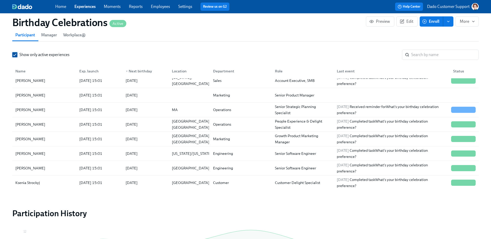
click at [16, 54] on input "Show only active experiences" at bounding box center [15, 54] width 5 height 5
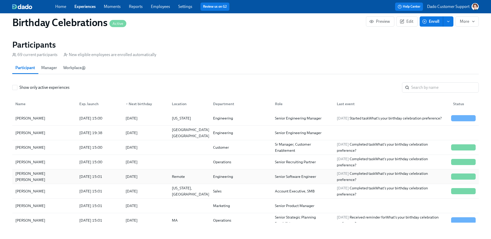
scroll to position [382, 0]
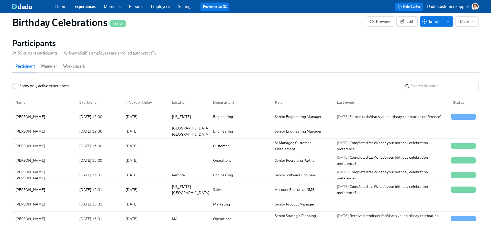
click at [138, 100] on div "▼ Next birthday" at bounding box center [139, 102] width 30 height 6
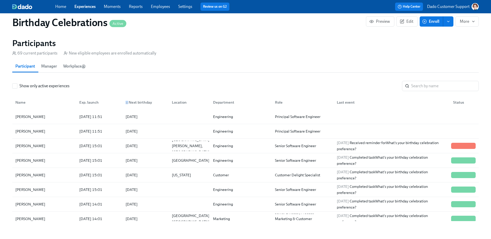
click at [138, 100] on div "▲ Next birthday" at bounding box center [139, 102] width 30 height 6
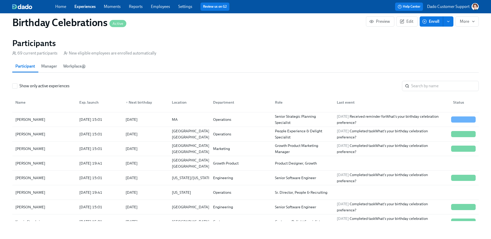
scroll to position [99, 0]
click at [47, 193] on div "[PERSON_NAME]" at bounding box center [44, 193] width 62 height 10
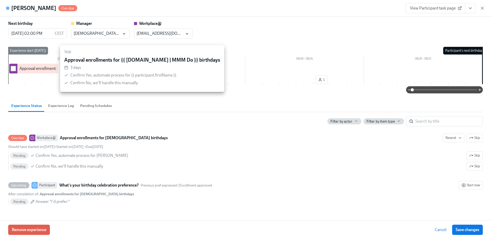
click at [13, 67] on input "checkbox" at bounding box center [13, 68] width 5 height 5
checkbox input "true"
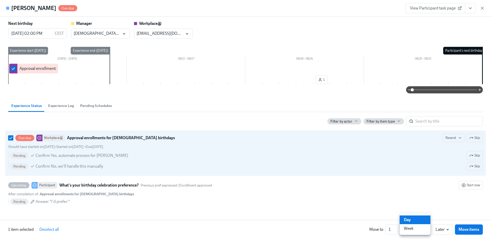
click at [413, 228] on li "Week" at bounding box center [415, 228] width 31 height 9
type input "w"
click at [396, 226] on input "2" at bounding box center [392, 229] width 12 height 10
click at [396, 226] on input "3" at bounding box center [392, 229] width 12 height 10
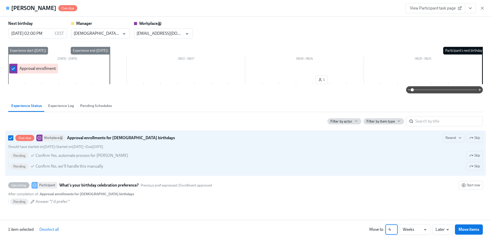
type input "4"
click at [396, 226] on input "4" at bounding box center [392, 229] width 12 height 10
click at [477, 230] on span "Move items" at bounding box center [469, 229] width 21 height 5
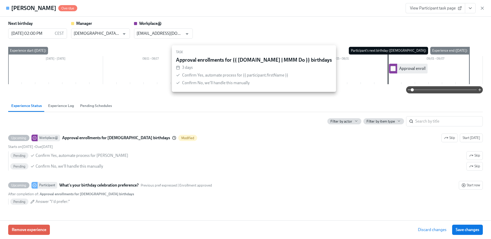
click at [394, 68] on input "checkbox" at bounding box center [393, 68] width 5 height 5
checkbox input "true"
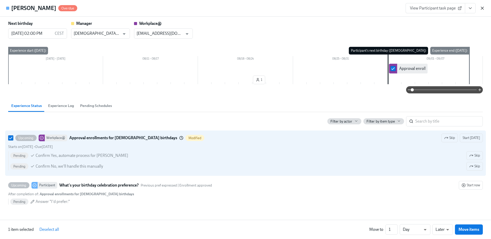
click at [481, 10] on icon "button" at bounding box center [482, 8] width 5 height 5
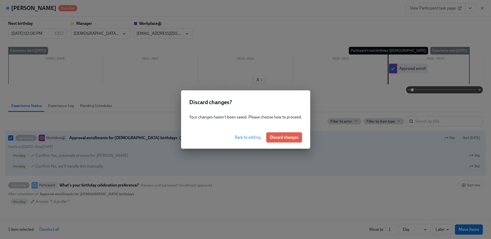
click at [277, 147] on div "Back to editing Discard changes" at bounding box center [245, 137] width 129 height 23
click at [280, 139] on span "Discard changes" at bounding box center [284, 137] width 29 height 5
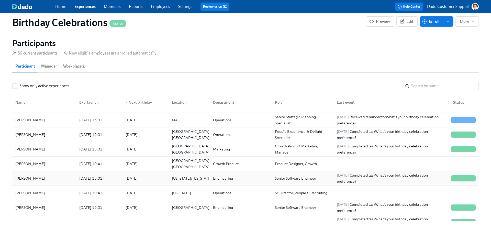
click at [35, 181] on div "[PERSON_NAME]" at bounding box center [30, 178] width 34 height 6
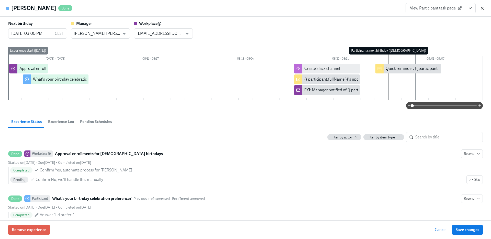
click at [483, 8] on icon "button" at bounding box center [482, 8] width 3 height 3
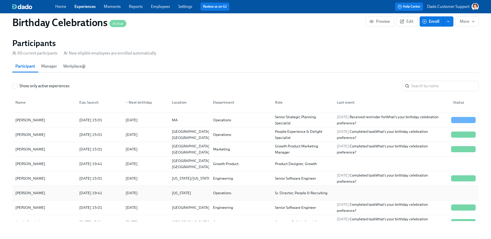
click at [28, 190] on div "[PERSON_NAME]" at bounding box center [30, 193] width 34 height 6
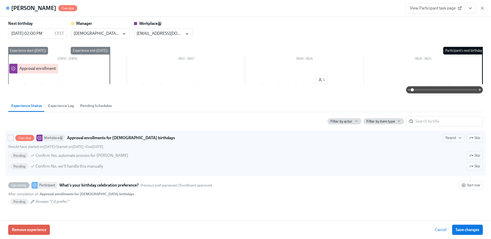
click at [13, 140] on input "Overdue Workplace@ Approval enrollments for [DEMOGRAPHIC_DATA] birthdays Resend…" at bounding box center [10, 138] width 5 height 5
checkbox input "true"
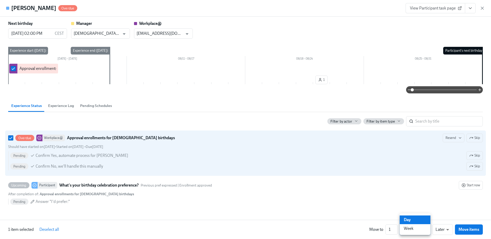
click at [412, 229] on li "Week" at bounding box center [415, 228] width 31 height 9
type input "w"
type input "2"
click at [395, 228] on input "2" at bounding box center [392, 229] width 12 height 10
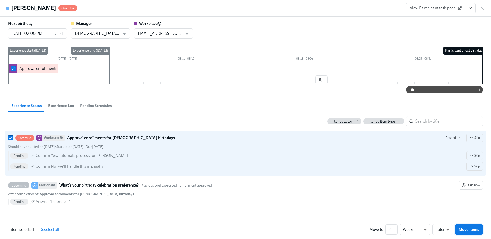
click at [466, 229] on span "Move items" at bounding box center [469, 229] width 21 height 5
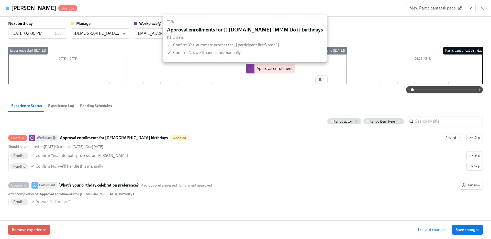
click at [252, 68] on input "checkbox" at bounding box center [250, 68] width 5 height 5
checkbox input "true"
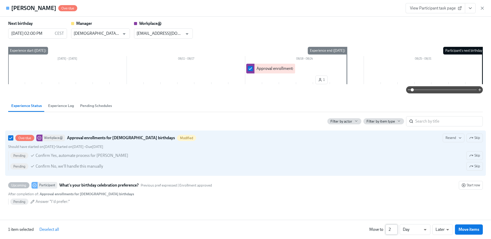
click at [395, 228] on input "2" at bounding box center [392, 229] width 12 height 10
type input "3"
click at [395, 227] on input "3" at bounding box center [392, 229] width 12 height 10
click at [464, 229] on span "Move items" at bounding box center [469, 229] width 21 height 5
checkbox input "false"
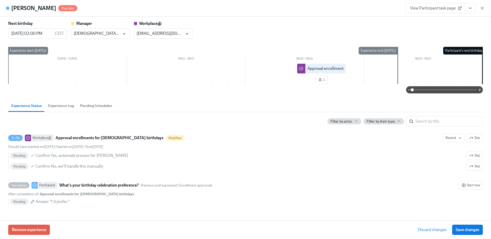
click at [464, 229] on span "Save changes" at bounding box center [468, 229] width 24 height 5
click at [465, 231] on span "Save changes" at bounding box center [468, 229] width 24 height 5
click at [482, 8] on icon "button" at bounding box center [482, 8] width 3 height 3
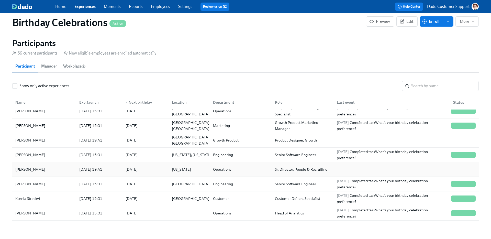
scroll to position [122, 0]
click at [134, 141] on div "[DATE]" at bounding box center [132, 140] width 16 height 6
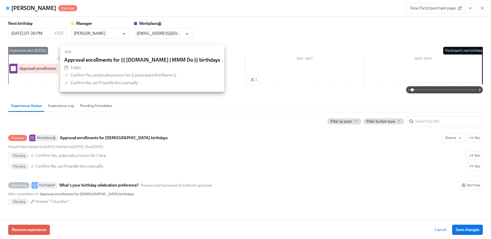
click at [14, 68] on input "checkbox" at bounding box center [13, 68] width 5 height 5
checkbox input "true"
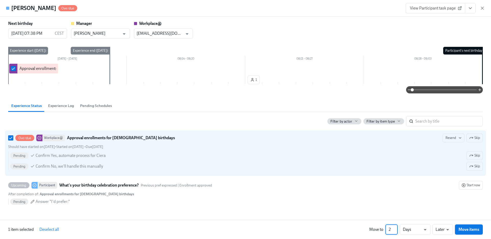
type input "2"
click at [396, 228] on input "2" at bounding box center [392, 229] width 12 height 10
click at [417, 229] on li "Weeks" at bounding box center [415, 228] width 31 height 9
type input "w"
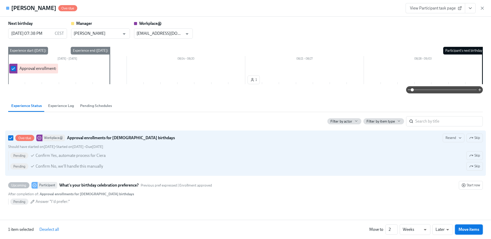
click at [466, 228] on span "Move items" at bounding box center [469, 229] width 21 height 5
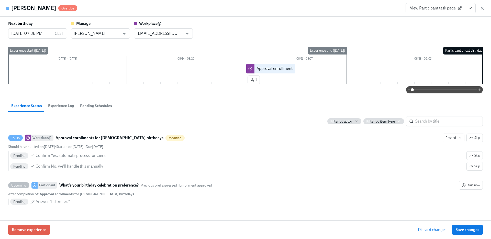
drag, startPoint x: 466, startPoint y: 228, endPoint x: 322, endPoint y: 221, distance: 144.3
click at [322, 221] on div "Remove experience Discard changes Save changes" at bounding box center [245, 229] width 491 height 19
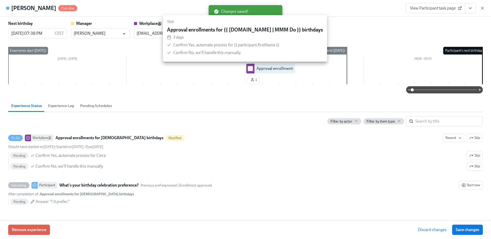
click at [252, 68] on input "checkbox" at bounding box center [250, 68] width 5 height 5
checkbox input "true"
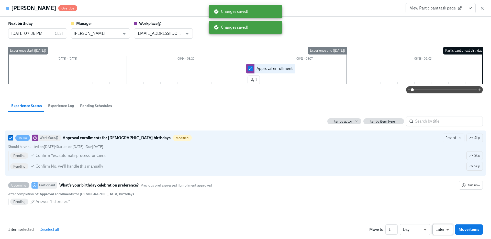
click at [443, 221] on li "Earlier" at bounding box center [443, 219] width 20 height 9
type input "earlier"
click at [464, 230] on span "Move items" at bounding box center [469, 229] width 21 height 5
checkbox input "false"
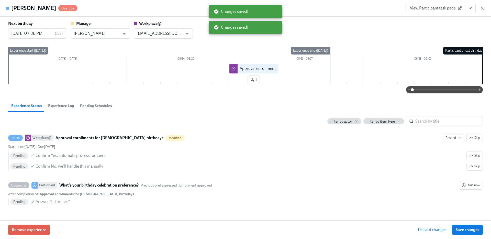
click at [464, 230] on span "Save changes" at bounding box center [468, 229] width 24 height 5
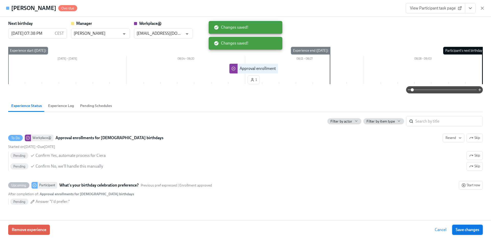
click at [464, 229] on span "Save changes" at bounding box center [468, 229] width 24 height 5
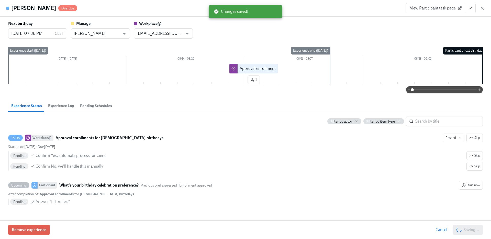
click at [481, 12] on div "View Participant task page" at bounding box center [445, 8] width 79 height 10
click at [482, 9] on icon "button" at bounding box center [482, 8] width 3 height 3
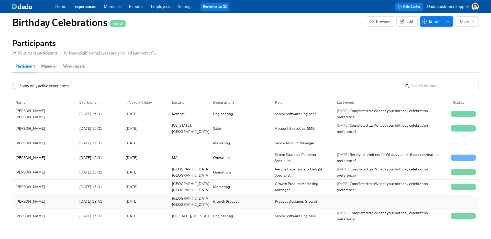
scroll to position [52, 0]
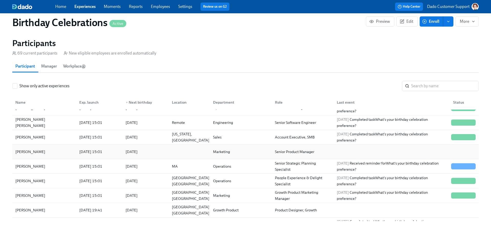
click at [132, 154] on div "[DATE]" at bounding box center [132, 152] width 16 height 6
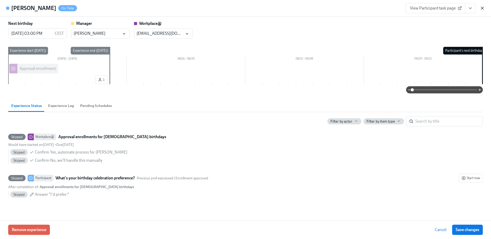
click at [482, 8] on icon "button" at bounding box center [482, 8] width 3 height 3
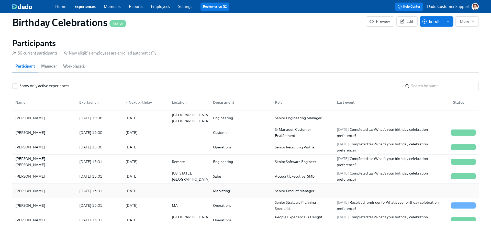
scroll to position [8, 0]
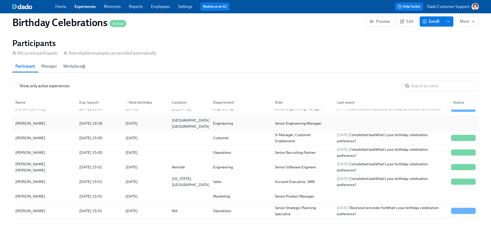
click at [140, 125] on div "[DATE]" at bounding box center [132, 123] width 16 height 6
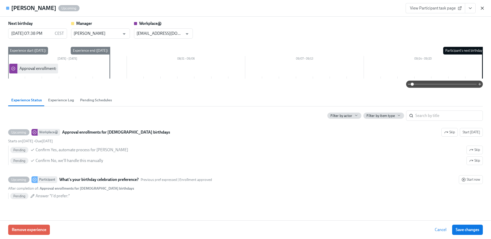
click at [480, 7] on icon "button" at bounding box center [482, 8] width 5 height 5
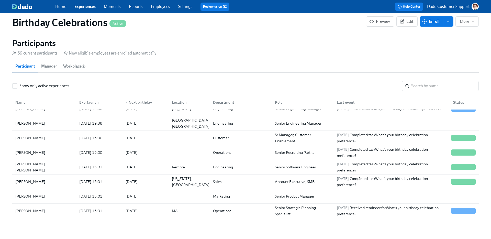
click at [433, 18] on button "Enroll" at bounding box center [432, 21] width 24 height 10
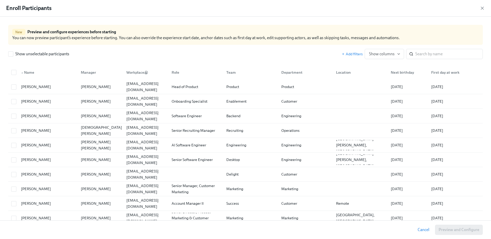
click at [362, 51] on div "Add filters Show columns ​" at bounding box center [412, 54] width 141 height 10
click at [354, 55] on span "Add filters" at bounding box center [352, 53] width 21 height 5
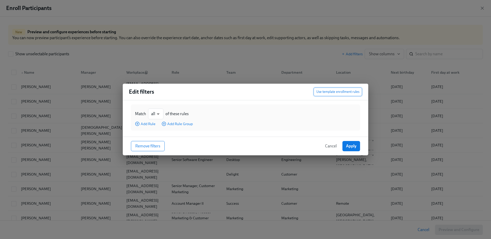
click at [343, 93] on span "Use template enrollment rules" at bounding box center [338, 91] width 43 height 5
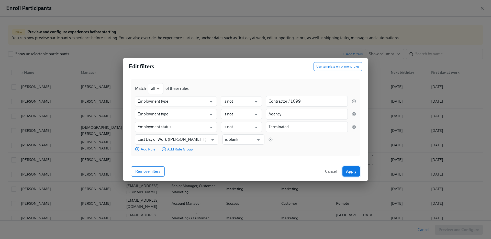
click at [354, 168] on button "Apply" at bounding box center [352, 171] width 18 height 10
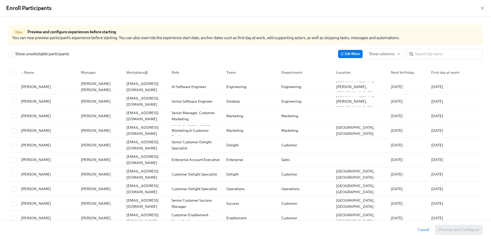
click at [403, 71] on div "Next birthday" at bounding box center [402, 72] width 27 height 6
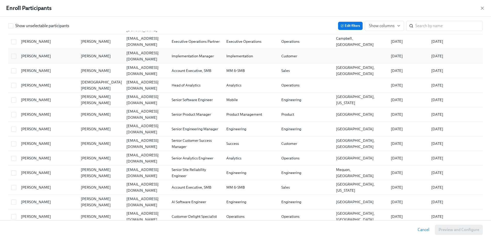
scroll to position [85, 0]
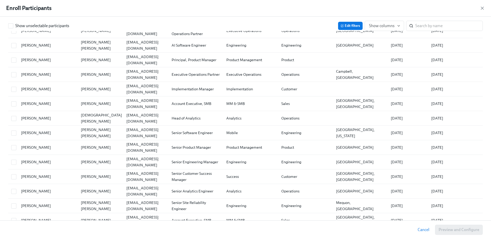
click at [485, 6] on div "Enroll Participants" at bounding box center [245, 8] width 491 height 17
click at [482, 7] on icon "button" at bounding box center [482, 8] width 5 height 5
